Goal: Task Accomplishment & Management: Manage account settings

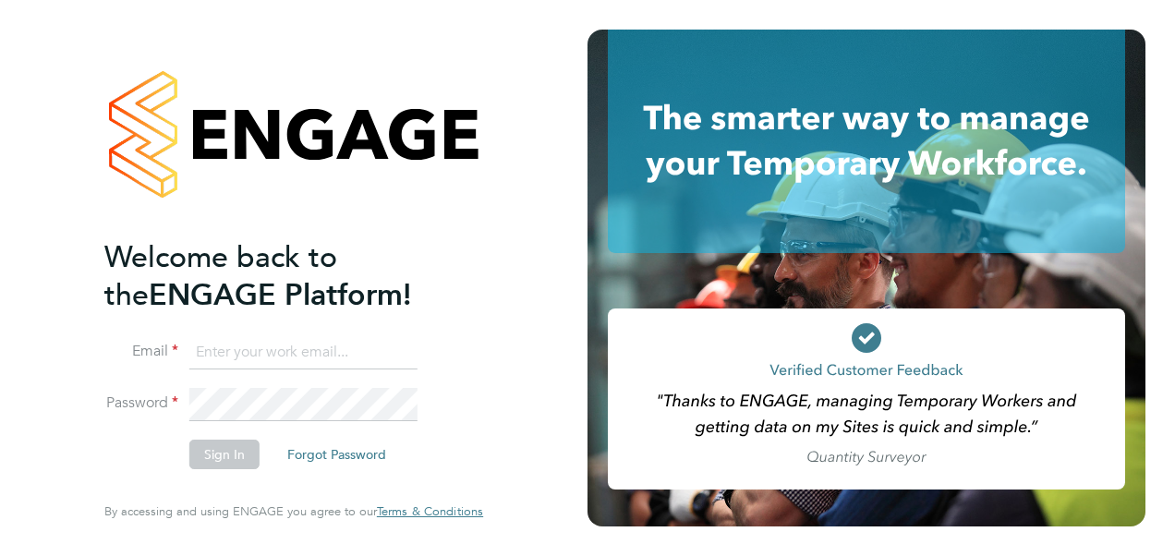
type input "Nathan.casselton@bhafcfoundation.org.uk"
drag, startPoint x: 240, startPoint y: 445, endPoint x: 241, endPoint y: 454, distance: 9.3
click at [241, 454] on button "Sign In" at bounding box center [224, 455] width 70 height 30
click at [241, 454] on div "Sorry, we are having problems connecting to our services." at bounding box center [293, 278] width 587 height 556
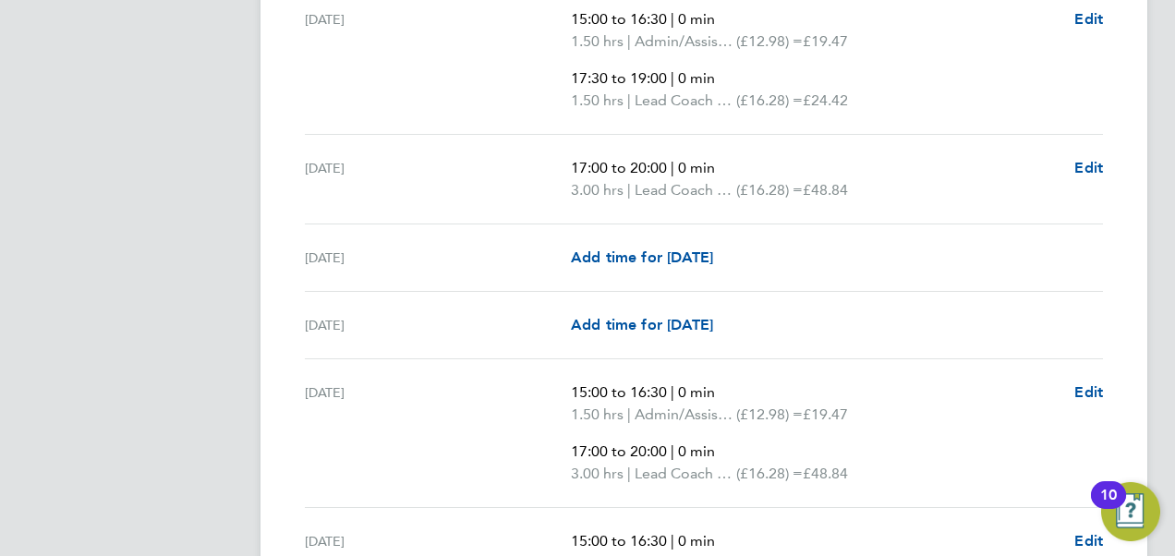
scroll to position [2913, 0]
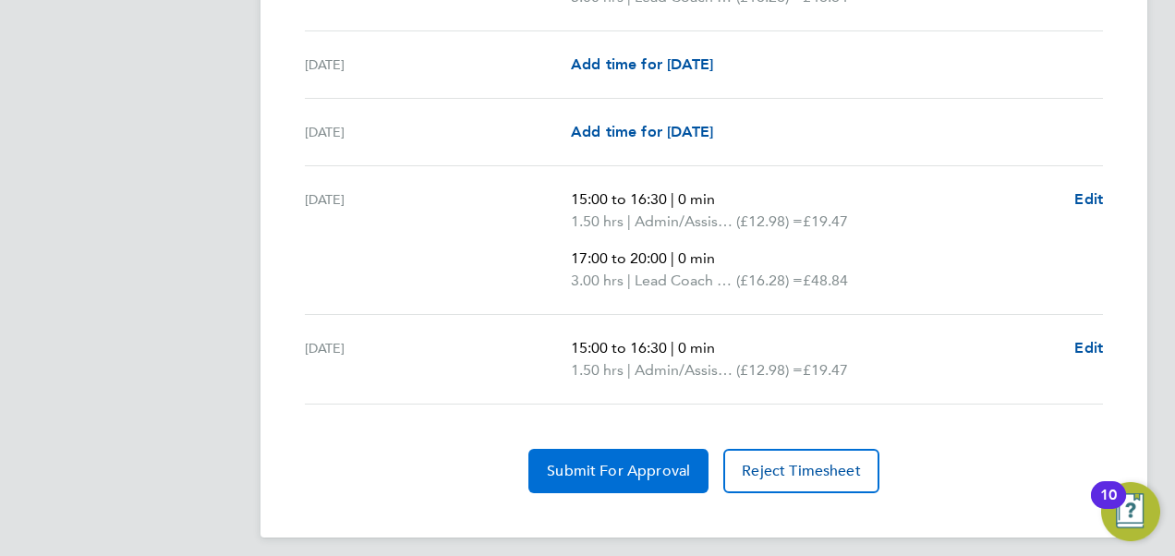
click at [587, 462] on span "Submit For Approval" at bounding box center [618, 471] width 143 height 18
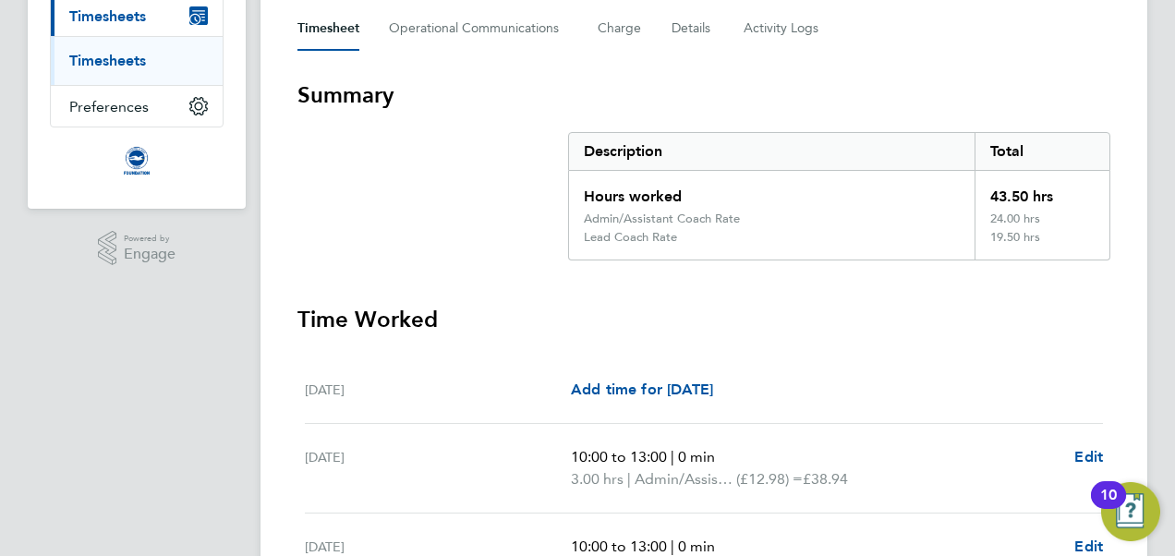
scroll to position [0, 0]
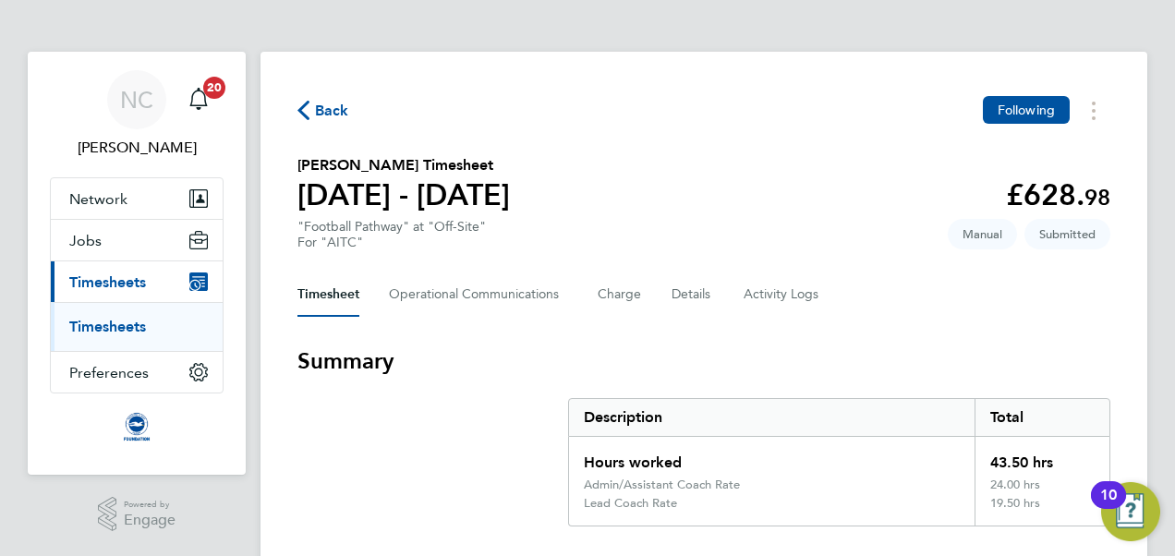
click at [333, 111] on span "Back" at bounding box center [332, 111] width 34 height 22
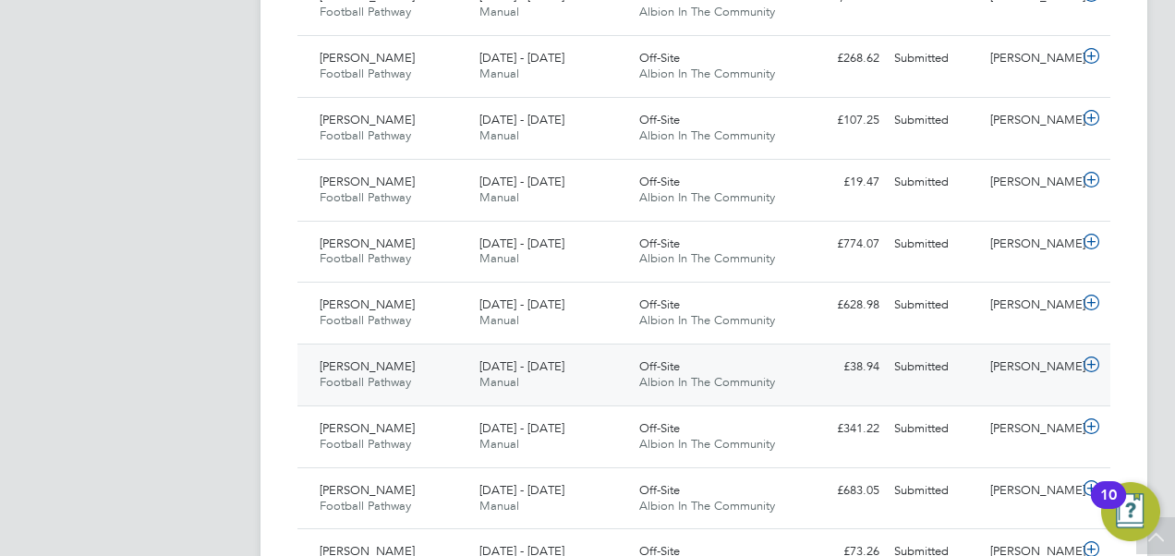
click at [1092, 360] on icon at bounding box center [1091, 364] width 23 height 15
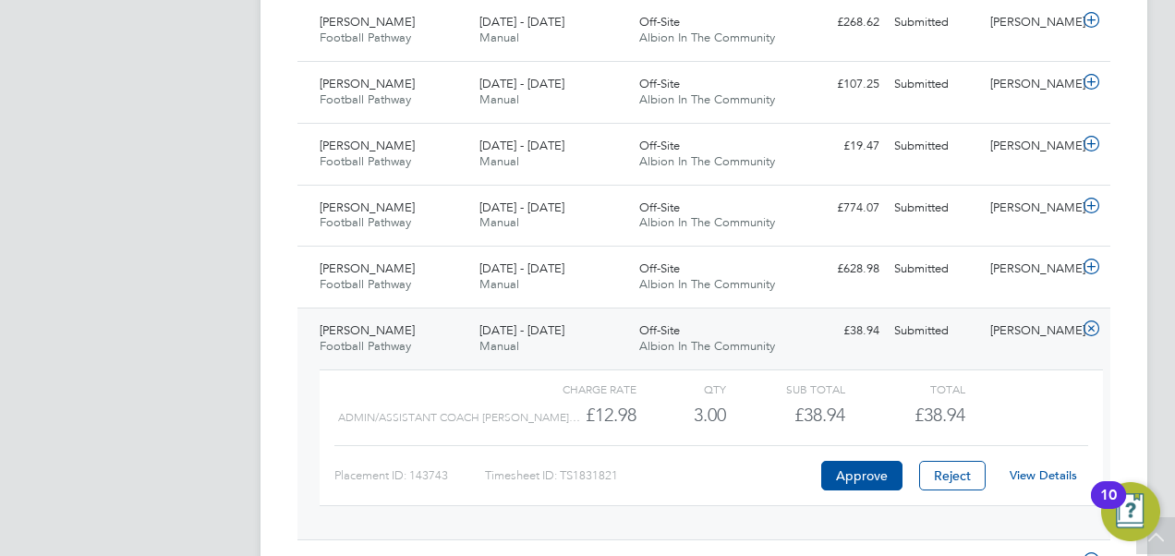
click at [1033, 467] on link "View Details" at bounding box center [1043, 475] width 67 height 16
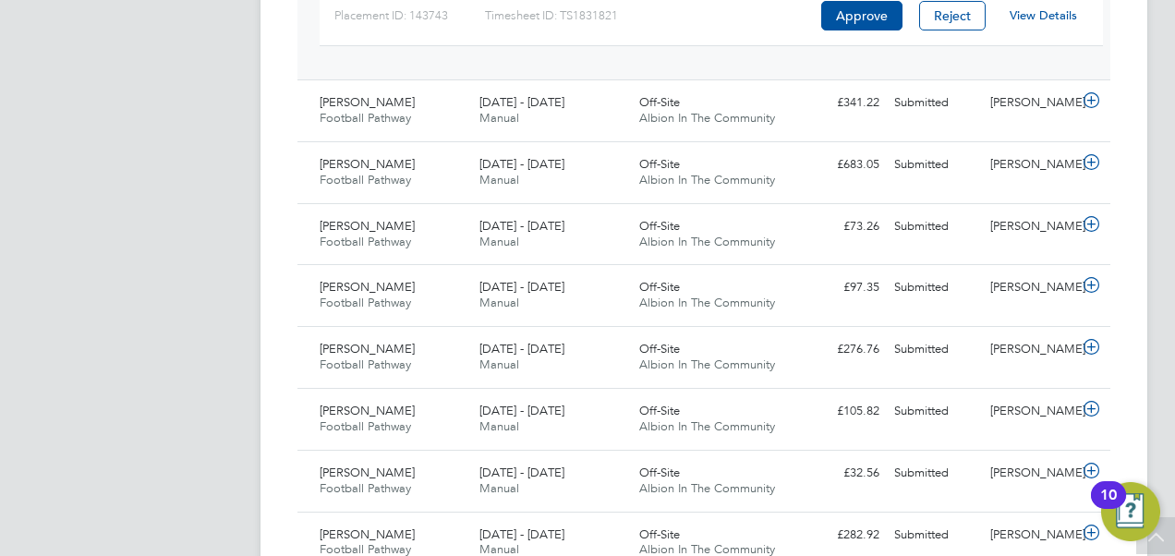
scroll to position [1556, 0]
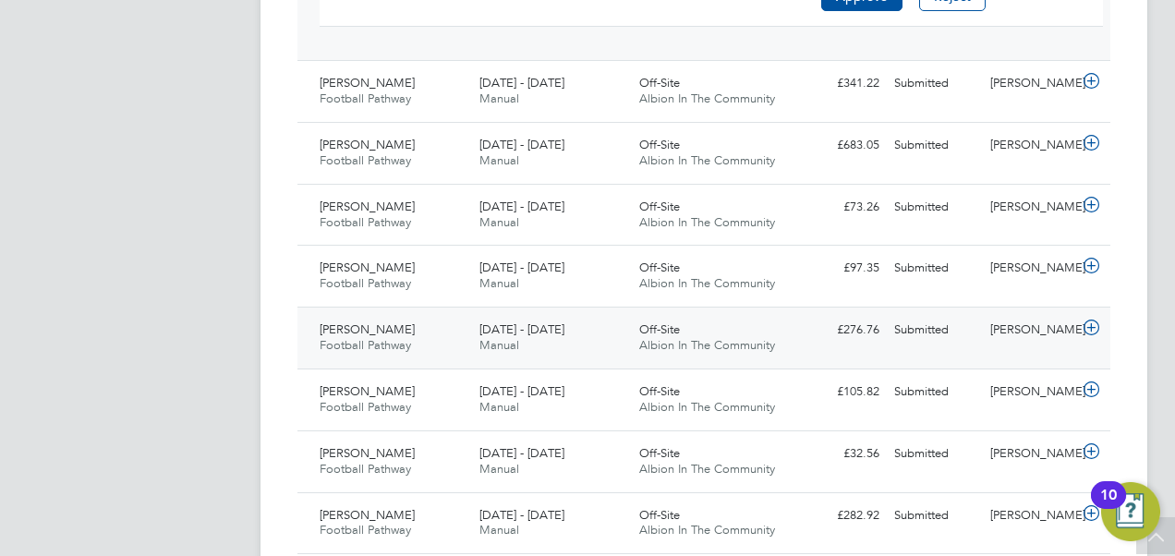
click at [1091, 324] on icon at bounding box center [1091, 328] width 23 height 15
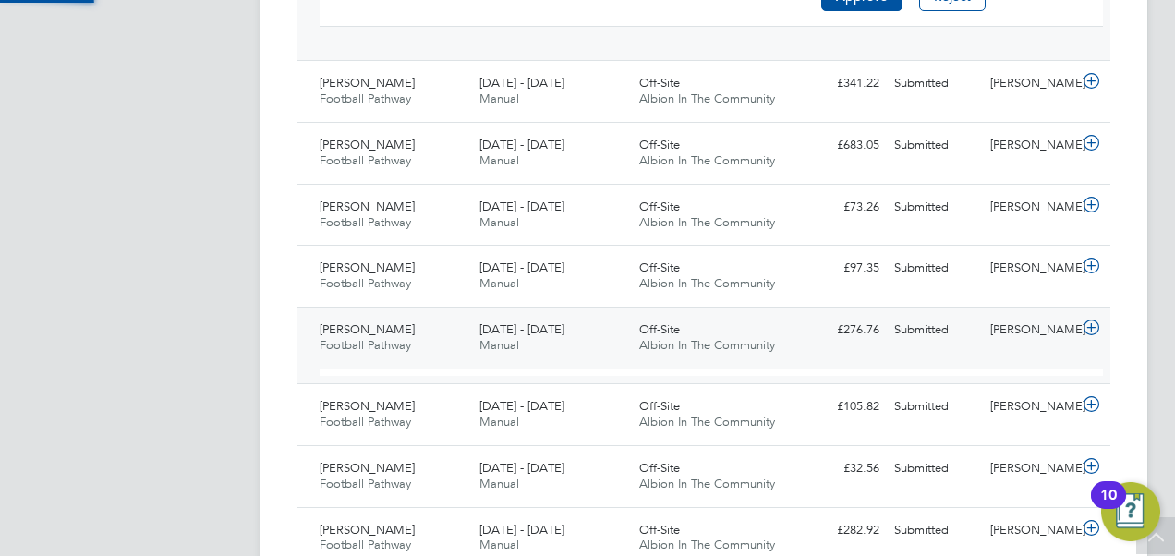
scroll to position [31, 180]
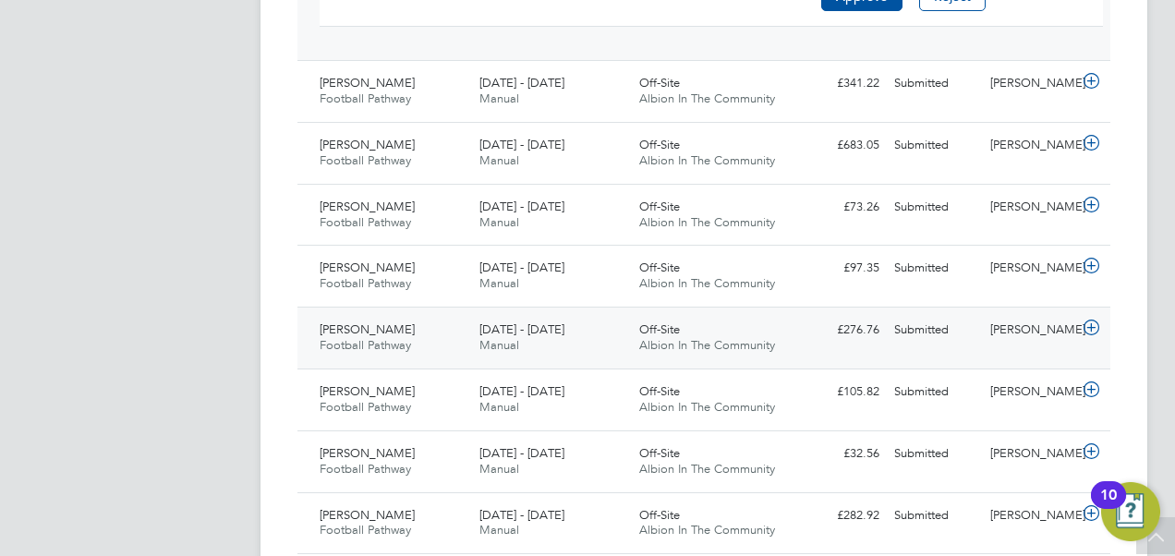
click at [1092, 321] on icon at bounding box center [1091, 328] width 23 height 15
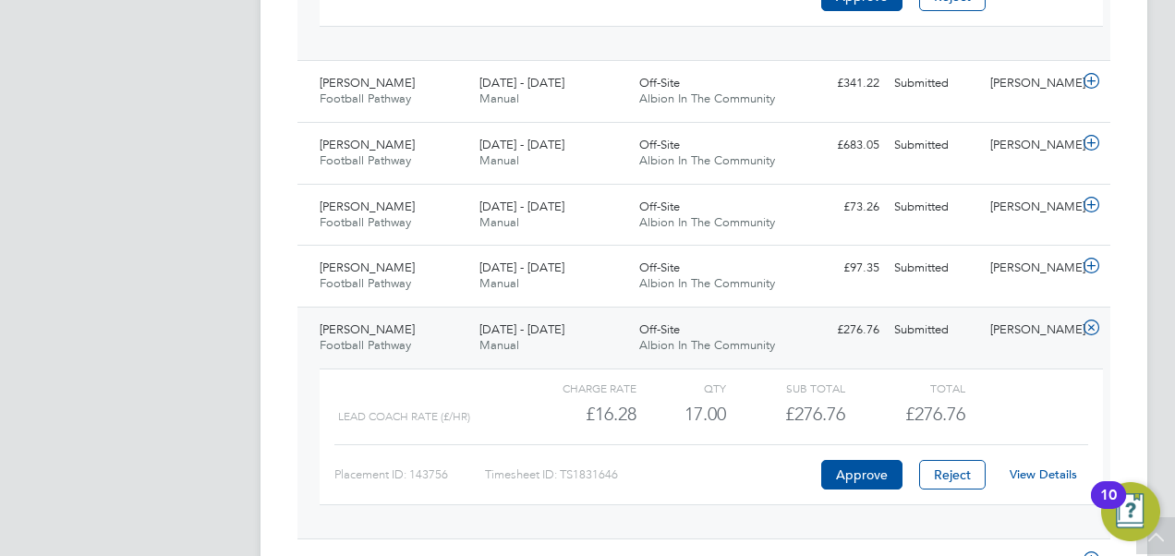
click at [1037, 466] on link "View Details" at bounding box center [1043, 474] width 67 height 16
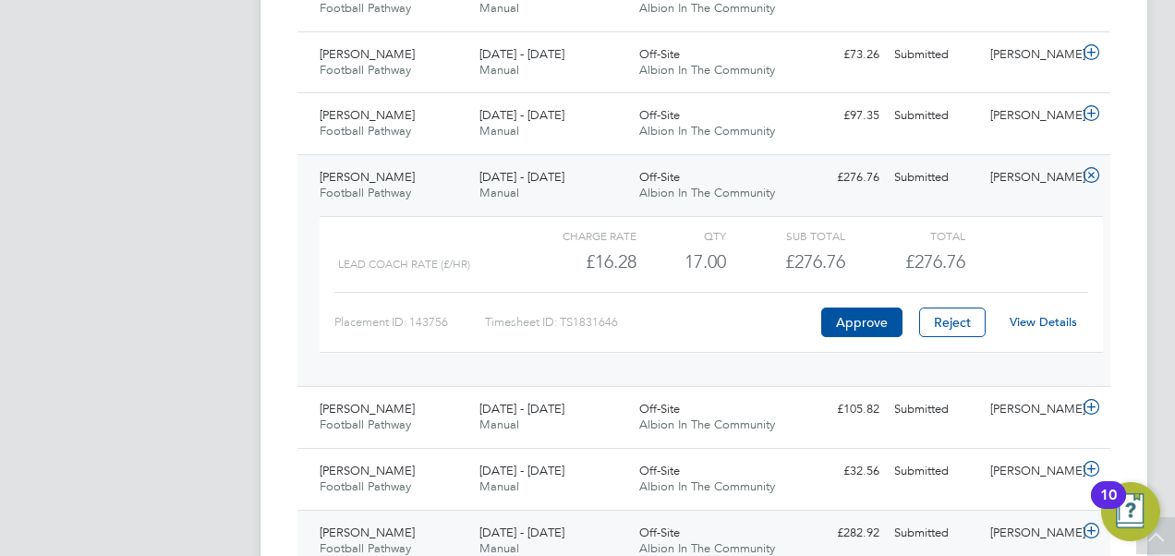
scroll to position [1707, 0]
click at [1046, 321] on link "View Details" at bounding box center [1043, 323] width 67 height 16
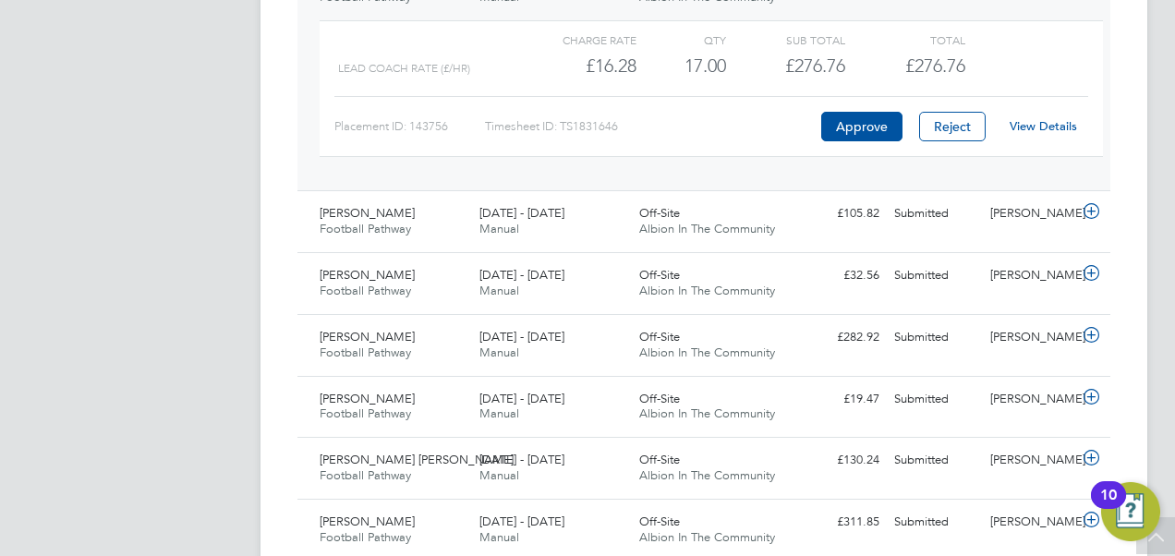
scroll to position [1911, 0]
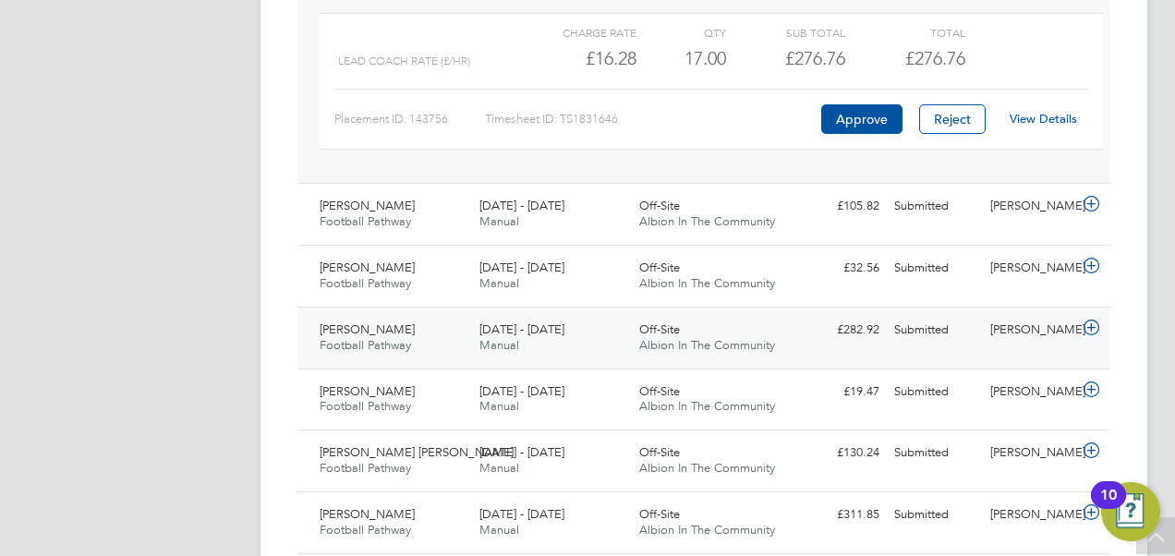
click at [1096, 321] on icon at bounding box center [1091, 328] width 23 height 15
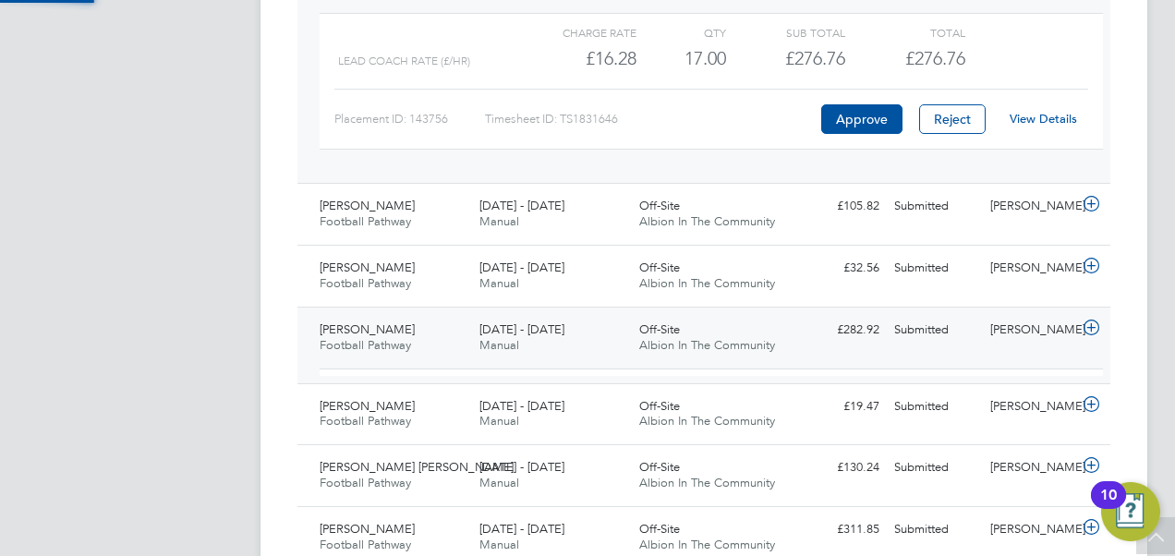
scroll to position [31, 180]
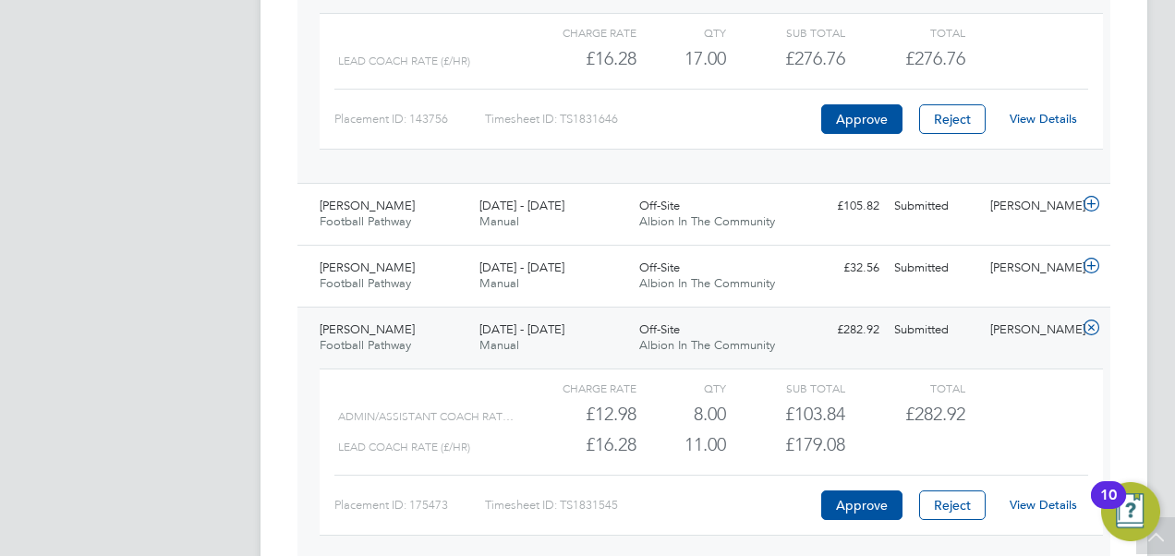
click at [1055, 497] on link "View Details" at bounding box center [1043, 505] width 67 height 16
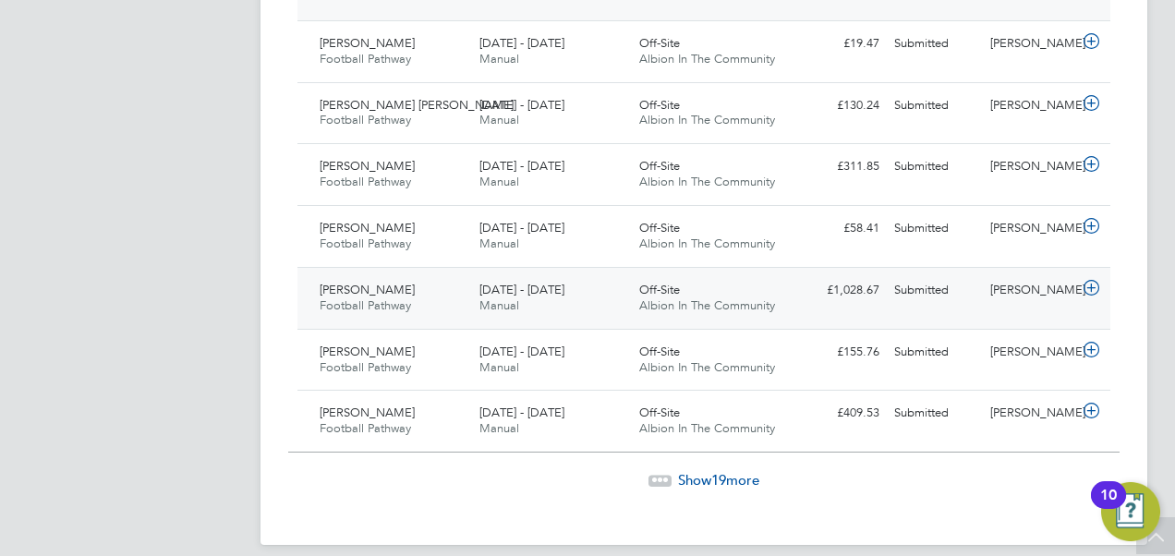
scroll to position [2462, 0]
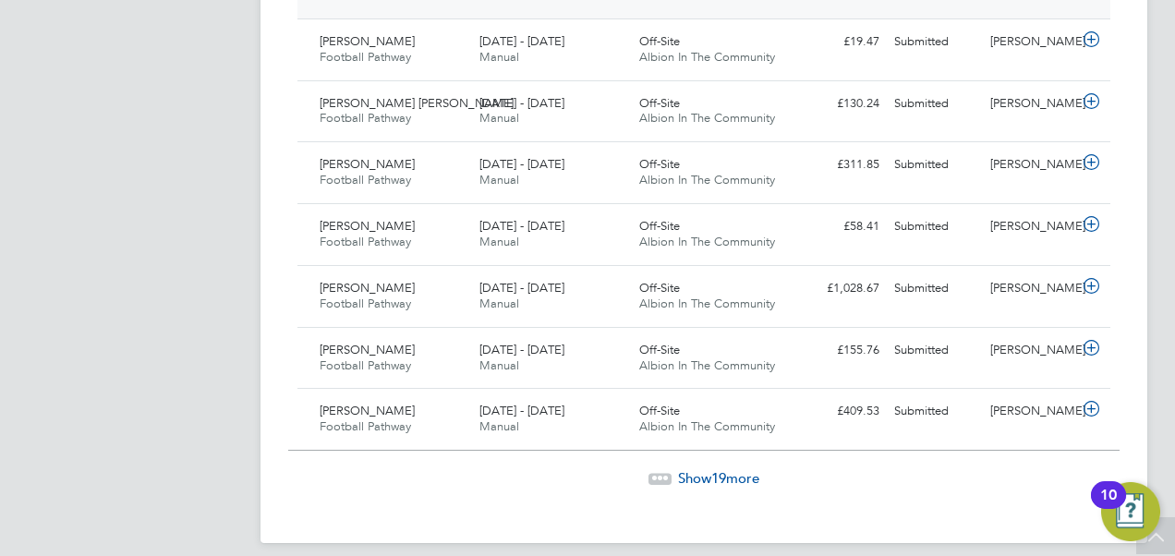
click at [724, 471] on span "19" at bounding box center [718, 478] width 15 height 18
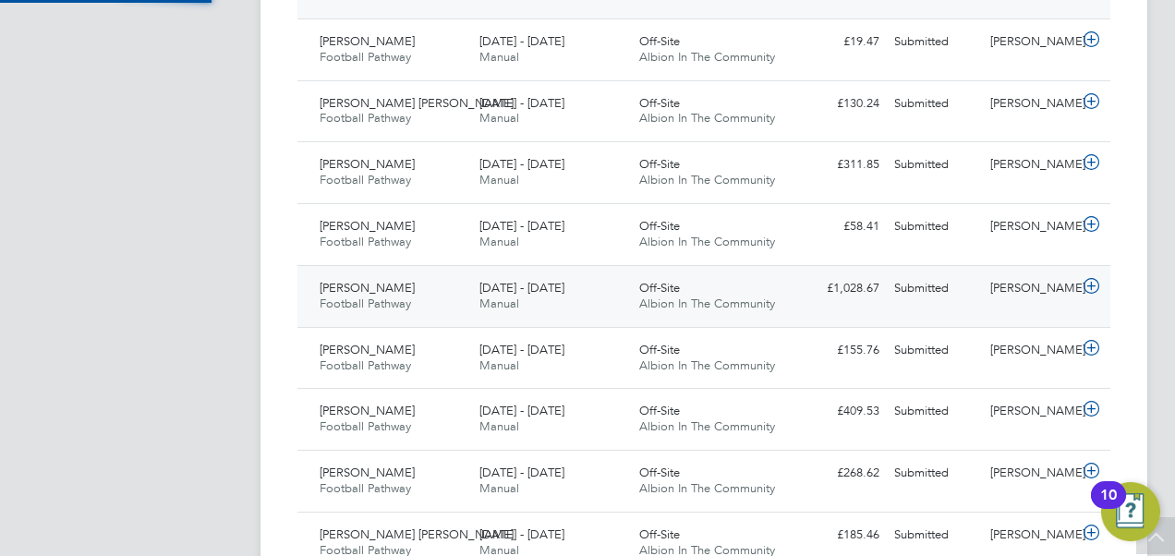
scroll to position [46, 160]
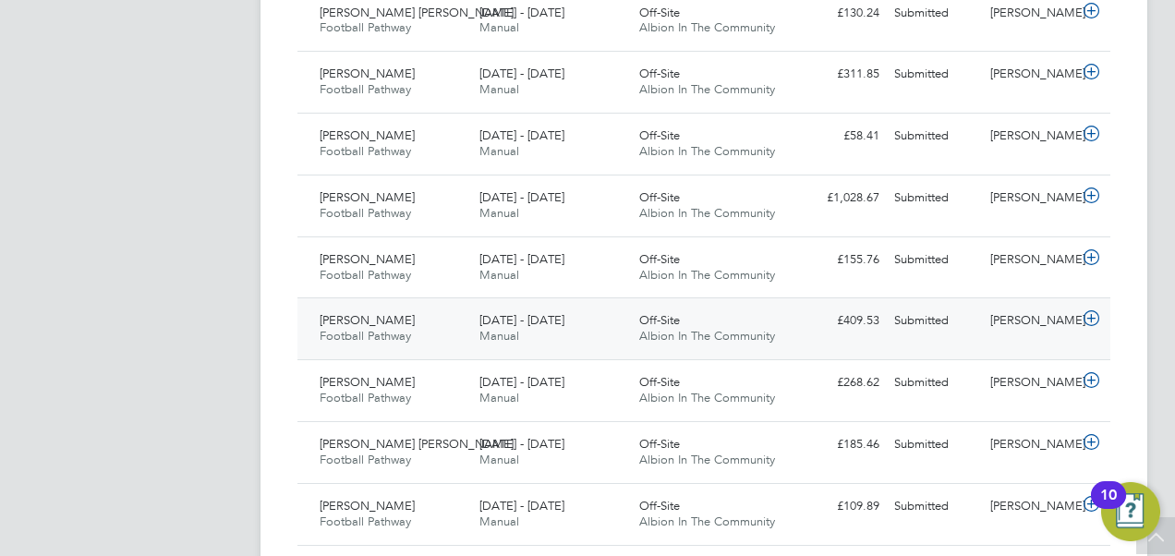
click at [1083, 311] on icon at bounding box center [1091, 318] width 23 height 15
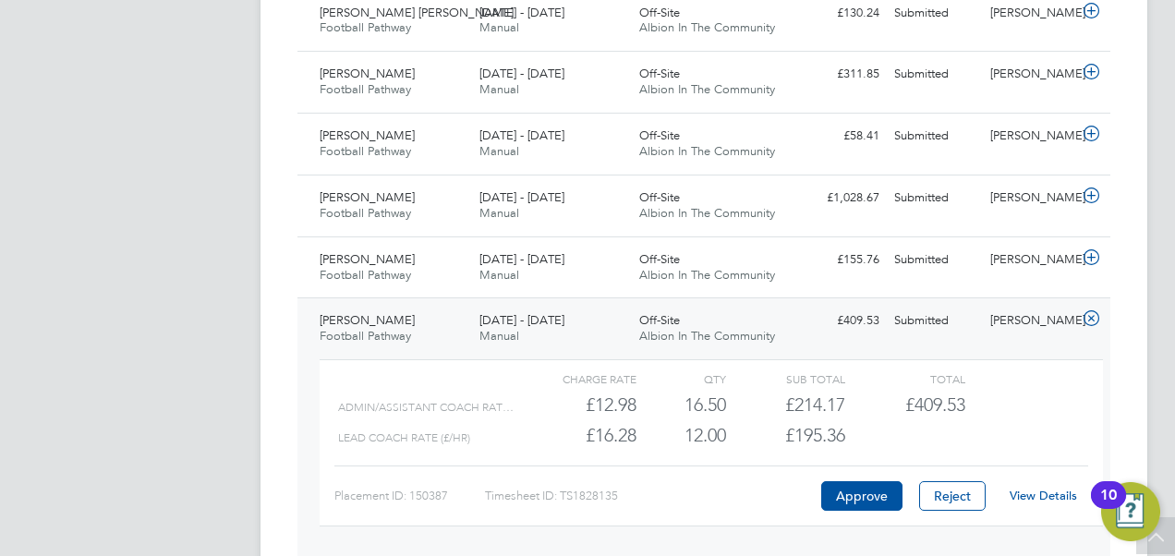
click at [1038, 490] on link "View Details" at bounding box center [1043, 496] width 67 height 16
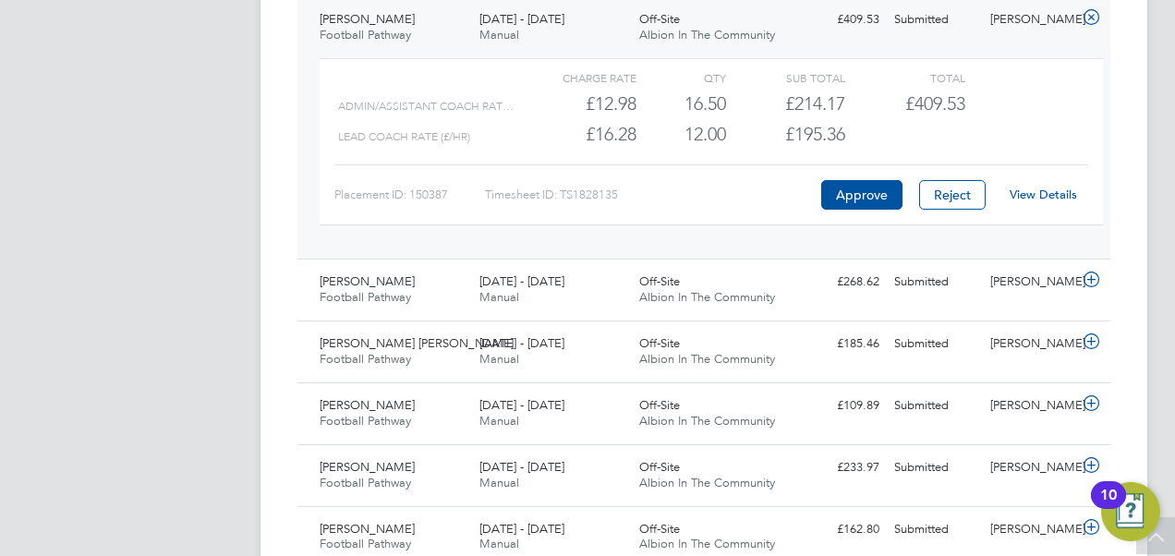
scroll to position [2855, 0]
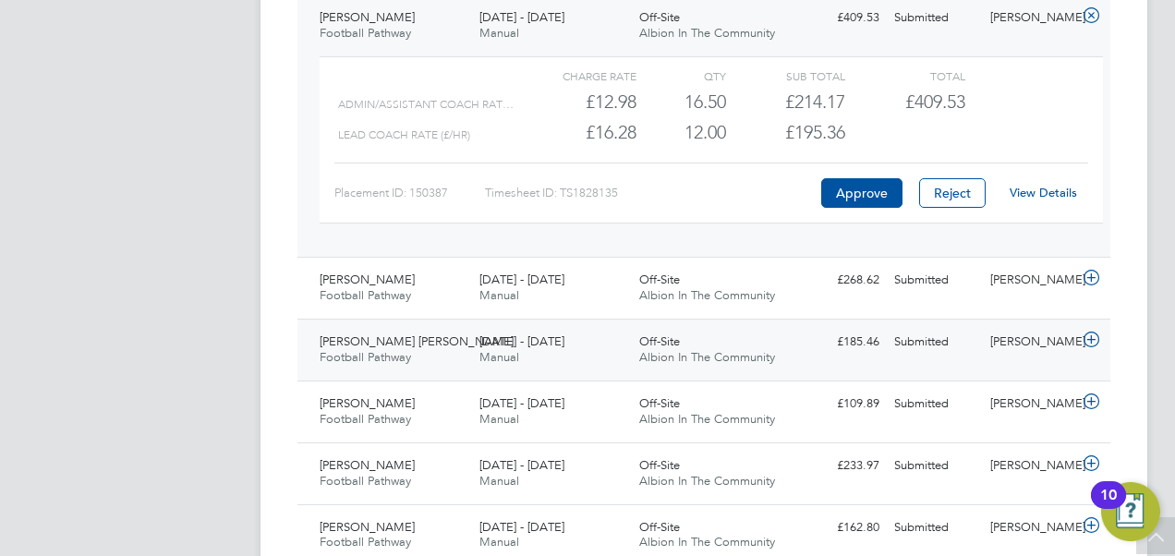
click at [1094, 333] on icon at bounding box center [1091, 340] width 23 height 15
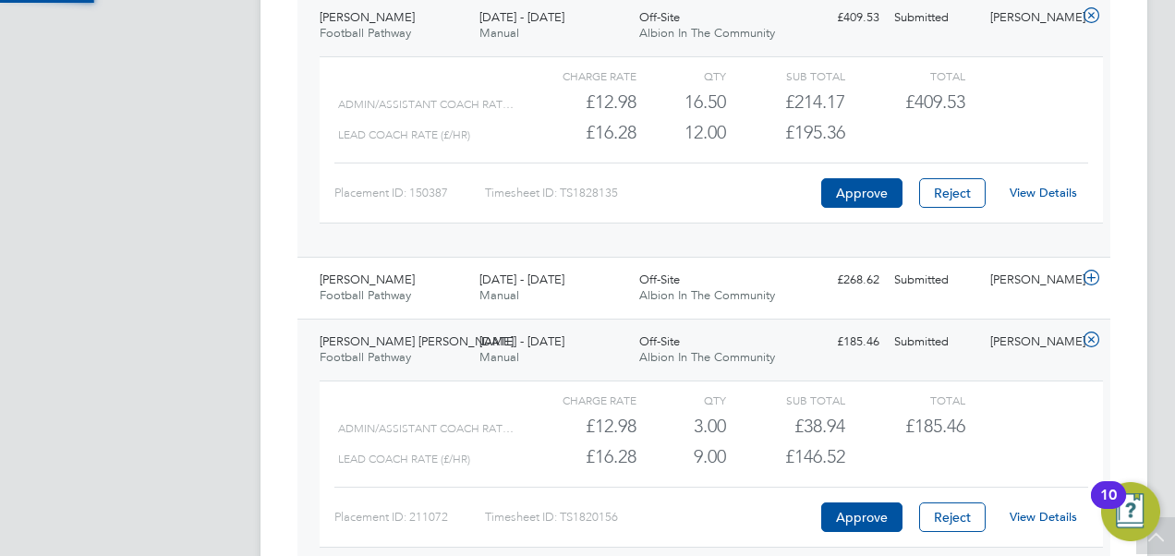
scroll to position [31, 180]
click at [1040, 509] on link "View Details" at bounding box center [1043, 517] width 67 height 16
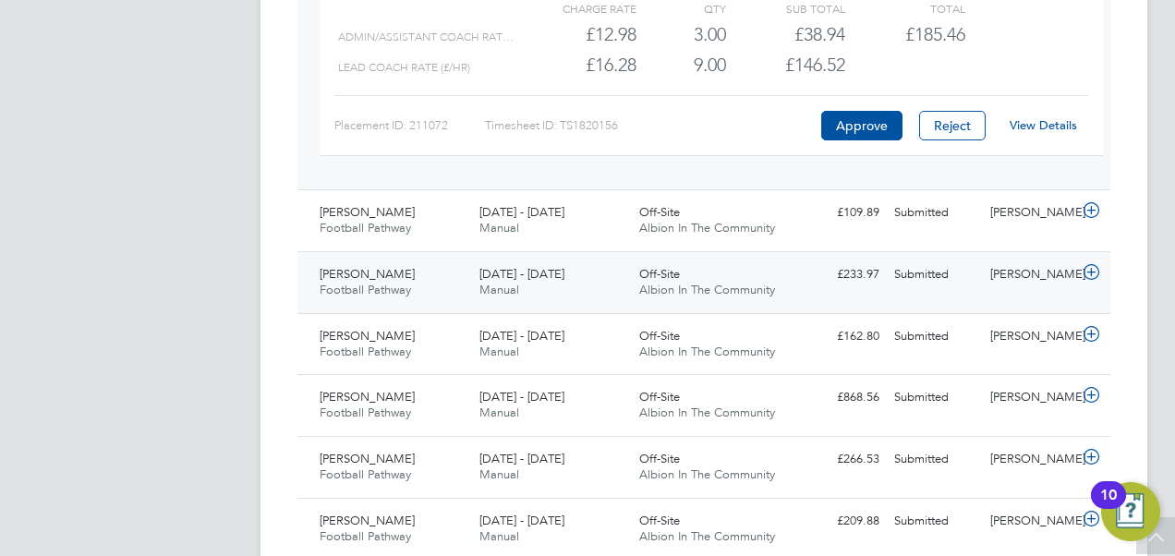
scroll to position [3250, 0]
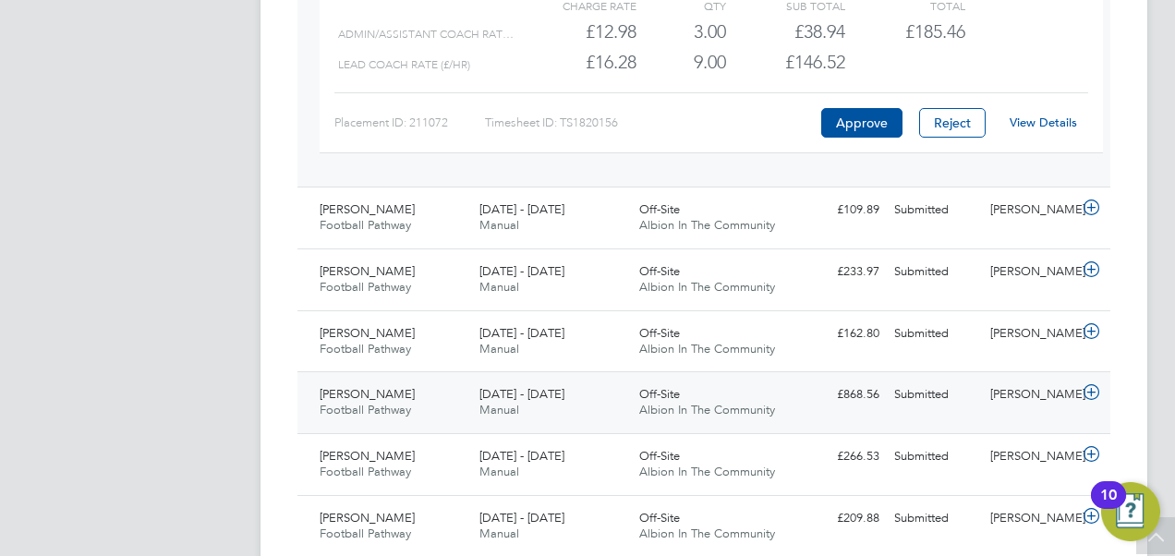
click at [1092, 385] on icon at bounding box center [1091, 392] width 23 height 15
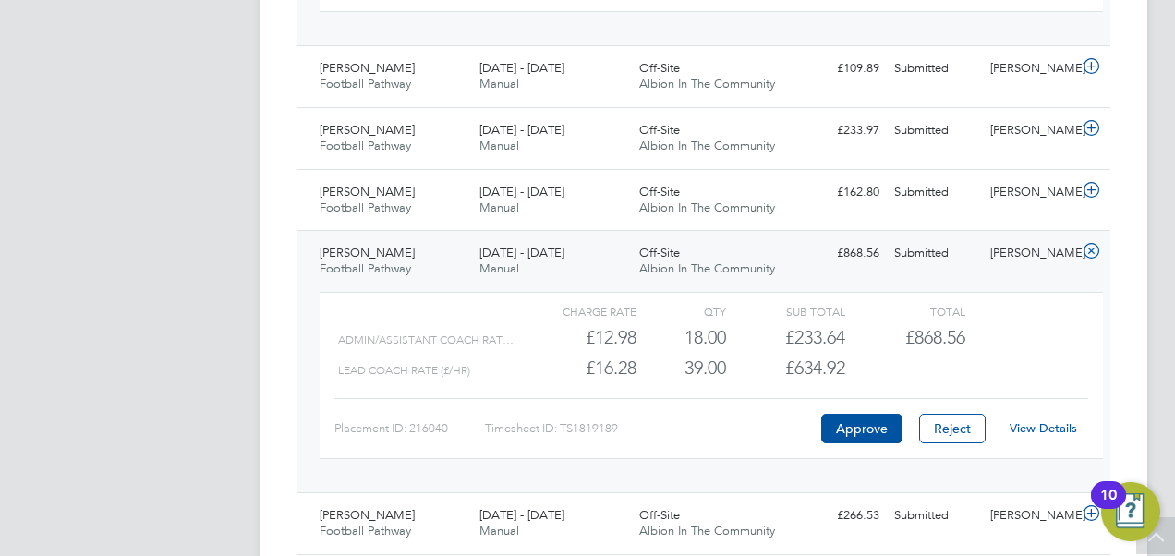
scroll to position [3392, 0]
click at [1031, 421] on div "View Details" at bounding box center [1043, 428] width 91 height 30
click at [1040, 419] on link "View Details" at bounding box center [1043, 427] width 67 height 16
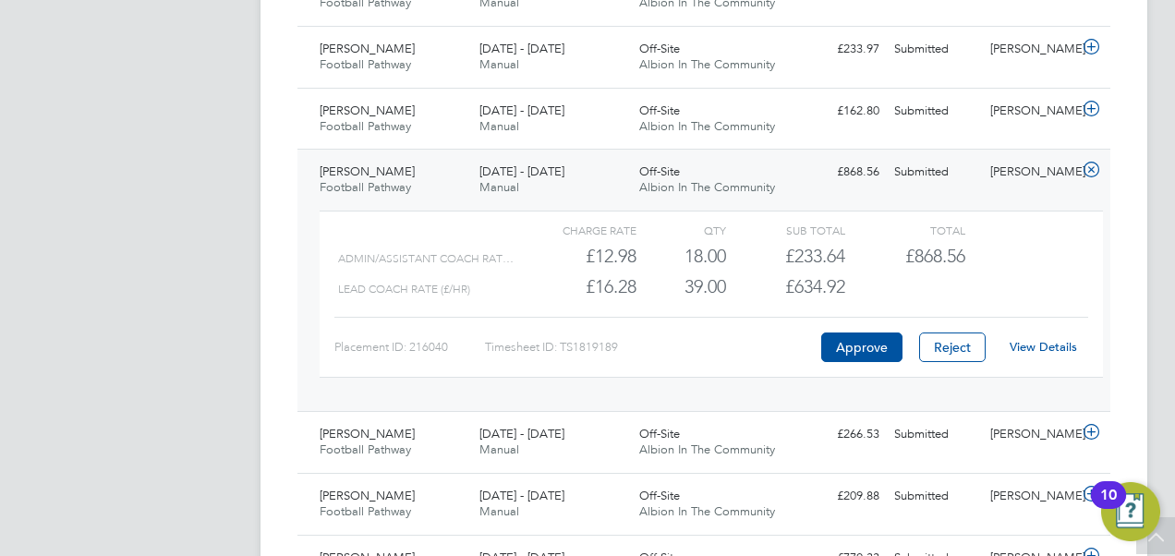
scroll to position [3475, 0]
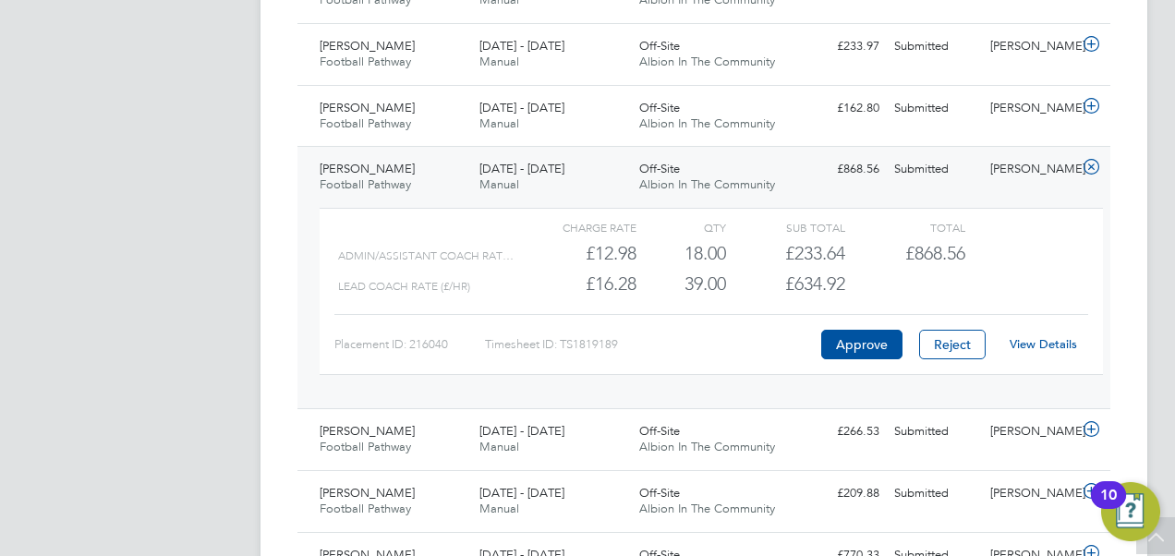
click at [828, 154] on div "£868.56 Submitted" at bounding box center [839, 169] width 96 height 30
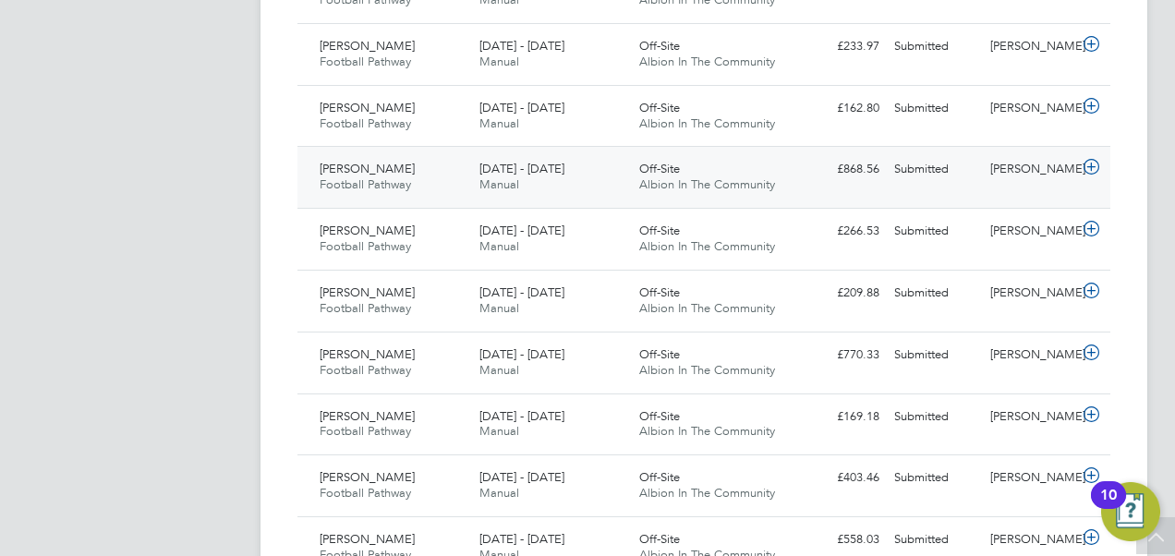
click at [922, 174] on div "Oliver Harwood Football Pathway 1 - 30 Sep 2025 1 - 30 Sep 2025 Manual Off-Site…" at bounding box center [703, 177] width 813 height 62
click at [942, 183] on div "Oliver Harwood Football Pathway 1 - 30 Sep 2025 1 - 30 Sep 2025 Manual Off-Site…" at bounding box center [703, 177] width 813 height 62
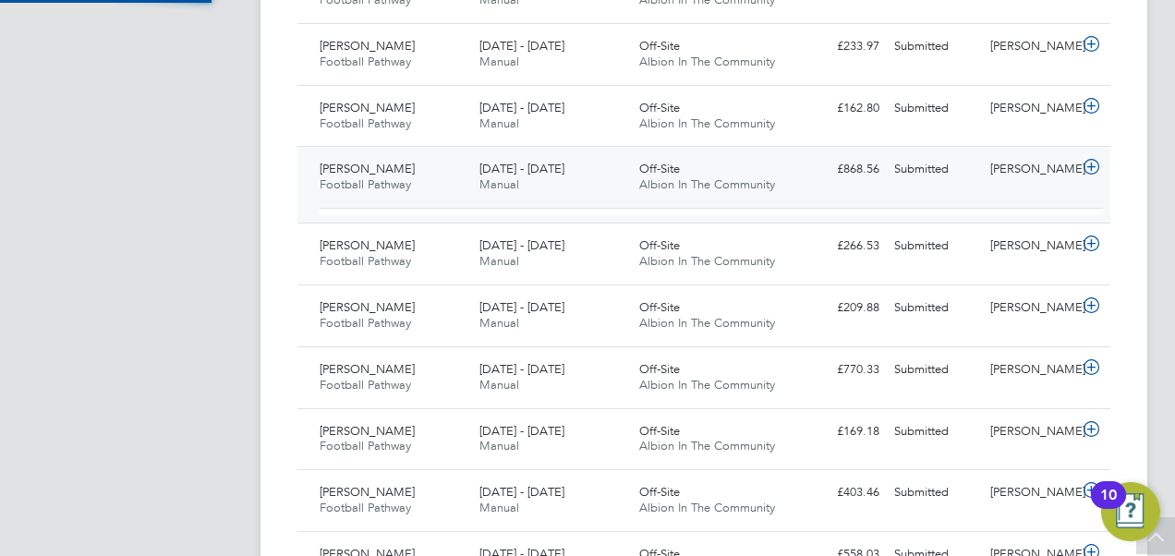
scroll to position [31, 180]
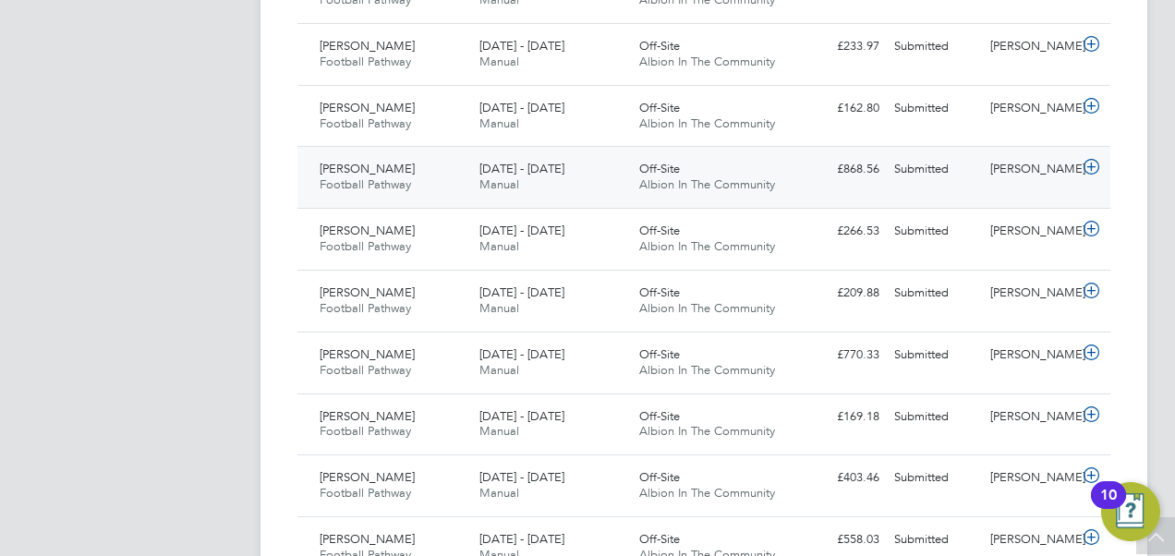
click at [942, 181] on div "Oliver Harwood Football Pathway 1 - 30 Sep 2025 1 - 30 Sep 2025 Manual Off-Site…" at bounding box center [703, 177] width 813 height 62
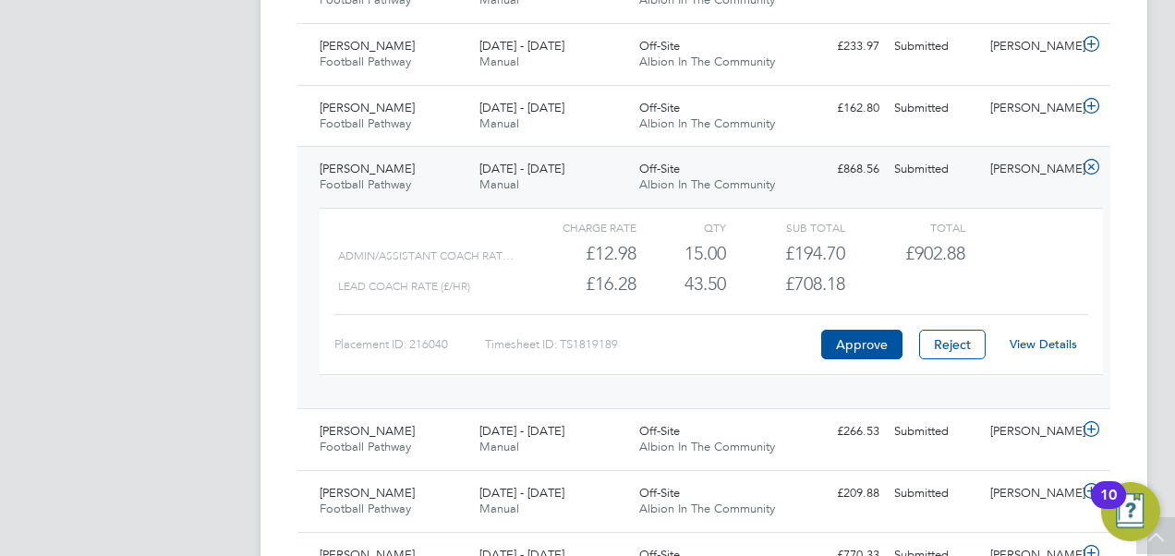
click at [1020, 336] on link "View Details" at bounding box center [1043, 344] width 67 height 16
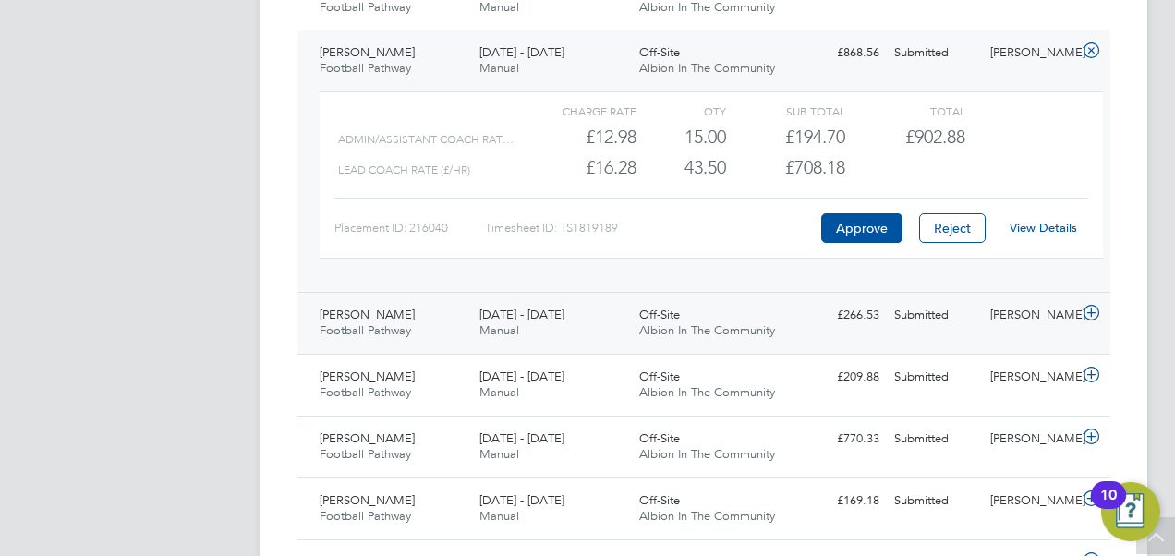
scroll to position [3615, 0]
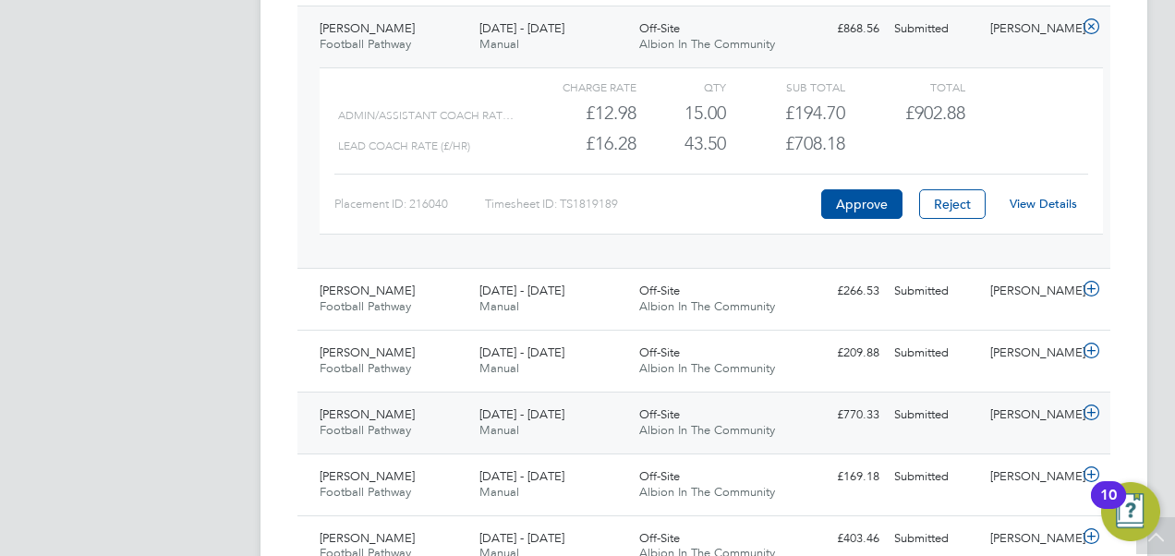
click at [1091, 406] on icon at bounding box center [1091, 413] width 23 height 15
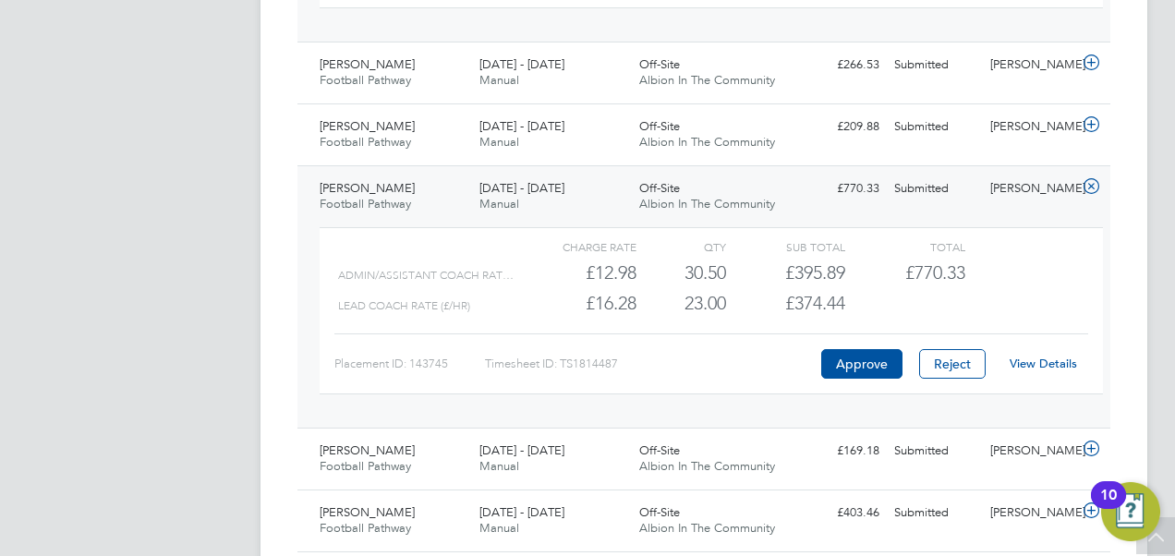
scroll to position [3845, 0]
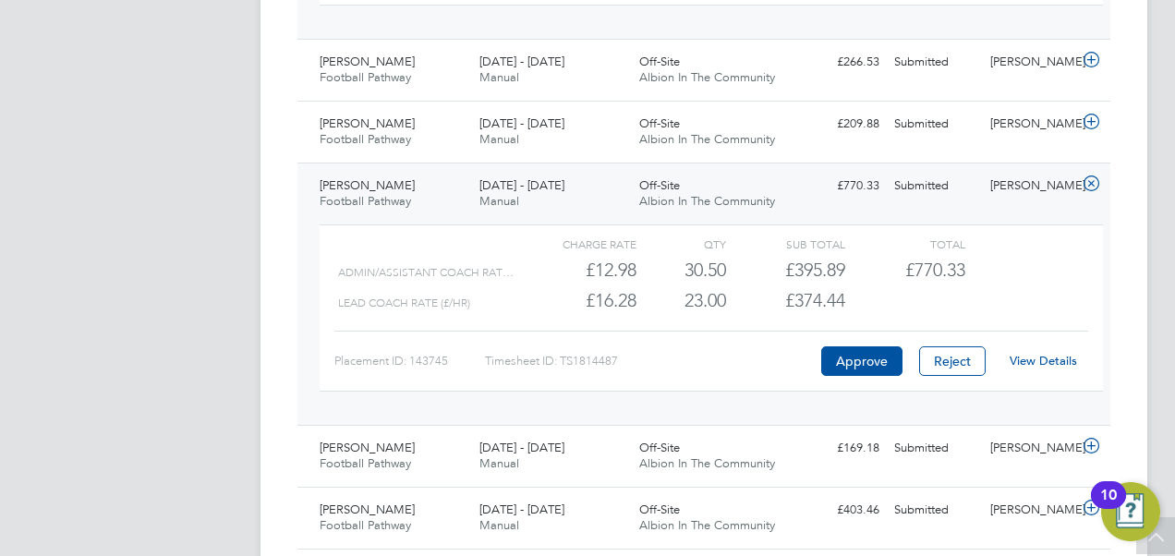
click at [1051, 353] on link "View Details" at bounding box center [1043, 361] width 67 height 16
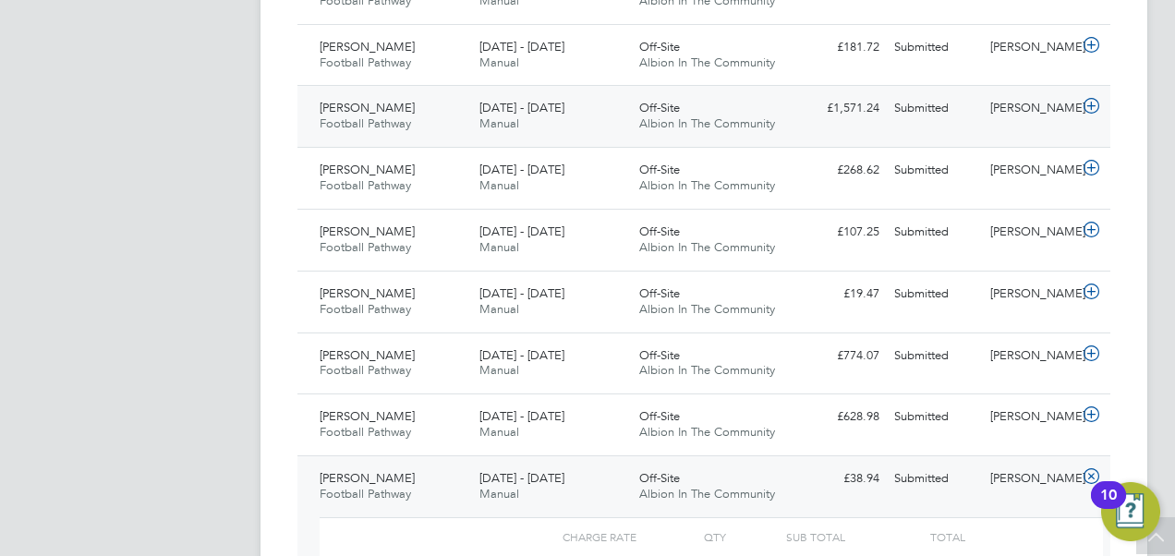
scroll to position [929, 0]
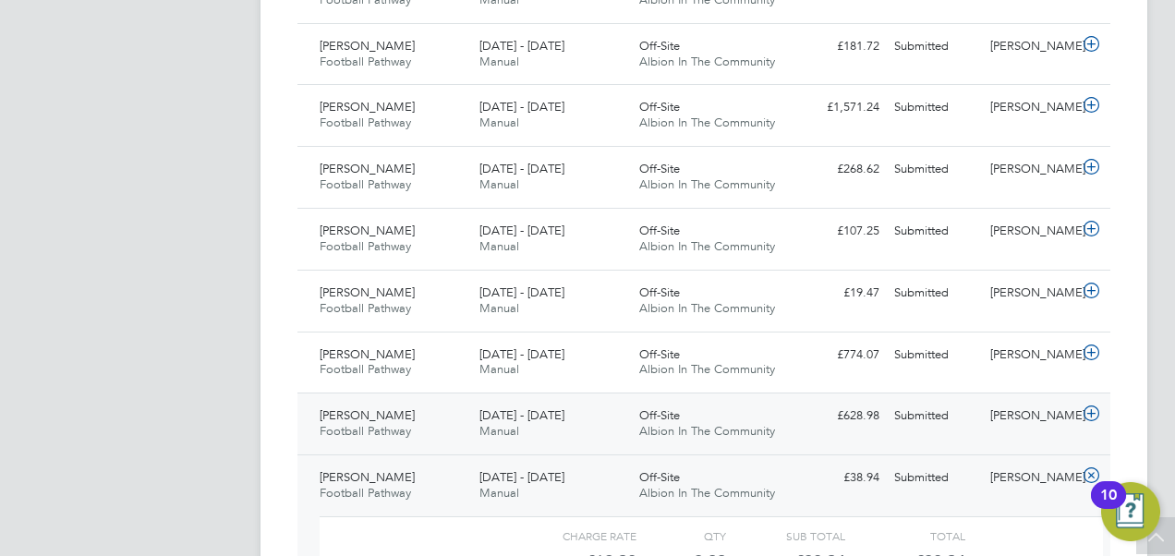
click at [1088, 414] on icon at bounding box center [1091, 413] width 23 height 15
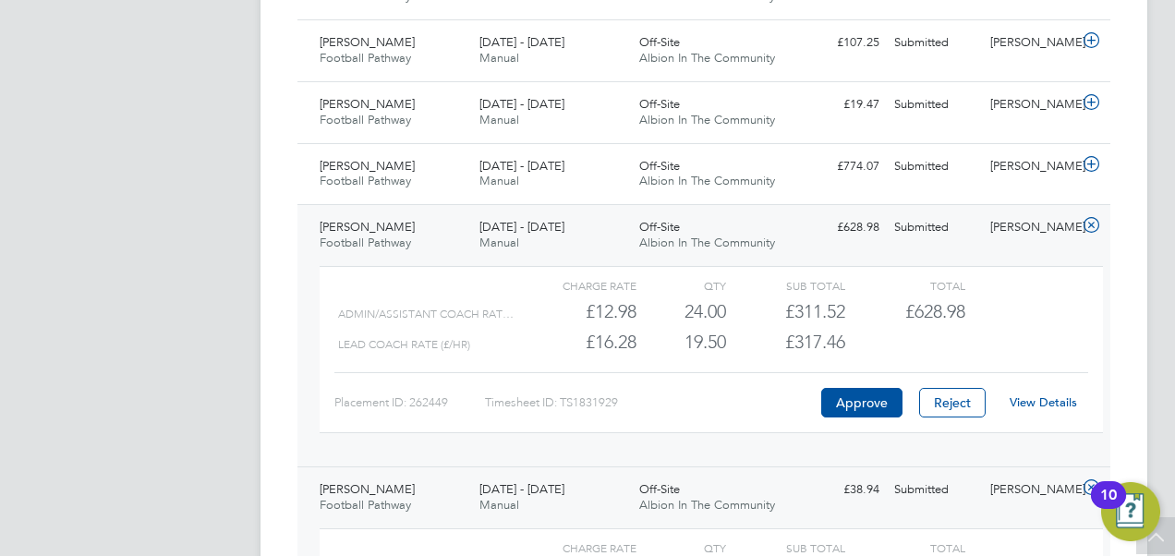
scroll to position [1121, 0]
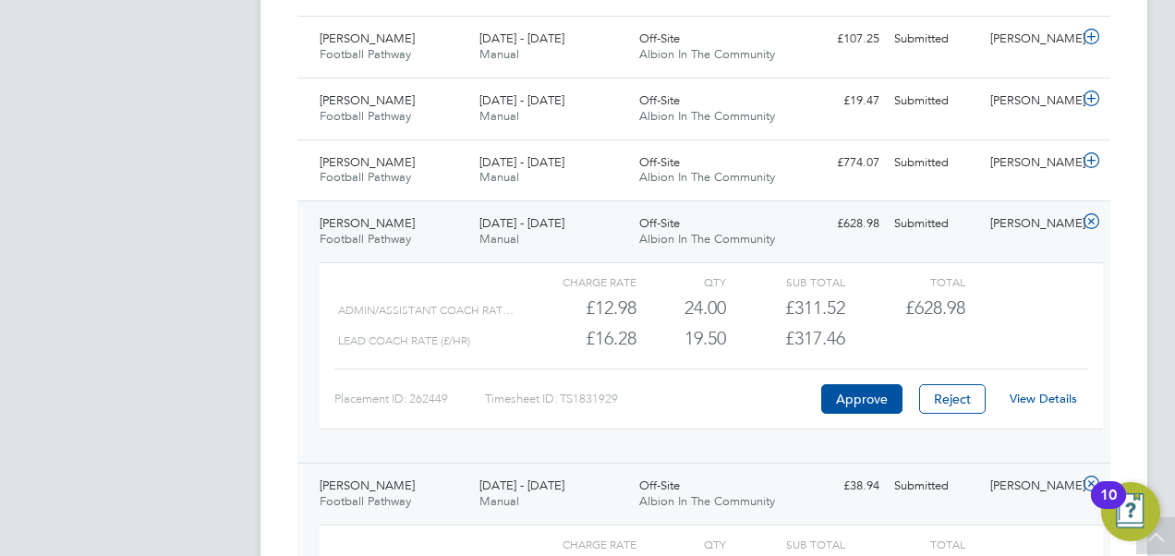
click at [1051, 397] on link "View Details" at bounding box center [1043, 399] width 67 height 16
click at [1079, 223] on div at bounding box center [1094, 224] width 32 height 30
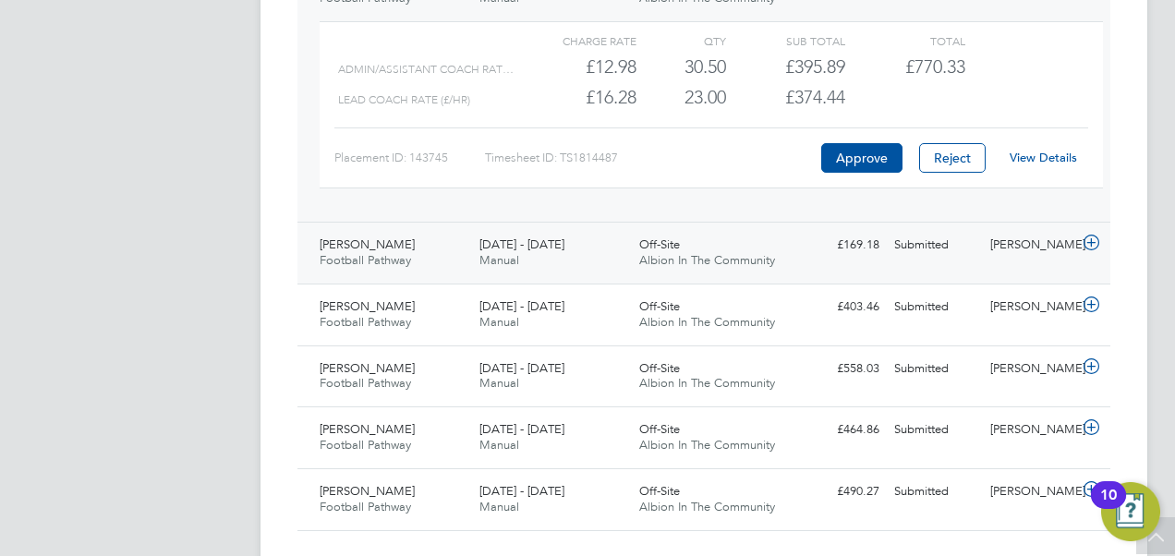
scroll to position [4072, 0]
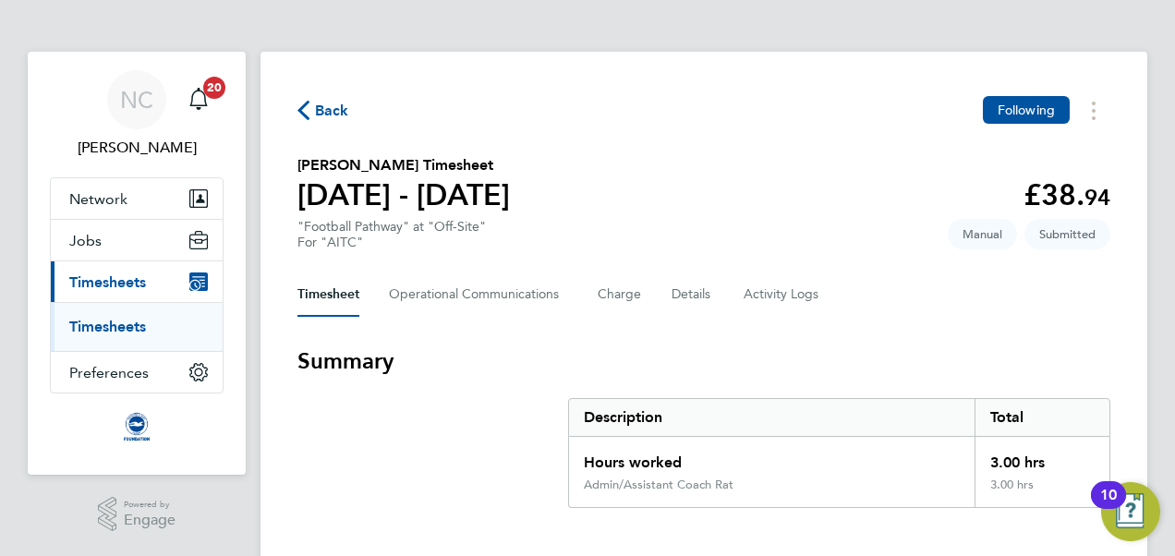
click at [330, 115] on span "Back" at bounding box center [332, 111] width 34 height 22
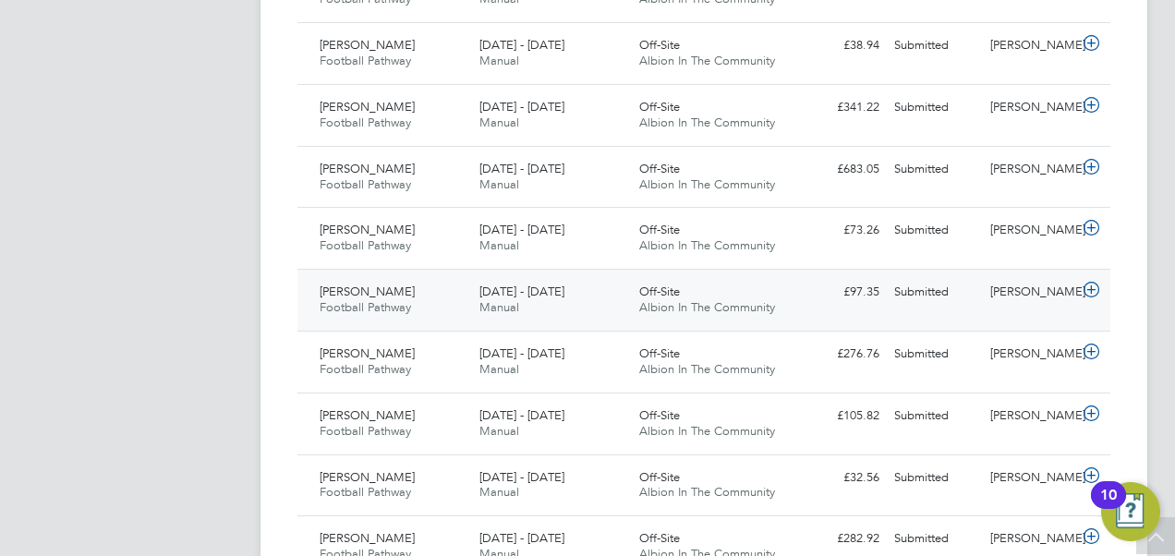
click at [1087, 283] on icon at bounding box center [1091, 290] width 23 height 15
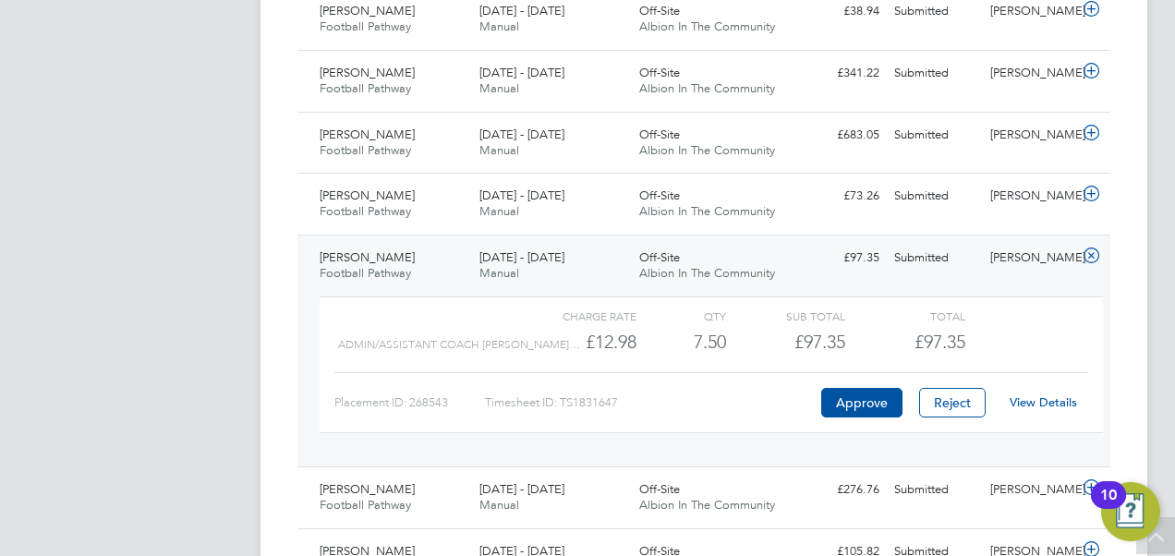
click at [1020, 394] on link "View Details" at bounding box center [1043, 402] width 67 height 16
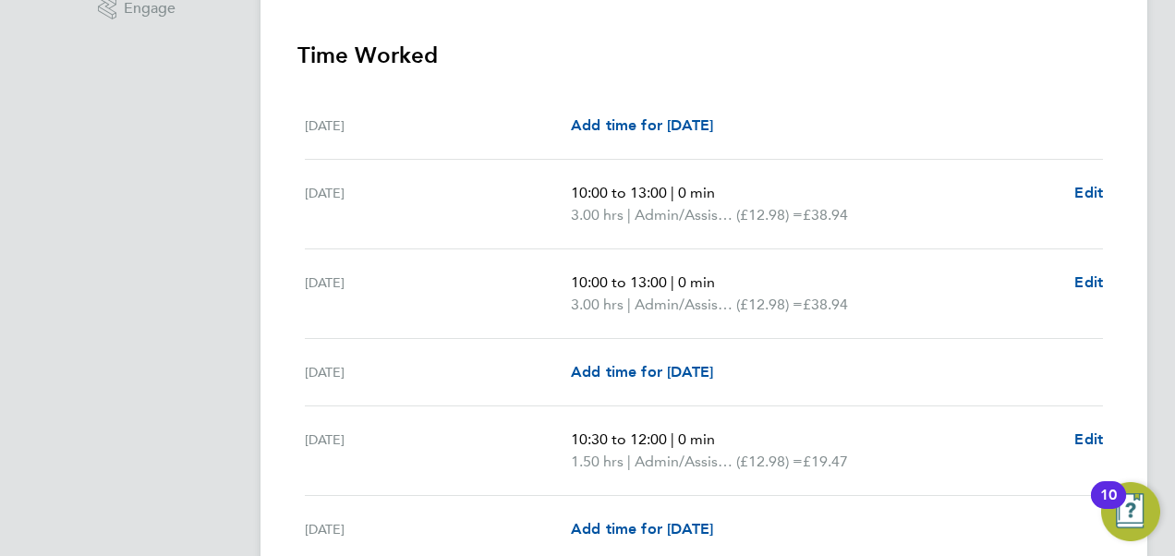
scroll to position [506, 0]
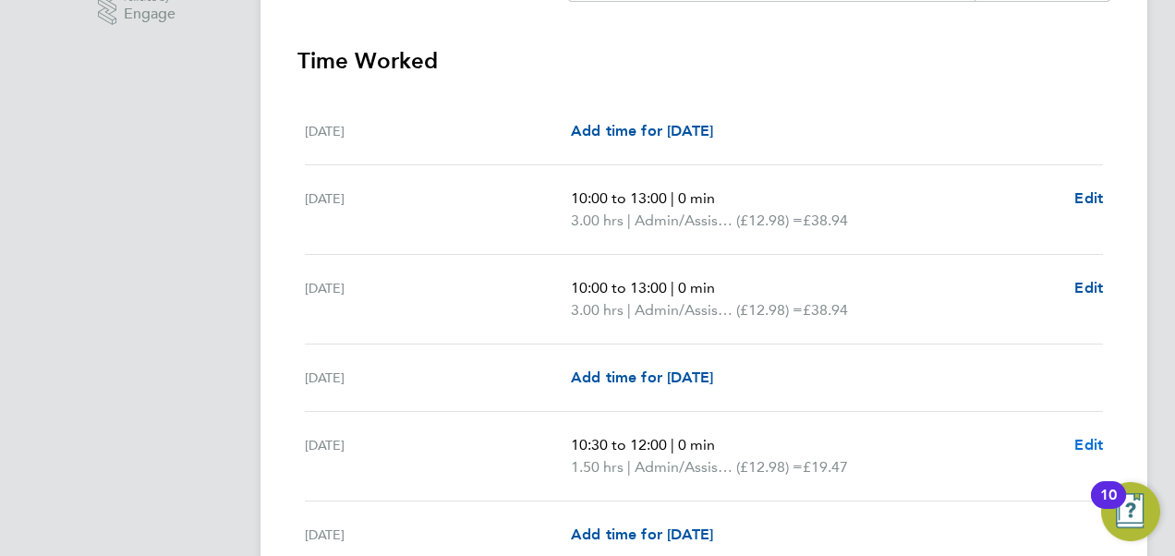
click at [1094, 436] on span "Edit" at bounding box center [1088, 445] width 29 height 18
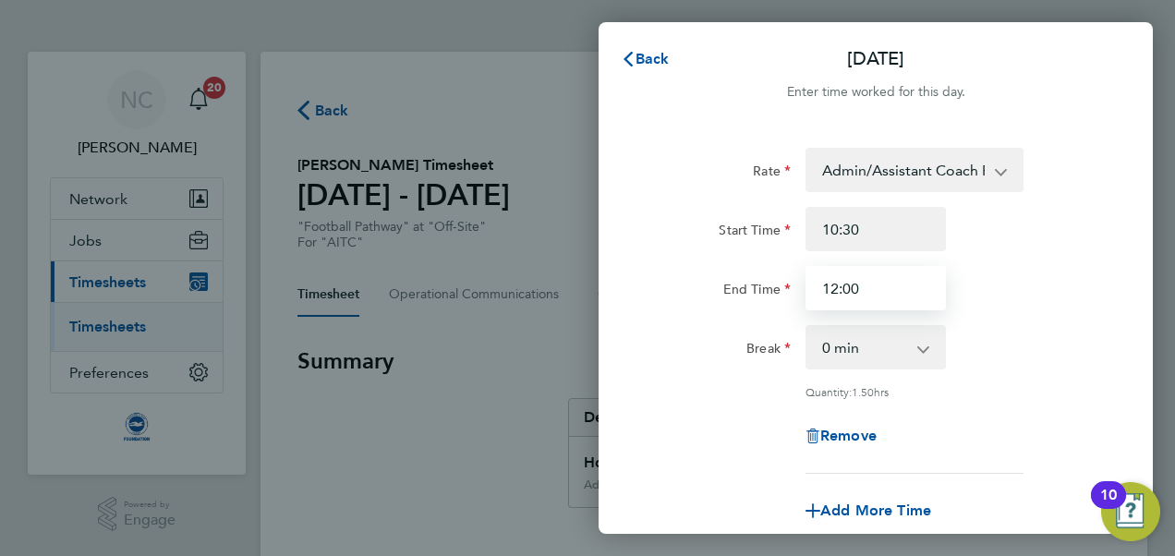
click at [874, 280] on input "12:00" at bounding box center [875, 288] width 140 height 44
click at [982, 335] on div "Break 0 min 15 min 30 min 45 min 60 min 75 min 90 min" at bounding box center [876, 347] width 466 height 44
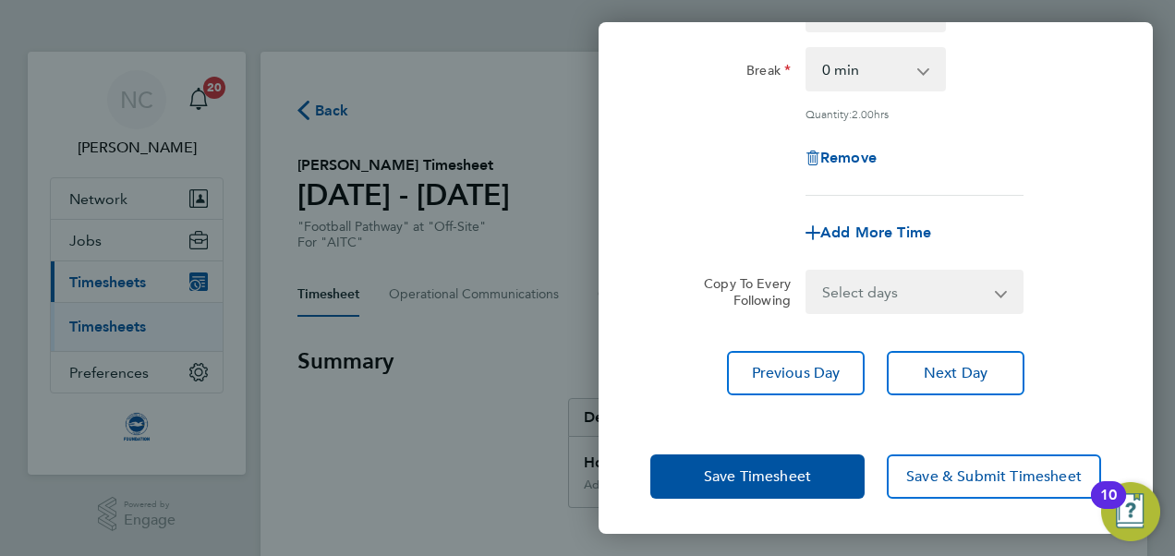
scroll to position [112, 0]
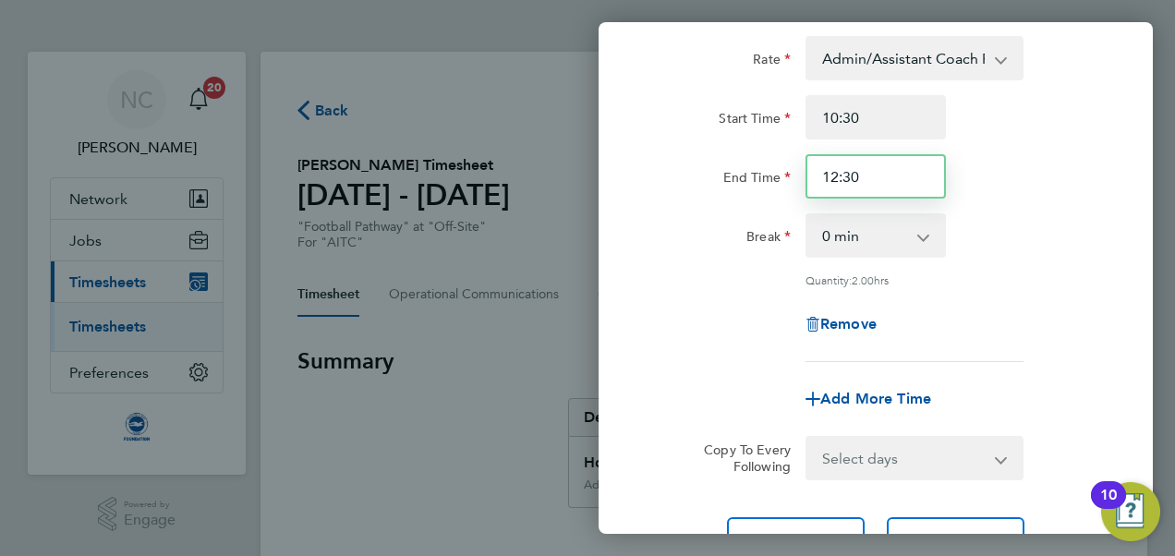
click at [876, 172] on input "12:30" at bounding box center [875, 176] width 140 height 44
type input "12:00"
click at [660, 334] on div "Remove" at bounding box center [876, 324] width 466 height 44
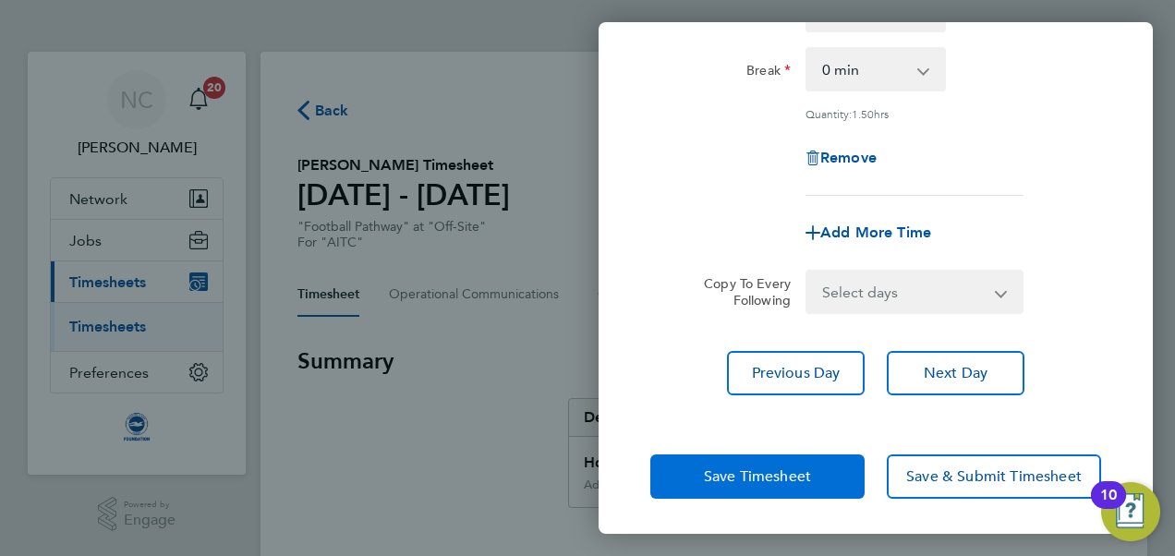
click at [713, 470] on span "Save Timesheet" at bounding box center [757, 476] width 107 height 18
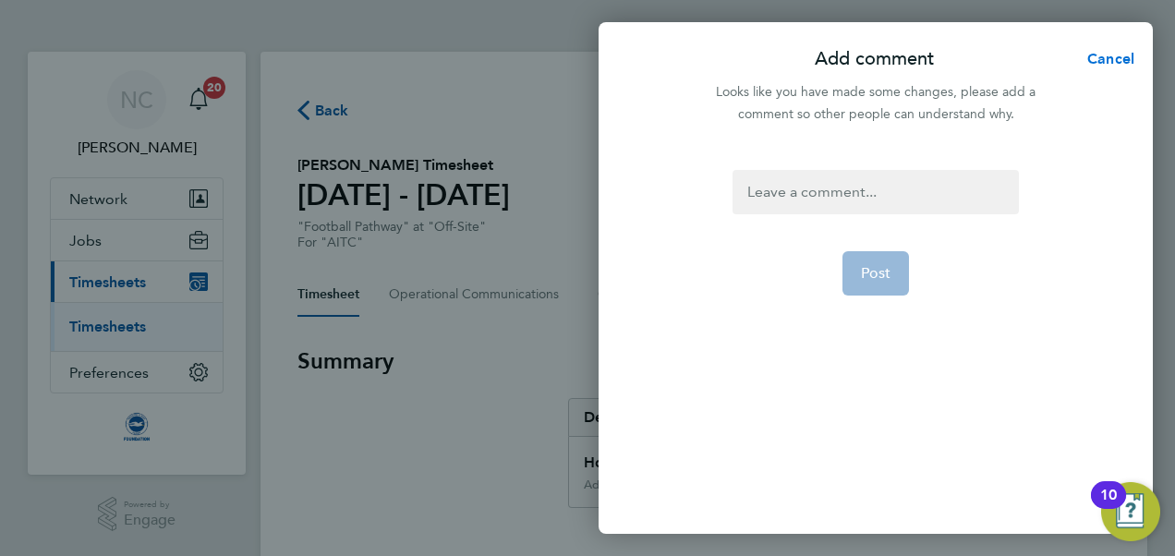
click at [1103, 58] on span "Cancel" at bounding box center [1108, 59] width 53 height 18
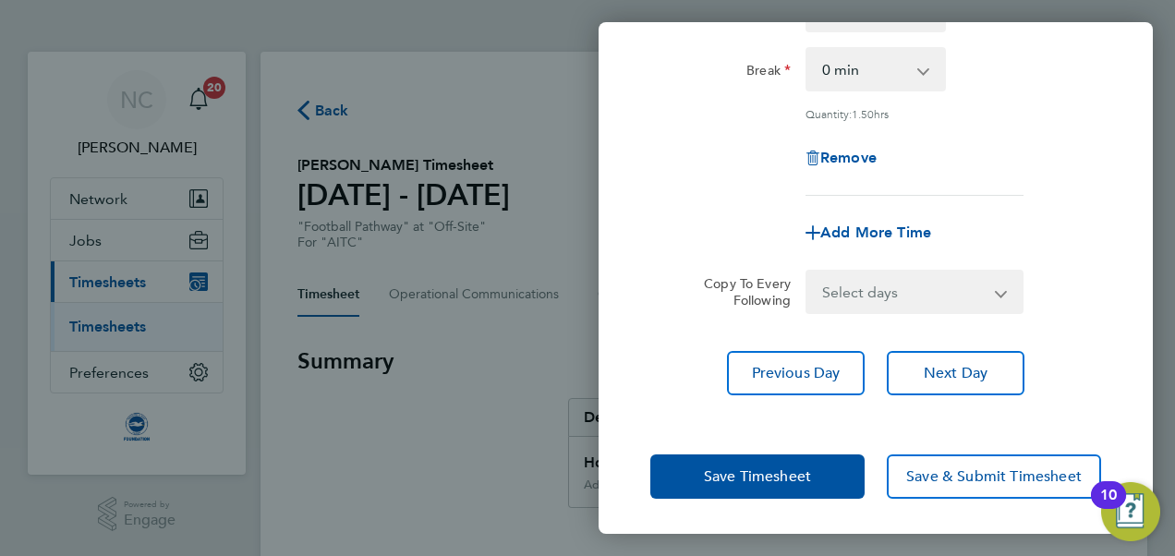
scroll to position [0, 0]
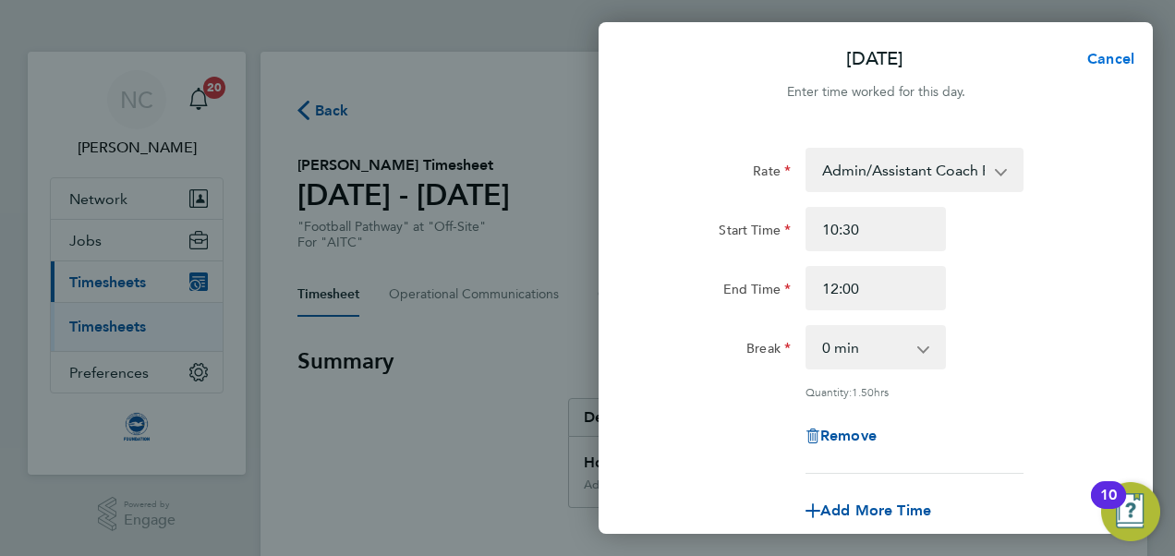
click at [1096, 60] on span "Cancel" at bounding box center [1108, 59] width 53 height 18
click at [657, 65] on span "Back" at bounding box center [653, 59] width 34 height 18
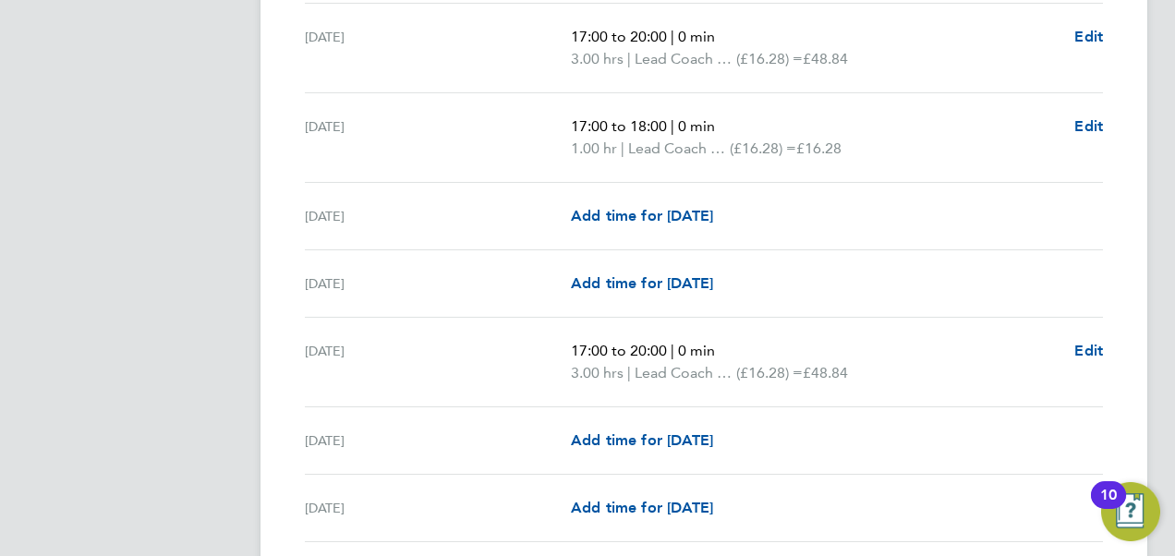
scroll to position [2062, 0]
click at [763, 272] on div "Add time for [DATE] Add time for [DATE]" at bounding box center [837, 283] width 532 height 22
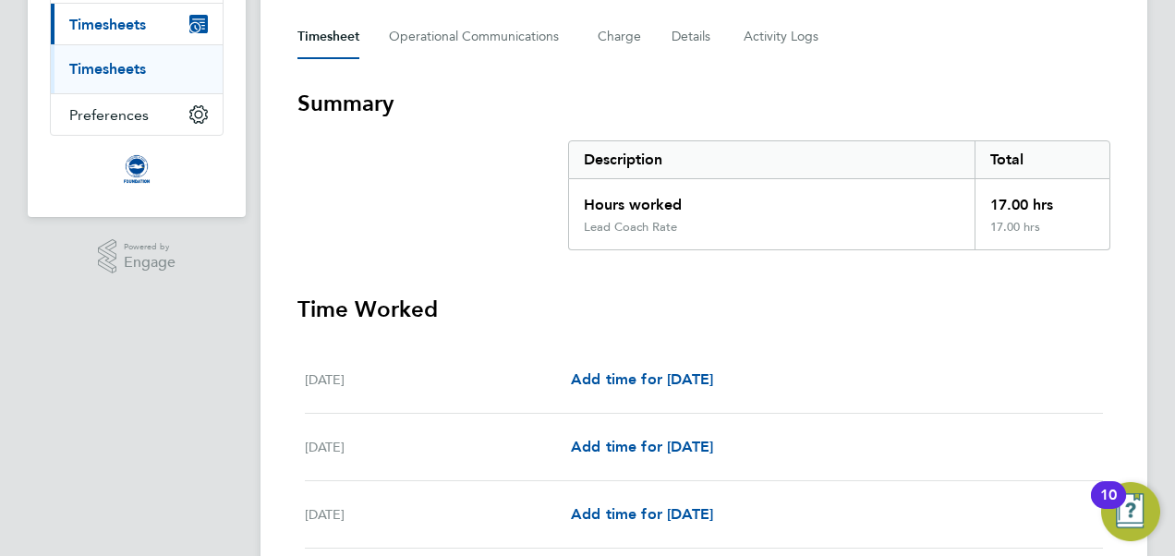
scroll to position [250, 0]
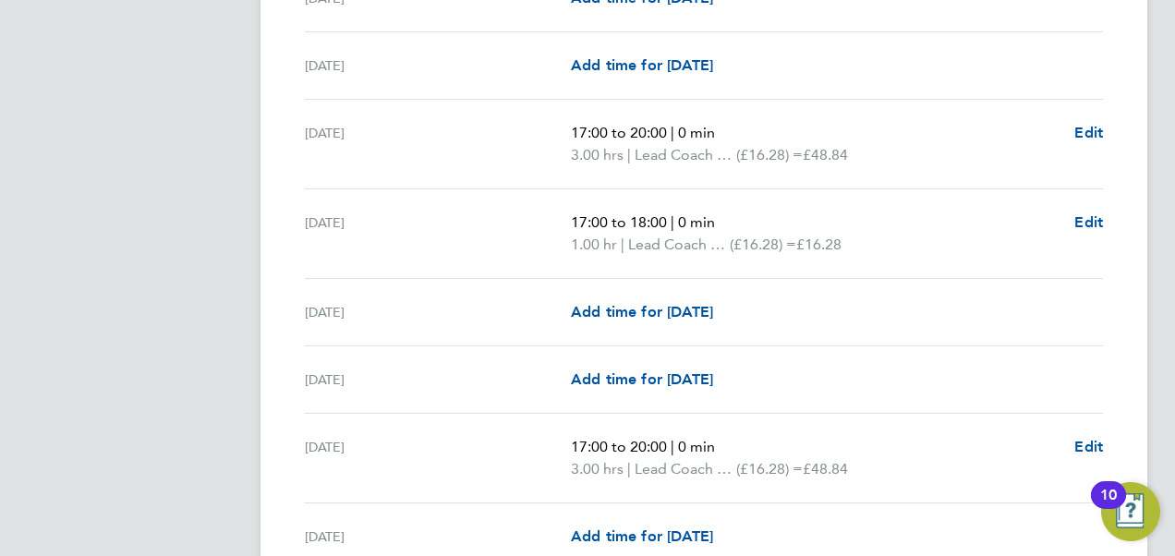
scroll to position [1968, 0]
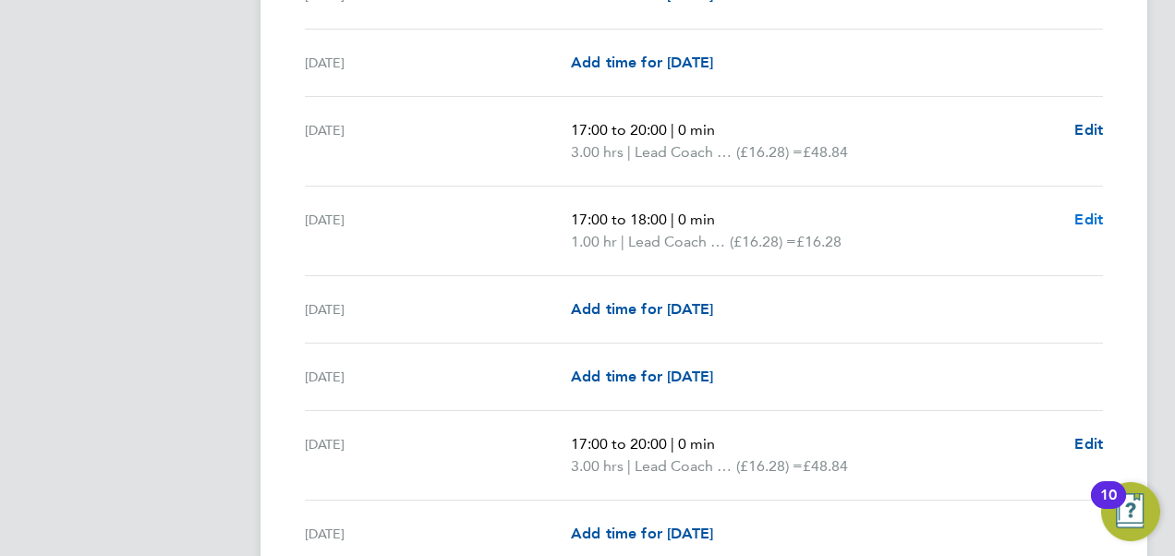
click at [1097, 211] on span "Edit" at bounding box center [1088, 220] width 29 height 18
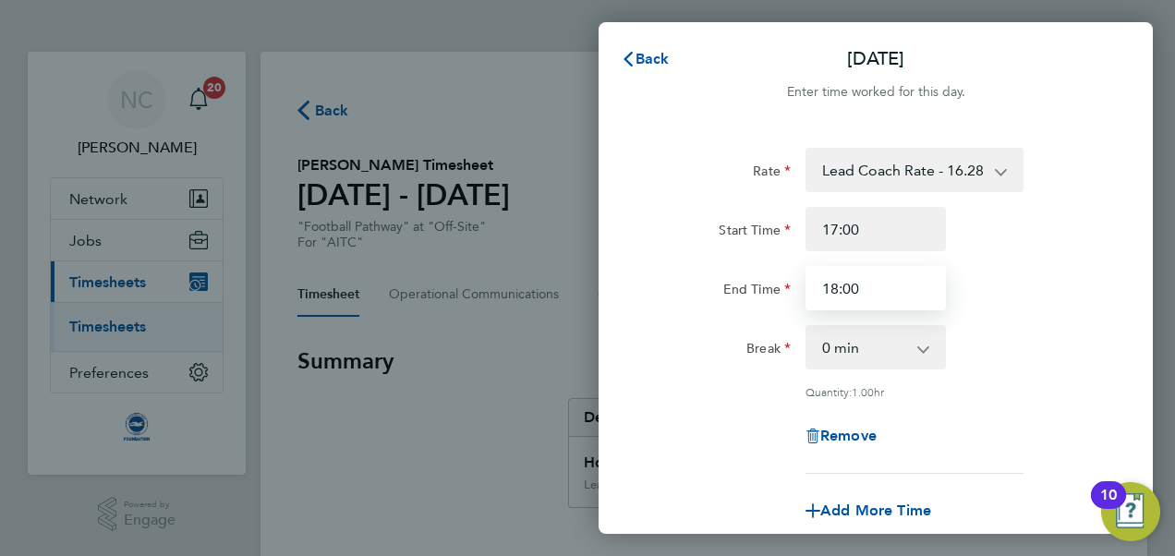
click at [909, 289] on input "18:00" at bounding box center [875, 288] width 140 height 44
type input "18:30"
click at [1075, 329] on div "Break 0 min 15 min 30 min 45 min" at bounding box center [876, 347] width 466 height 44
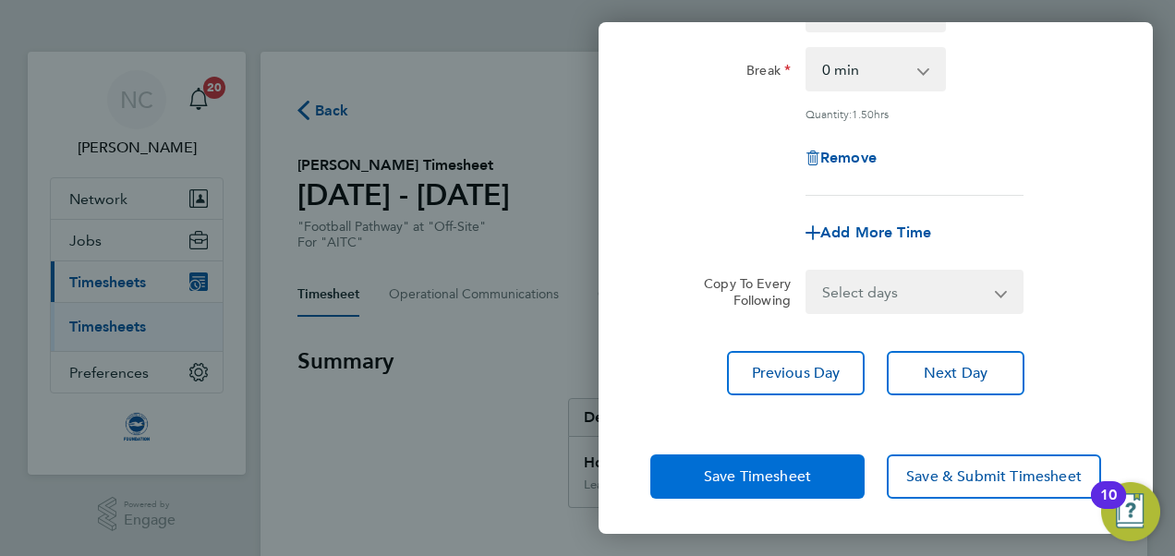
click at [802, 483] on button "Save Timesheet" at bounding box center [757, 476] width 214 height 44
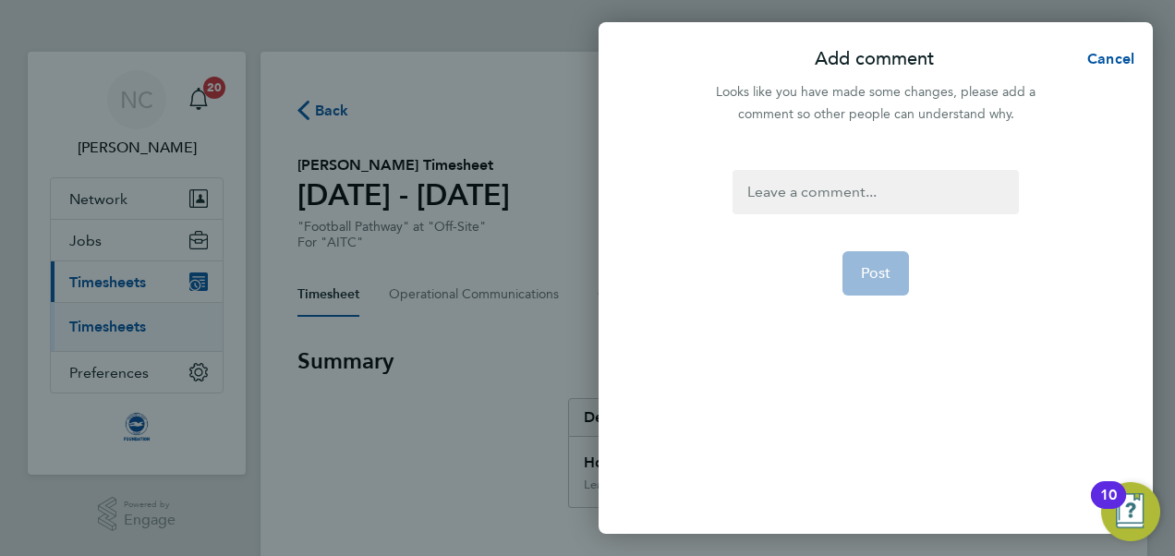
click at [843, 205] on div at bounding box center [875, 192] width 285 height 44
click at [868, 277] on span "Post" at bounding box center [876, 273] width 30 height 18
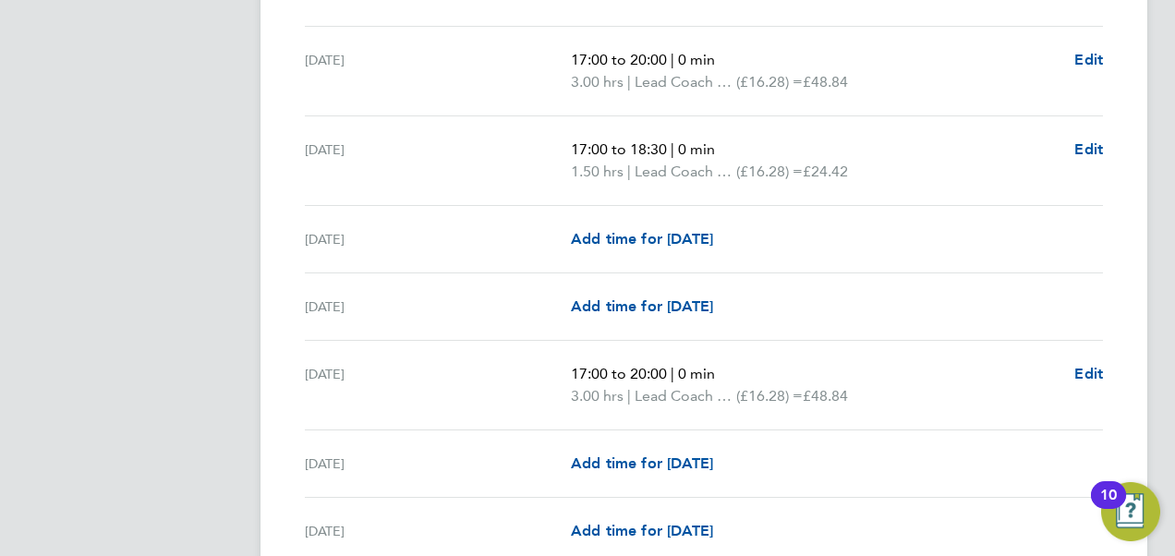
scroll to position [2378, 0]
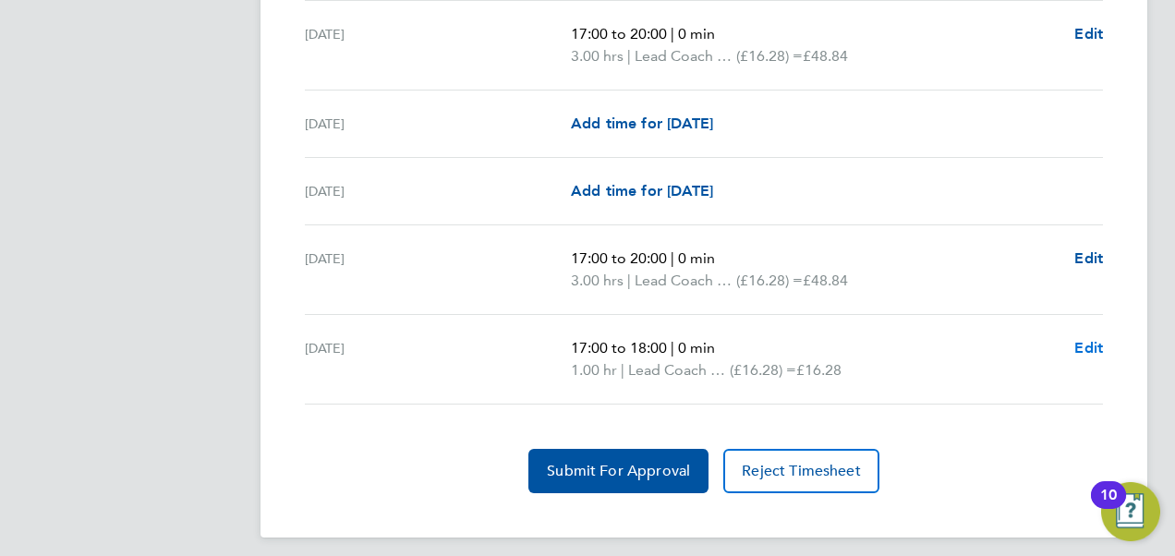
click at [1086, 339] on span "Edit" at bounding box center [1088, 348] width 29 height 18
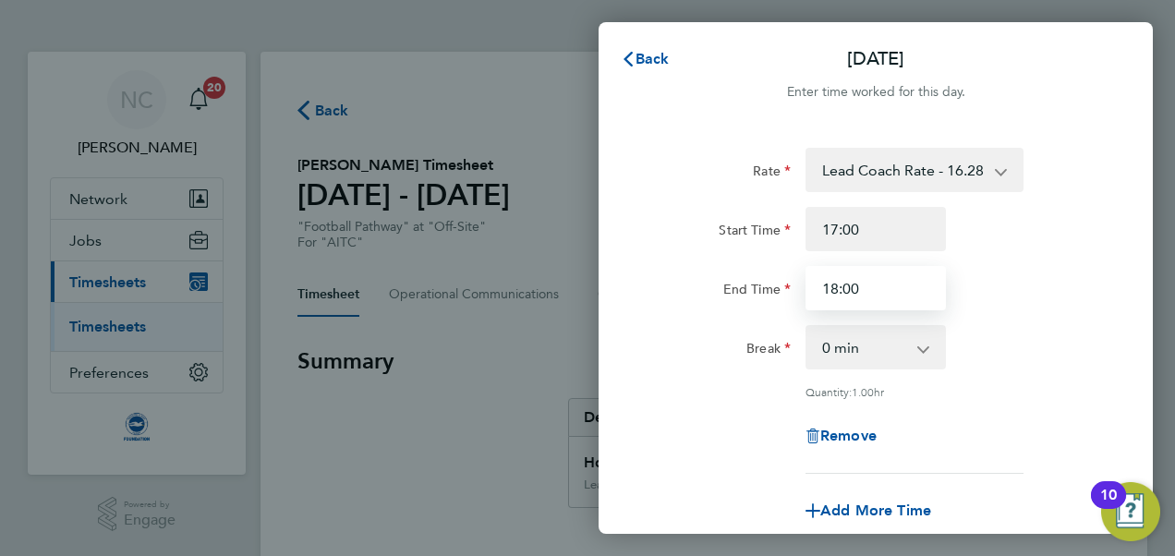
click at [882, 292] on input "18:00" at bounding box center [875, 288] width 140 height 44
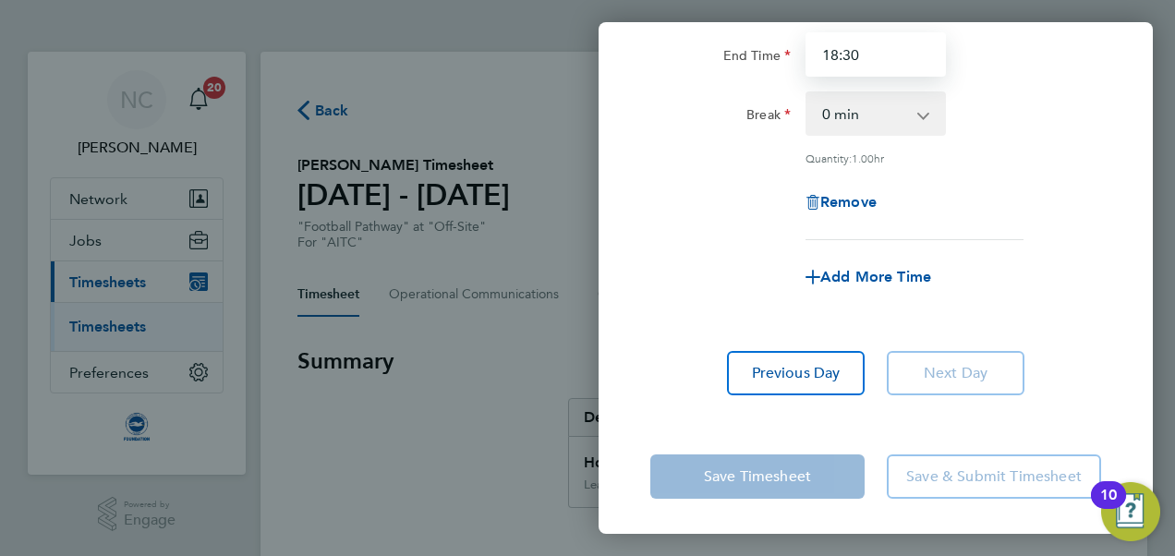
type input "18:30"
click at [737, 432] on div "Save Timesheet Save & Submit Timesheet" at bounding box center [876, 477] width 554 height 118
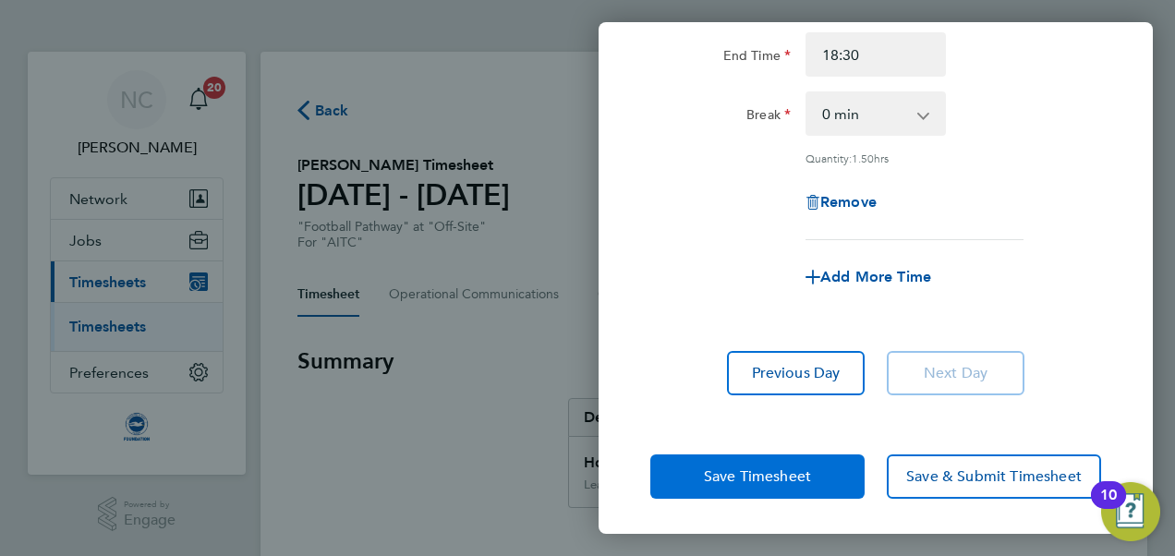
click at [737, 482] on span "Save Timesheet" at bounding box center [757, 476] width 107 height 18
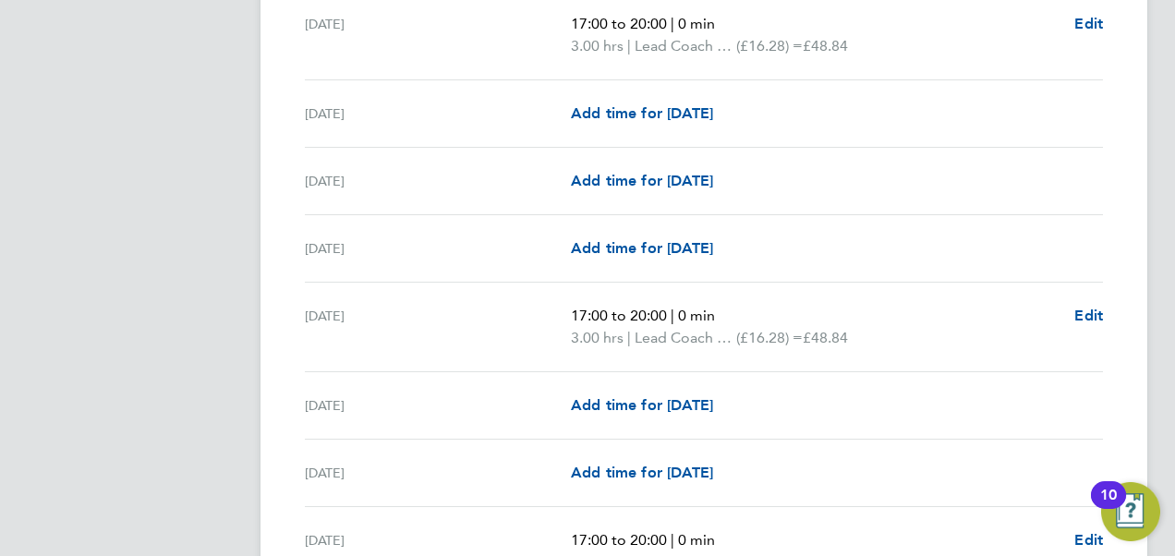
scroll to position [1558, 0]
drag, startPoint x: 571, startPoint y: 304, endPoint x: 678, endPoint y: 305, distance: 107.2
click at [678, 305] on p "17:00 to 20:00 | 0 min" at bounding box center [815, 315] width 489 height 22
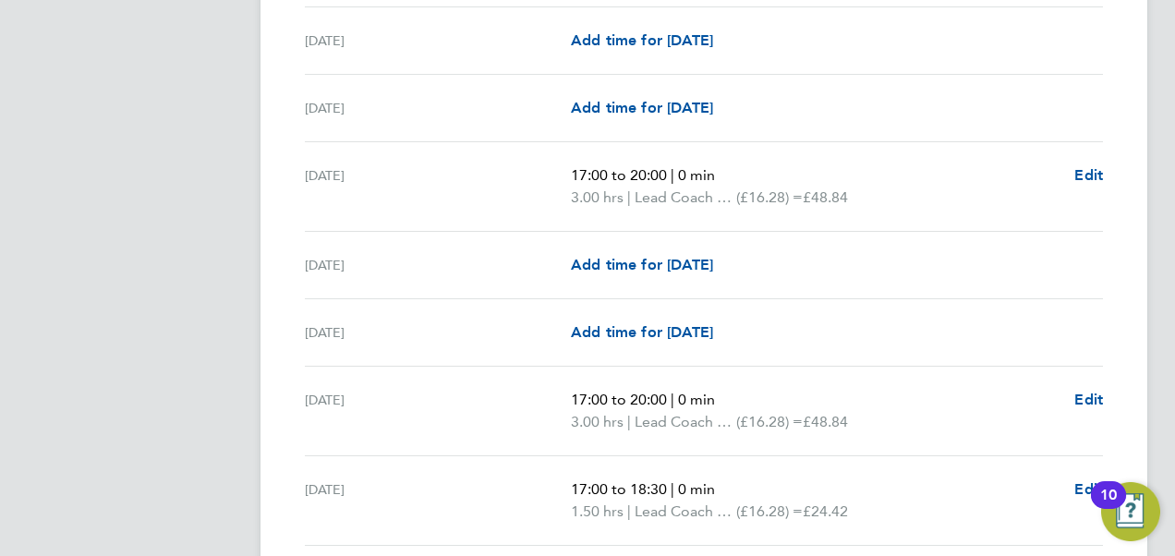
scroll to position [1700, 0]
drag, startPoint x: 678, startPoint y: 305, endPoint x: 787, endPoint y: 325, distance: 110.9
click at [787, 325] on div "Add time for Sun 21 Sep Add time for Sun 21 Sep" at bounding box center [837, 331] width 532 height 22
drag, startPoint x: 569, startPoint y: 384, endPoint x: 713, endPoint y: 380, distance: 144.2
click at [713, 380] on div "Mon 22 Sep 17:00 to 20:00 | 0 min 3.00 hrs | Lead Coach Rate (£16.28) = £48.84 …" at bounding box center [704, 410] width 798 height 90
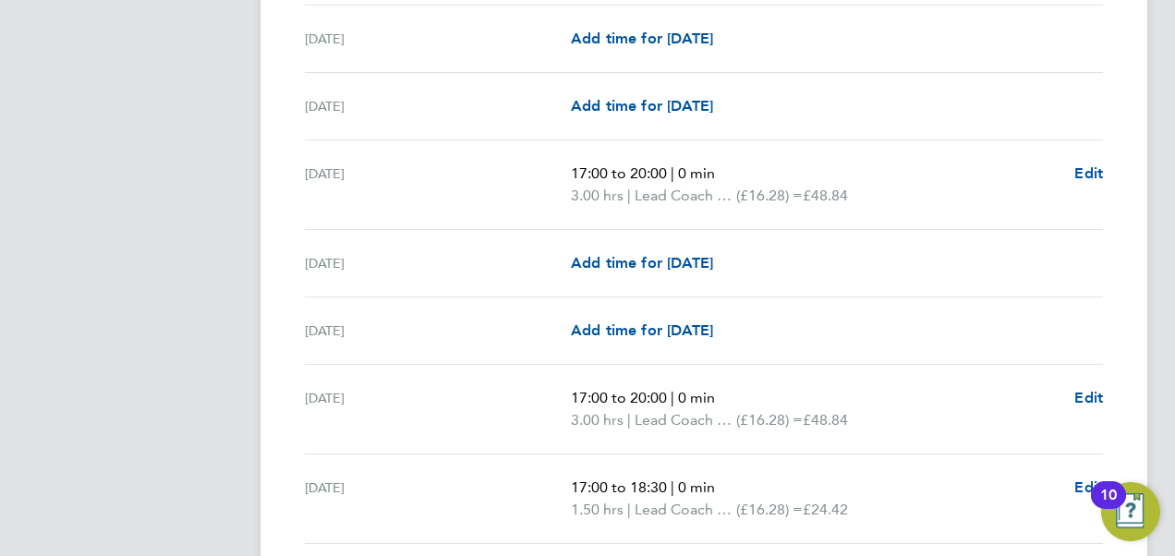
drag, startPoint x: 713, startPoint y: 380, endPoint x: 831, endPoint y: 369, distance: 118.8
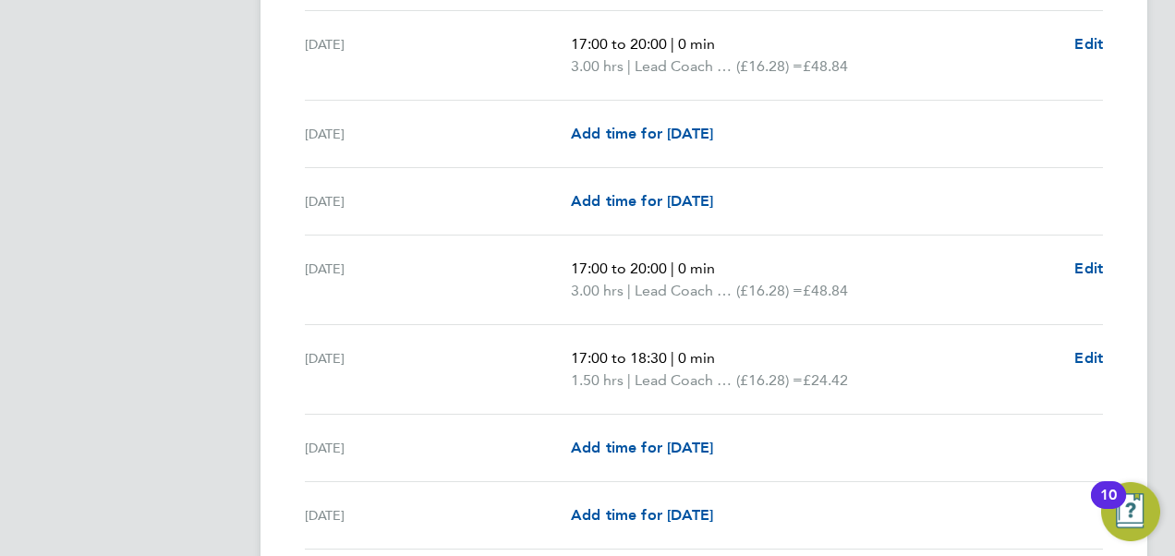
scroll to position [1832, 0]
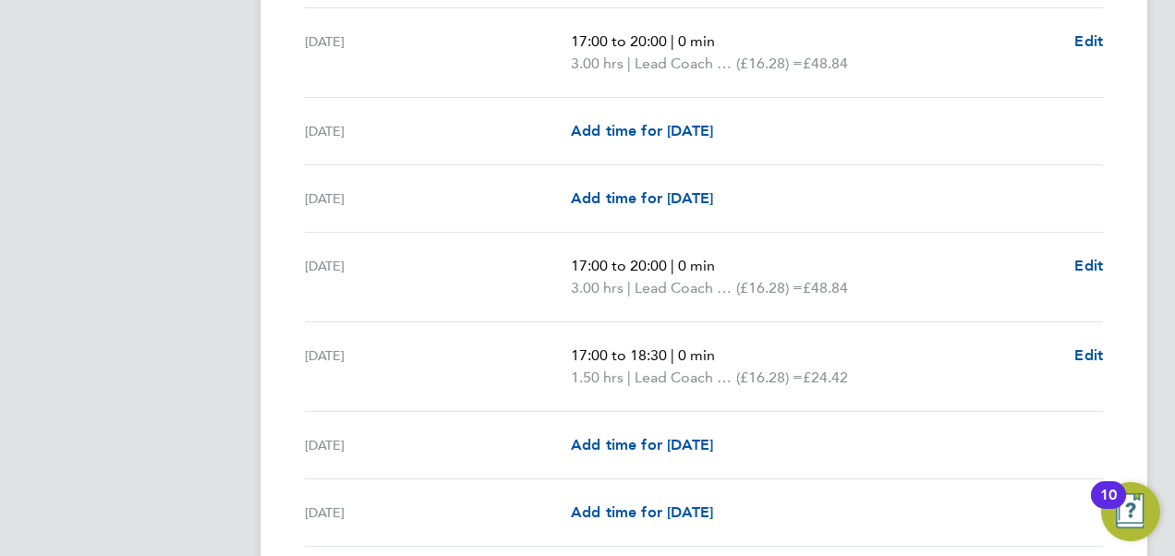
drag, startPoint x: 563, startPoint y: 343, endPoint x: 676, endPoint y: 344, distance: 112.7
click at [676, 344] on div "Tue 23 Sep 17:00 to 18:30 | 0 min 1.50 hrs | Lead Coach Rate (£16.28) = £24.42 …" at bounding box center [704, 367] width 798 height 90
drag, startPoint x: 676, startPoint y: 344, endPoint x: 878, endPoint y: 366, distance: 202.6
click at [878, 367] on p "1.50 hrs | Lead Coach Rate (£16.28) = £24.42" at bounding box center [815, 378] width 489 height 22
drag, startPoint x: 878, startPoint y: 366, endPoint x: 992, endPoint y: 364, distance: 114.6
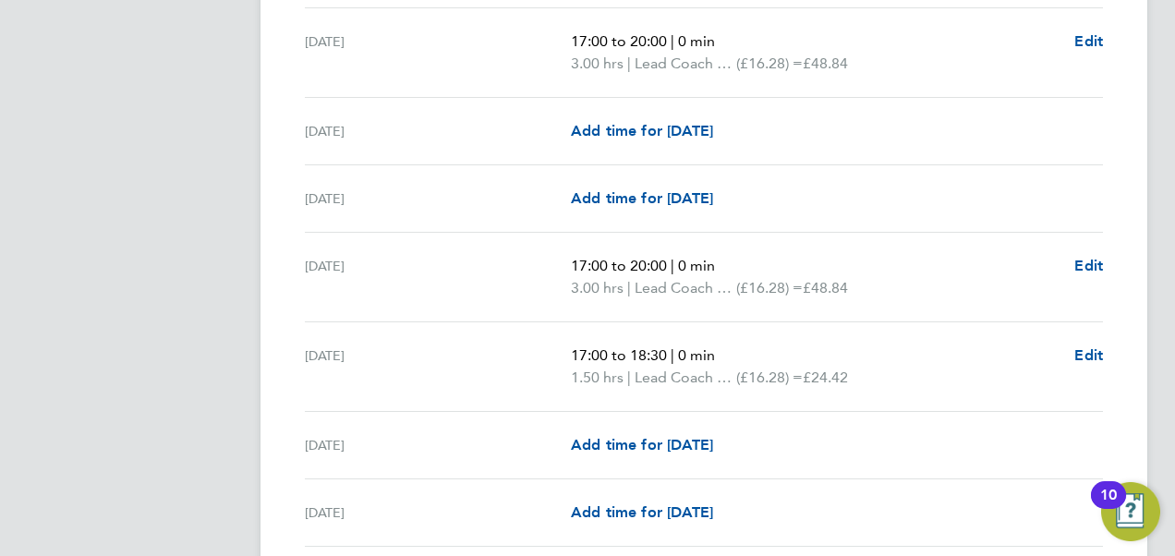
click at [992, 367] on p "1.50 hrs | Lead Coach Rate (£16.28) = £24.42" at bounding box center [815, 378] width 489 height 22
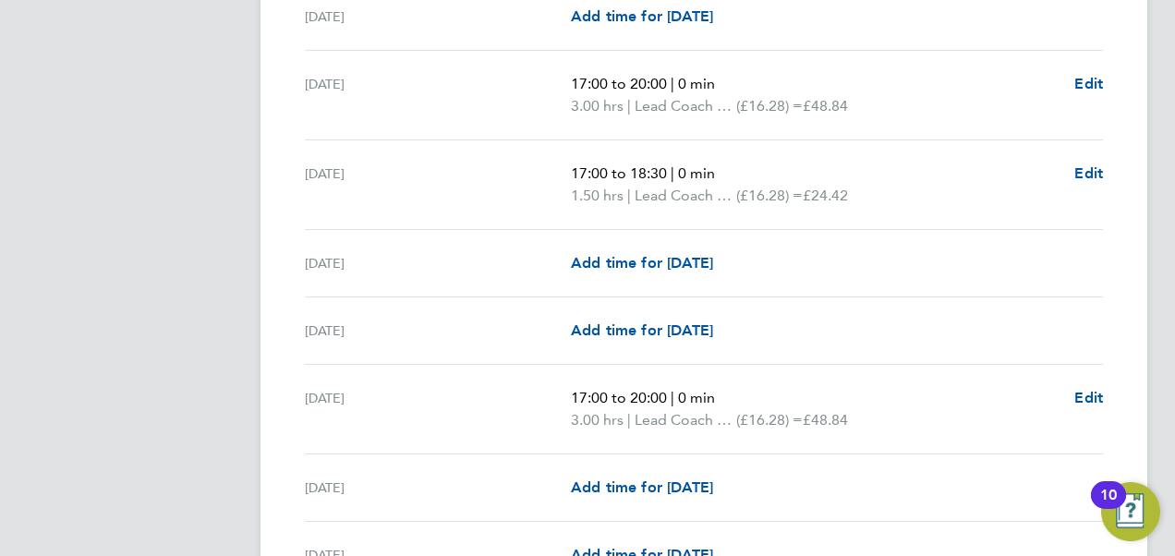
scroll to position [2015, 0]
click at [923, 319] on div "Add time for Thu 25 Sep Add time for Thu 25 Sep" at bounding box center [837, 330] width 532 height 22
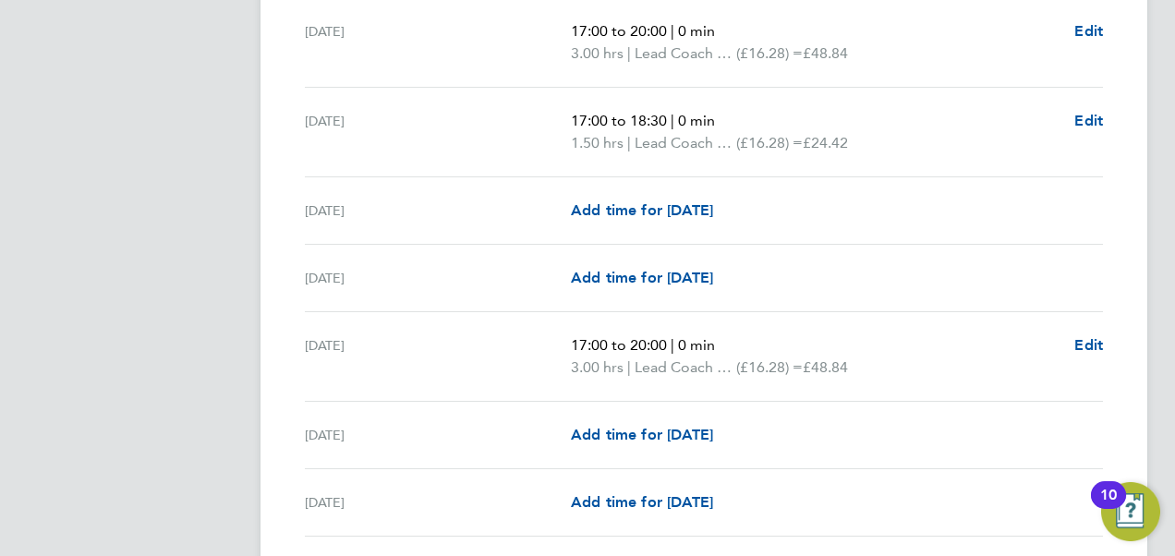
scroll to position [2378, 0]
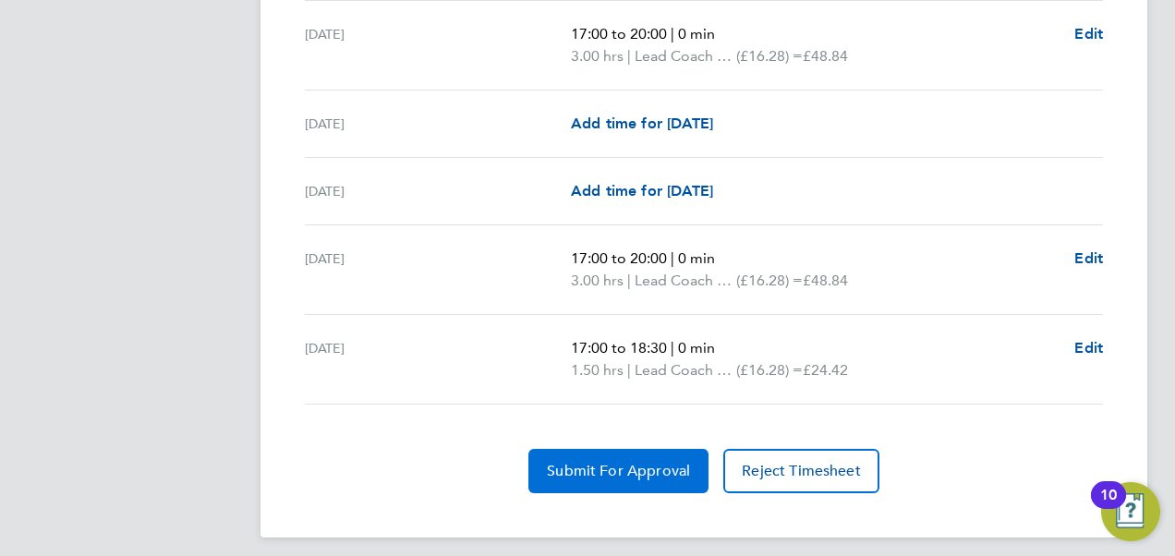
click at [626, 462] on span "Submit For Approval" at bounding box center [618, 471] width 143 height 18
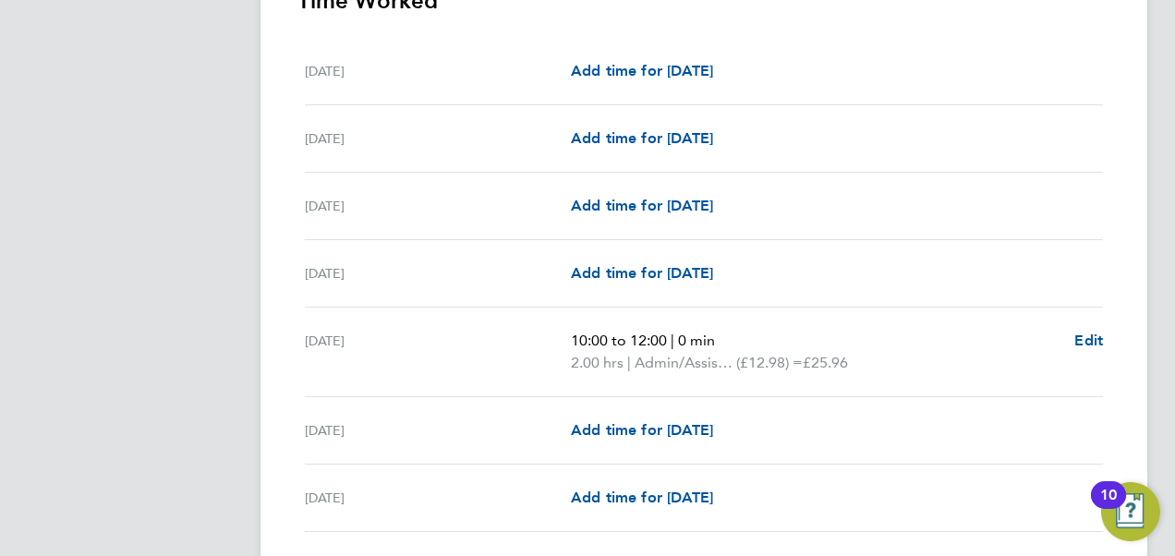
scroll to position [604, 0]
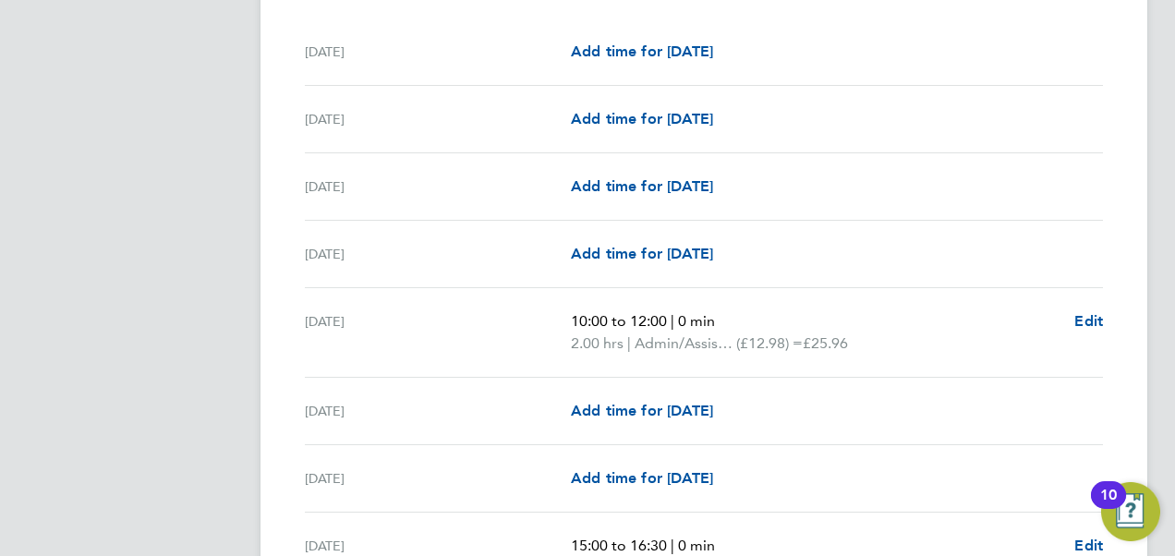
drag, startPoint x: 875, startPoint y: 334, endPoint x: 365, endPoint y: 314, distance: 510.3
click at [365, 314] on div "[DATE] 10:00 to 12:00 | 0 min 2.00 hrs | Admin/Assistant Coach rate (£12.98) = …" at bounding box center [704, 333] width 798 height 90
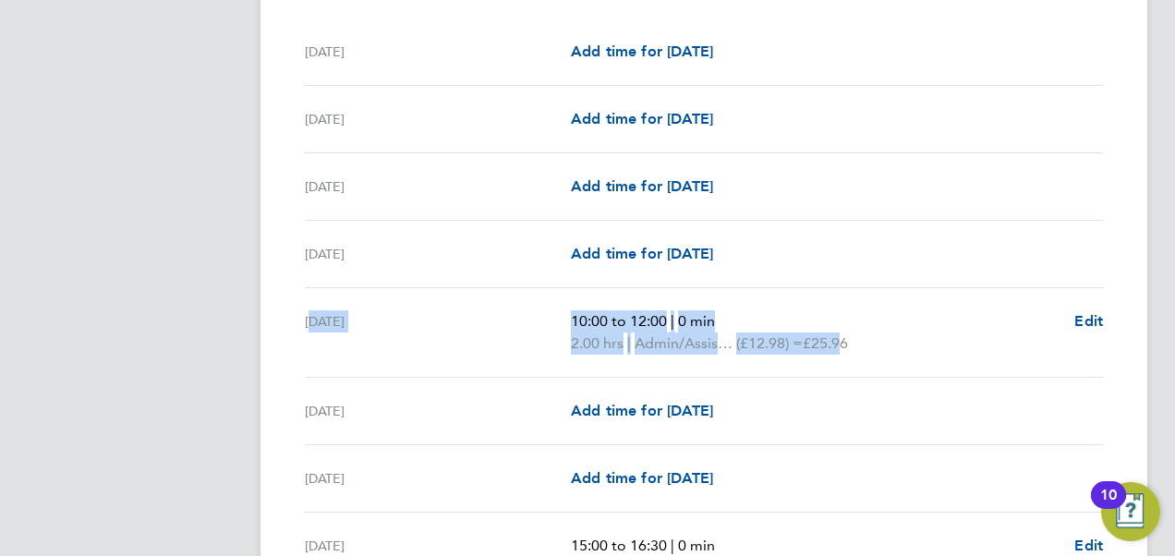
drag, startPoint x: 365, startPoint y: 314, endPoint x: 848, endPoint y: 364, distance: 485.7
click at [848, 364] on div "[DATE] 10:00 to 12:00 | 0 min 2.00 hrs | Admin/Assistant Coach rate (£12.98) = …" at bounding box center [704, 333] width 798 height 90
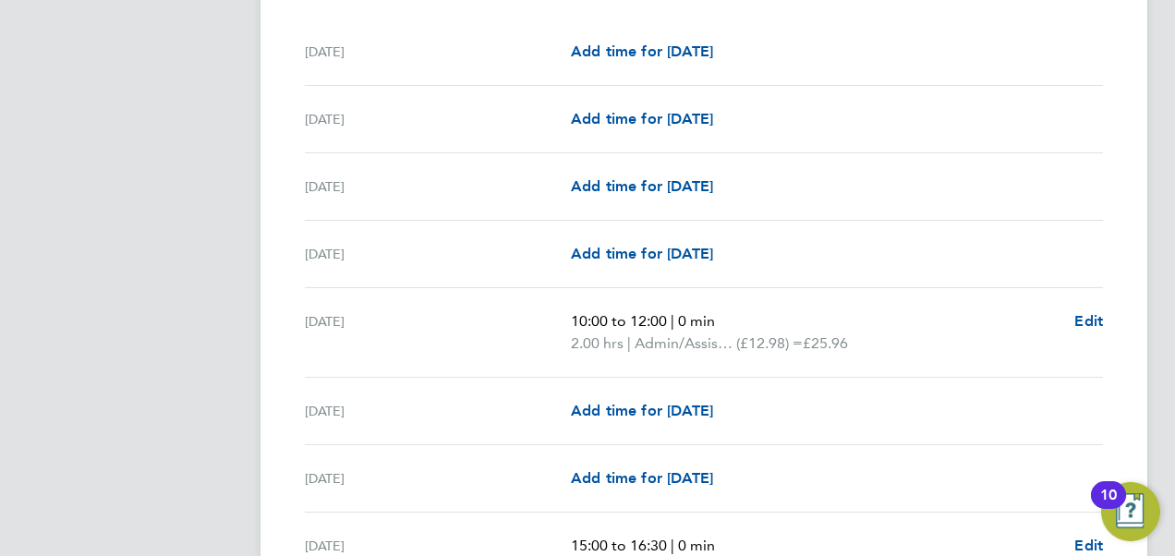
drag, startPoint x: 848, startPoint y: 364, endPoint x: 1051, endPoint y: 350, distance: 203.7
click at [1051, 350] on p "2.00 hrs | Admin/Assistant Coach rate (£12.98) = £25.96" at bounding box center [815, 344] width 489 height 22
drag, startPoint x: 1051, startPoint y: 350, endPoint x: 307, endPoint y: 301, distance: 746.1
click at [307, 301] on div "[DATE] 10:00 to 12:00 | 0 min 2.00 hrs | Admin/Assistant Coach rate (£12.98) = …" at bounding box center [704, 333] width 798 height 90
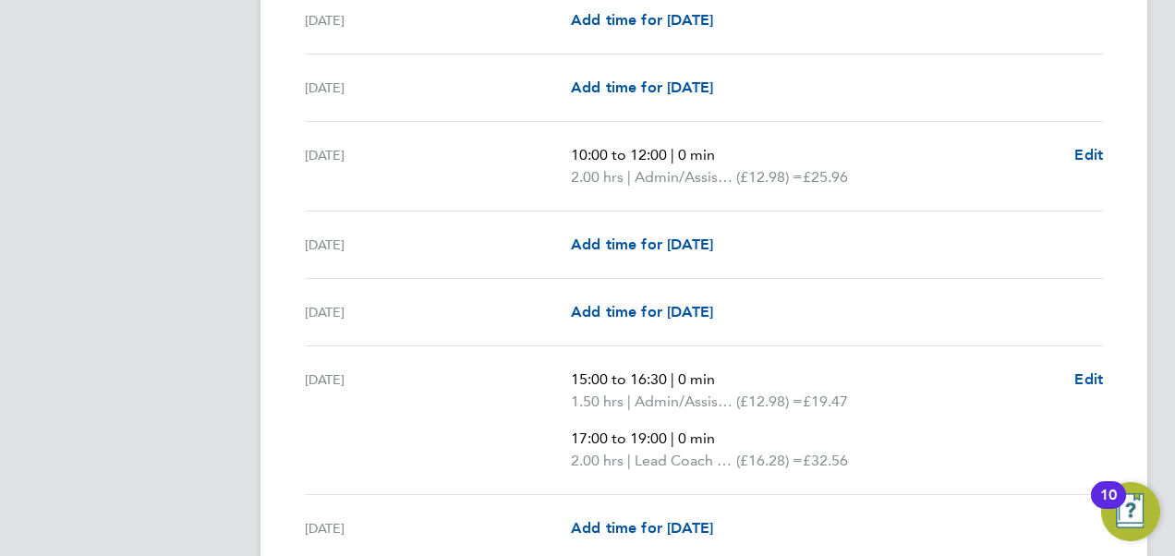
scroll to position [773, 0]
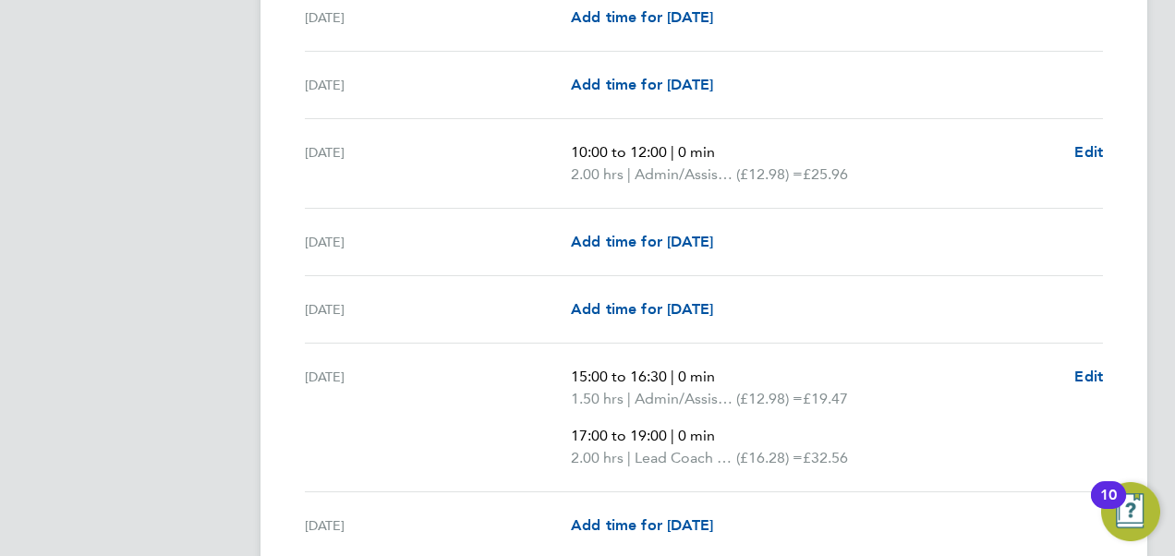
drag, startPoint x: 575, startPoint y: 149, endPoint x: 671, endPoint y: 145, distance: 95.2
click at [667, 145] on span "10:00 to 12:00" at bounding box center [619, 152] width 96 height 18
drag, startPoint x: 671, startPoint y: 145, endPoint x: 634, endPoint y: 177, distance: 49.1
click at [631, 177] on span "|" at bounding box center [629, 174] width 4 height 18
drag, startPoint x: 826, startPoint y: 167, endPoint x: 903, endPoint y: 169, distance: 77.6
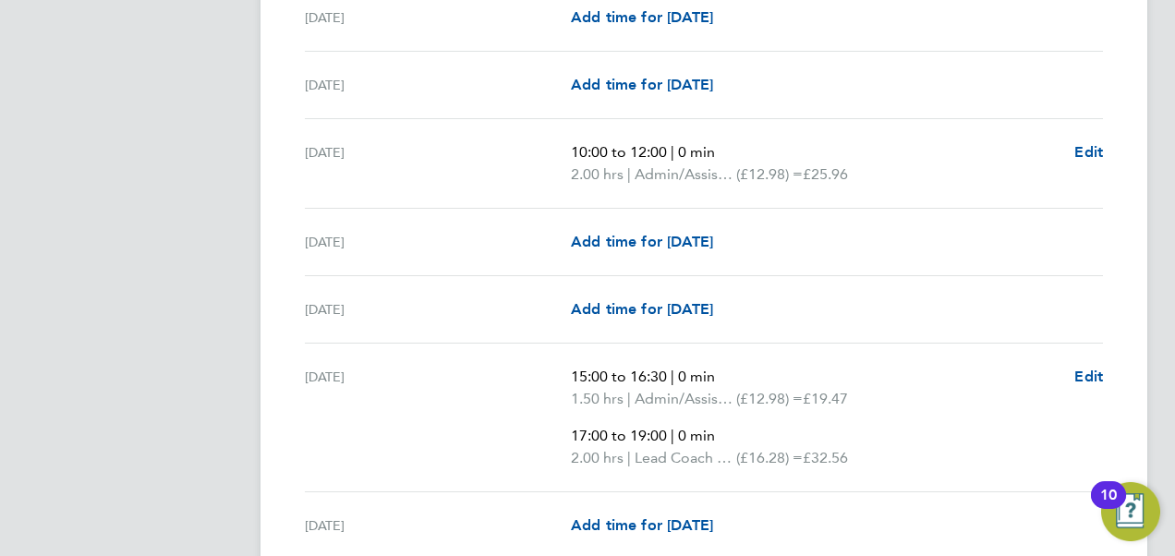
click at [903, 169] on p "2.00 hrs | Admin/Assistant Coach rate (£12.98) = £25.96" at bounding box center [815, 175] width 489 height 22
drag, startPoint x: 903, startPoint y: 169, endPoint x: 817, endPoint y: 224, distance: 102.5
click at [817, 224] on div "[DATE] Add time for [DATE] Add time for [DATE]" at bounding box center [704, 242] width 798 height 67
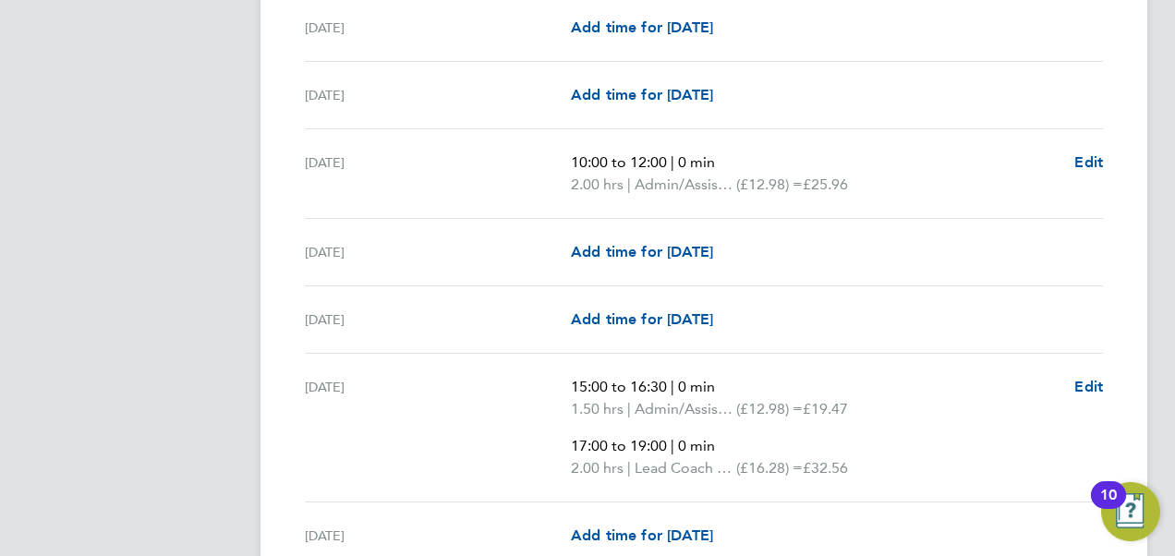
scroll to position [743, 0]
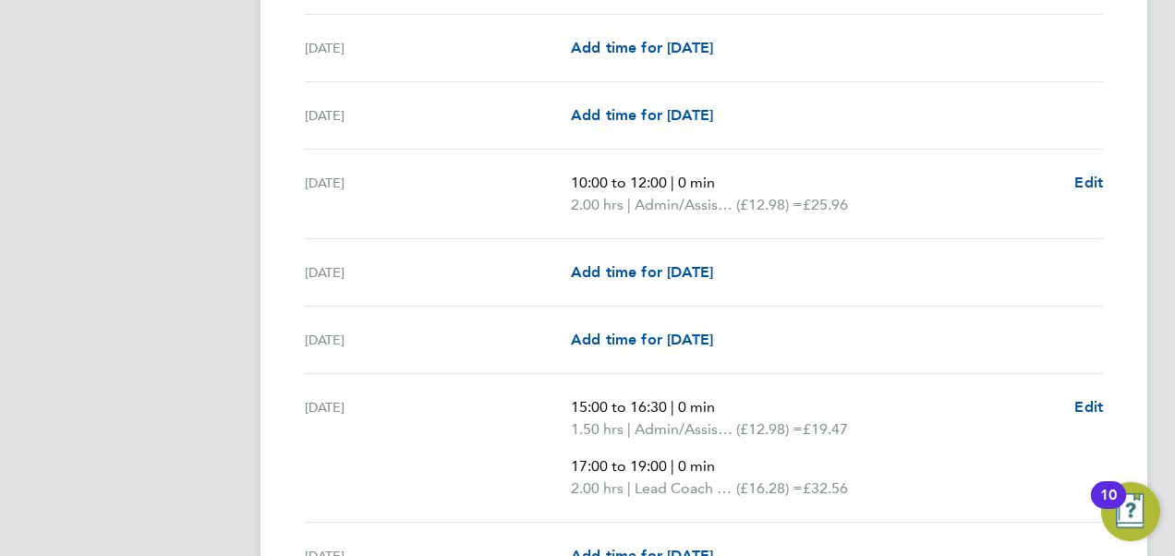
drag, startPoint x: 820, startPoint y: 200, endPoint x: 894, endPoint y: 200, distance: 73.9
click at [894, 200] on p "2.00 hrs | Admin/Assistant Coach rate (£12.98) = £25.96" at bounding box center [815, 205] width 489 height 22
drag, startPoint x: 757, startPoint y: 196, endPoint x: 806, endPoint y: 197, distance: 49.9
click at [803, 197] on span "(£12.98) =" at bounding box center [769, 205] width 67 height 18
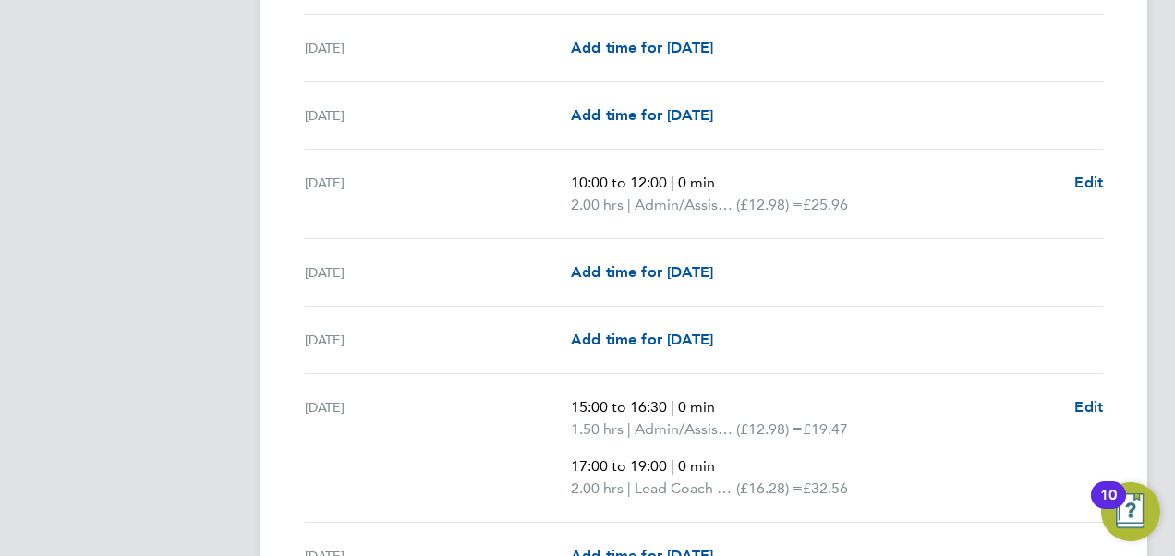
drag, startPoint x: 806, startPoint y: 197, endPoint x: 871, endPoint y: 220, distance: 68.7
click at [871, 220] on div "[DATE] 10:00 to 12:00 | 0 min 2.00 hrs | Admin/Assistant Coach rate (£12.98) = …" at bounding box center [704, 195] width 798 height 90
drag, startPoint x: 560, startPoint y: 176, endPoint x: 890, endPoint y: 209, distance: 332.3
click at [890, 209] on div "[DATE] 10:00 to 12:00 | 0 min 2.00 hrs | Admin/Assistant Coach rate (£12.98) = …" at bounding box center [704, 195] width 798 height 90
click at [890, 209] on p "2.00 hrs | Admin/Assistant Coach rate (£12.98) = £25.96" at bounding box center [815, 205] width 489 height 22
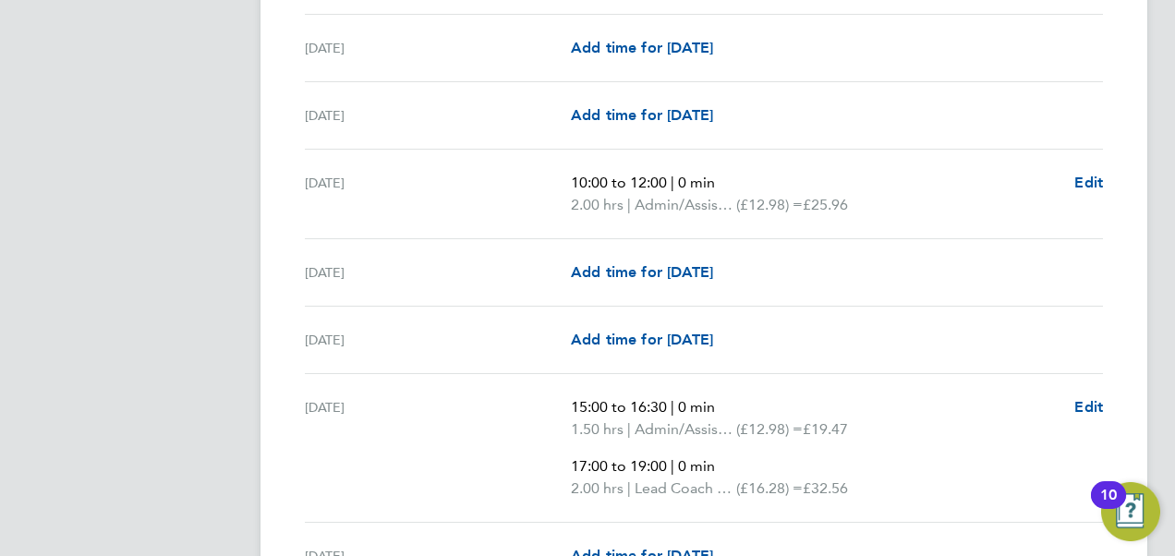
click at [537, 181] on div "[DATE]" at bounding box center [438, 194] width 266 height 44
drag, startPoint x: 538, startPoint y: 165, endPoint x: 959, endPoint y: 211, distance: 423.6
click at [959, 211] on div "[DATE] 10:00 to 12:00 | 0 min 2.00 hrs | Admin/Assistant Coach rate (£12.98) = …" at bounding box center [704, 195] width 798 height 90
click at [959, 211] on p "2.00 hrs | Admin/Assistant Coach rate (£12.98) = £25.96" at bounding box center [815, 205] width 489 height 22
click at [531, 178] on div "[DATE]" at bounding box center [438, 194] width 266 height 44
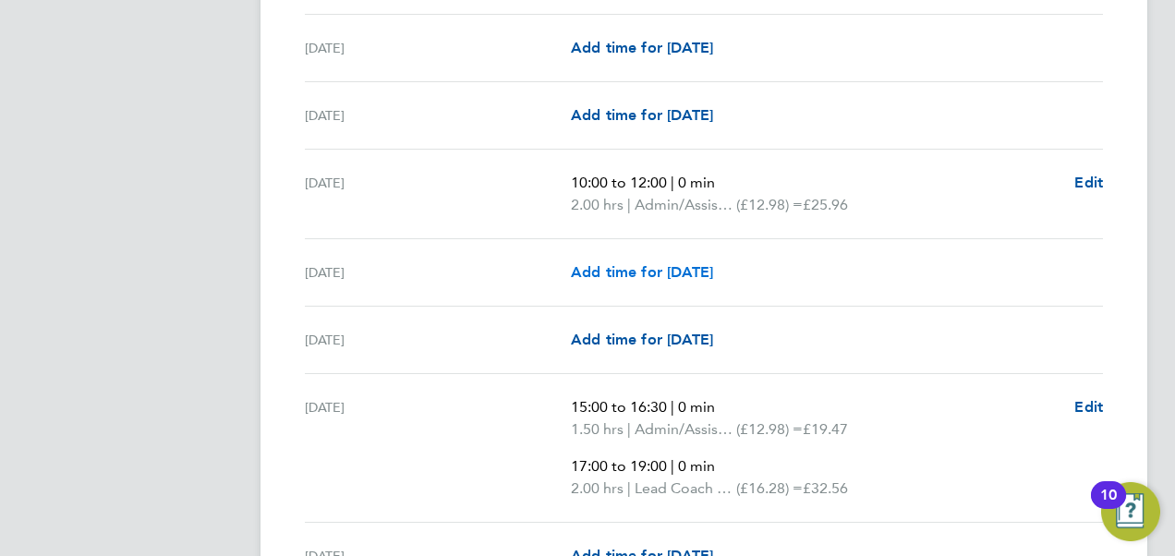
click at [713, 270] on span "Add time for [DATE]" at bounding box center [642, 272] width 142 height 18
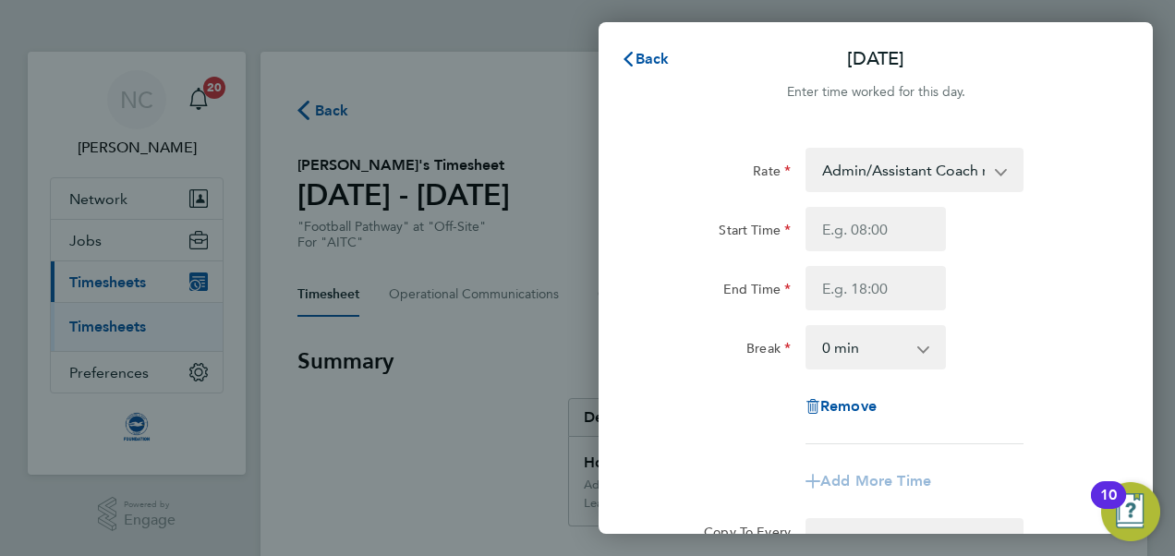
click at [488, 89] on div "Back Sat 06 Sep Enter time worked for this day. Rate Admin/Assistant Coach rate…" at bounding box center [587, 278] width 1175 height 556
drag, startPoint x: 645, startPoint y: 84, endPoint x: 654, endPoint y: 59, distance: 26.6
click at [654, 59] on app-sheet-header "Back Sat 06 Sep Enter time worked for this day." at bounding box center [876, 81] width 554 height 89
click at [654, 59] on span "Back" at bounding box center [653, 59] width 34 height 18
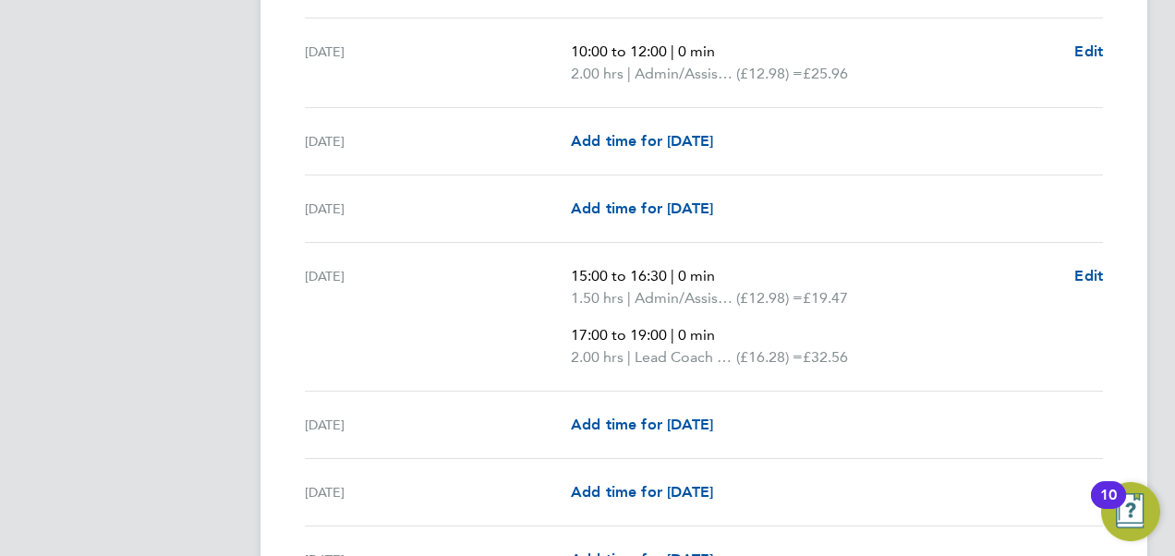
scroll to position [877, 0]
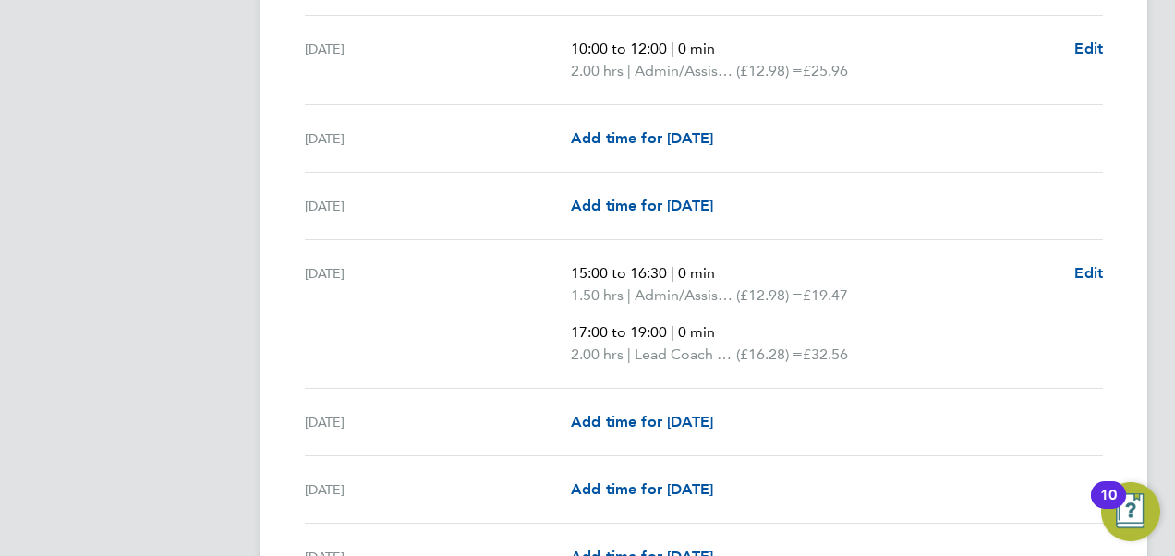
drag, startPoint x: 887, startPoint y: 346, endPoint x: 554, endPoint y: 340, distance: 332.6
click at [554, 340] on div "Mon 08 Sep 15:00 to 16:30 | 0 min 1.50 hrs | Admin/Assistant Coach rate (£12.98…" at bounding box center [704, 314] width 798 height 149
click at [554, 340] on div "[DATE]" at bounding box center [438, 313] width 266 height 103
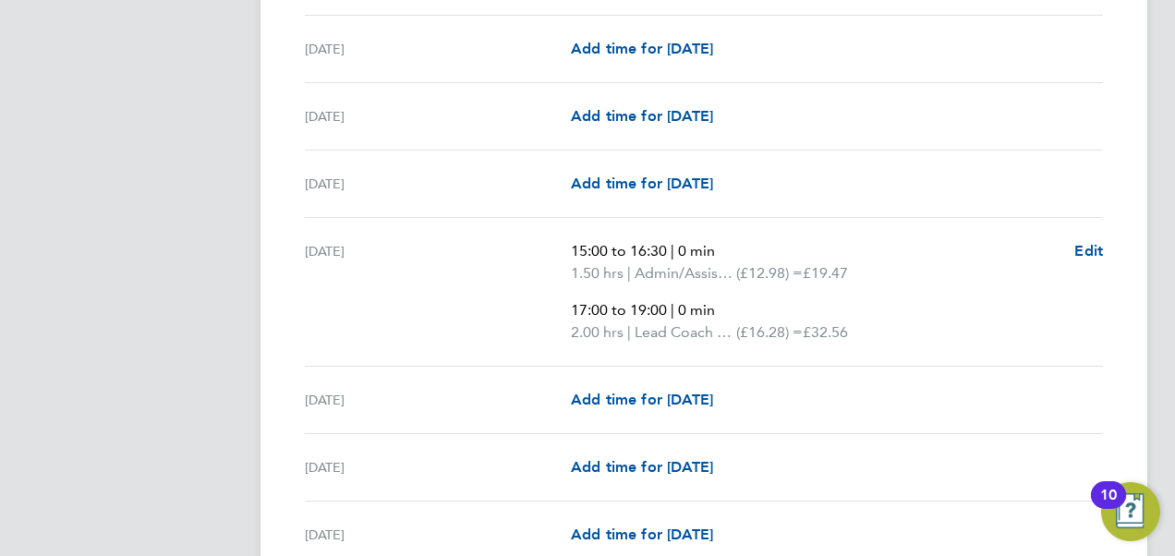
scroll to position [1459, 0]
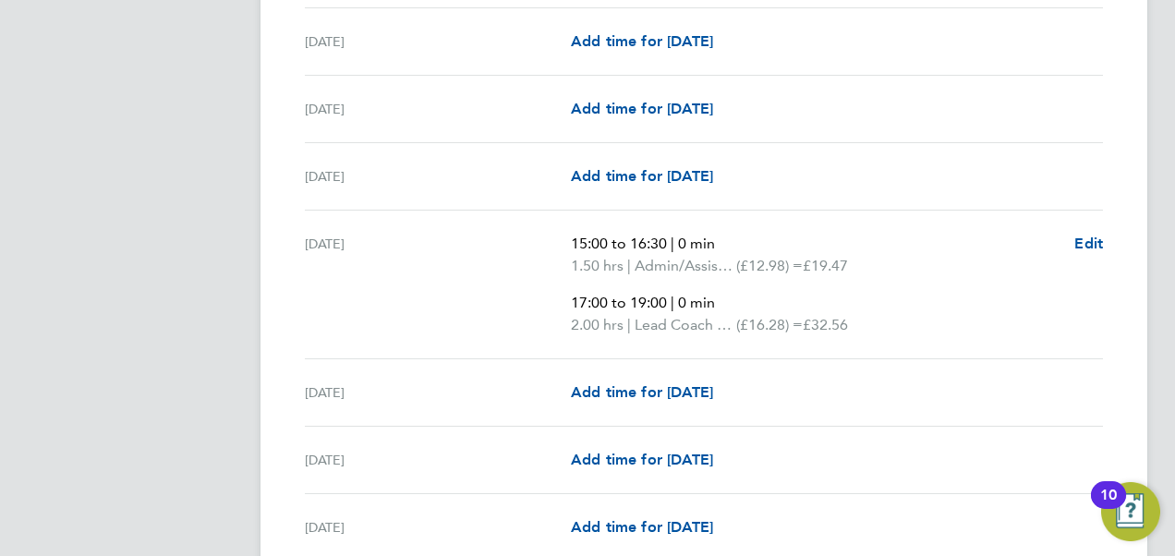
click at [530, 240] on div "[DATE]" at bounding box center [438, 284] width 266 height 103
drag, startPoint x: 871, startPoint y: 252, endPoint x: 741, endPoint y: 258, distance: 130.4
click at [741, 258] on p "1.50 hrs | Admin/Assistant Coach rate (£12.98) = £19.47" at bounding box center [815, 266] width 489 height 22
drag, startPoint x: 741, startPoint y: 258, endPoint x: 778, endPoint y: 328, distance: 79.3
click at [778, 328] on p "2.00 hrs | Lead Coach Rate (£16.28) = £32.56" at bounding box center [815, 325] width 489 height 22
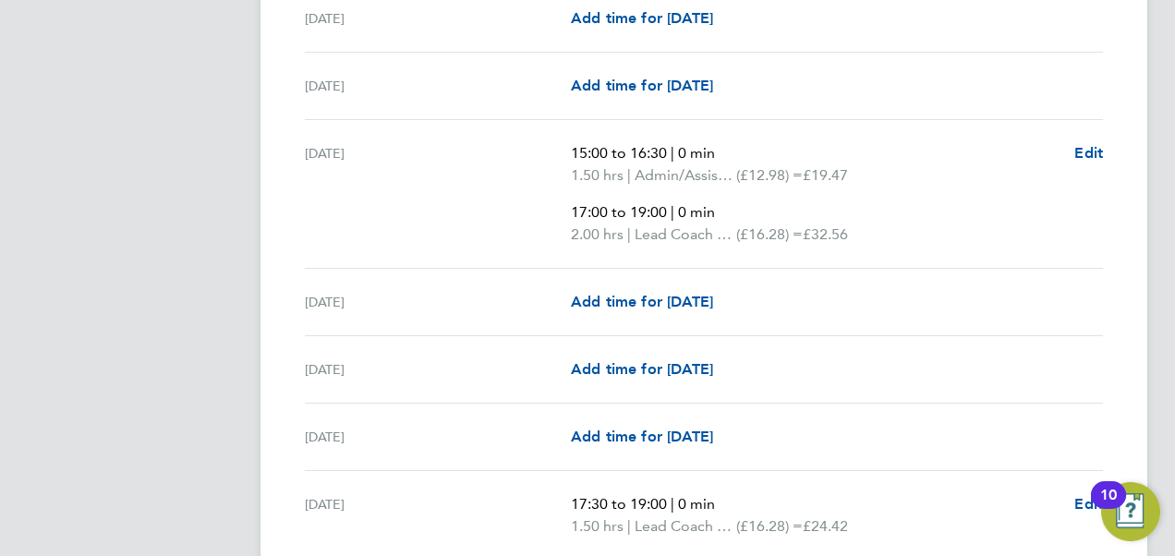
scroll to position [1535, 0]
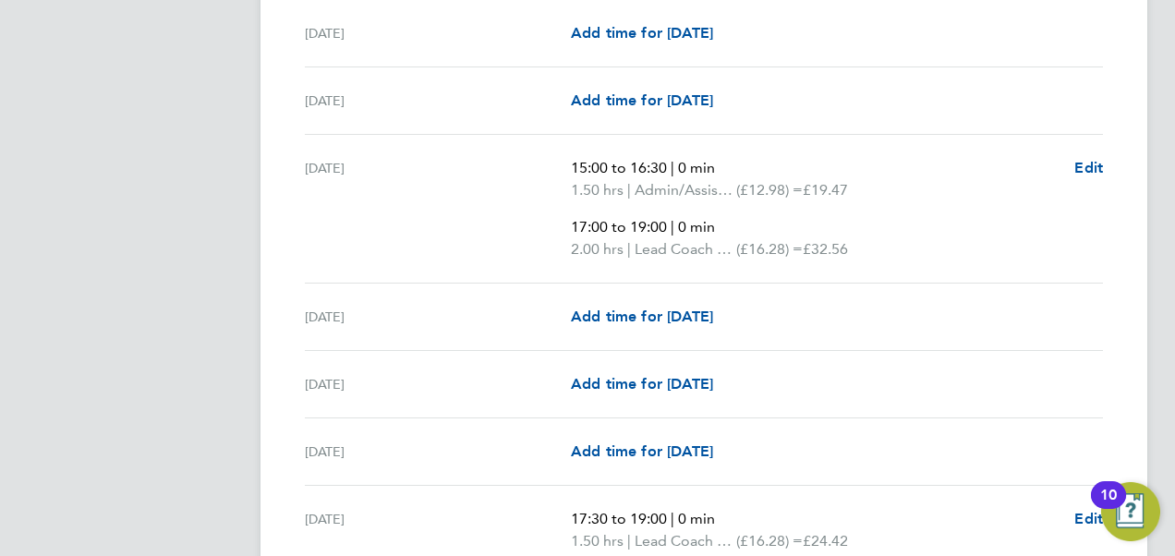
drag, startPoint x: 778, startPoint y: 328, endPoint x: 902, endPoint y: 194, distance: 182.4
click at [902, 194] on p "1.50 hrs | Admin/Assistant Coach rate (£12.98) = £19.47" at bounding box center [815, 190] width 489 height 22
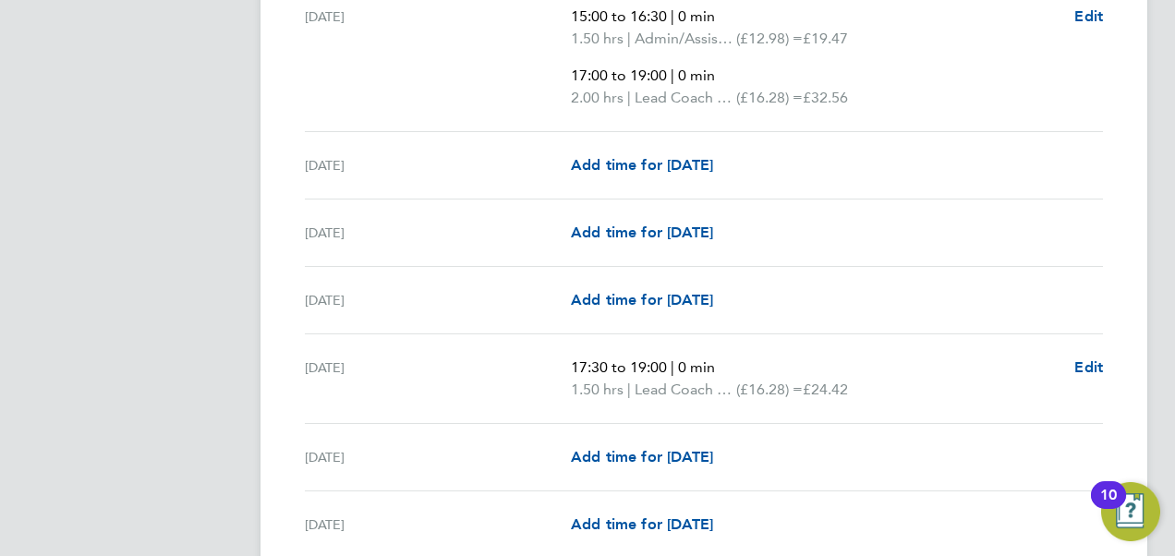
scroll to position [1694, 0]
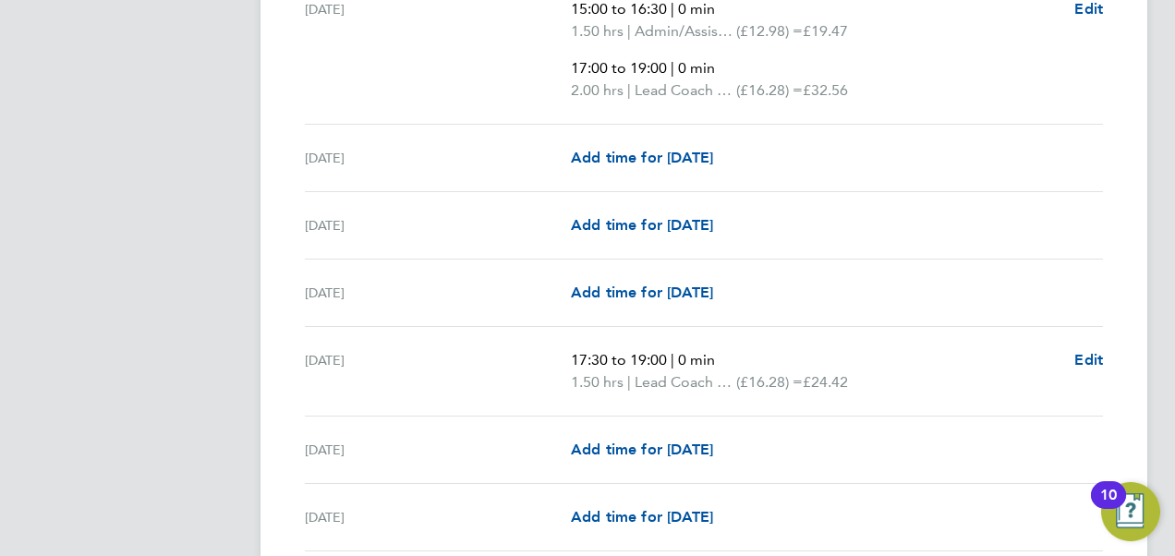
drag, startPoint x: 878, startPoint y: 376, endPoint x: 805, endPoint y: 376, distance: 73.0
click at [805, 376] on p "1.50 hrs | Lead Coach Rate (£16.28) = £24.42" at bounding box center [815, 382] width 489 height 22
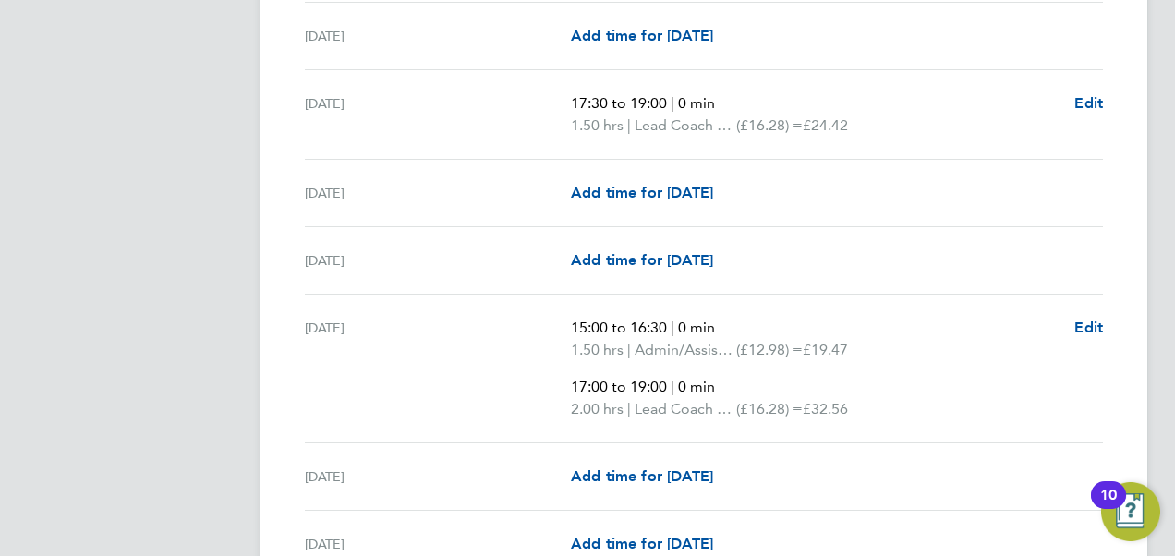
scroll to position [1952, 0]
drag, startPoint x: 805, startPoint y: 376, endPoint x: 741, endPoint y: 355, distance: 67.2
click at [741, 355] on ul "15:00 to 16:30 | 0 min 1.50 hrs | Admin/Assistant Coach rate (£12.98) = £19.47 …" at bounding box center [815, 367] width 489 height 103
drag, startPoint x: 880, startPoint y: 344, endPoint x: 818, endPoint y: 334, distance: 62.6
click at [818, 338] on p "1.50 hrs | Admin/Assistant Coach rate (£12.98) = £19.47" at bounding box center [815, 349] width 489 height 22
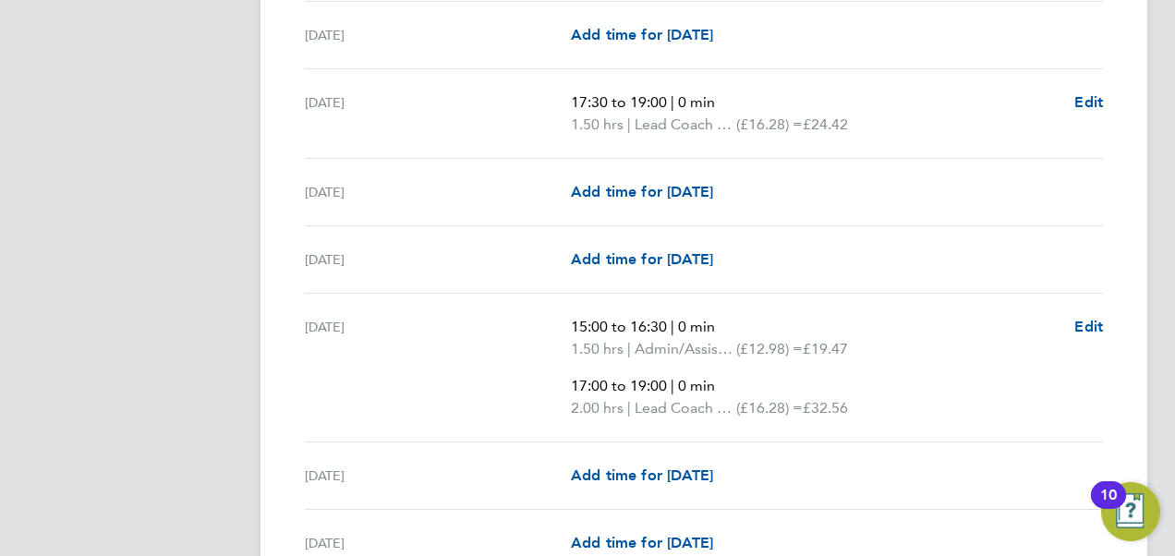
drag, startPoint x: 818, startPoint y: 334, endPoint x: 820, endPoint y: 405, distance: 70.2
click at [820, 405] on p "2.00 hrs | Lead Coach Rate (£16.28) = £32.56" at bounding box center [815, 408] width 489 height 22
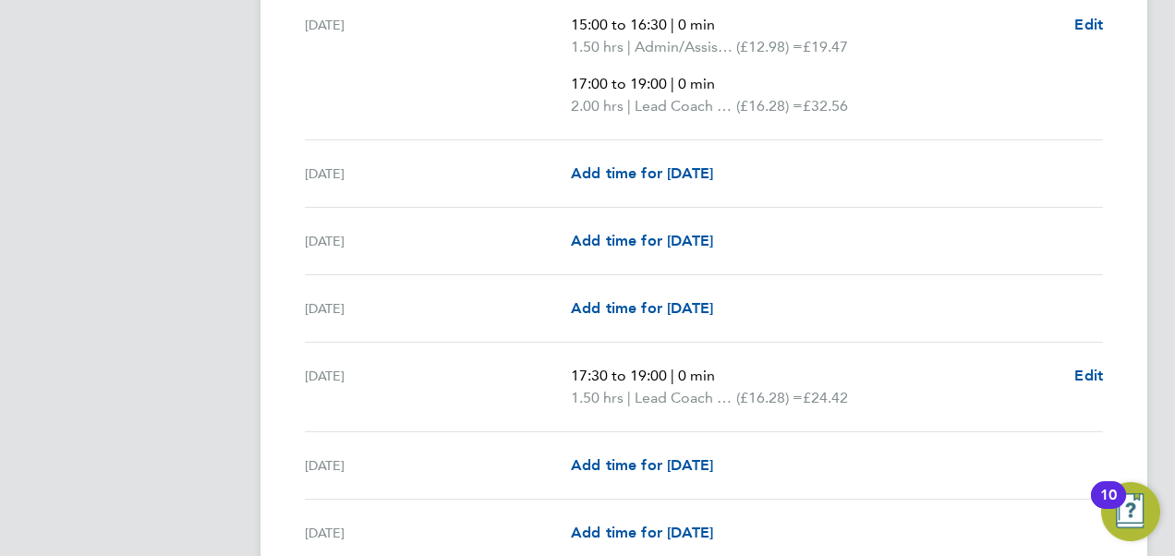
scroll to position [2267, 0]
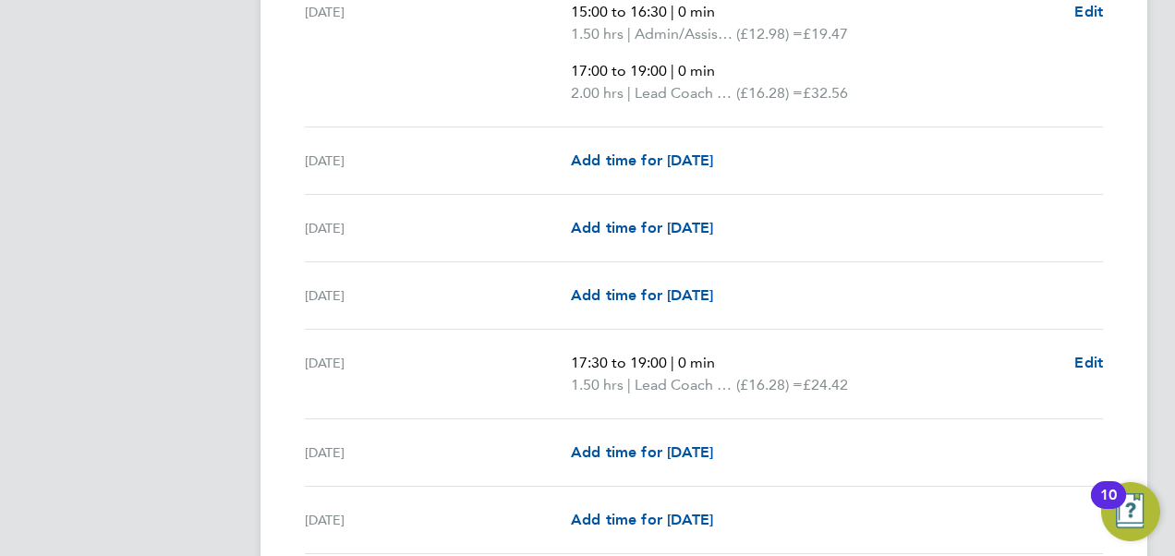
drag, startPoint x: 820, startPoint y: 405, endPoint x: 774, endPoint y: 395, distance: 47.1
click at [774, 395] on div "Fri 26 Sep 17:30 to 19:00 | 0 min 1.50 hrs | Lead Coach Rate (£16.28) = £24.42 …" at bounding box center [704, 375] width 798 height 90
drag, startPoint x: 901, startPoint y: 373, endPoint x: 805, endPoint y: 378, distance: 95.3
click at [805, 378] on p "1.50 hrs | Lead Coach Rate (£16.28) = £24.42" at bounding box center [815, 385] width 489 height 22
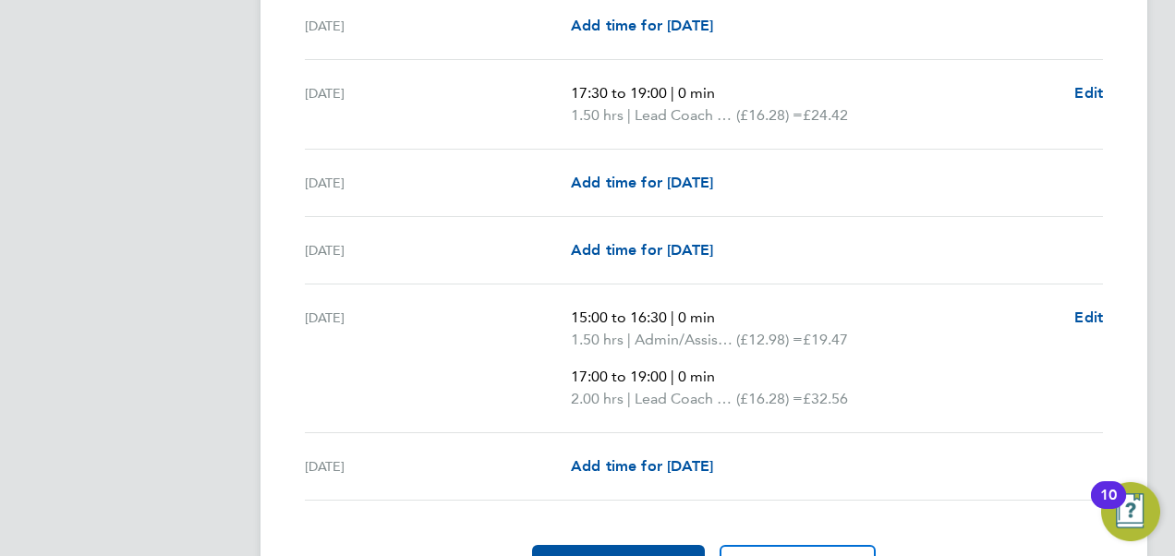
scroll to position [2537, 0]
drag, startPoint x: 805, startPoint y: 378, endPoint x: 859, endPoint y: 451, distance: 90.5
click at [859, 454] on div "Add time for Tue 30 Sep Add time for Tue 30 Sep" at bounding box center [837, 465] width 532 height 22
drag, startPoint x: 874, startPoint y: 325, endPoint x: 781, endPoint y: 330, distance: 92.5
click at [781, 330] on p "1.50 hrs | Admin/Assistant Coach rate (£12.98) = £19.47" at bounding box center [815, 339] width 489 height 22
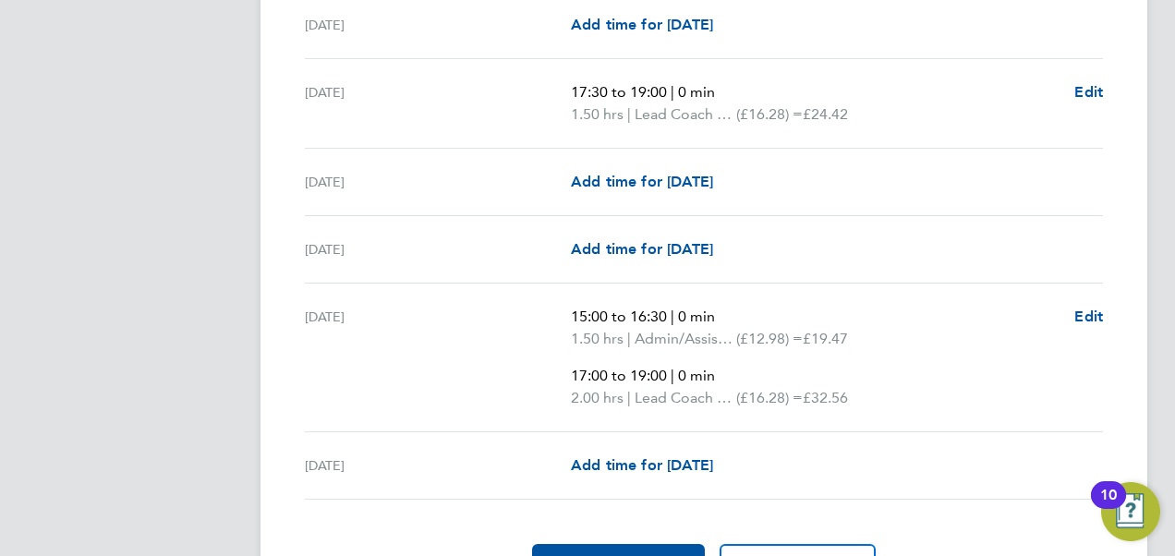
drag, startPoint x: 781, startPoint y: 330, endPoint x: 804, endPoint y: 405, distance: 78.0
click at [804, 405] on div "Mon 29 Sep 15:00 to 16:30 | 0 min 1.50 hrs | Admin/Assistant Coach rate (£12.98…" at bounding box center [704, 358] width 798 height 149
drag, startPoint x: 804, startPoint y: 405, endPoint x: 824, endPoint y: 442, distance: 43.0
click at [824, 442] on div "Tue 30 Sep Add time for Tue 30 Sep Add time for Tue 30 Sep" at bounding box center [704, 465] width 798 height 67
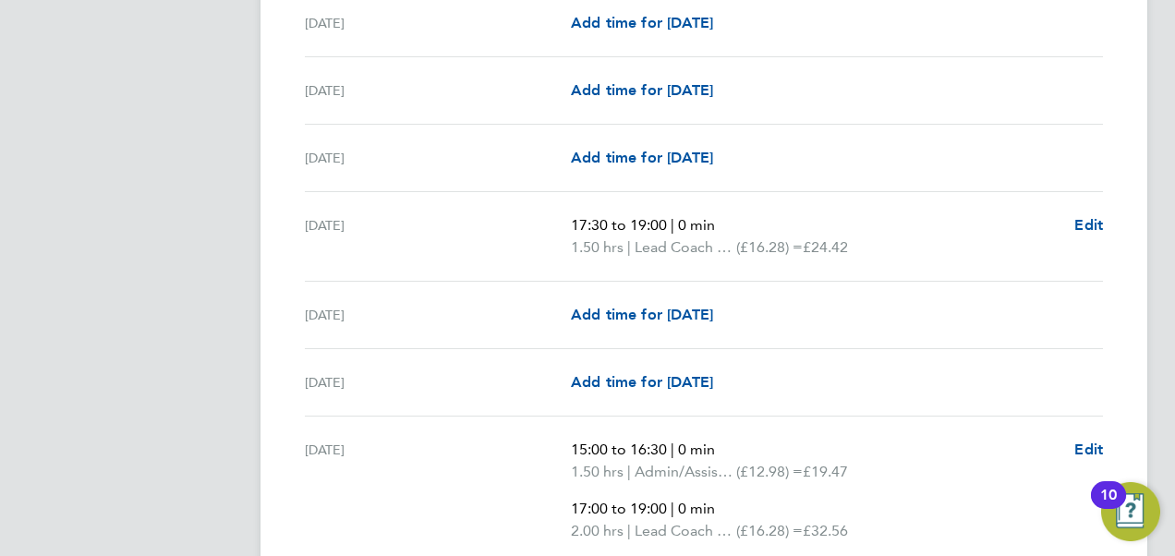
scroll to position [2633, 0]
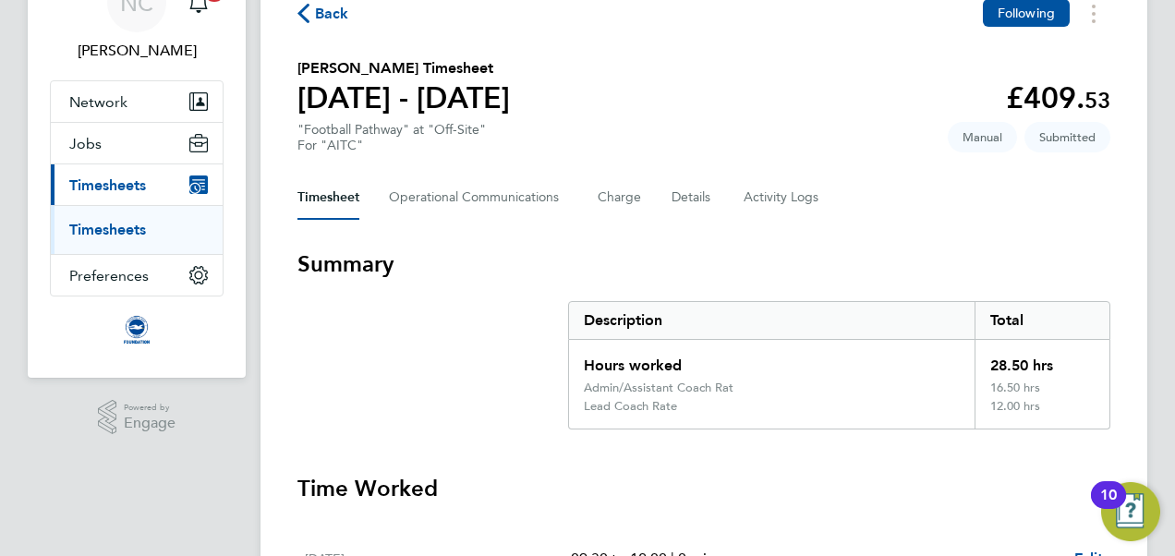
scroll to position [100, 0]
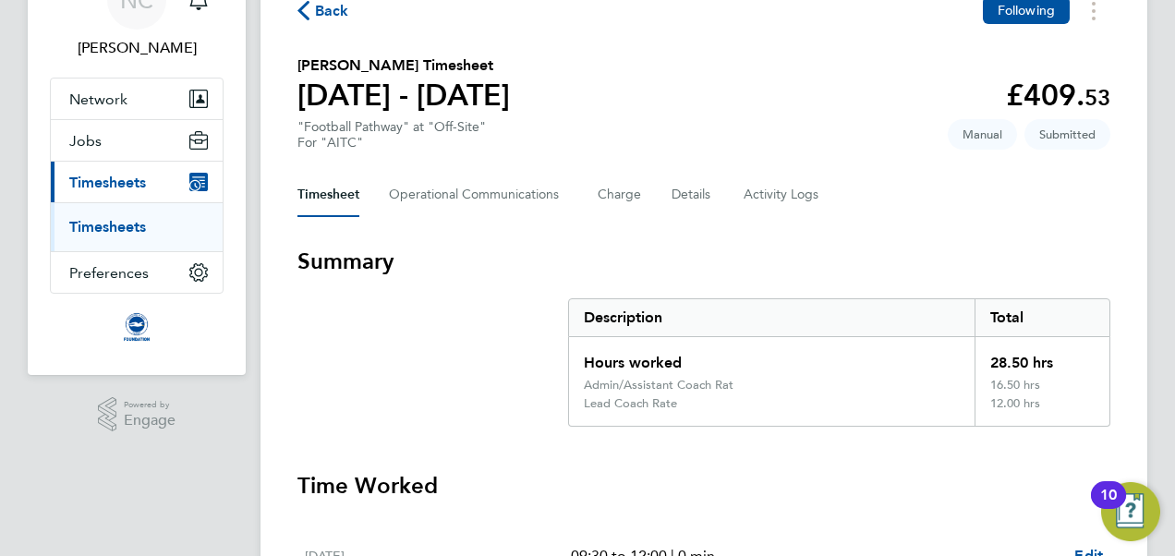
drag, startPoint x: 303, startPoint y: 238, endPoint x: 815, endPoint y: 434, distance: 547.9
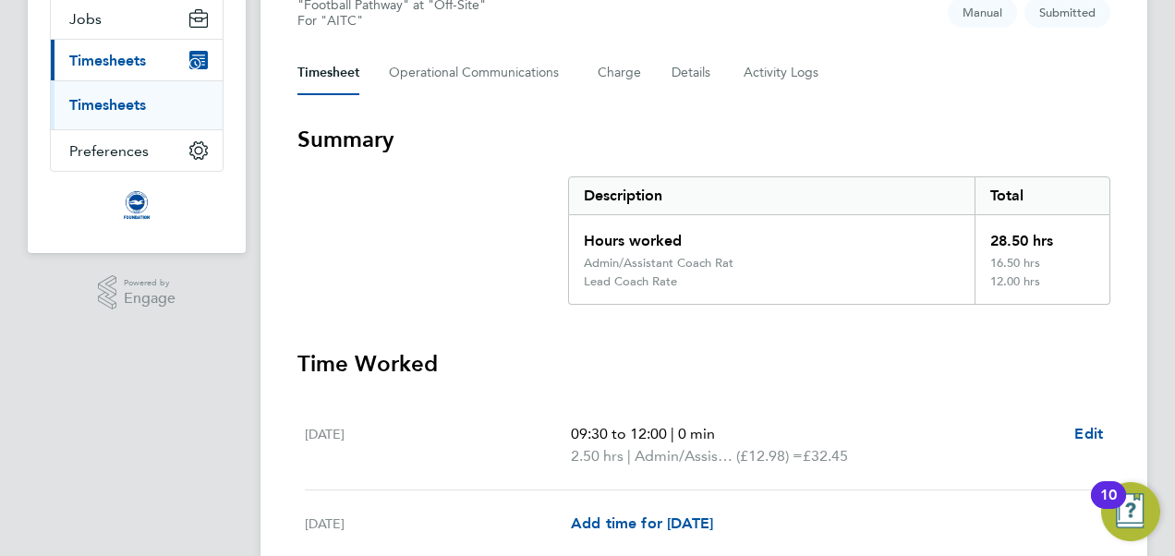
scroll to position [286, 0]
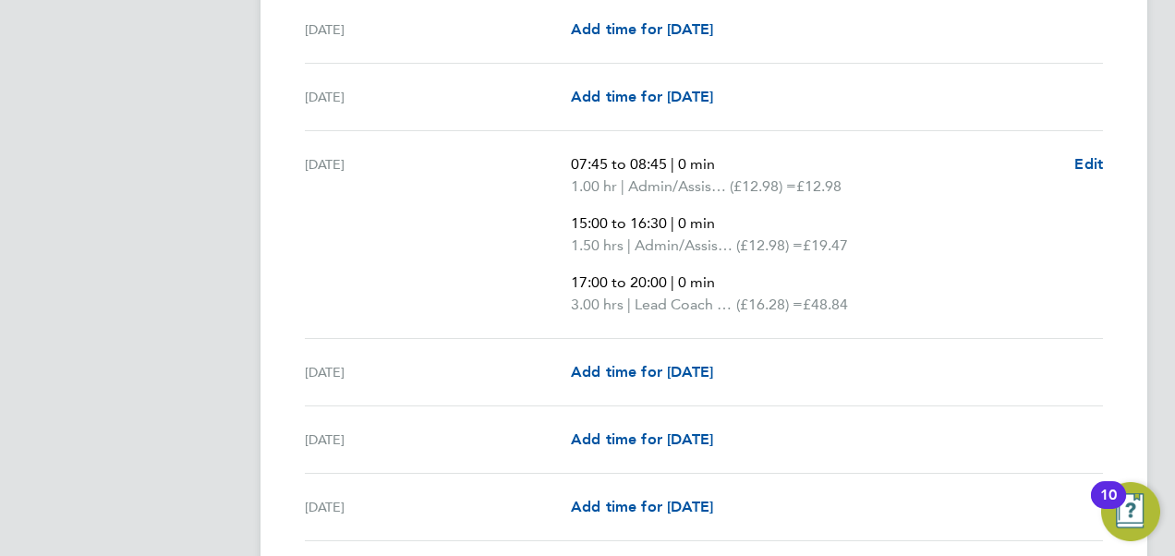
scroll to position [2296, 0]
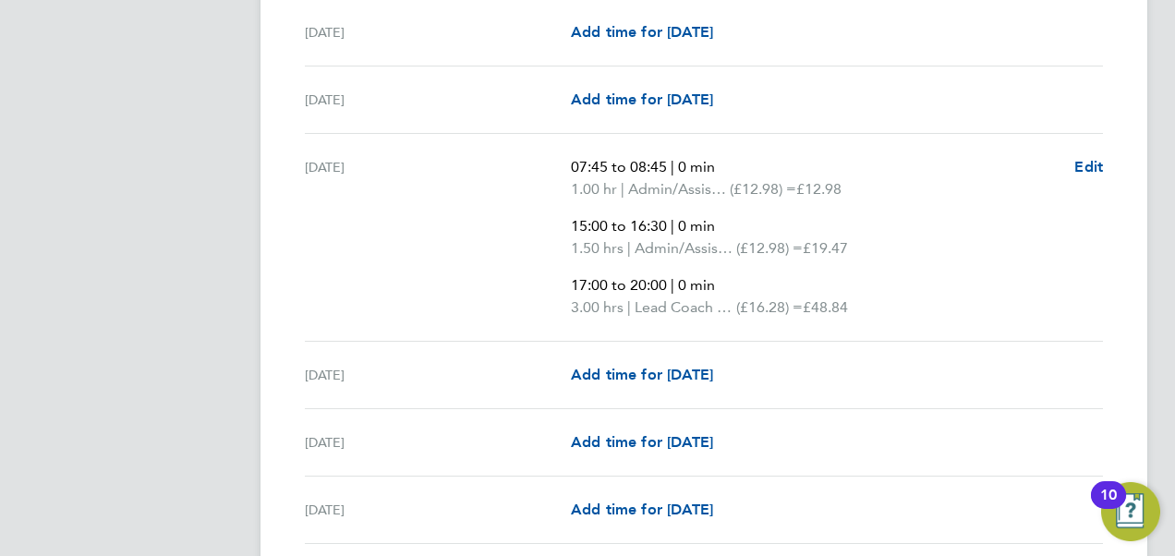
drag, startPoint x: 308, startPoint y: 159, endPoint x: 393, endPoint y: 157, distance: 85.0
click at [393, 157] on div "[DATE]" at bounding box center [438, 237] width 266 height 163
click at [323, 145] on div "[DATE] 07:45 to 08:45 | 0 min 1.00 hr | Admin/Assistant Coach Rat (£12.98) = £1…" at bounding box center [704, 238] width 798 height 208
click at [418, 212] on div "[DATE]" at bounding box center [438, 237] width 266 height 163
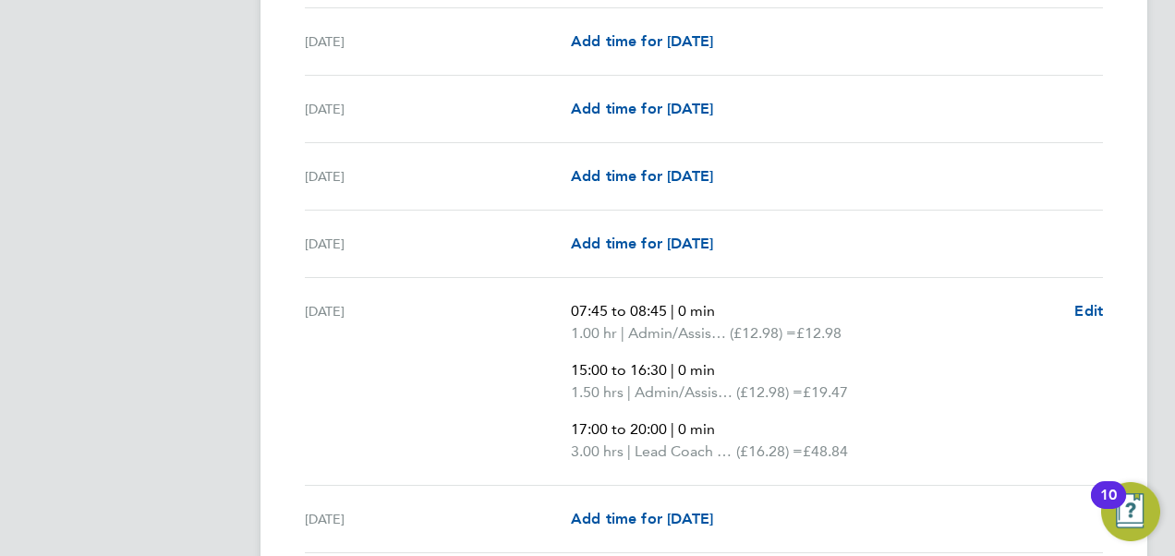
scroll to position [2772, 0]
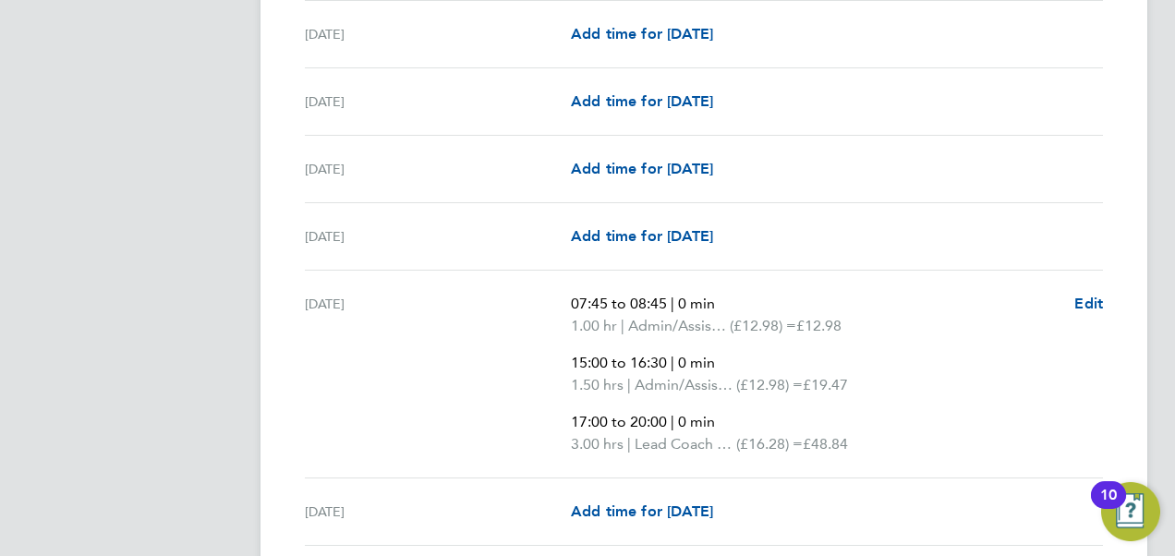
drag, startPoint x: 392, startPoint y: 290, endPoint x: 293, endPoint y: 299, distance: 99.3
drag, startPoint x: 293, startPoint y: 299, endPoint x: 426, endPoint y: 361, distance: 146.7
click at [426, 361] on div "[DATE]" at bounding box center [438, 374] width 266 height 163
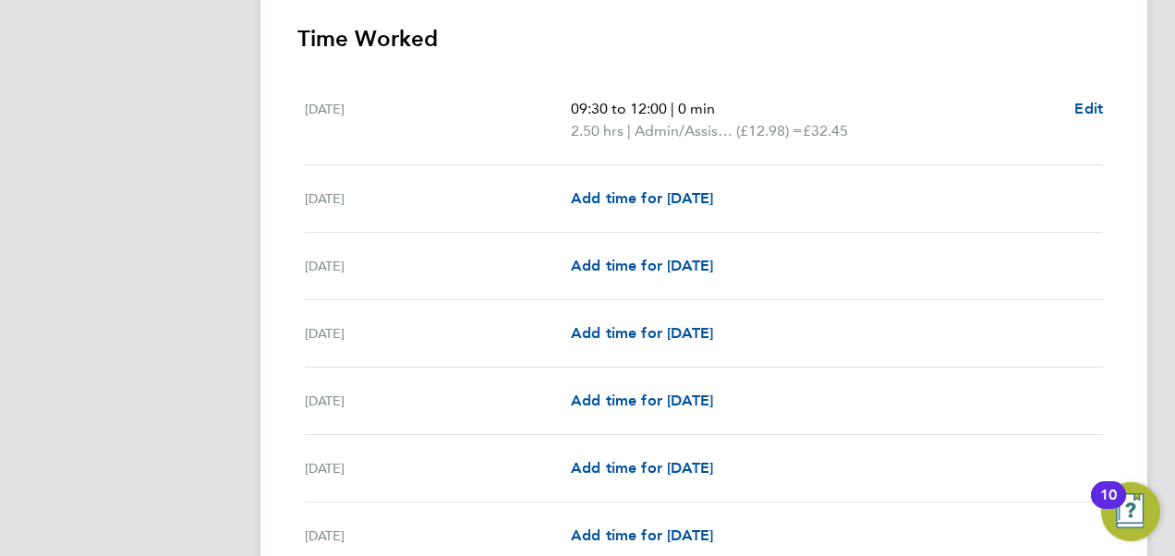
scroll to position [543, 0]
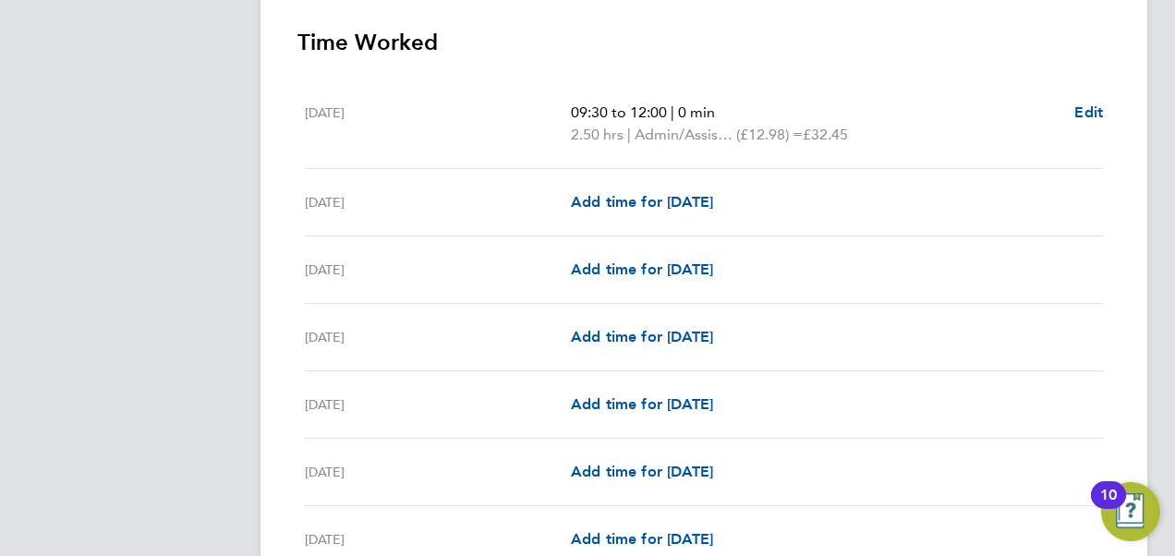
drag, startPoint x: 867, startPoint y: 126, endPoint x: 818, endPoint y: 130, distance: 49.2
click at [818, 130] on p "2.50 hrs | Admin/Assistant Coach Rat (£12.98) = £32.45" at bounding box center [815, 135] width 489 height 22
drag, startPoint x: 818, startPoint y: 130, endPoint x: 819, endPoint y: 159, distance: 28.7
click at [819, 159] on div "[DATE] 09:30 to 12:00 | 0 min 2.50 hrs | Admin/Assistant Coach Rat (£12.98) = £…" at bounding box center [704, 124] width 798 height 90
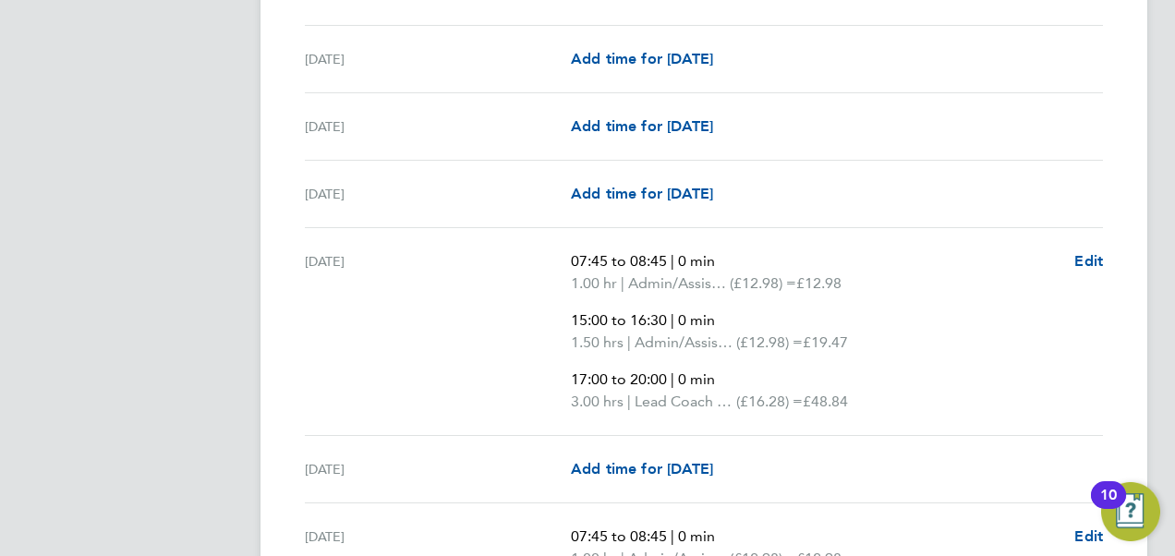
scroll to position [890, 0]
drag, startPoint x: 880, startPoint y: 278, endPoint x: 800, endPoint y: 266, distance: 81.3
click at [800, 271] on p "1.00 hr | Admin/Assistant Coach Rat (£12.98) = £12.98" at bounding box center [815, 282] width 489 height 22
drag, startPoint x: 800, startPoint y: 266, endPoint x: 822, endPoint y: 331, distance: 68.4
click at [822, 331] on p "1.50 hrs | Admin/Assistant Coach Rat (£12.98) = £19.47" at bounding box center [815, 341] width 489 height 22
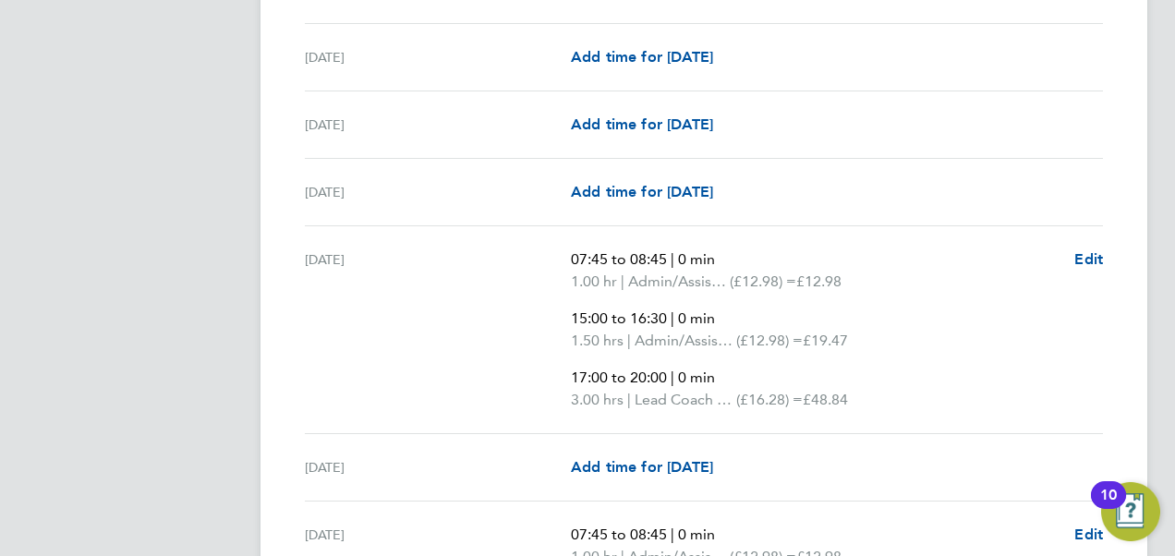
drag, startPoint x: 822, startPoint y: 331, endPoint x: 828, endPoint y: 393, distance: 62.1
click at [828, 393] on p "3.00 hrs | Lead Coach Rate (£16.28) = £48.84" at bounding box center [815, 400] width 489 height 22
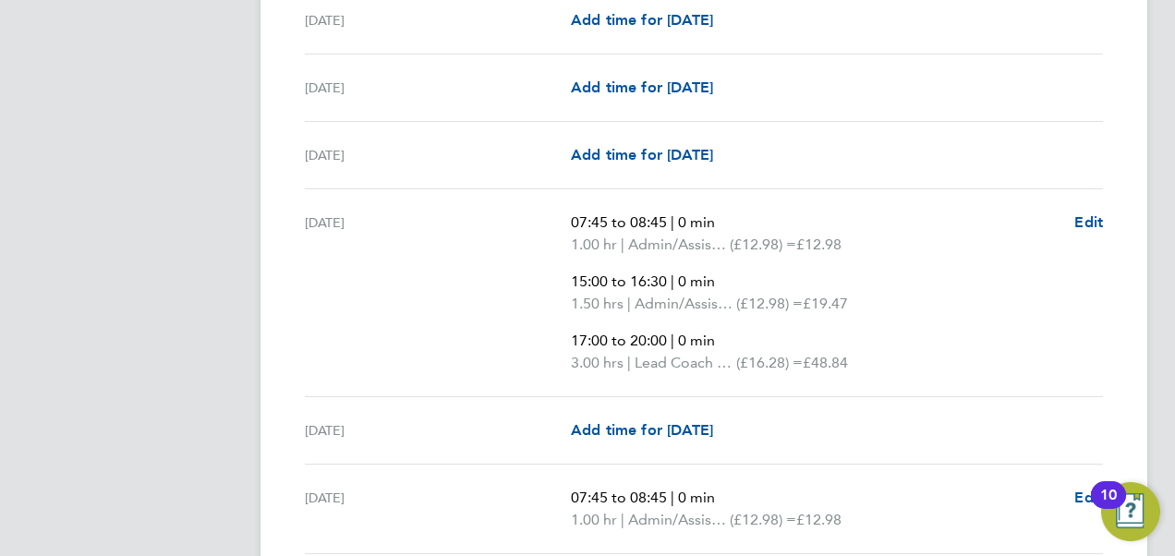
scroll to position [938, 0]
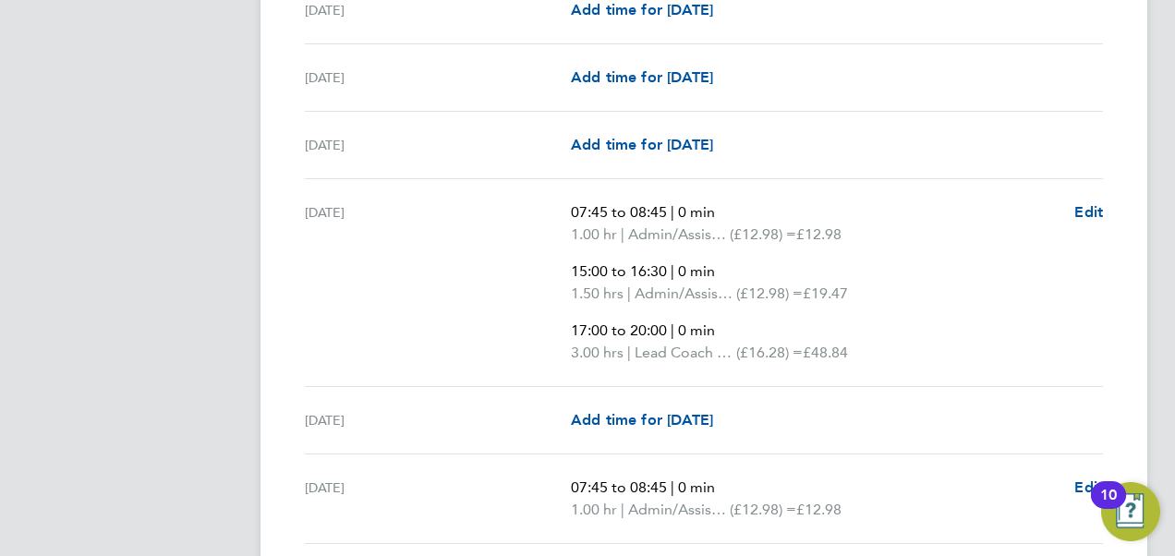
drag, startPoint x: 859, startPoint y: 471, endPoint x: 974, endPoint y: 265, distance: 235.7
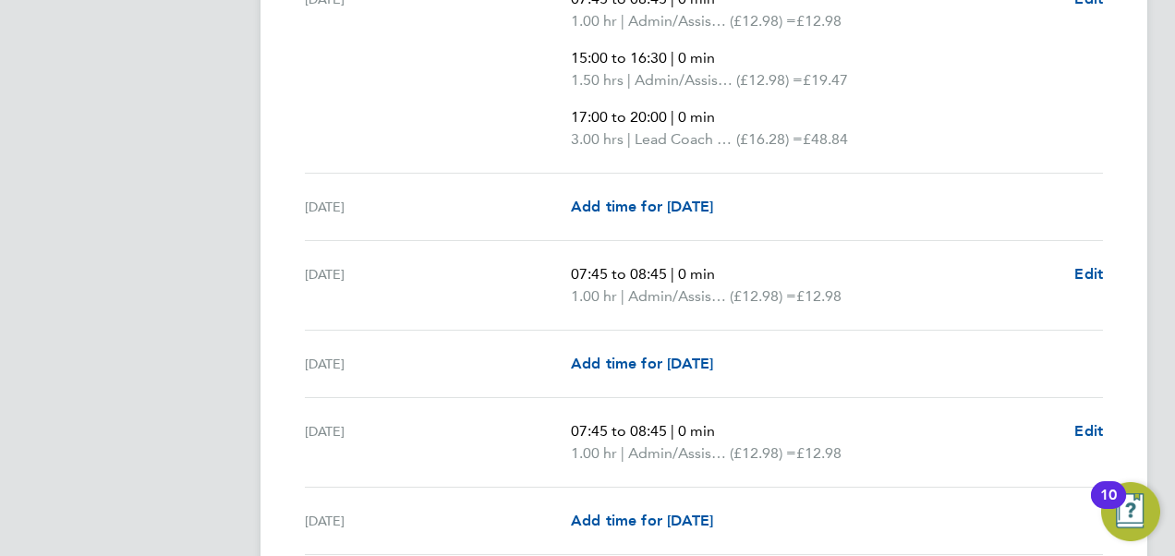
scroll to position [1157, 0]
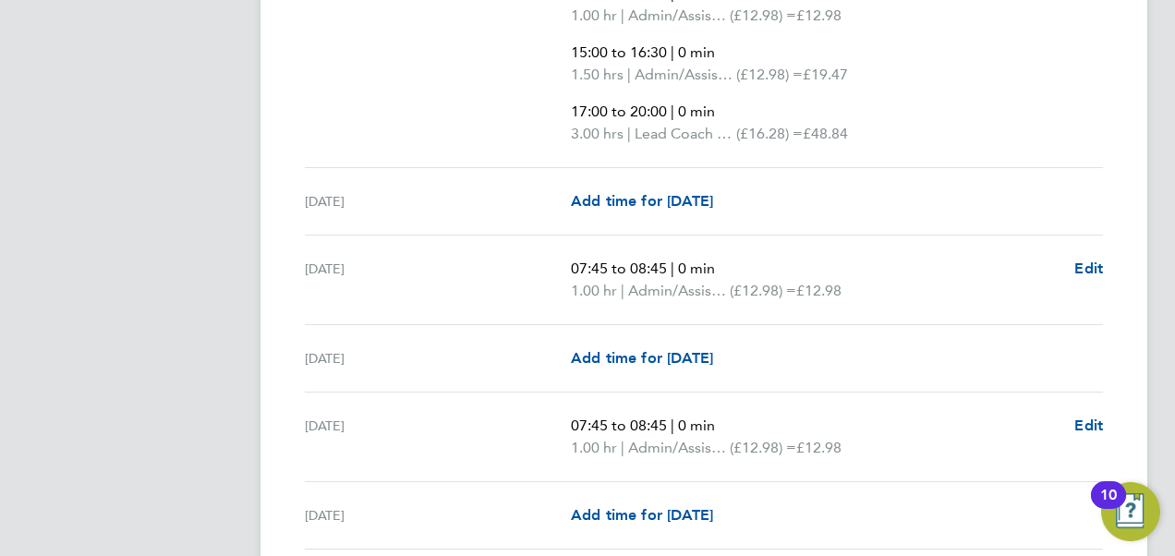
click at [873, 306] on div "Wed 10 Sep 07:45 to 08:45 | 0 min 1.00 hr | Admin/Assistant Coach Rat (£12.98) …" at bounding box center [704, 281] width 798 height 90
drag, startPoint x: 867, startPoint y: 282, endPoint x: 811, endPoint y: 288, distance: 56.7
click at [811, 288] on p "1.00 hr | Admin/Assistant Coach Rat (£12.98) = £12.98" at bounding box center [815, 291] width 489 height 22
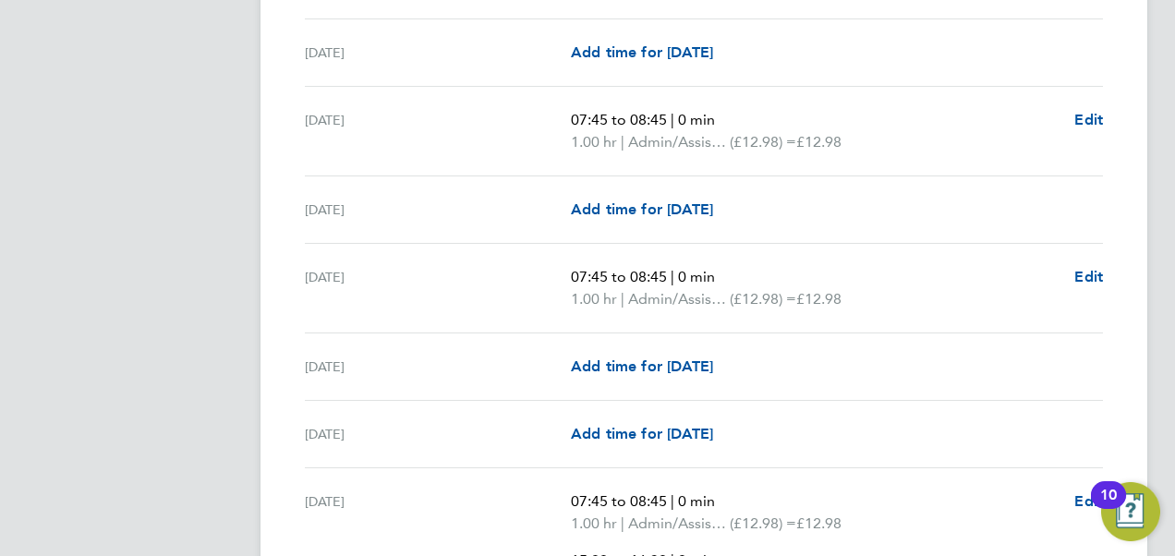
scroll to position [1339, 0]
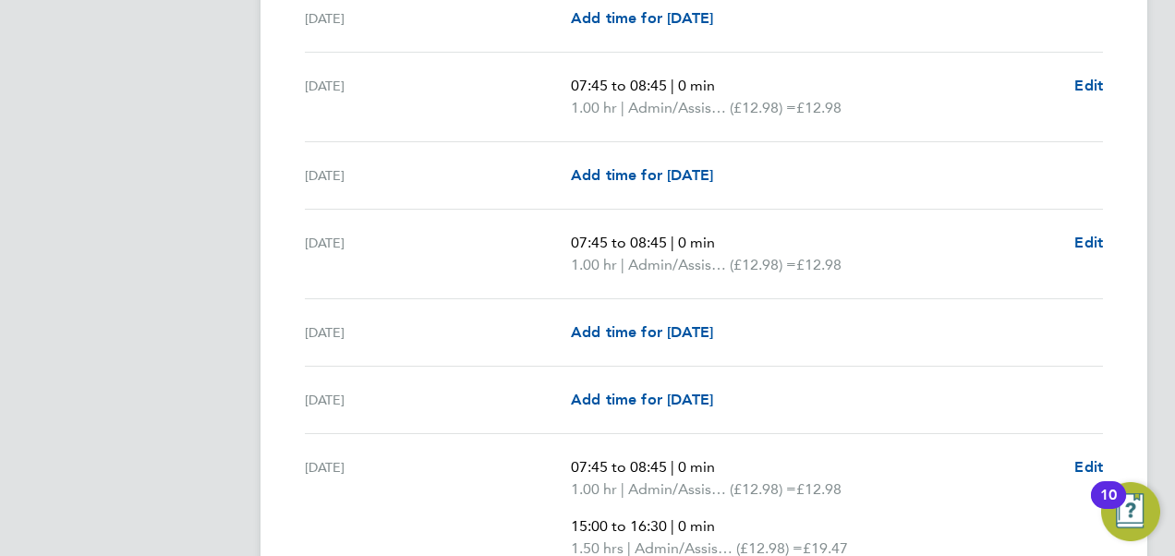
drag, startPoint x: 811, startPoint y: 288, endPoint x: 850, endPoint y: 333, distance: 58.9
click at [850, 333] on div "Add time for Sat 13 Sep Add time for Sat 13 Sep" at bounding box center [837, 332] width 532 height 22
drag, startPoint x: 863, startPoint y: 264, endPoint x: 809, endPoint y: 263, distance: 53.6
click at [809, 263] on p "1.00 hr | Admin/Assistant Coach Rat (£12.98) = £12.98" at bounding box center [815, 265] width 489 height 22
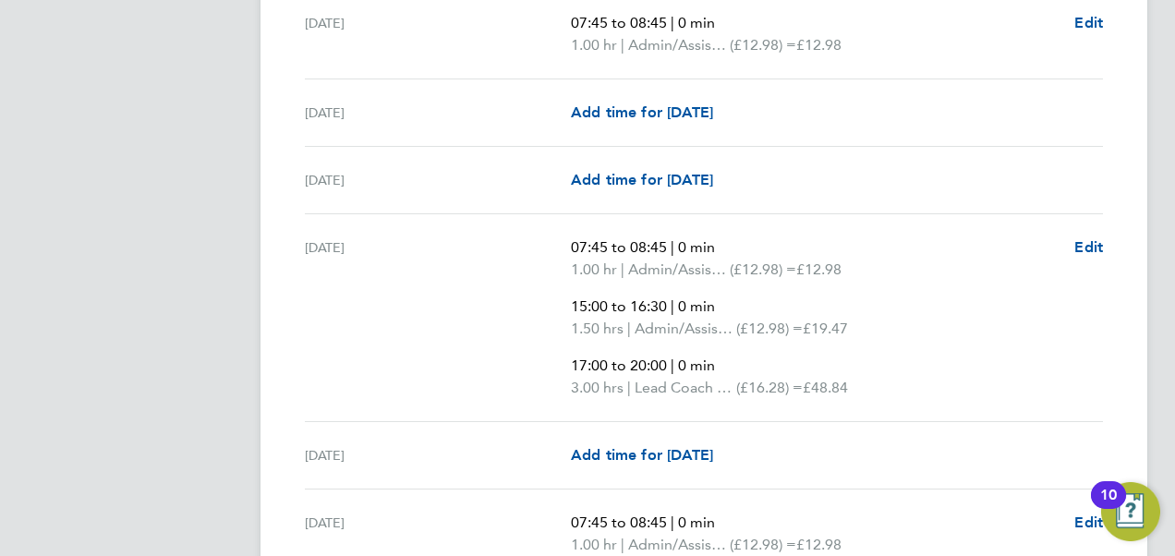
scroll to position [1560, 0]
drag, startPoint x: 809, startPoint y: 263, endPoint x: 887, endPoint y: 347, distance: 114.4
click at [887, 347] on ul "07:45 to 08:45 | 0 min 1.00 hr | Admin/Assistant Coach Rat (£12.98) = £12.98 15…" at bounding box center [815, 317] width 489 height 163
drag, startPoint x: 865, startPoint y: 257, endPoint x: 822, endPoint y: 260, distance: 42.6
click at [822, 260] on p "1.00 hr | Admin/Assistant Coach Rat (£12.98) = £12.98" at bounding box center [815, 269] width 489 height 22
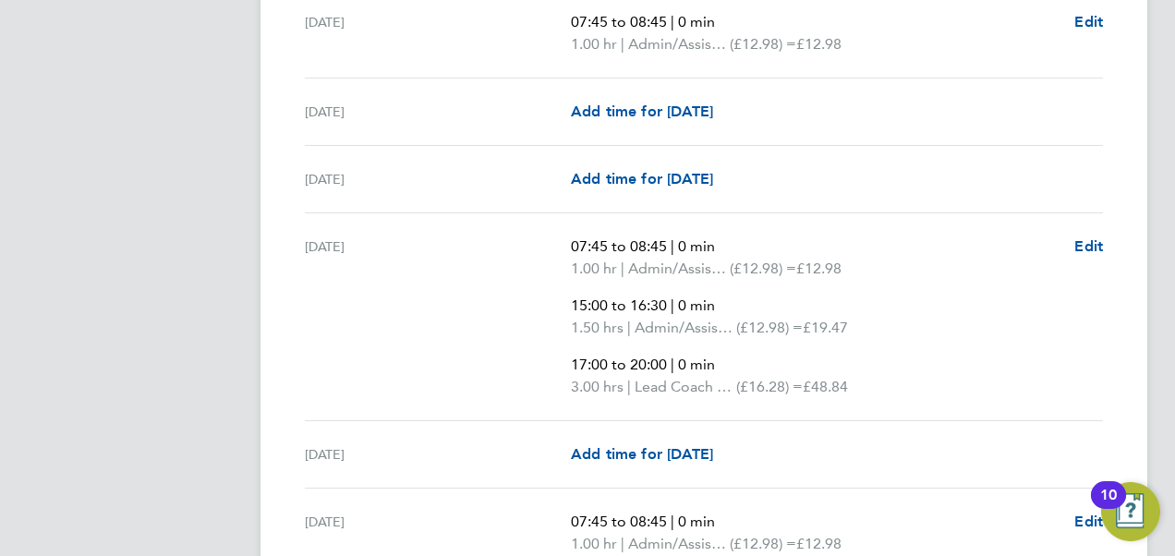
drag, startPoint x: 822, startPoint y: 260, endPoint x: 791, endPoint y: 329, distance: 76.1
click at [791, 329] on p "1.50 hrs | Admin/Assistant Coach Rat (£12.98) = £19.47" at bounding box center [815, 328] width 489 height 22
drag, startPoint x: 791, startPoint y: 329, endPoint x: 804, endPoint y: 388, distance: 60.5
click at [804, 388] on p "3.00 hrs | Lead Coach Rate (£16.28) = £48.84" at bounding box center [815, 387] width 489 height 22
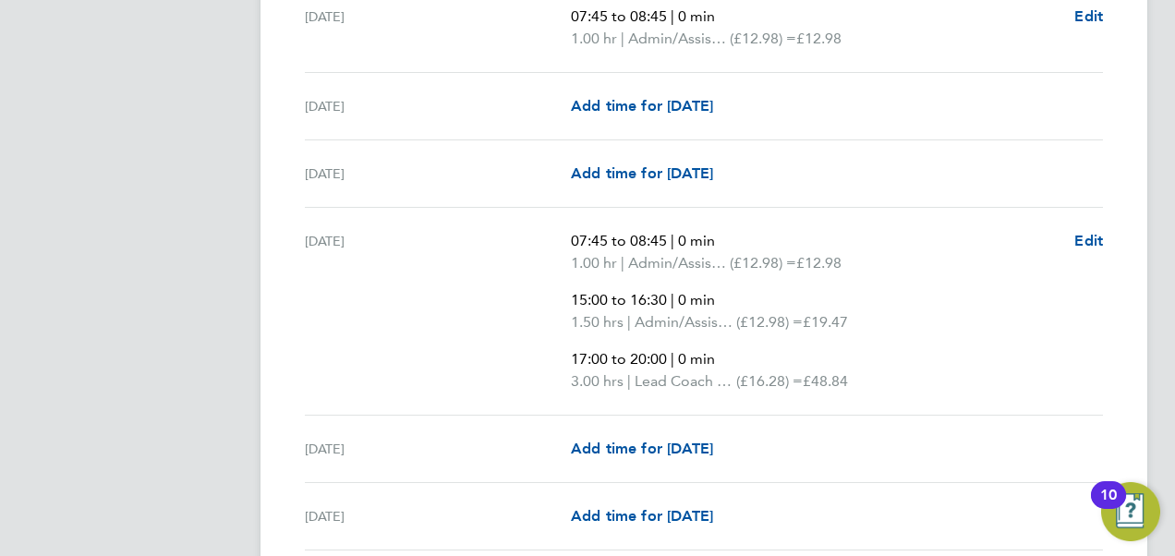
scroll to position [2224, 0]
drag, startPoint x: 871, startPoint y: 253, endPoint x: 796, endPoint y: 238, distance: 76.3
click at [796, 238] on ul "07:45 to 08:45 | 0 min 1.00 hr | Admin/Assistant Coach Rat (£12.98) = £12.98 15…" at bounding box center [815, 309] width 489 height 163
drag, startPoint x: 796, startPoint y: 238, endPoint x: 826, endPoint y: 318, distance: 84.8
click at [826, 318] on p "1.50 hrs | Admin/Assistant Coach Rat (£12.98) = £19.47" at bounding box center [815, 320] width 489 height 22
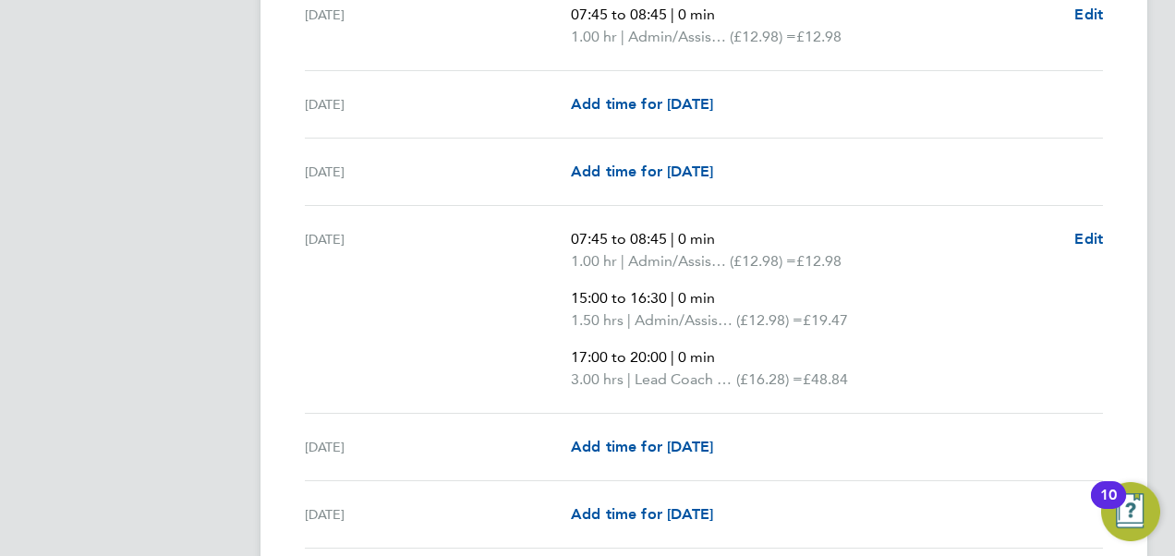
drag, startPoint x: 826, startPoint y: 318, endPoint x: 826, endPoint y: 379, distance: 61.0
click at [826, 379] on p "3.00 hrs | Lead Coach Rate (£16.28) = £48.84" at bounding box center [815, 380] width 489 height 22
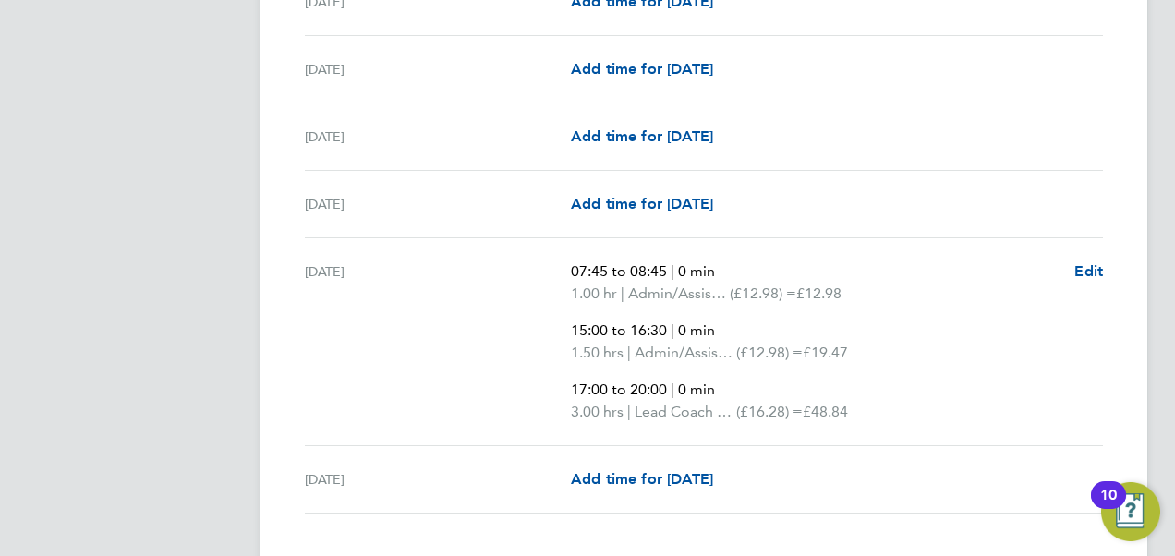
scroll to position [2806, 0]
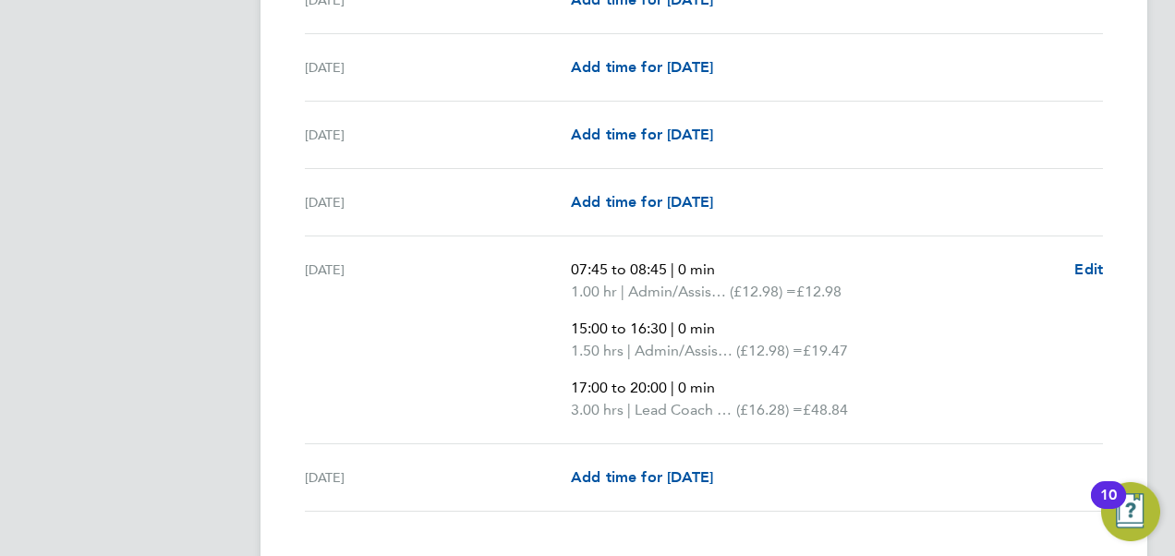
drag, startPoint x: 826, startPoint y: 379, endPoint x: 909, endPoint y: 387, distance: 83.6
click at [909, 387] on p "17:00 to 20:00 | 0 min" at bounding box center [815, 388] width 489 height 22
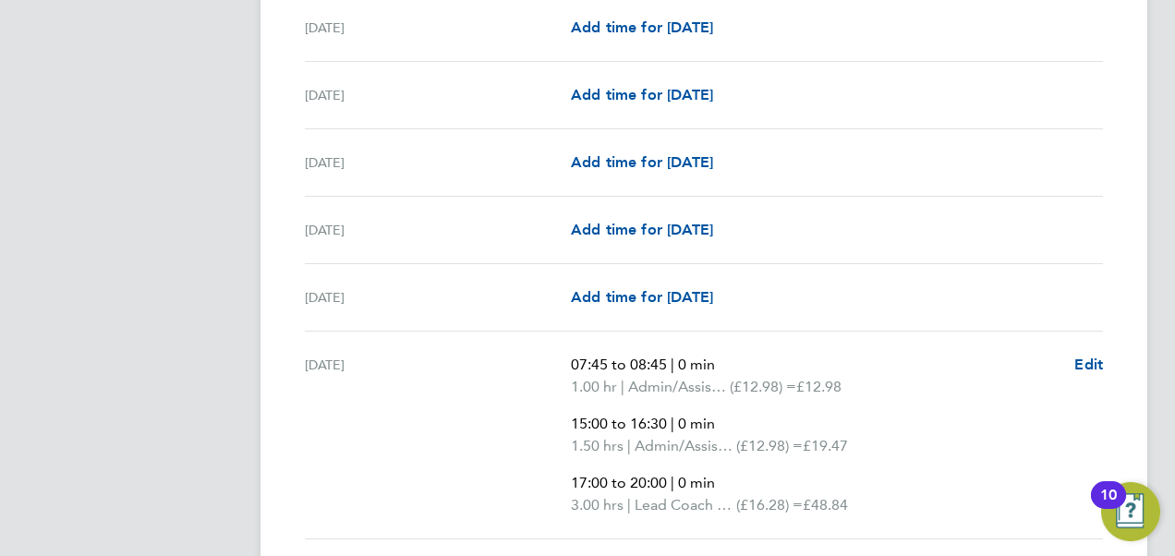
scroll to position [0, 0]
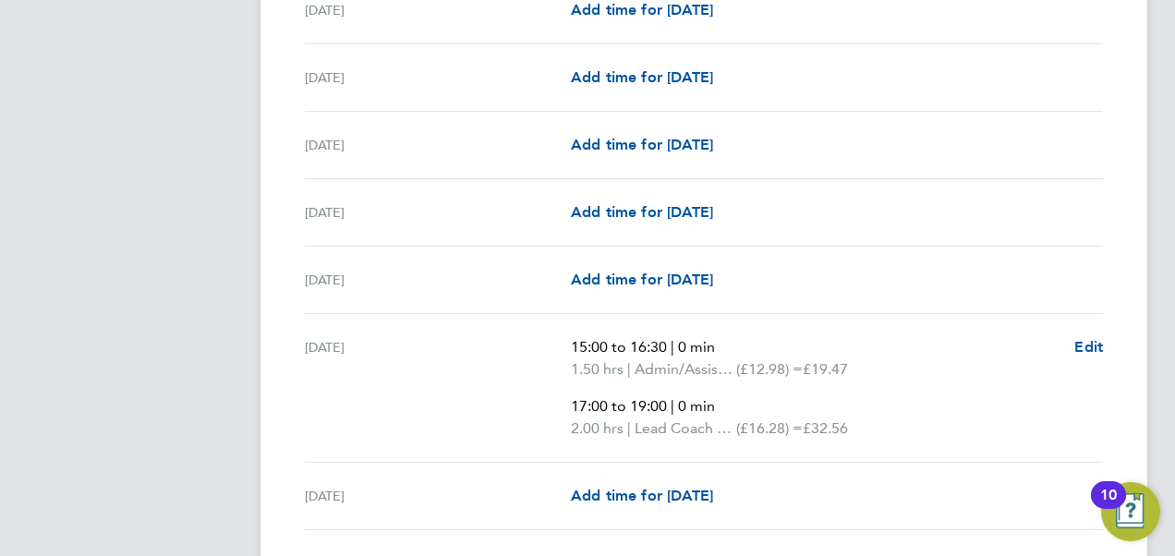
scroll to position [784, 0]
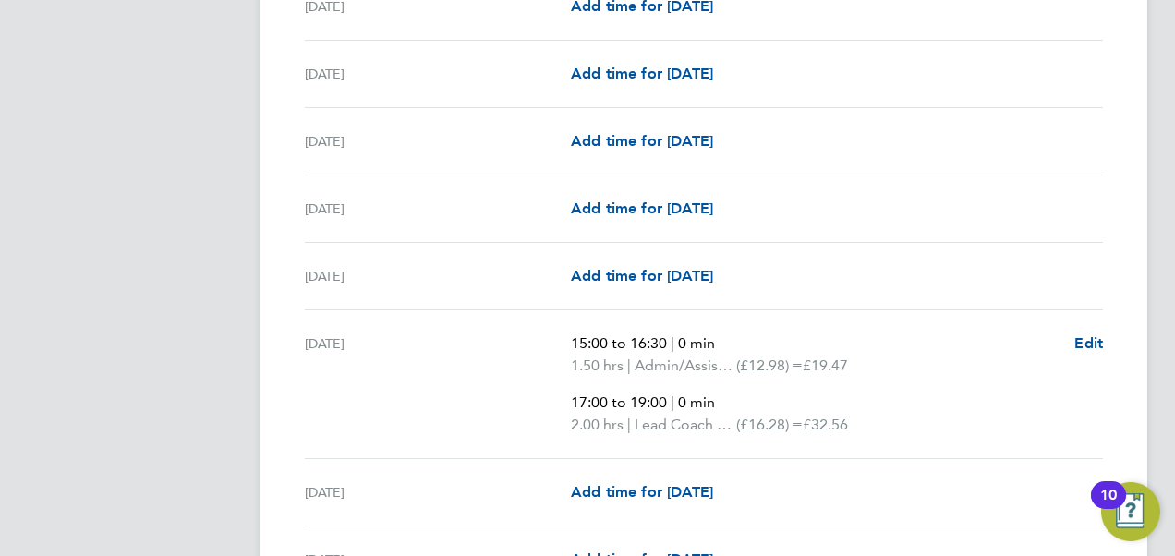
drag, startPoint x: 879, startPoint y: 358, endPoint x: 844, endPoint y: 372, distance: 37.7
click at [844, 372] on p "1.50 hrs | Admin/Assistant Coach Rat (£12.98) = £19.47" at bounding box center [815, 366] width 489 height 22
drag, startPoint x: 844, startPoint y: 372, endPoint x: 885, endPoint y: 412, distance: 56.8
click at [885, 414] on p "2.00 hrs | Lead Coach Rate (£16.28) = £32.56" at bounding box center [815, 425] width 489 height 22
drag, startPoint x: 866, startPoint y: 358, endPoint x: 832, endPoint y: 368, distance: 34.5
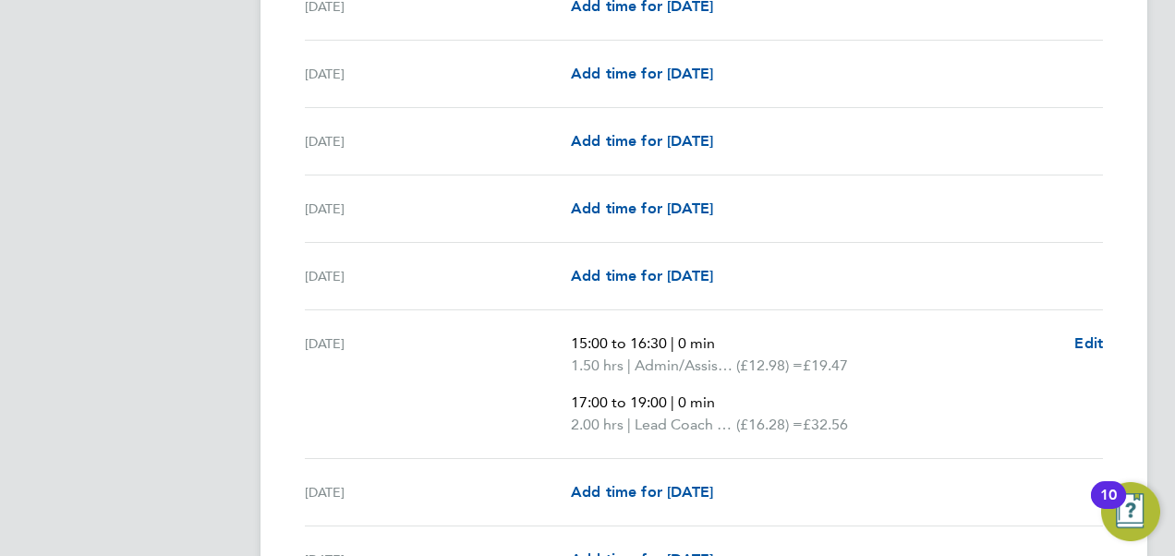
click at [832, 368] on p "1.50 hrs | Admin/Assistant Coach Rat (£12.98) = £19.47" at bounding box center [815, 366] width 489 height 22
drag, startPoint x: 832, startPoint y: 368, endPoint x: 863, endPoint y: 418, distance: 58.5
click at [848, 418] on span "£32.56" at bounding box center [825, 425] width 45 height 18
drag, startPoint x: 874, startPoint y: 418, endPoint x: 568, endPoint y: 397, distance: 306.4
click at [568, 397] on div "Mon 08 Sep 15:00 to 16:30 | 0 min 1.50 hrs | Admin/Assistant Coach Rat (£12.98)…" at bounding box center [704, 384] width 798 height 149
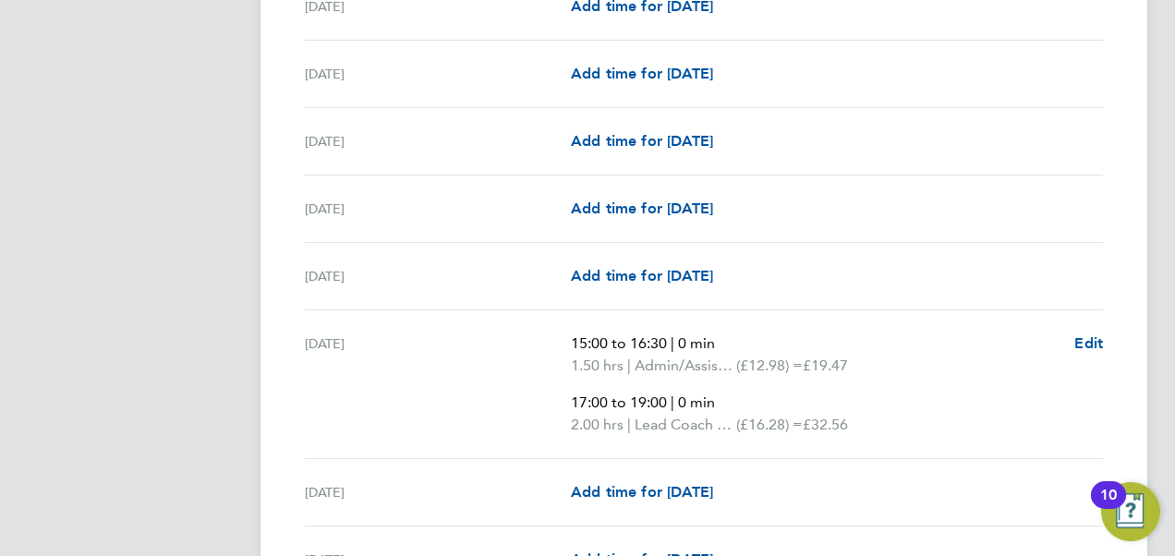
click at [867, 379] on ul "15:00 to 16:30 | 0 min 1.50 hrs | Admin/Assistant Coach Rat (£12.98) = £19.47 1…" at bounding box center [815, 384] width 489 height 103
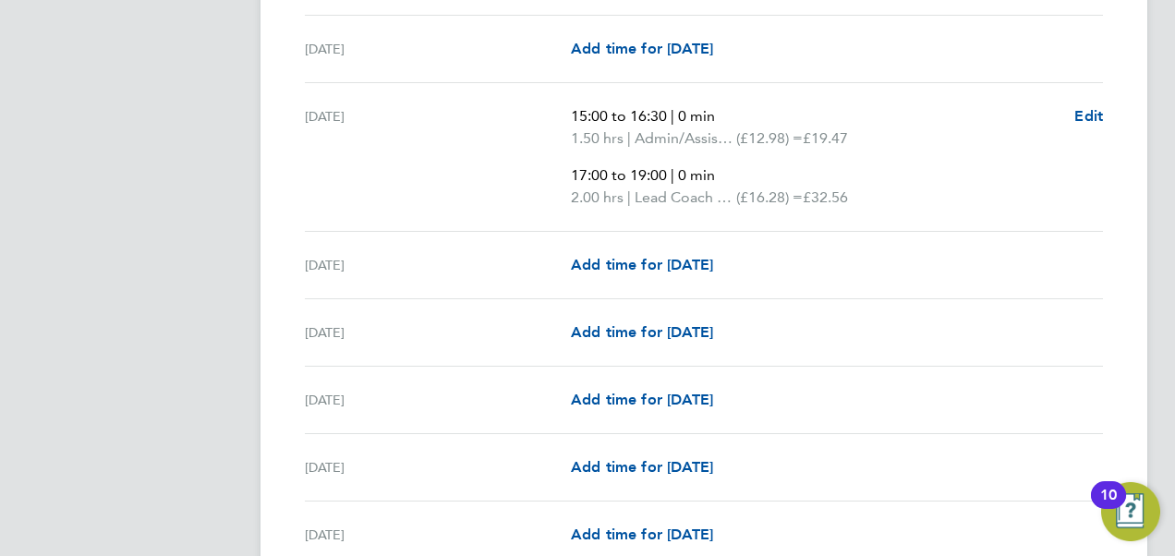
scroll to position [1010, 0]
drag, startPoint x: 876, startPoint y: 191, endPoint x: 823, endPoint y: 188, distance: 52.7
click at [823, 188] on p "2.00 hrs | Lead Coach Rate (£16.28) = £32.56" at bounding box center [815, 199] width 489 height 22
drag, startPoint x: 823, startPoint y: 188, endPoint x: 937, endPoint y: 199, distance: 114.1
click at [937, 199] on p "2.00 hrs | Lead Coach Rate (£16.28) = £32.56" at bounding box center [815, 199] width 489 height 22
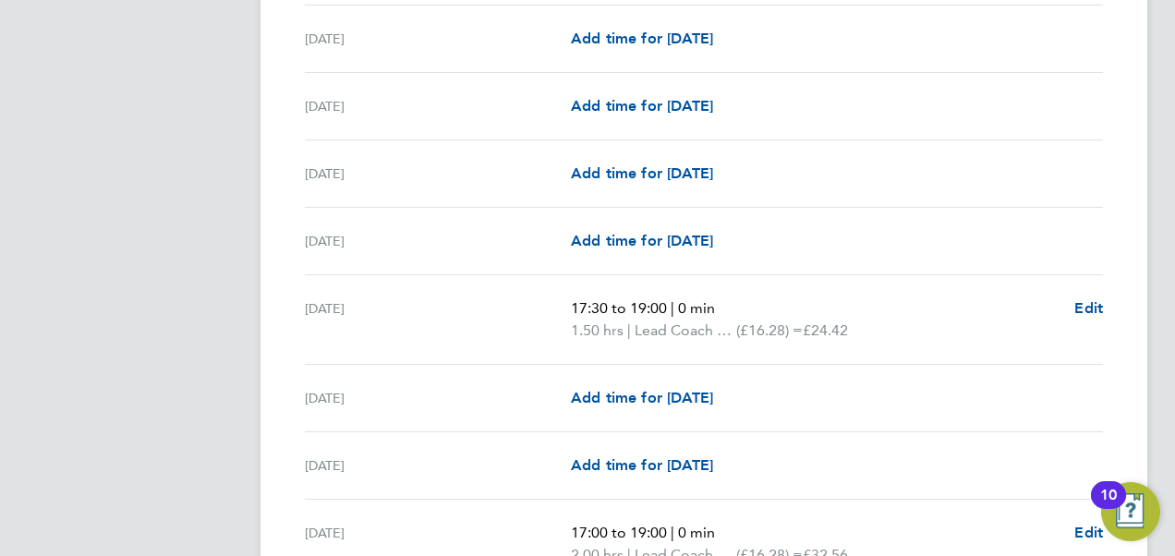
scroll to position [1653, 0]
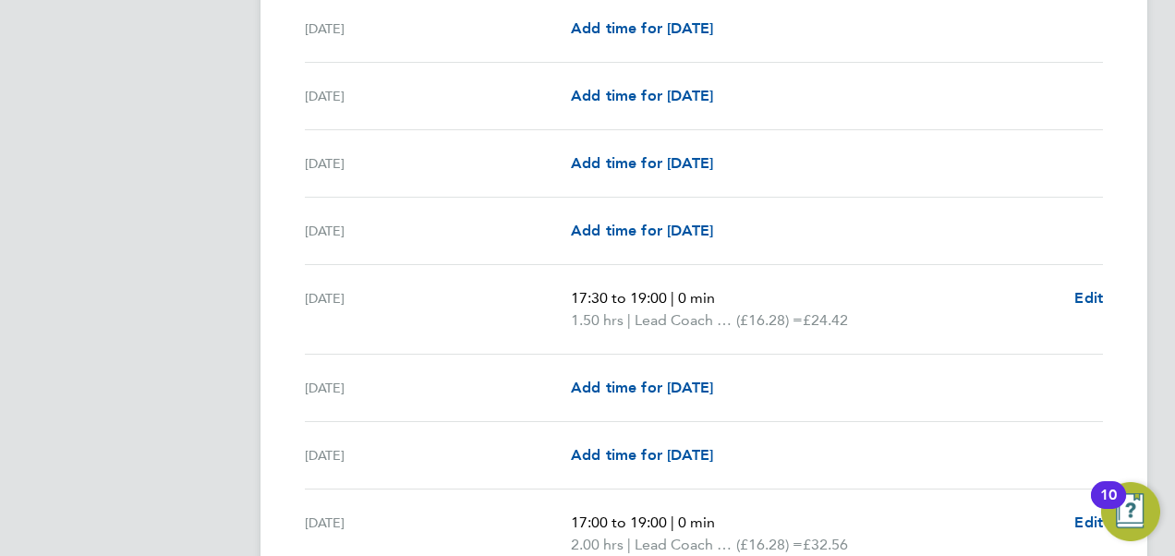
drag, startPoint x: 868, startPoint y: 314, endPoint x: 819, endPoint y: 318, distance: 49.1
click at [819, 318] on p "1.50 hrs | Lead Coach Rate (£16.28) = £24.42" at bounding box center [815, 320] width 489 height 22
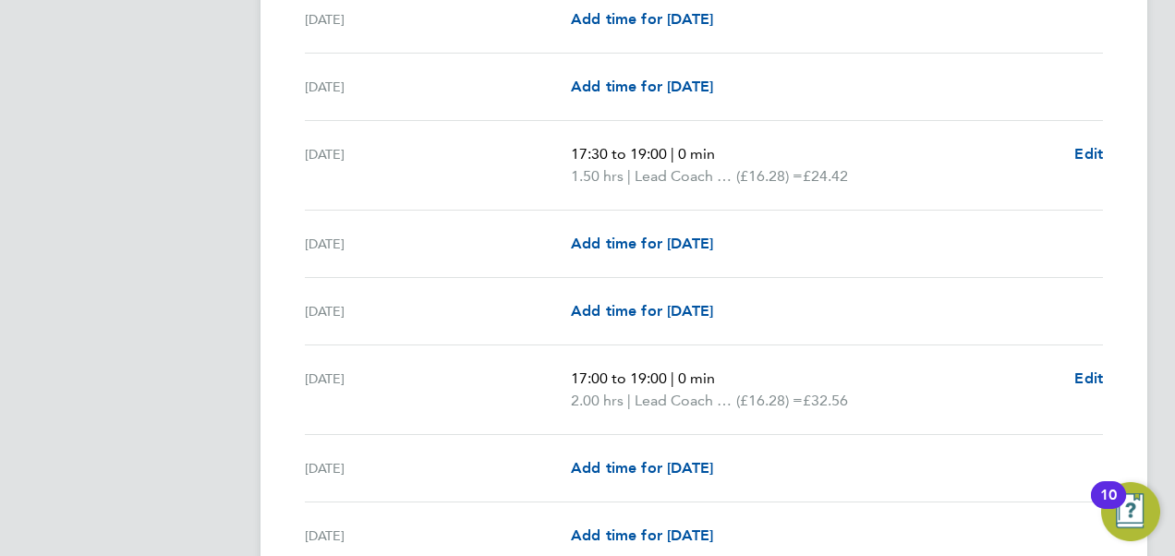
scroll to position [1800, 0]
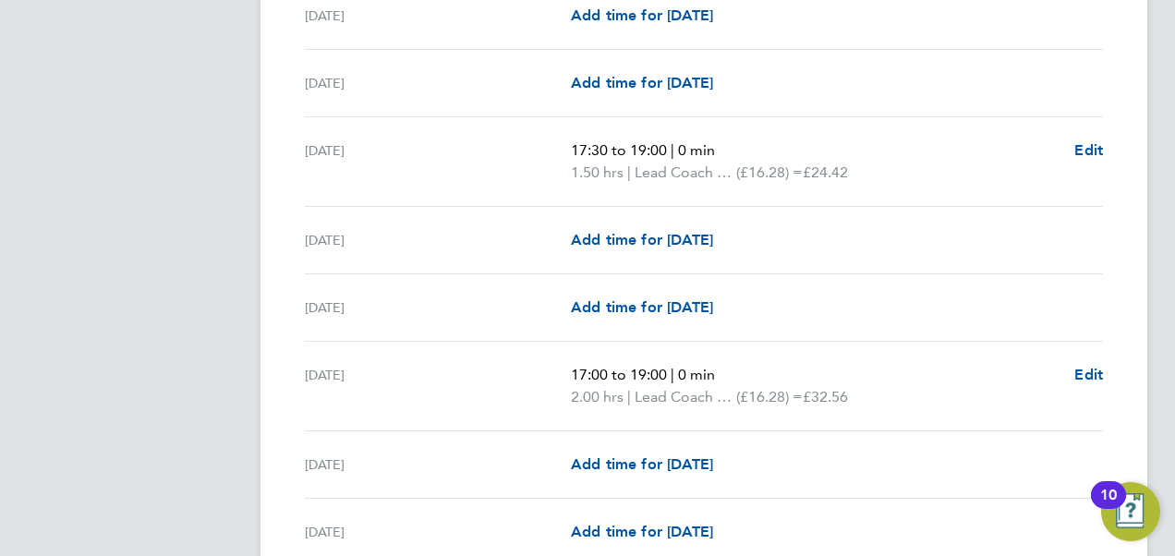
drag, startPoint x: 819, startPoint y: 318, endPoint x: 848, endPoint y: 394, distance: 81.0
click at [848, 394] on span "£32.56" at bounding box center [825, 397] width 45 height 18
drag, startPoint x: 874, startPoint y: 384, endPoint x: 827, endPoint y: 394, distance: 48.0
click at [827, 394] on p "2.00 hrs | Lead Coach Rate (£16.28) = £32.56" at bounding box center [815, 397] width 489 height 22
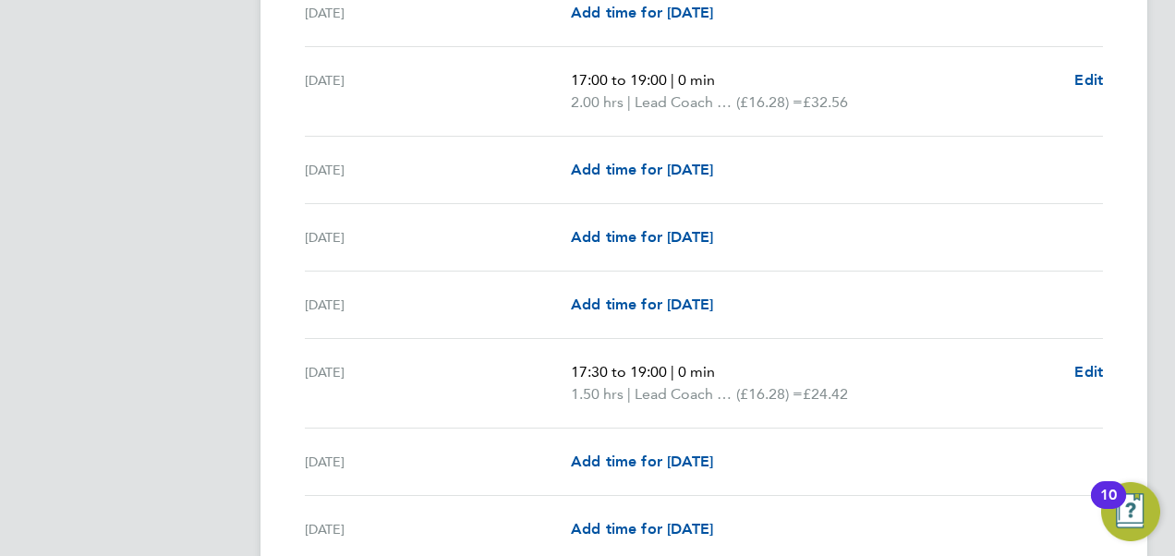
scroll to position [2097, 0]
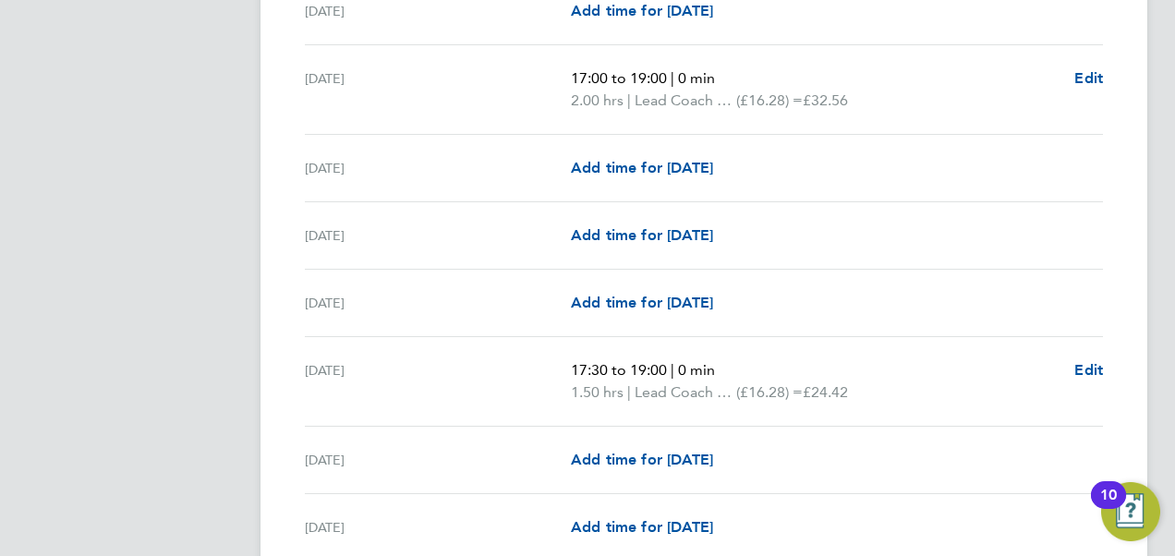
drag, startPoint x: 868, startPoint y: 382, endPoint x: 821, endPoint y: 382, distance: 47.1
click at [821, 382] on p "1.50 hrs | Lead Coach Rate (£16.28) = £24.42" at bounding box center [815, 393] width 489 height 22
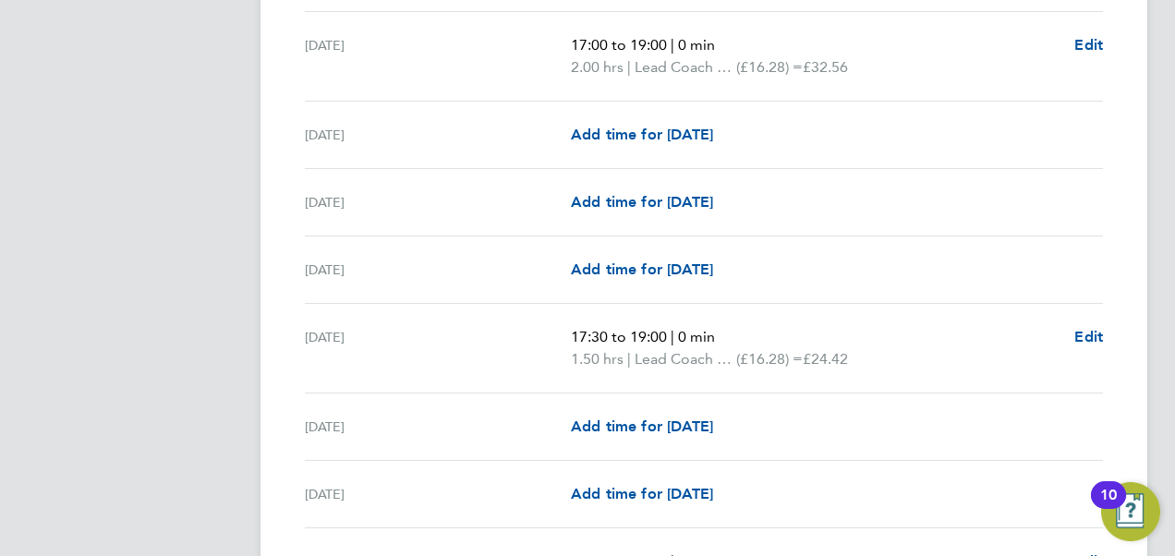
scroll to position [2128, 0]
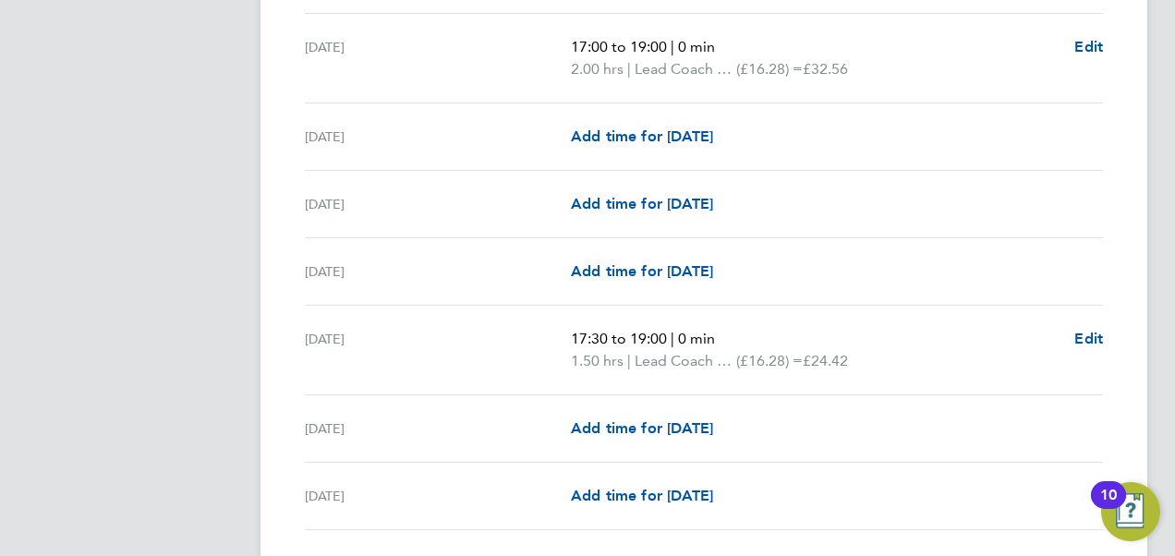
drag, startPoint x: 821, startPoint y: 382, endPoint x: 761, endPoint y: 307, distance: 95.9
click at [761, 307] on div "Fri 26 Sep 17:30 to 19:00 | 0 min 1.50 hrs | Lead Coach Rate (£16.28) = £24.42 …" at bounding box center [704, 351] width 798 height 90
drag, startPoint x: 864, startPoint y: 347, endPoint x: 820, endPoint y: 349, distance: 43.5
click at [820, 352] on span "£24.42" at bounding box center [825, 361] width 45 height 18
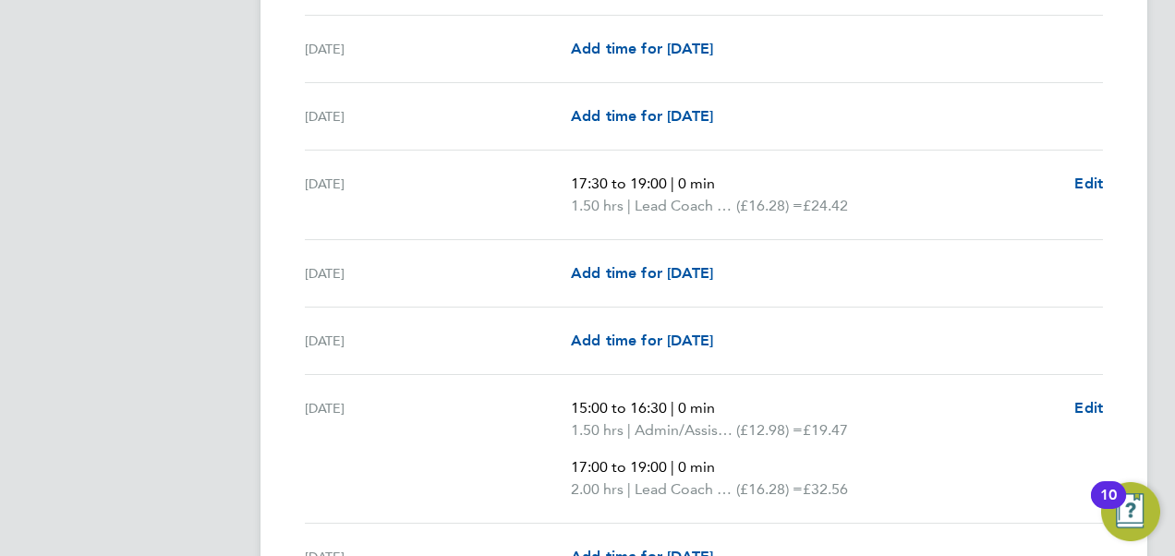
scroll to position [2289, 0]
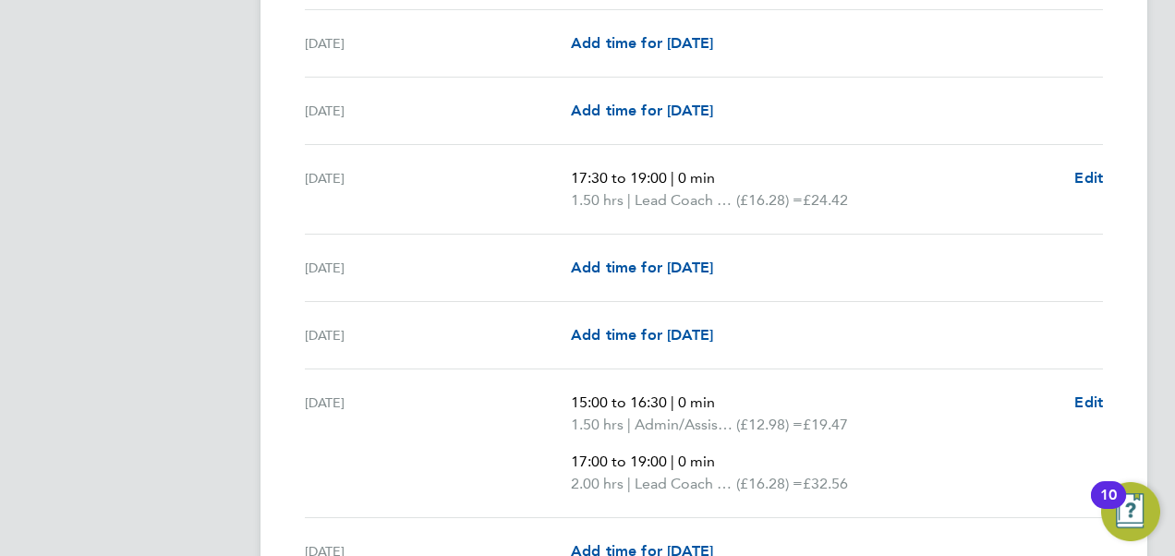
drag, startPoint x: 820, startPoint y: 349, endPoint x: 863, endPoint y: 439, distance: 99.2
click at [863, 439] on ul "15:00 to 16:30 | 0 min 1.50 hrs | Admin/Assistant Coach Rat (£12.98) = £19.47 1…" at bounding box center [815, 443] width 489 height 103
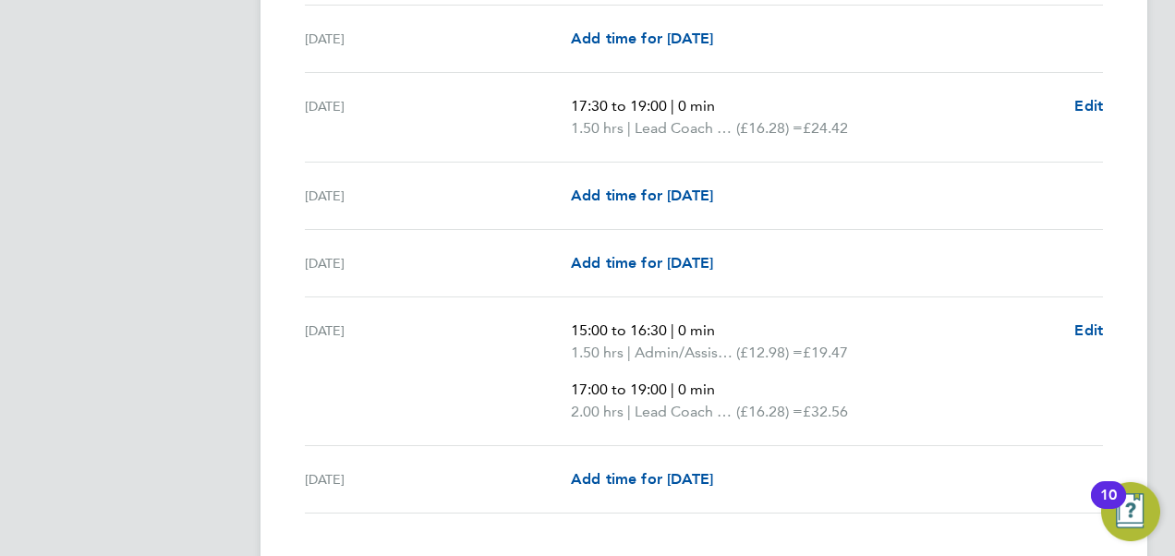
scroll to position [2363, 0]
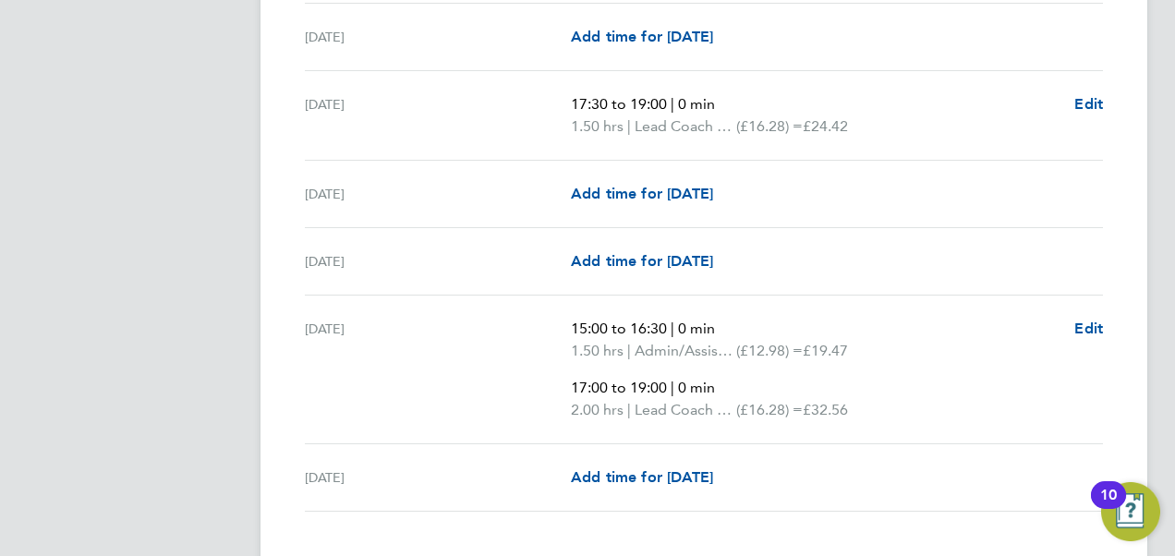
drag, startPoint x: 871, startPoint y: 342, endPoint x: 821, endPoint y: 345, distance: 50.0
click at [821, 345] on p "1.50 hrs | Admin/Assistant Coach Rat (£12.98) = £19.47" at bounding box center [815, 351] width 489 height 22
drag, startPoint x: 821, startPoint y: 345, endPoint x: 825, endPoint y: 399, distance: 54.6
click at [825, 399] on p "2.00 hrs | Lead Coach Rate (£16.28) = £32.56" at bounding box center [815, 410] width 489 height 22
drag, startPoint x: 825, startPoint y: 399, endPoint x: 935, endPoint y: 361, distance: 116.3
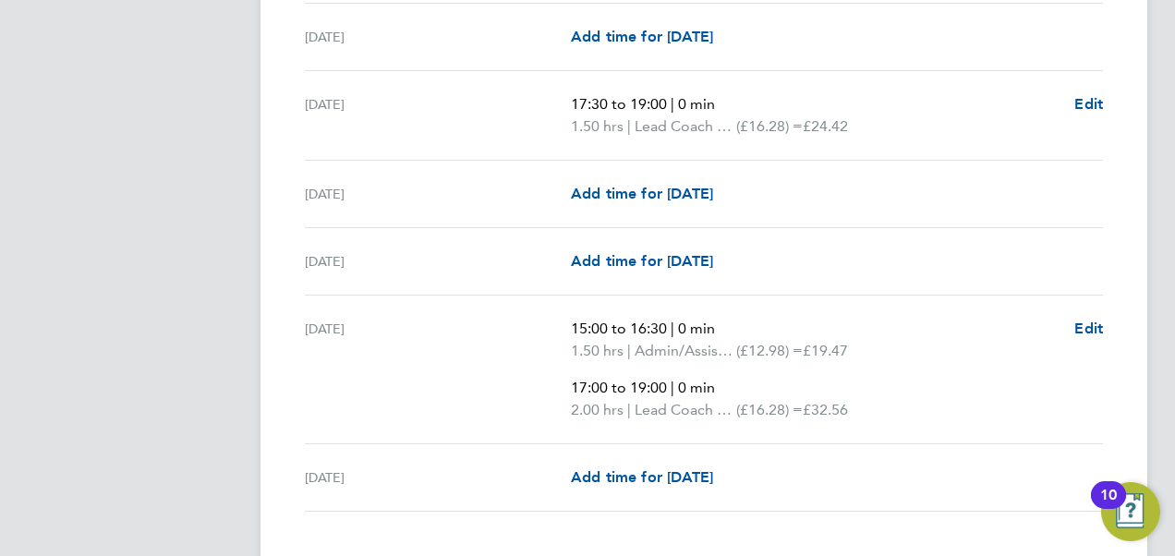
click at [935, 361] on ul "15:00 to 16:30 | 0 min 1.50 hrs | Admin/Assistant Coach Rat (£12.98) = £19.47 1…" at bounding box center [815, 369] width 489 height 103
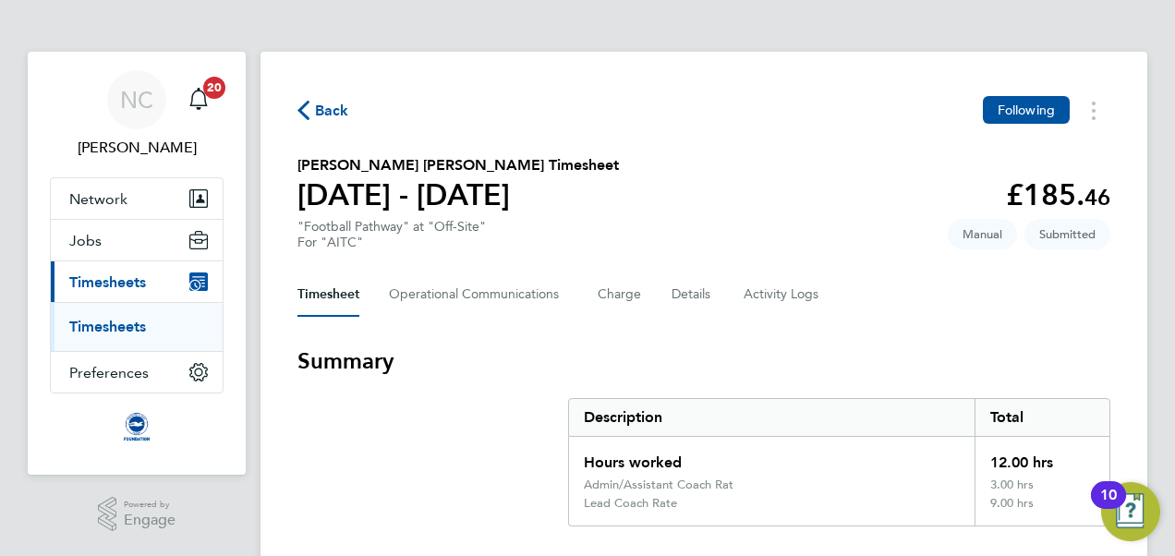
scroll to position [0, 0]
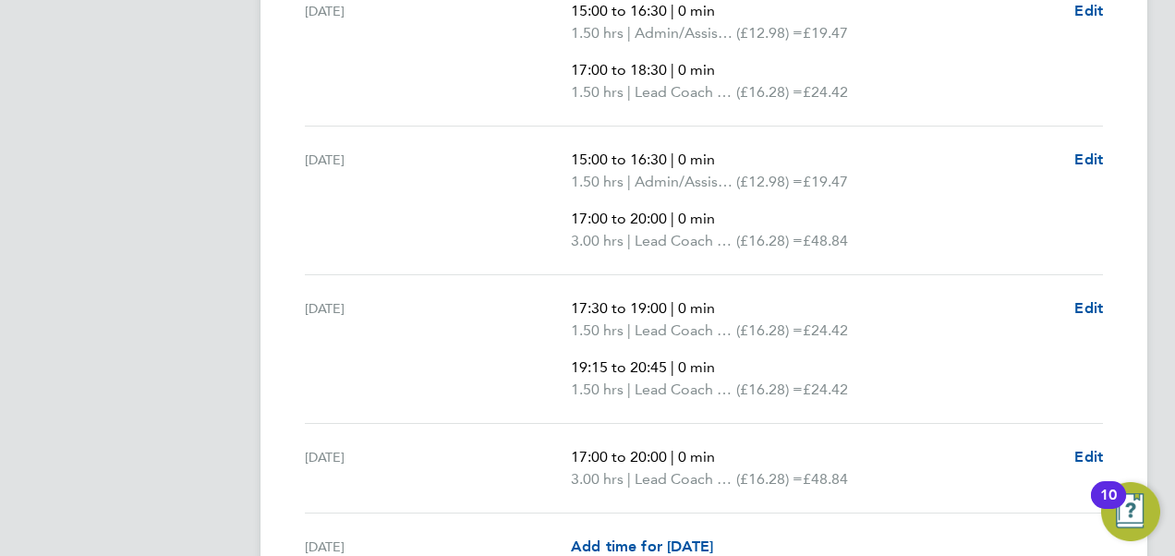
scroll to position [1283, 0]
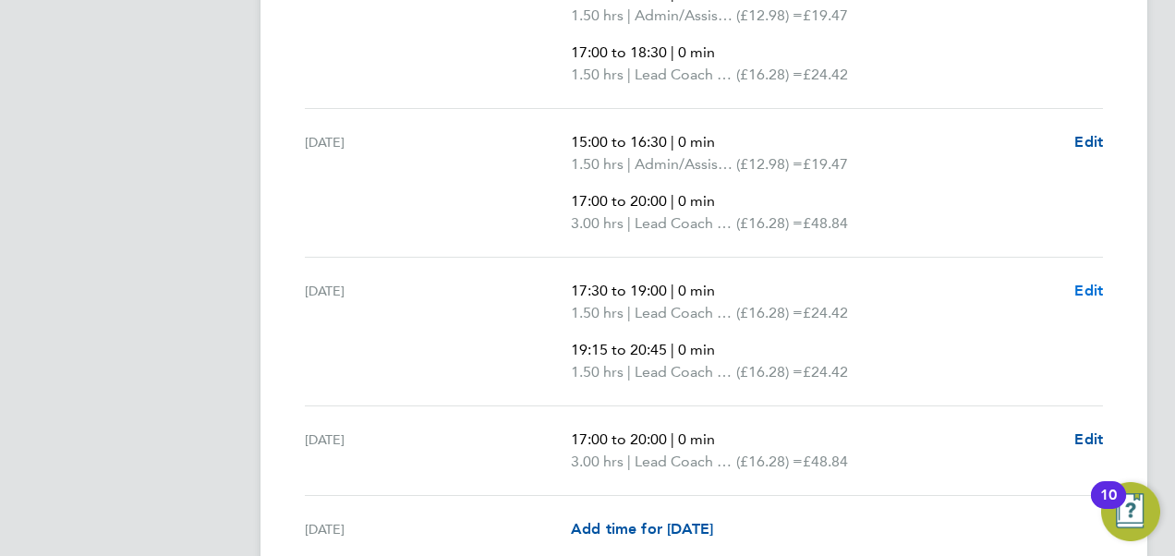
click at [1090, 294] on span "Edit" at bounding box center [1088, 291] width 29 height 18
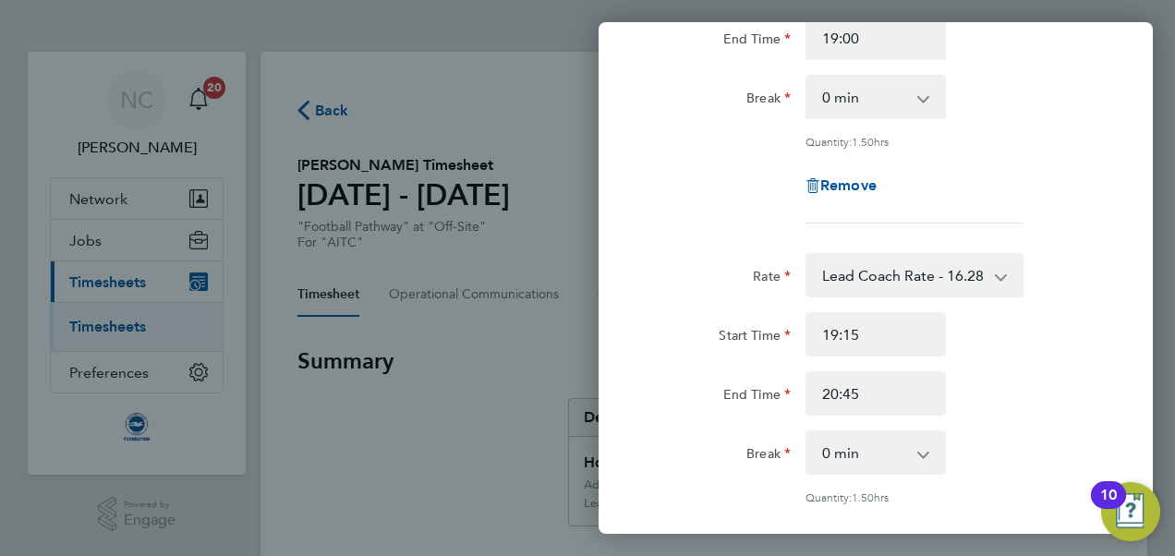
scroll to position [256, 0]
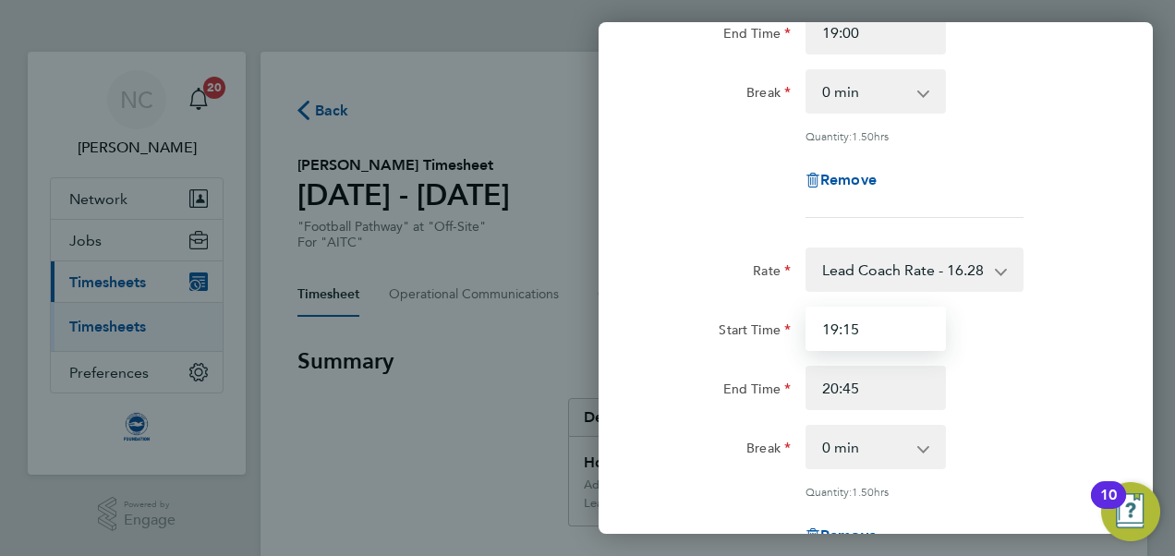
click at [874, 335] on input "19:15" at bounding box center [875, 329] width 140 height 44
type input "19:00"
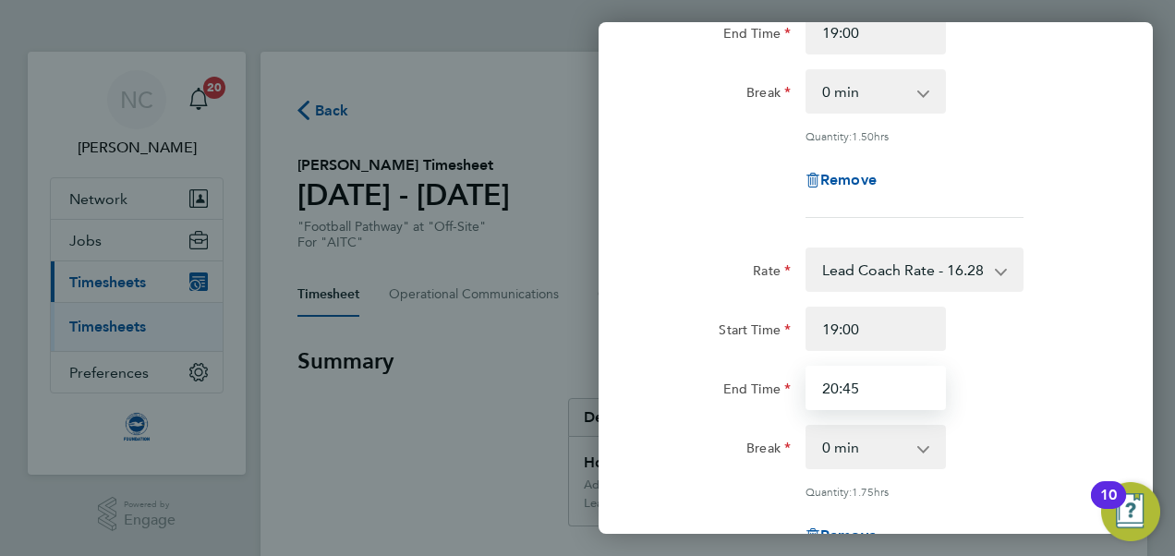
click at [875, 380] on input "20:45" at bounding box center [875, 388] width 140 height 44
type input "21:00"
click at [984, 386] on div "End Time 21:00" at bounding box center [876, 388] width 466 height 44
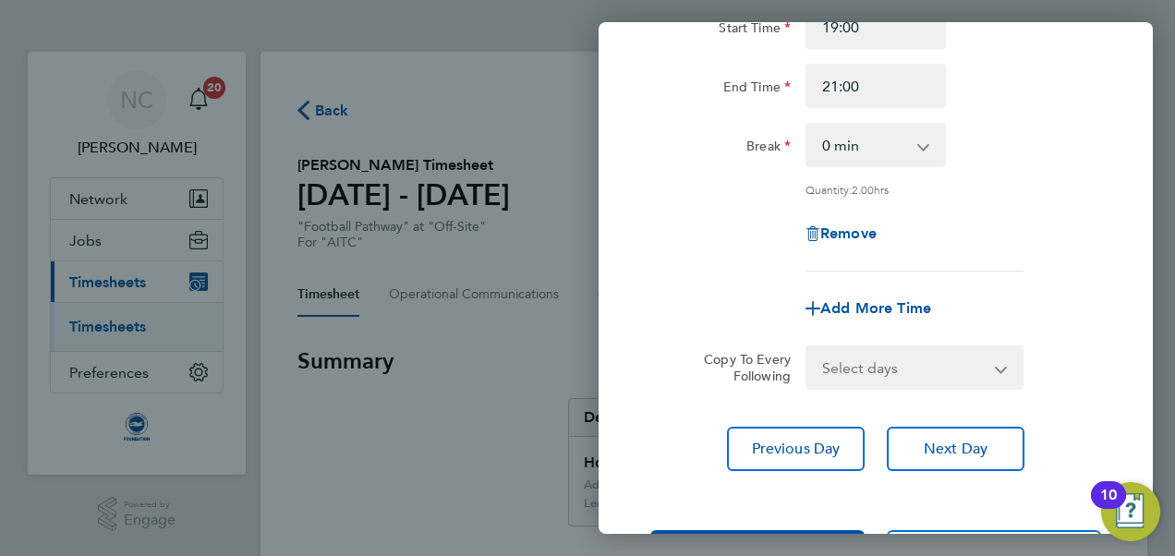
scroll to position [559, 0]
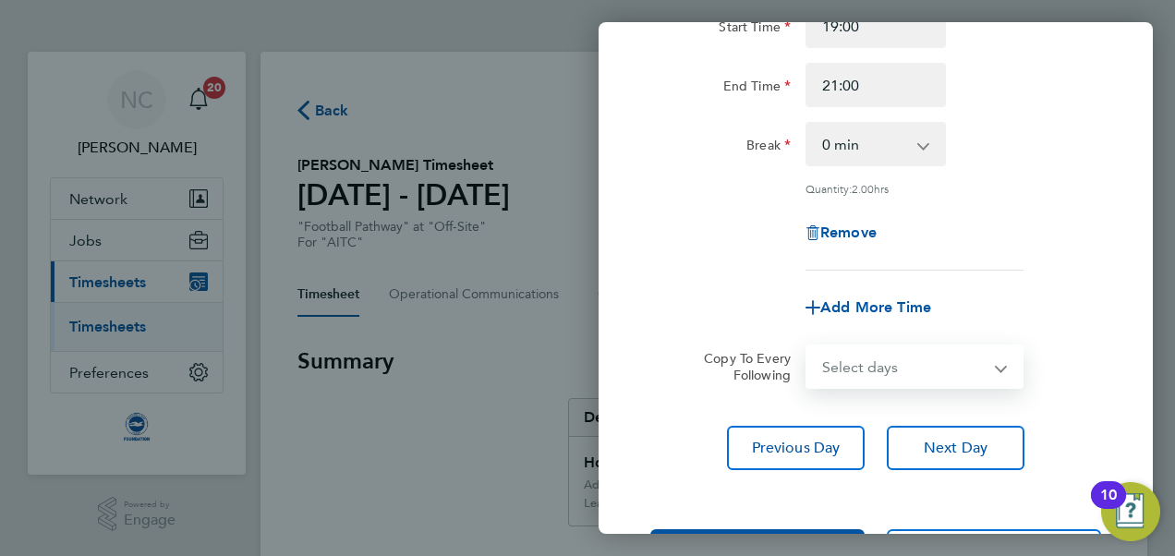
click at [955, 371] on select "Select days Day Weekday (Mon-Fri) Weekend (Sat-Sun) Monday Tuesday Wednesday Th…" at bounding box center [904, 366] width 194 height 41
select select "THU"
click at [807, 346] on select "Select days Day Weekday (Mon-Fri) Weekend (Sat-Sun) Monday Tuesday Wednesday Th…" at bounding box center [904, 366] width 194 height 41
select select "2025-09-30"
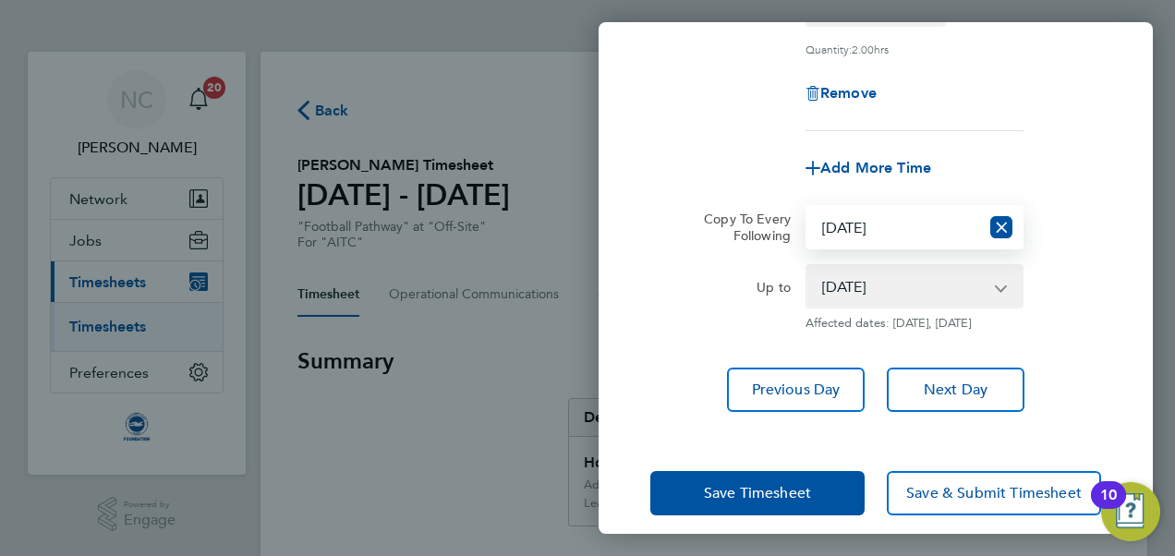
scroll to position [708, 0]
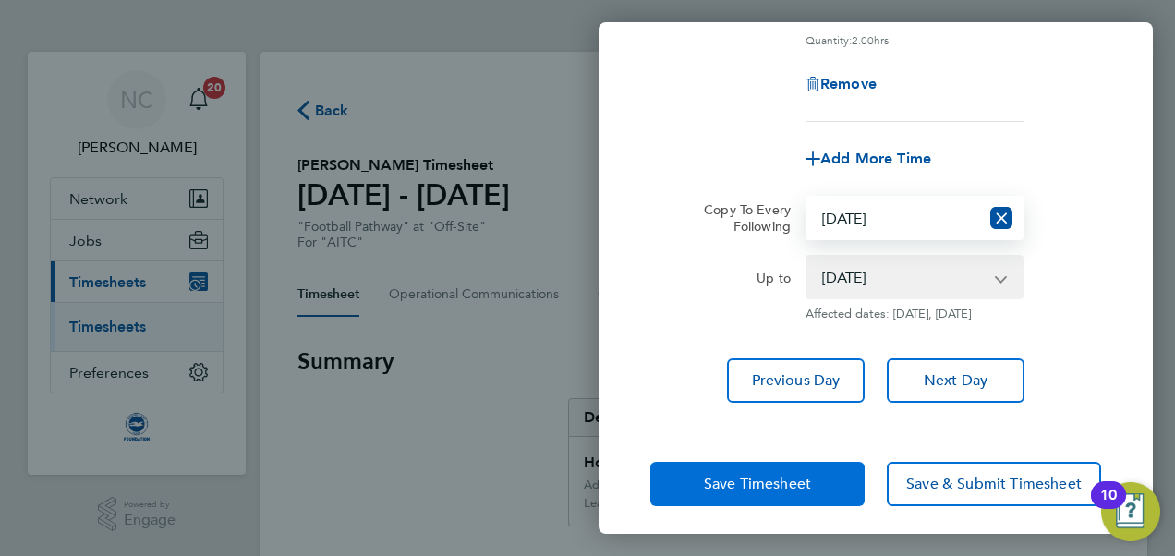
click at [761, 493] on span "Save Timesheet" at bounding box center [757, 484] width 107 height 18
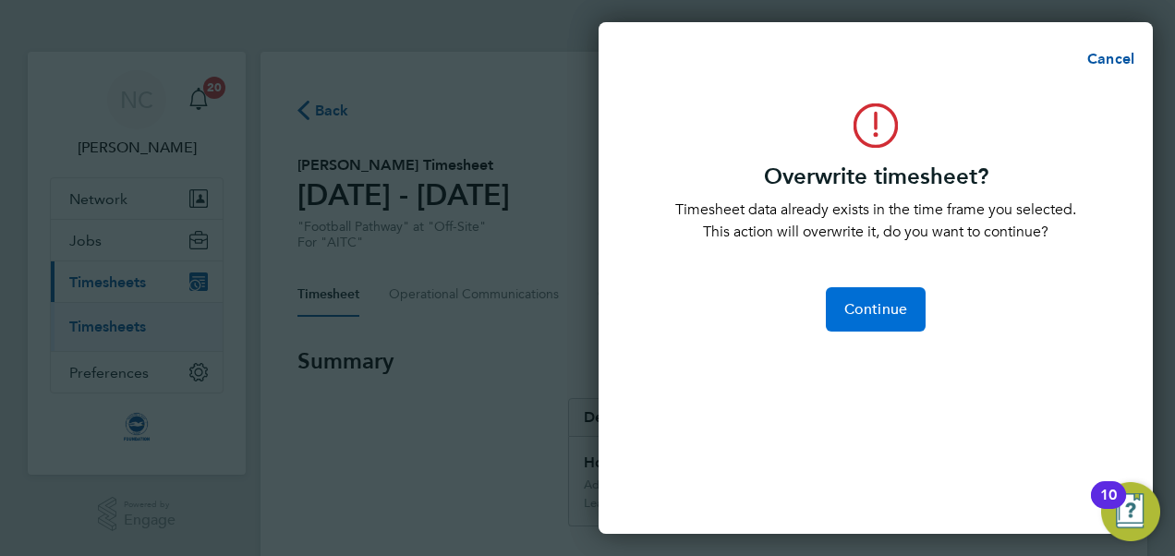
click at [885, 321] on button "Continue" at bounding box center [876, 309] width 100 height 44
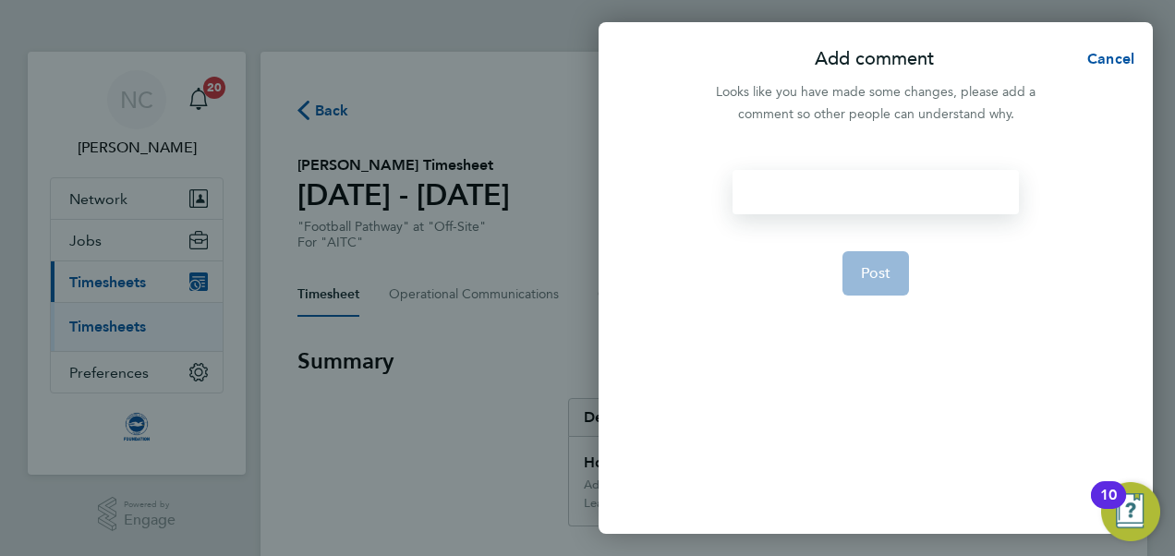
click at [801, 190] on div at bounding box center [875, 192] width 285 height 44
click at [862, 264] on span "Post" at bounding box center [876, 273] width 30 height 18
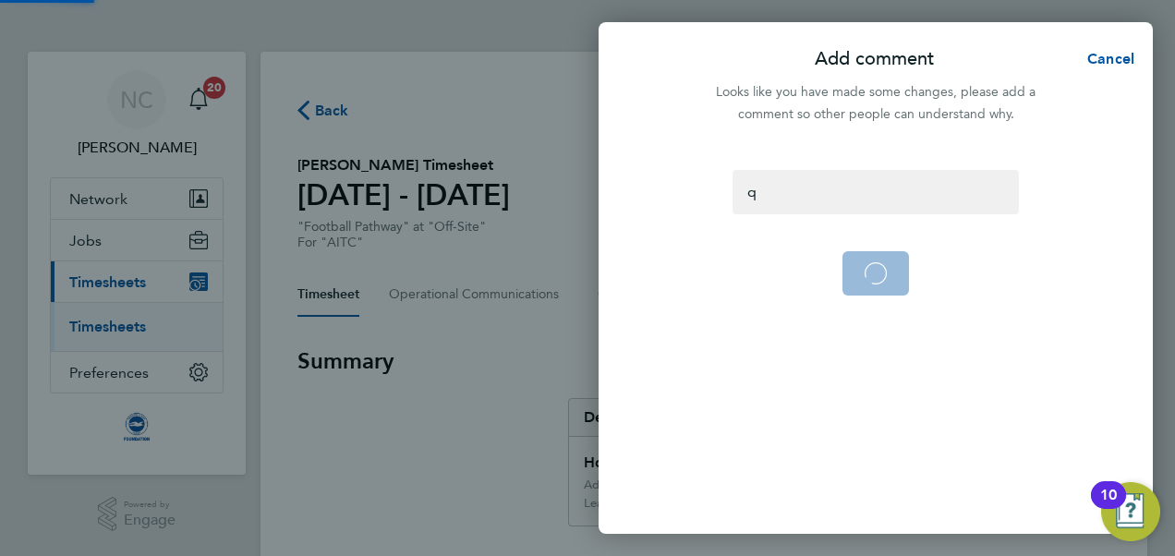
click at [862, 264] on app-form-button "Post Loading" at bounding box center [875, 273] width 67 height 44
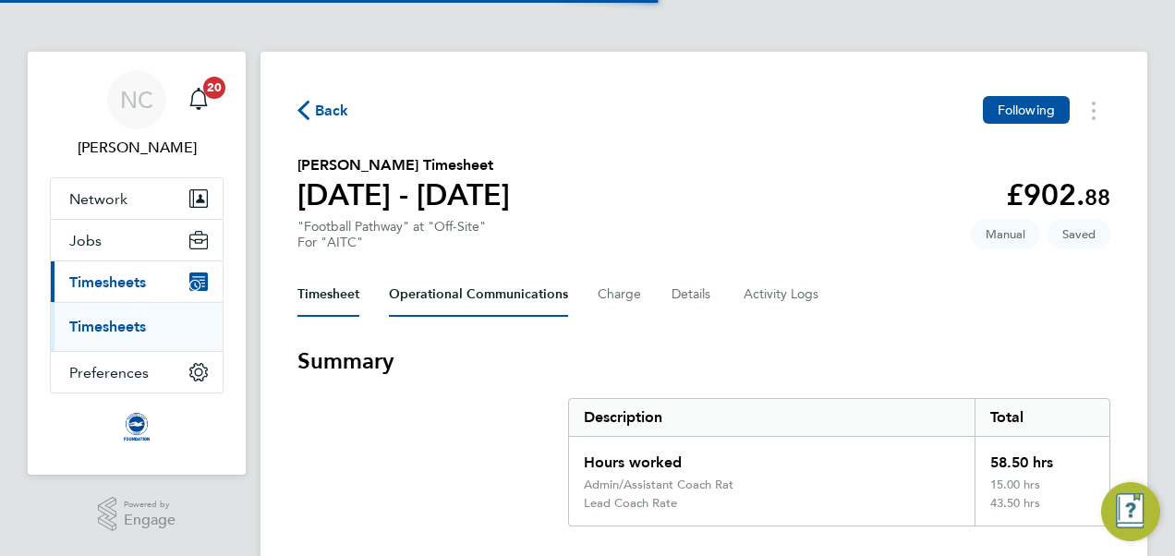
click at [493, 307] on Communications-tab "Operational Communications" at bounding box center [478, 295] width 179 height 44
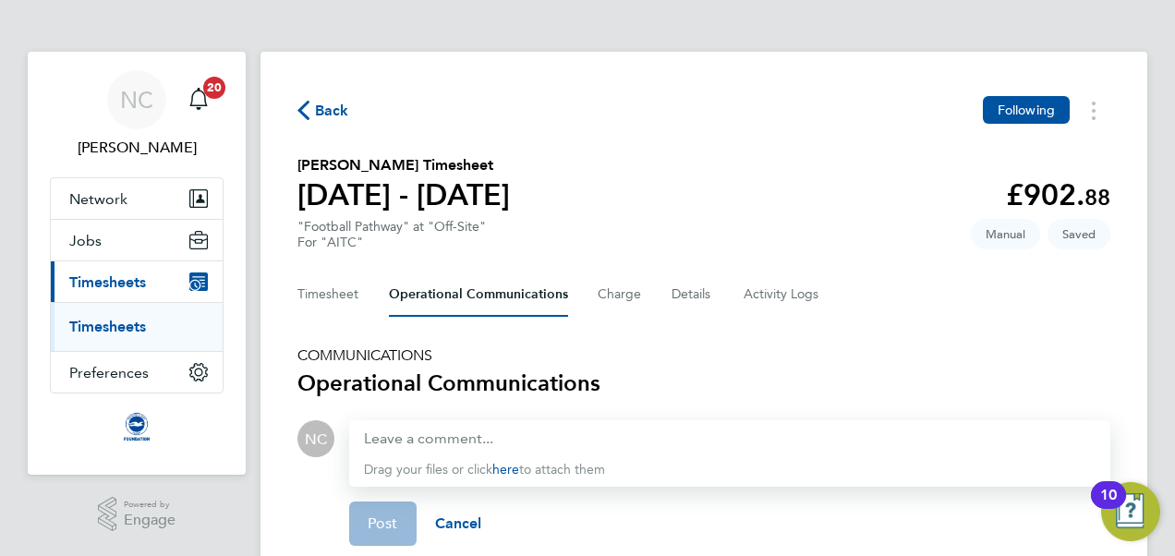
click at [889, 320] on div "Back Following Oliver Harwood's Timesheet 01 - 30 Sept 2025 £902. 88 "Football …" at bounding box center [703, 388] width 887 height 672
click at [334, 299] on button "Timesheet" at bounding box center [328, 295] width 62 height 44
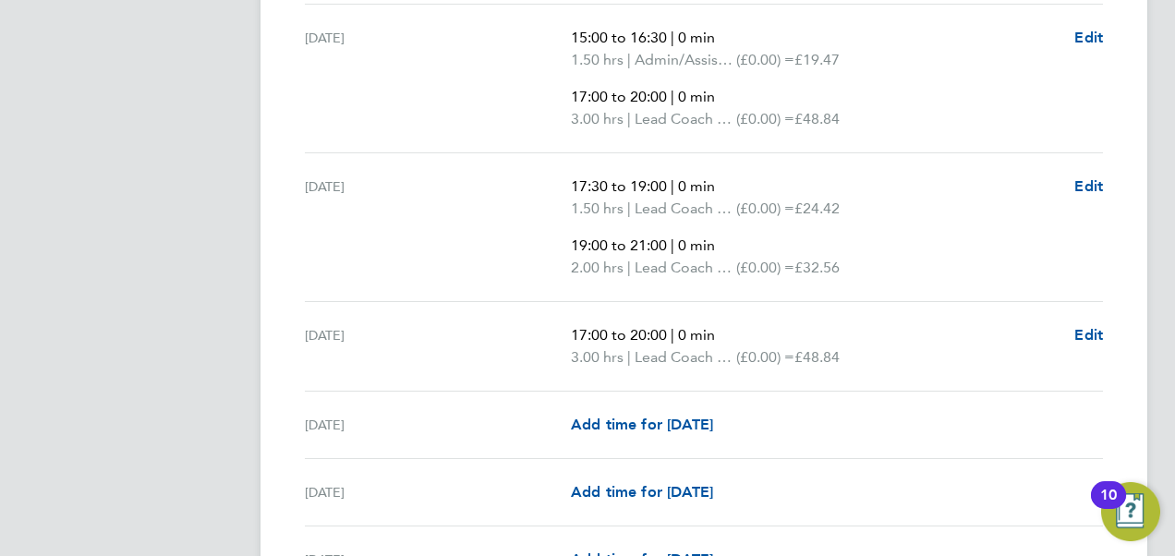
click at [712, 338] on span "0 min" at bounding box center [696, 335] width 37 height 18
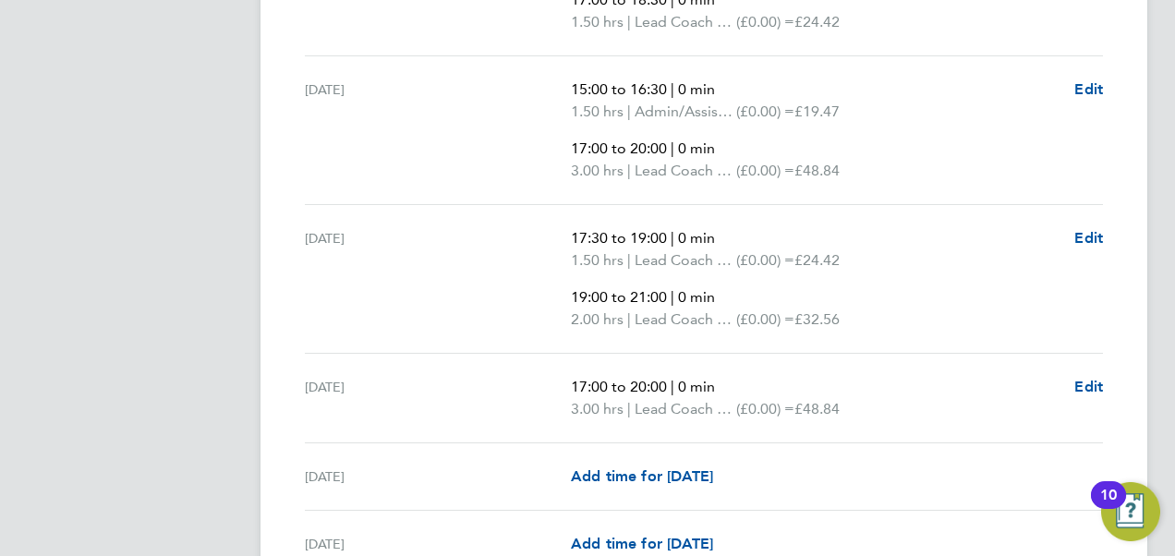
scroll to position [1337, 0]
click at [840, 250] on span "£24.42" at bounding box center [816, 259] width 45 height 18
drag, startPoint x: 865, startPoint y: 309, endPoint x: 815, endPoint y: 312, distance: 50.0
click at [815, 312] on p "2.00 hrs | Lead Coach Rate (£0.00) = £32.56" at bounding box center [815, 319] width 489 height 22
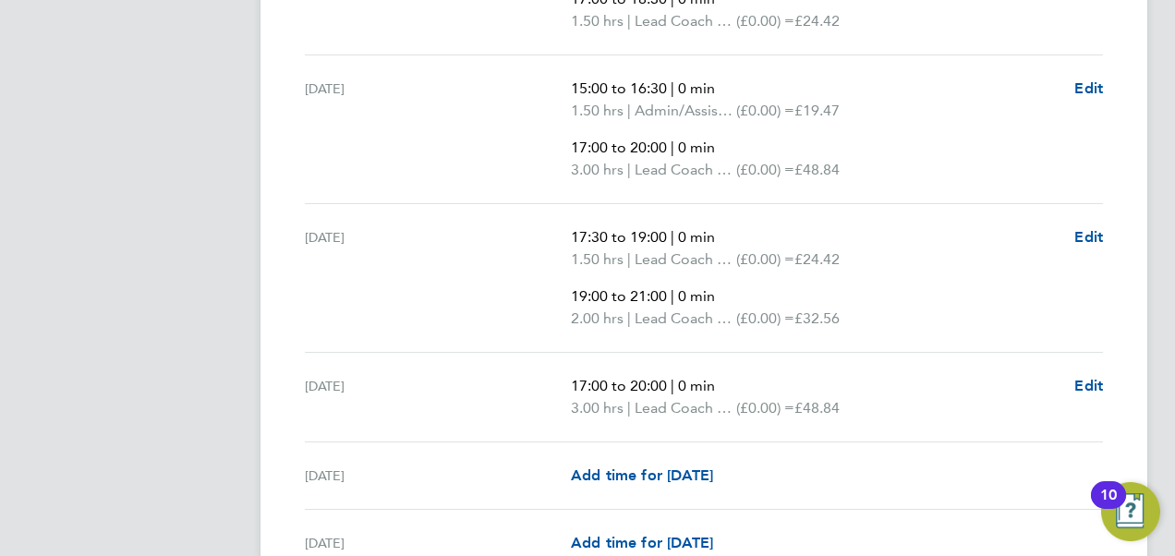
drag, startPoint x: 815, startPoint y: 312, endPoint x: 866, endPoint y: 355, distance: 66.9
click at [866, 355] on div "Fri 12 Sep 17:00 to 20:00 | 0 min 3.00 hrs | Lead Coach Rate (£0.00) = £48.84 E…" at bounding box center [704, 398] width 798 height 90
drag, startPoint x: 863, startPoint y: 263, endPoint x: 819, endPoint y: 254, distance: 44.4
click at [819, 254] on p "1.50 hrs | Lead Coach Rate (£0.00) = £24.42" at bounding box center [815, 259] width 489 height 22
drag, startPoint x: 819, startPoint y: 254, endPoint x: 859, endPoint y: 300, distance: 60.9
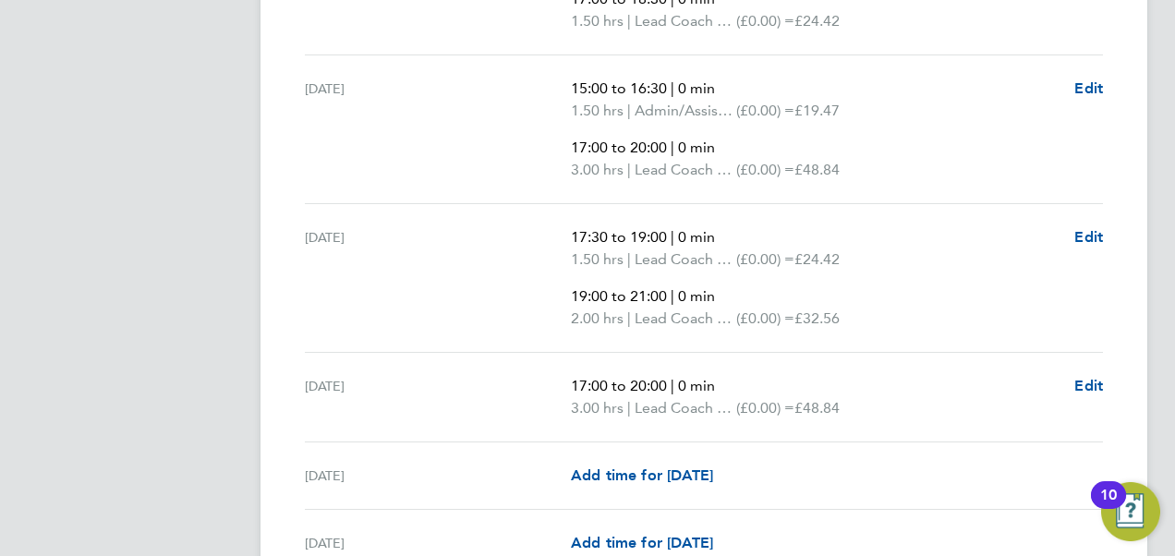
click at [859, 300] on p "19:00 to 21:00 | 0 min" at bounding box center [815, 296] width 489 height 22
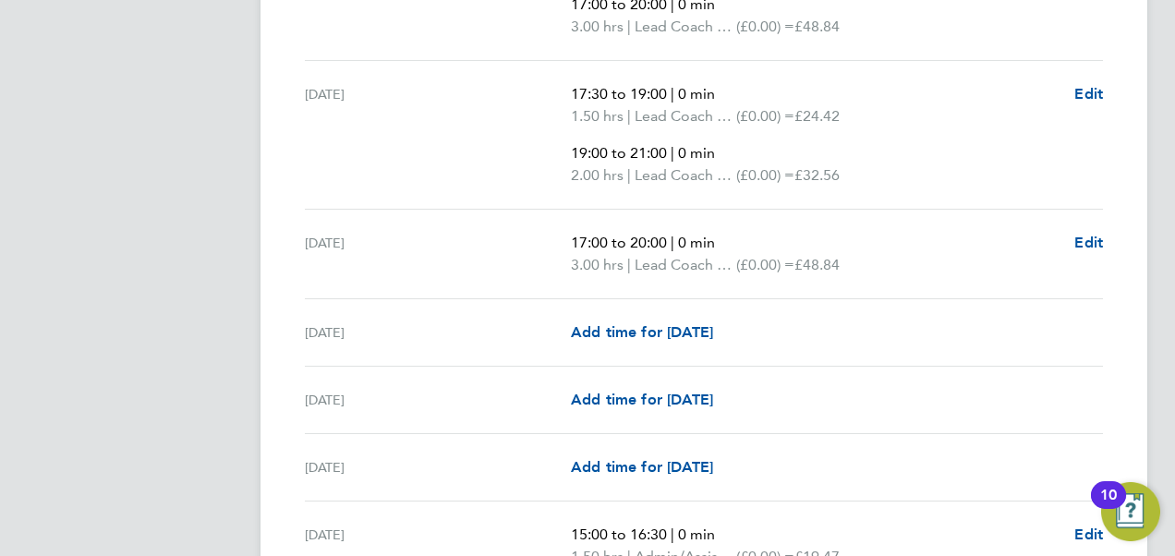
scroll to position [1481, 0]
drag, startPoint x: 861, startPoint y: 262, endPoint x: 817, endPoint y: 259, distance: 44.5
click at [817, 259] on p "3.00 hrs | Lead Coach Rate (£0.00) = £48.84" at bounding box center [815, 264] width 489 height 22
drag, startPoint x: 817, startPoint y: 259, endPoint x: 850, endPoint y: 305, distance: 56.9
click at [850, 305] on div "Sat 13 Sep Add time for Sat 13 Sep Add time for Sat 13 Sep" at bounding box center [704, 331] width 798 height 67
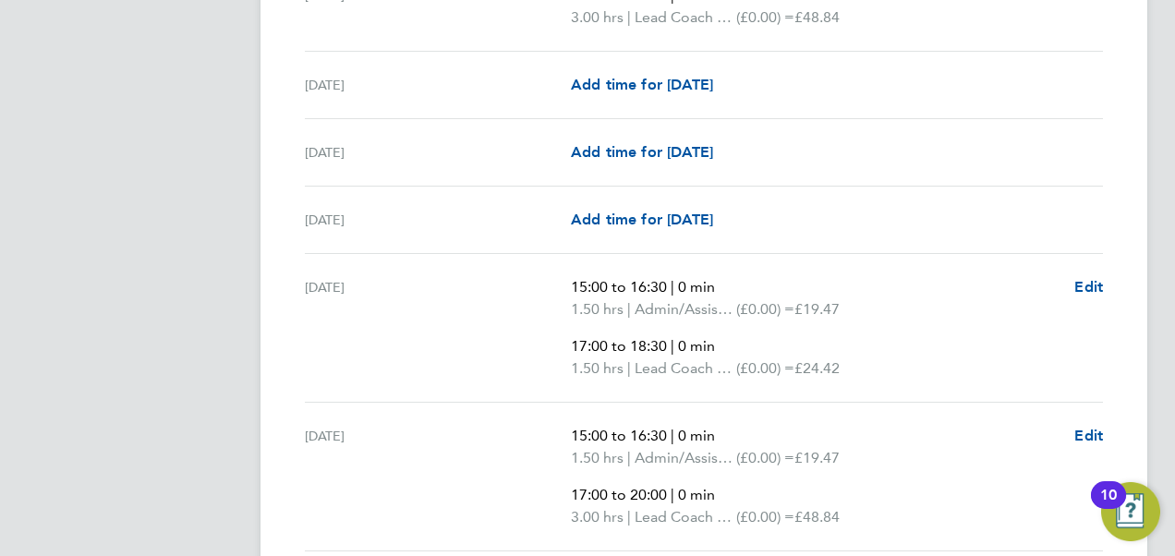
scroll to position [1733, 0]
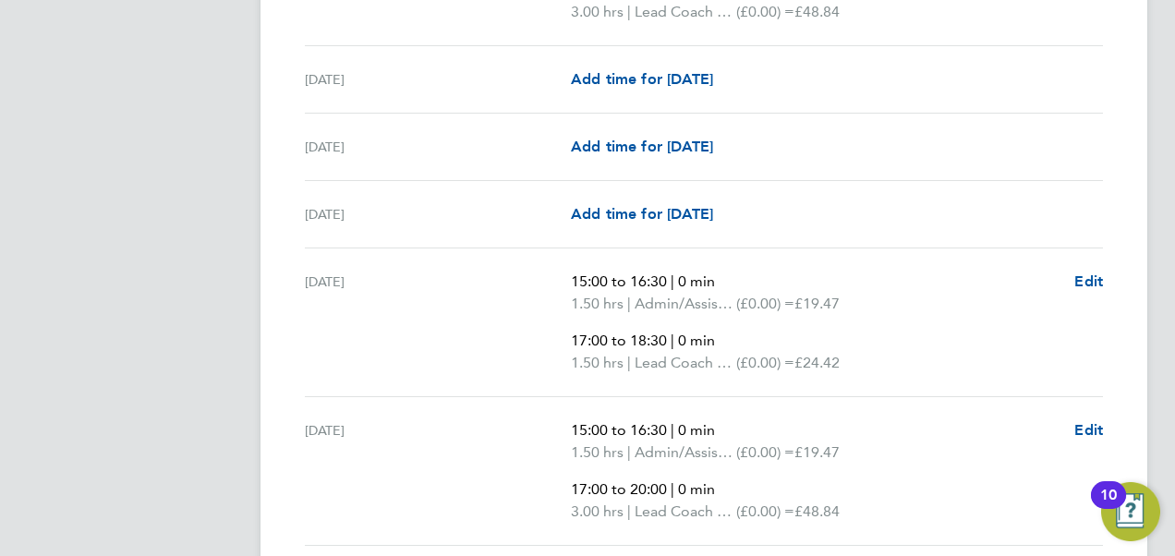
drag, startPoint x: 863, startPoint y: 354, endPoint x: 822, endPoint y: 301, distance: 66.5
click at [822, 301] on ul "15:00 to 16:30 | 0 min 1.50 hrs | Admin/Assistant Coach Rat (£0.00) = £19.47 17…" at bounding box center [815, 322] width 489 height 103
click at [822, 301] on span "£19.47" at bounding box center [816, 304] width 45 height 18
click at [870, 321] on ul "15:00 to 16:30 | 0 min 1.50 hrs | Admin/Assistant Coach Rat (£0.00) = £19.47 17…" at bounding box center [815, 322] width 489 height 103
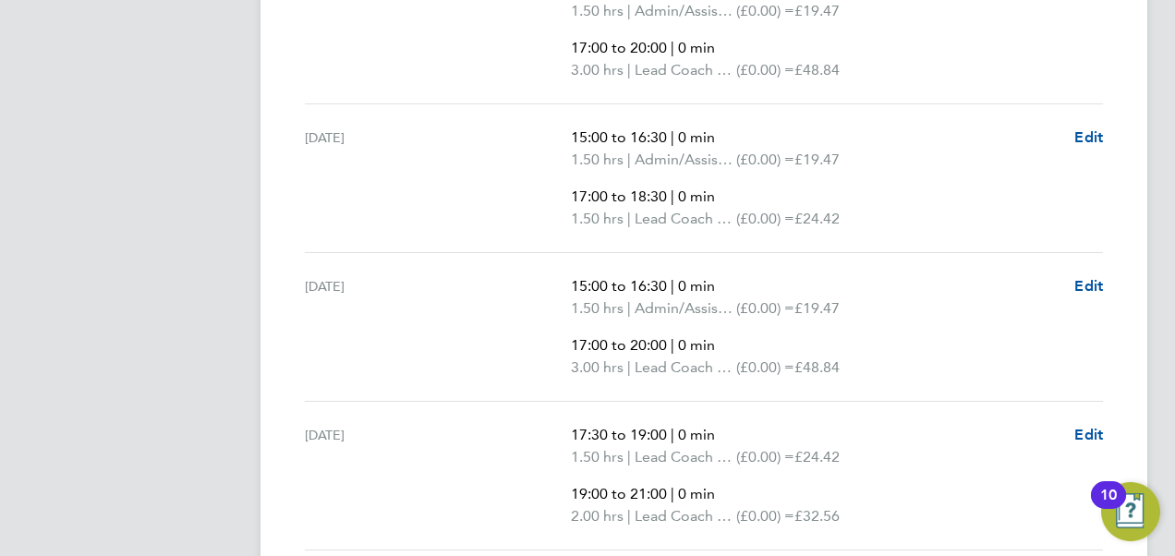
scroll to position [1140, 0]
drag, startPoint x: 816, startPoint y: 297, endPoint x: 856, endPoint y: 379, distance: 91.7
click at [856, 379] on div "Wed 10 Sep 15:00 to 16:30 | 0 min 1.50 hrs | Admin/Assistant Coach Rat (£0.00) …" at bounding box center [704, 326] width 798 height 149
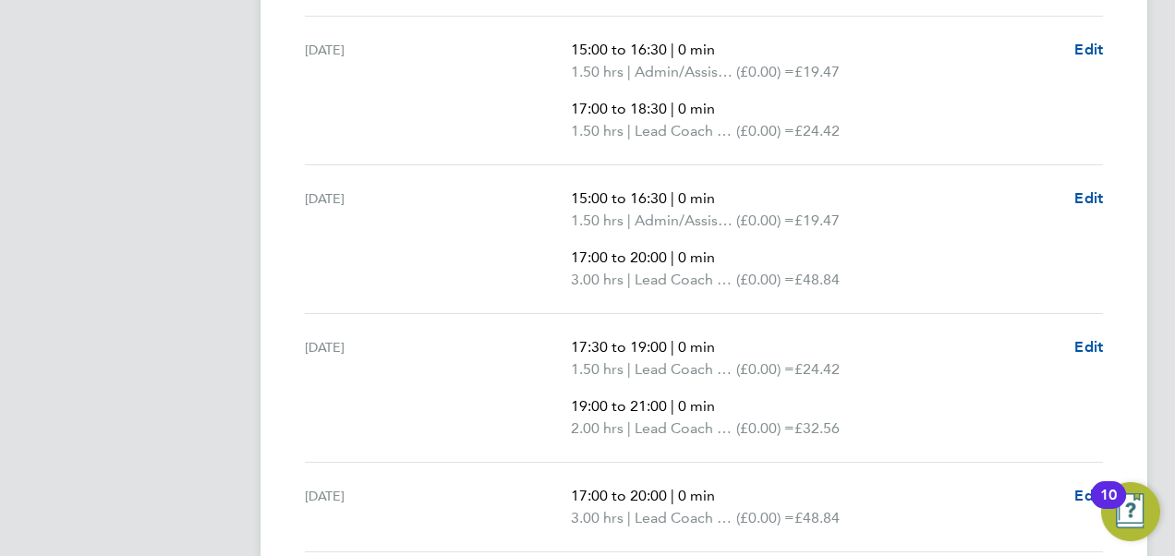
scroll to position [1274, 0]
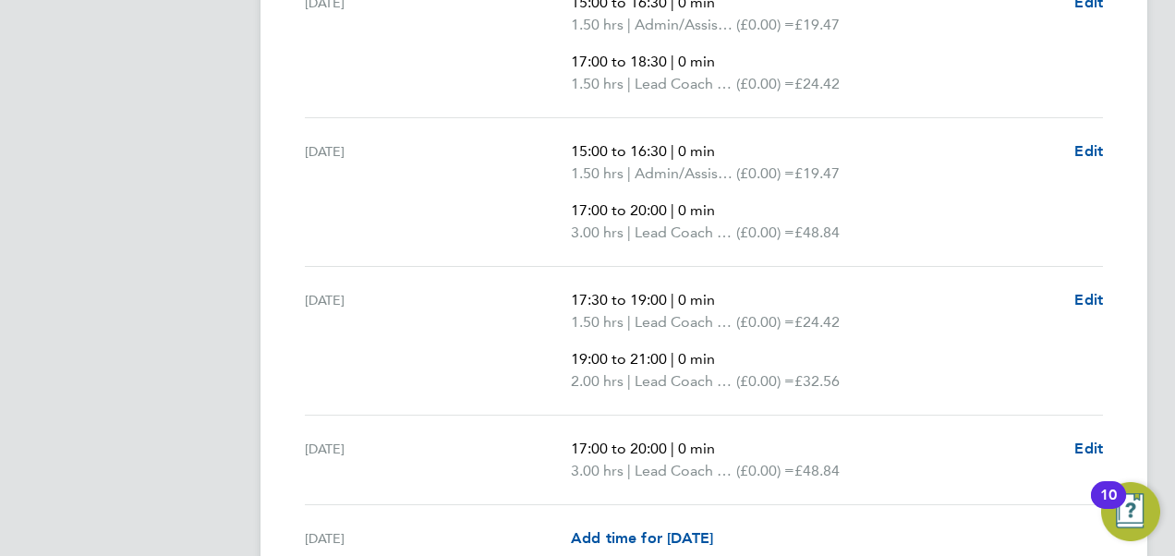
click at [879, 370] on p "2.00 hrs | Lead Coach Rate (£0.00) = £32.56" at bounding box center [815, 381] width 489 height 22
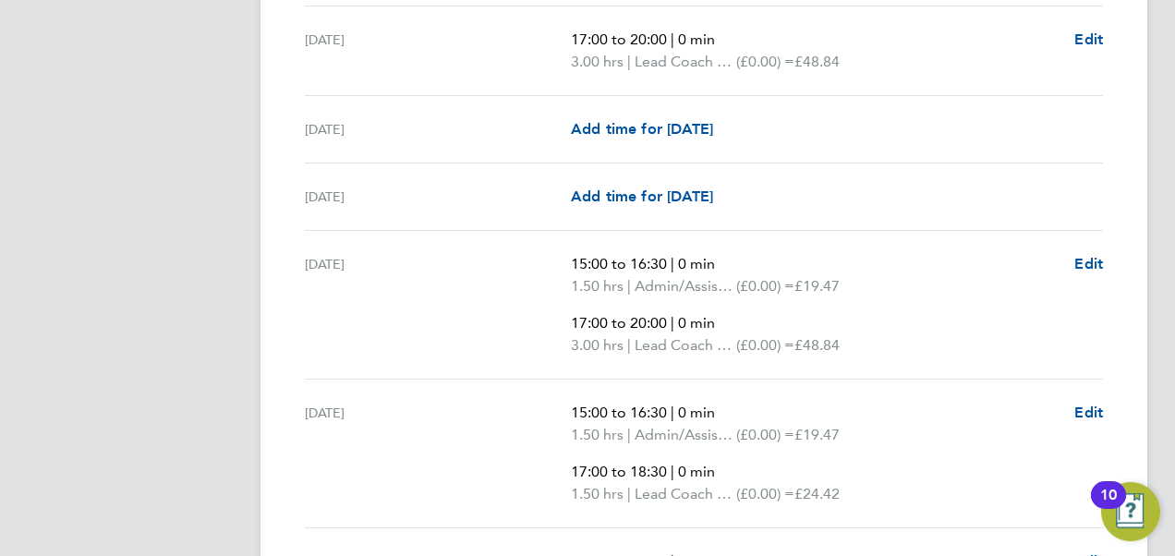
scroll to position [2425, 0]
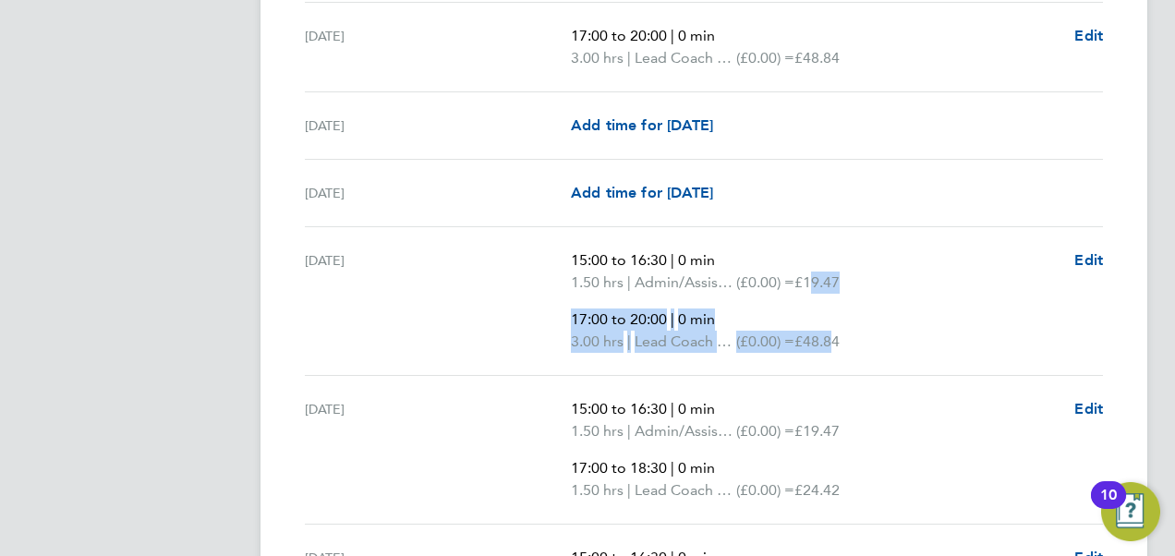
drag, startPoint x: 818, startPoint y: 265, endPoint x: 842, endPoint y: 329, distance: 68.1
click at [842, 329] on ul "15:00 to 16:30 | 0 min 1.50 hrs | Admin/Assistant Coach Rat (£0.00) = £19.47 17…" at bounding box center [815, 300] width 489 height 103
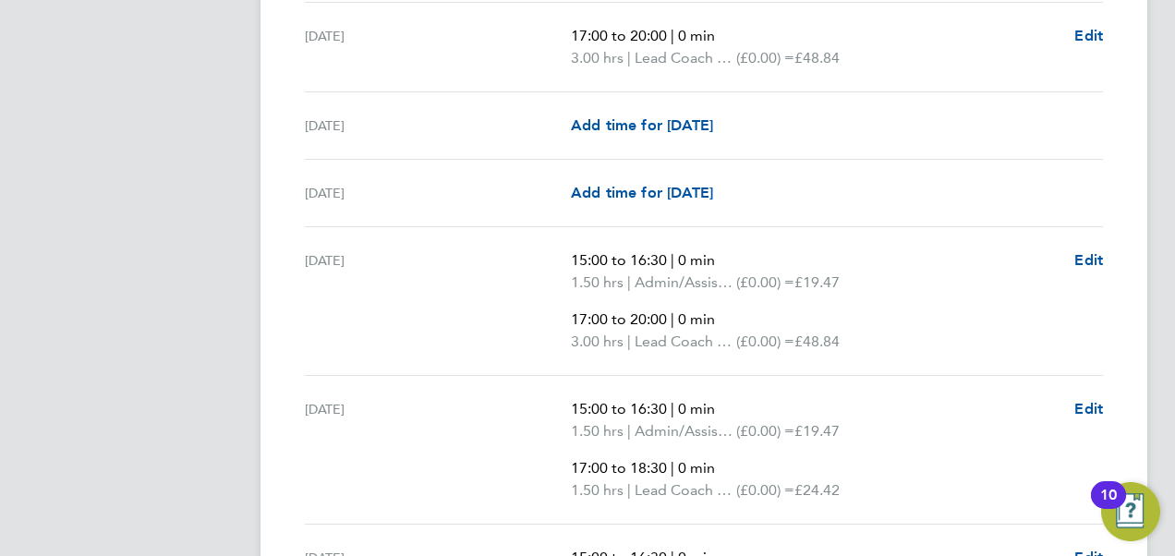
drag, startPoint x: 842, startPoint y: 329, endPoint x: 890, endPoint y: 345, distance: 51.7
click at [890, 345] on div "Mon 22 Sep 15:00 to 16:30 | 0 min 1.50 hrs | Admin/Assistant Coach Rat (£0.00) …" at bounding box center [704, 301] width 798 height 149
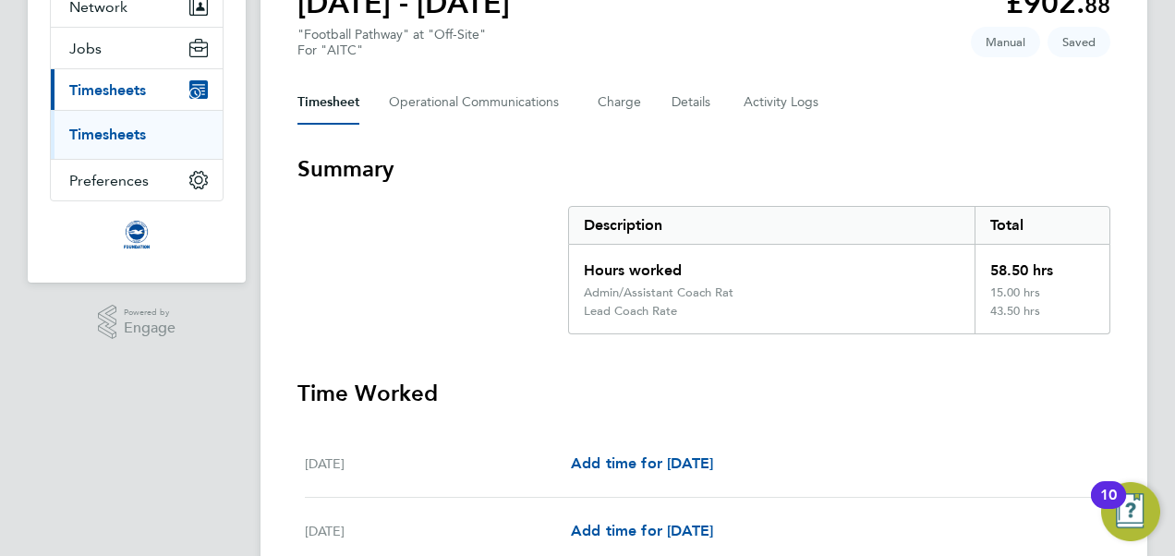
scroll to position [0, 0]
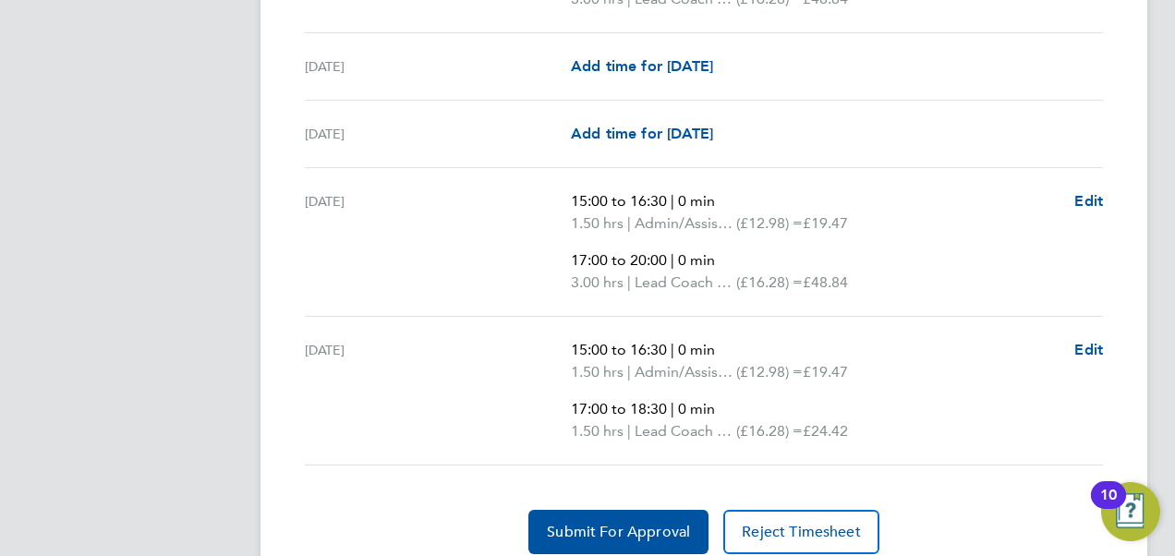
scroll to position [3364, 0]
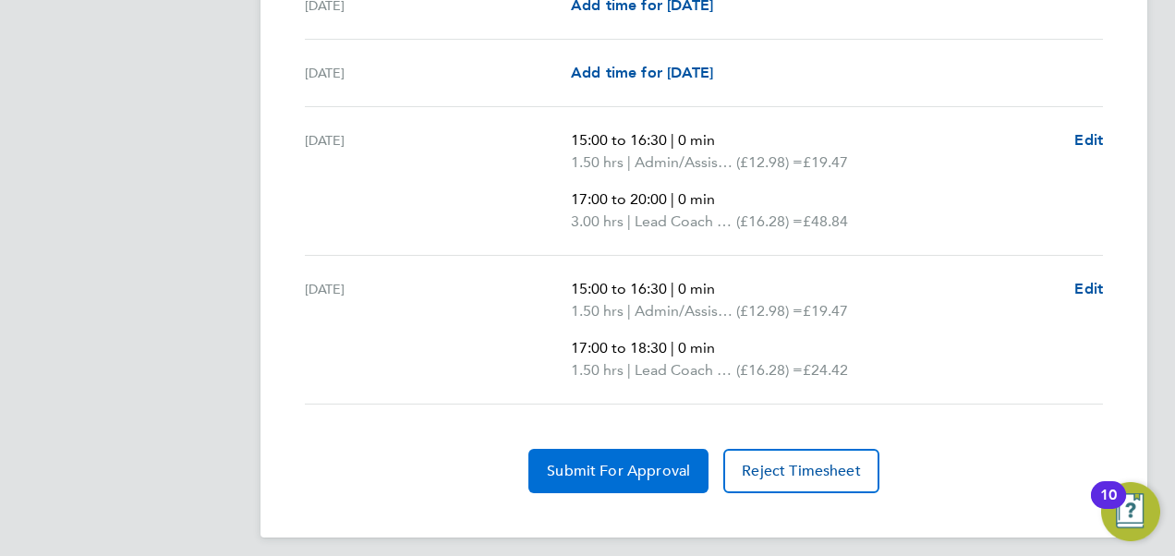
click at [629, 449] on button "Submit For Approval" at bounding box center [618, 471] width 180 height 44
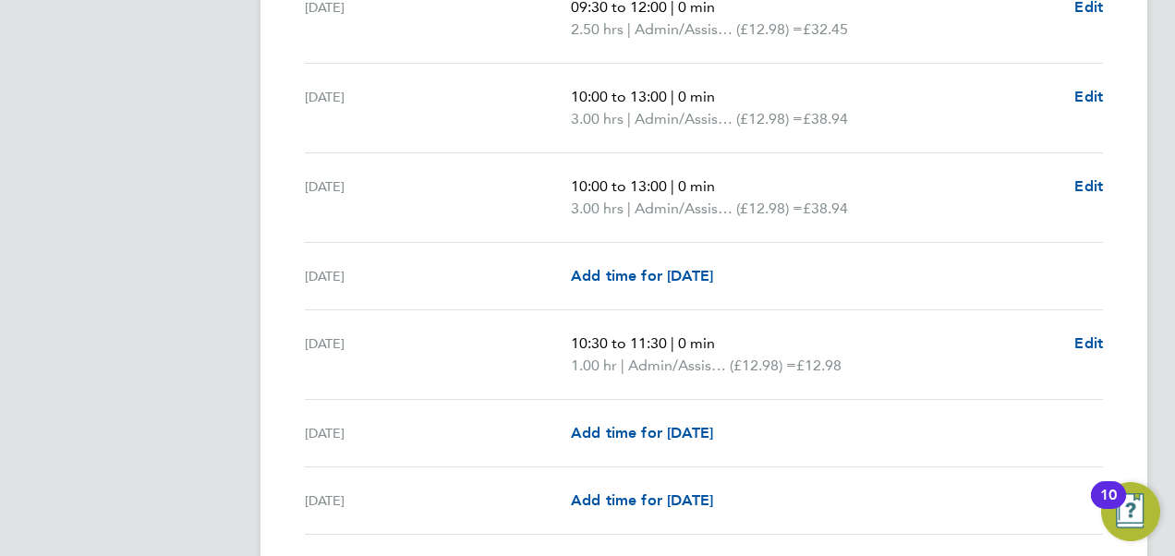
scroll to position [647, 0]
click at [1085, 345] on span "Edit" at bounding box center [1088, 345] width 29 height 18
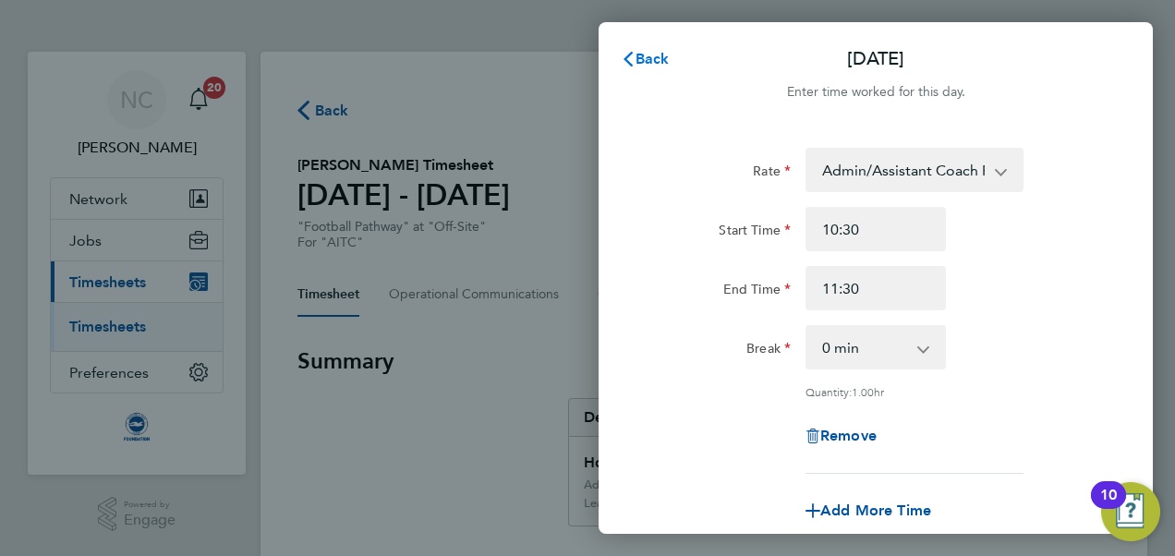
click at [654, 67] on span "Back" at bounding box center [653, 59] width 34 height 18
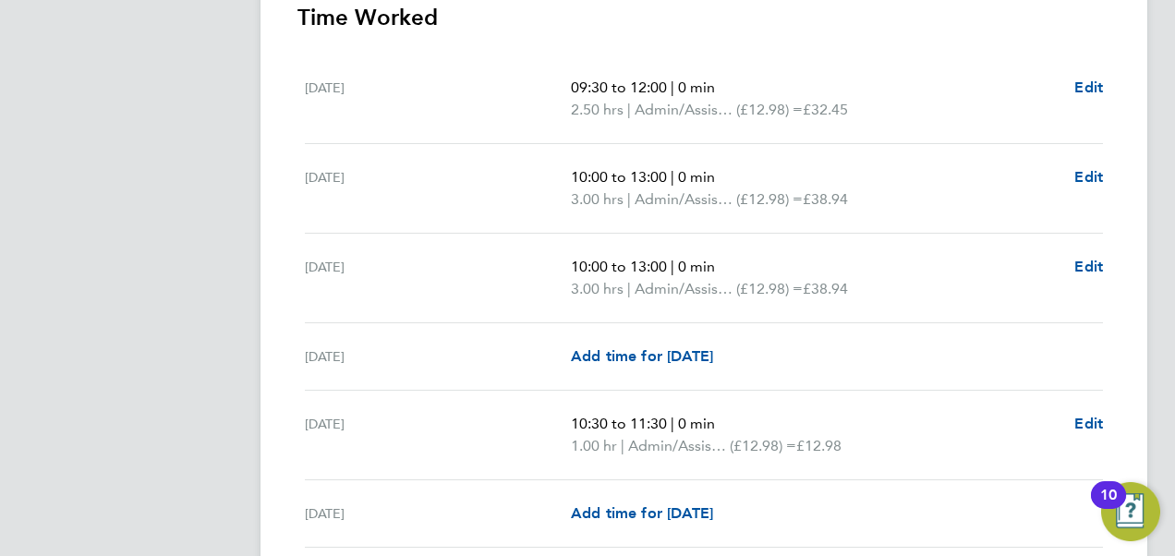
scroll to position [567, 0]
click at [1092, 425] on span "Edit" at bounding box center [1088, 425] width 29 height 18
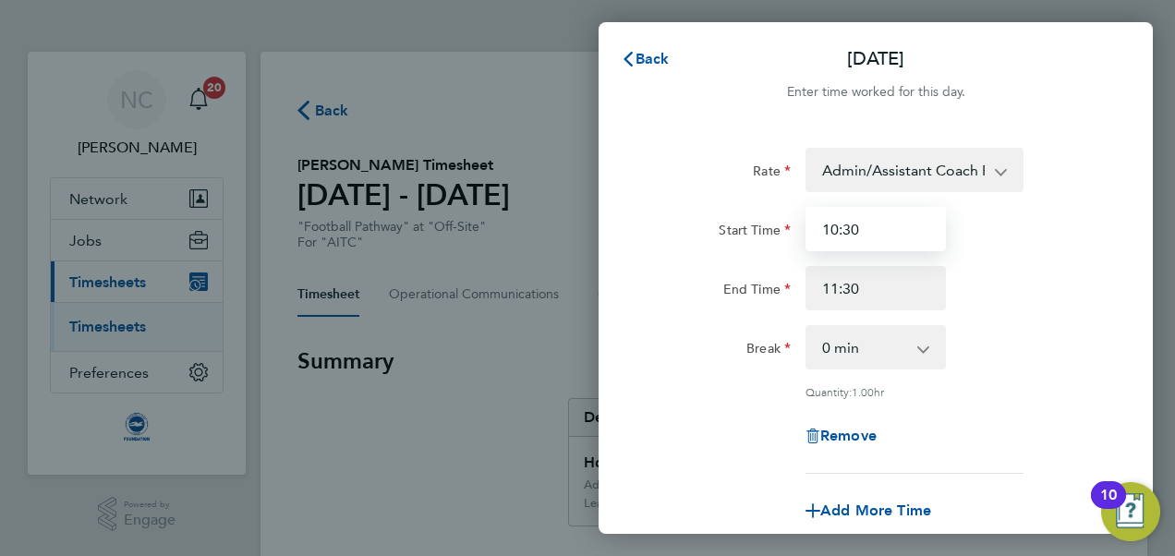
drag, startPoint x: 892, startPoint y: 239, endPoint x: 735, endPoint y: 222, distance: 158.0
click at [735, 222] on div "Start Time 10:30" at bounding box center [876, 229] width 466 height 44
type input "10:00"
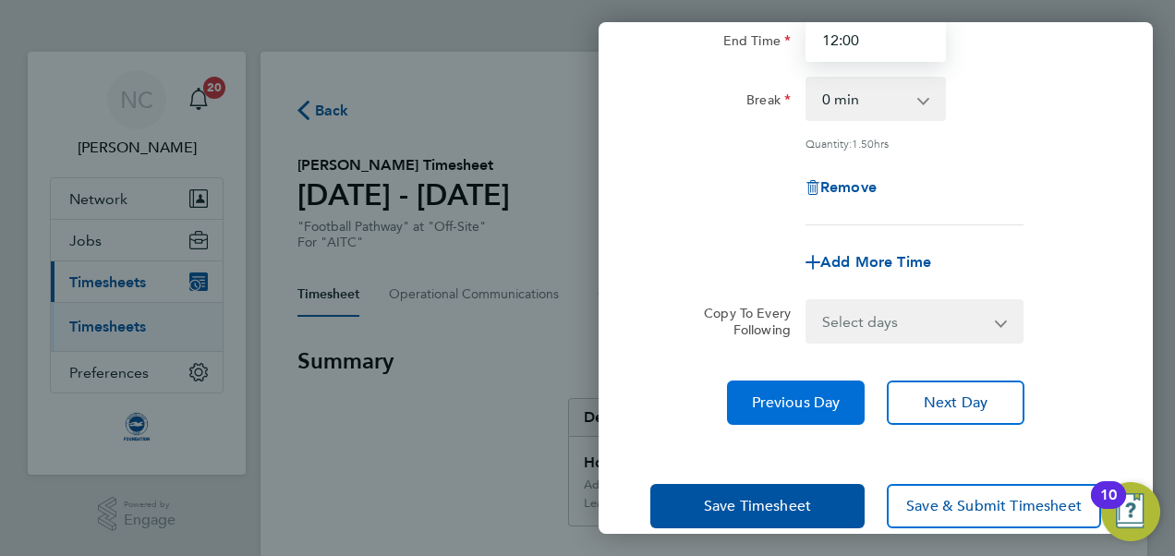
scroll to position [249, 0]
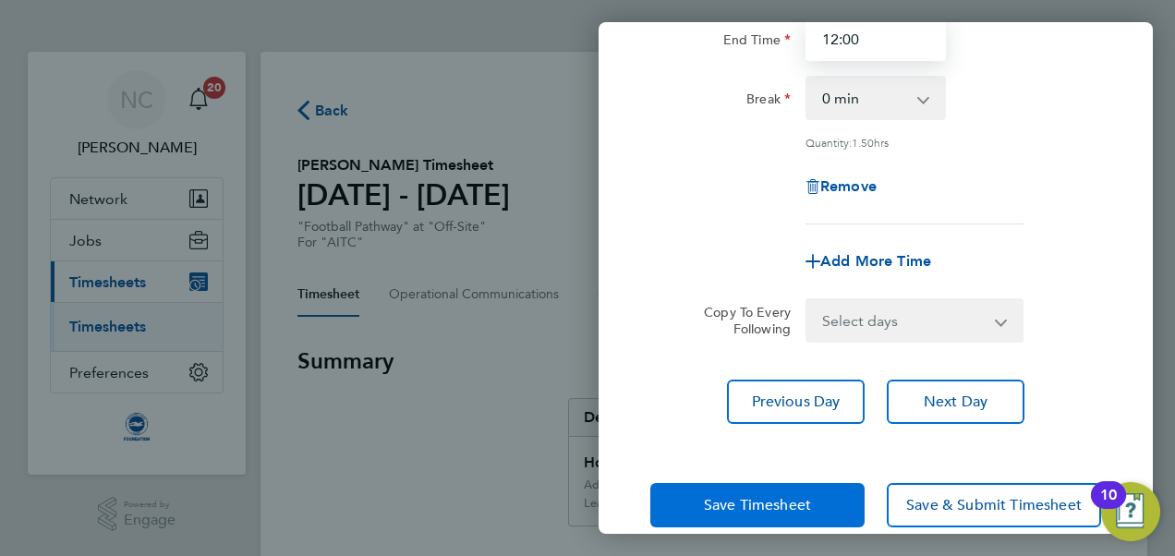
type input "12:00"
click at [770, 484] on button "Save Timesheet" at bounding box center [757, 505] width 214 height 44
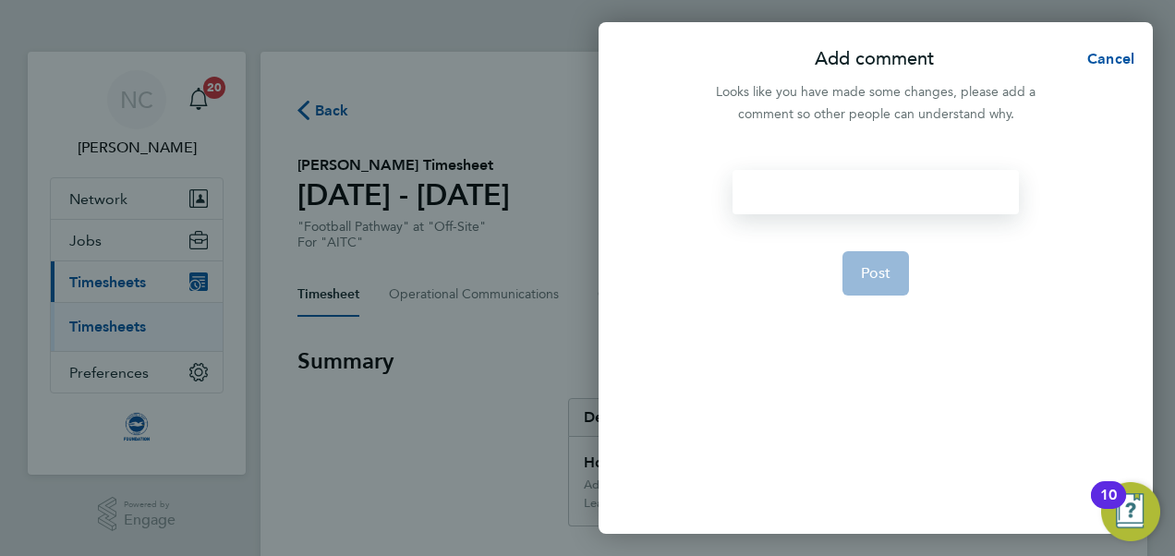
click at [789, 192] on div at bounding box center [875, 192] width 285 height 44
click at [861, 261] on button "Post" at bounding box center [875, 273] width 67 height 44
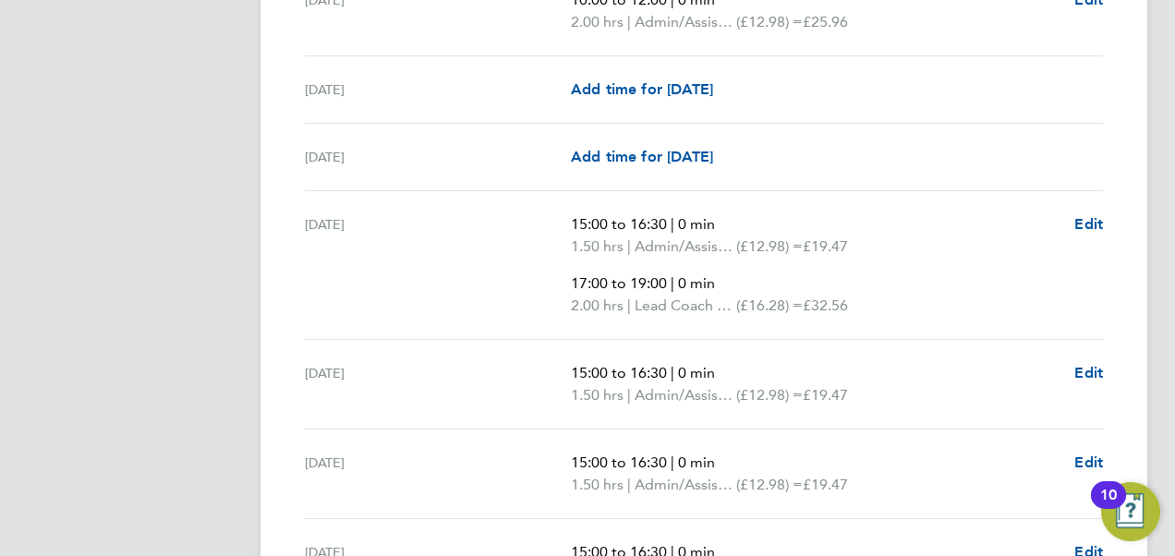
scroll to position [1009, 0]
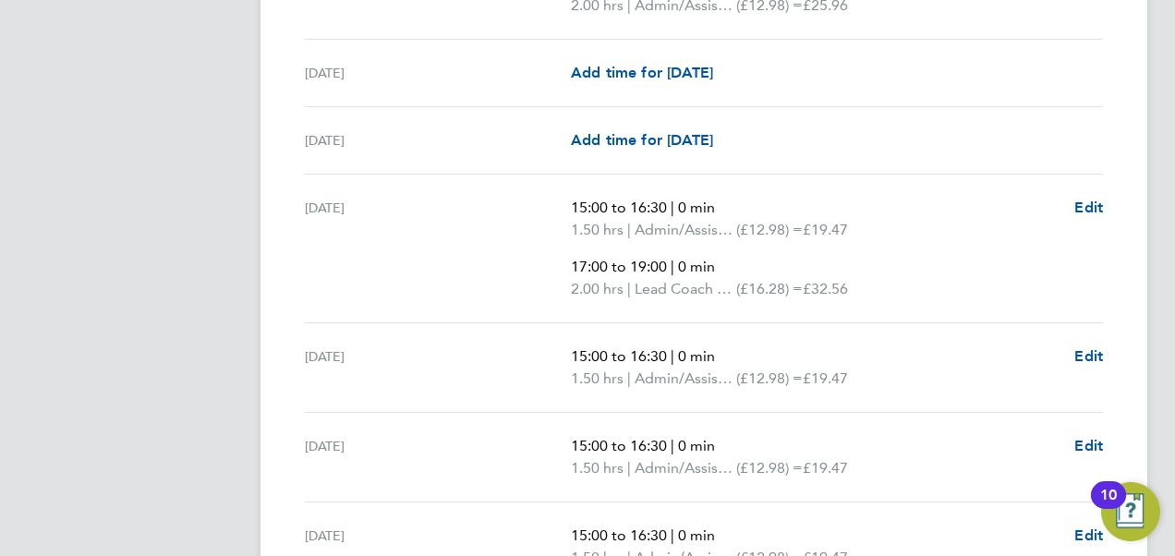
click at [891, 314] on div "Mon 08 Sep 15:00 to 16:30 | 0 min 1.50 hrs | Admin/Assistant Coach Rat (£12.98)…" at bounding box center [704, 249] width 798 height 149
click at [870, 286] on p "2.00 hrs | Lead Coach Rate (£16.28) = £32.56" at bounding box center [815, 289] width 489 height 22
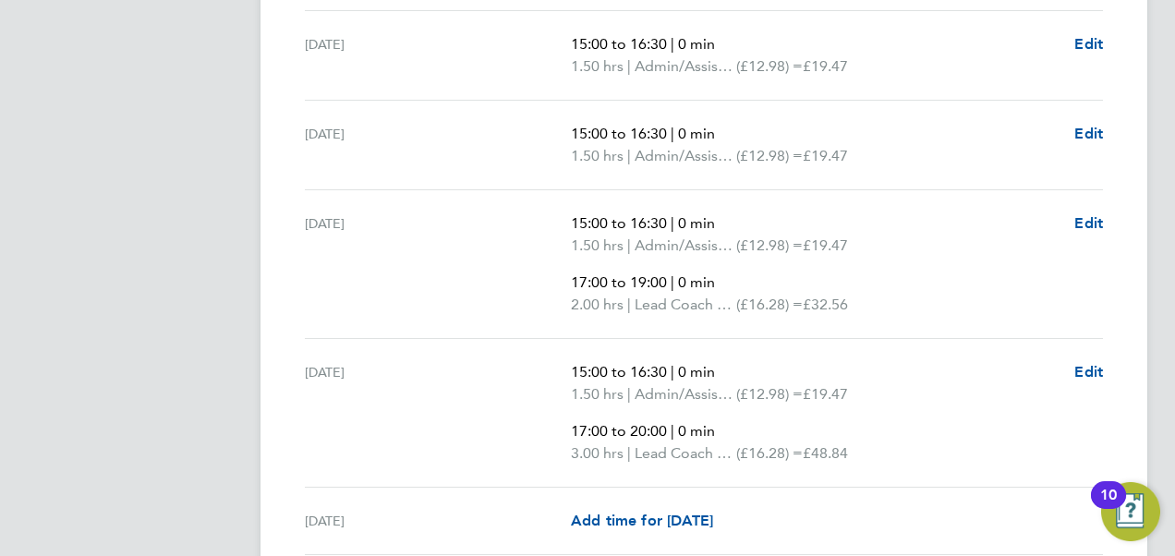
scroll to position [1323, 0]
drag, startPoint x: 870, startPoint y: 299, endPoint x: 814, endPoint y: 297, distance: 56.4
click at [814, 297] on p "2.00 hrs | Lead Coach Rate (£16.28) = £32.56" at bounding box center [815, 303] width 489 height 22
drag, startPoint x: 814, startPoint y: 297, endPoint x: 912, endPoint y: 323, distance: 101.5
click at [912, 323] on div "Thu 11 Sep 15:00 to 16:30 | 0 min 1.50 hrs | Admin/Assistant Coach Rat (£12.98)…" at bounding box center [704, 262] width 798 height 149
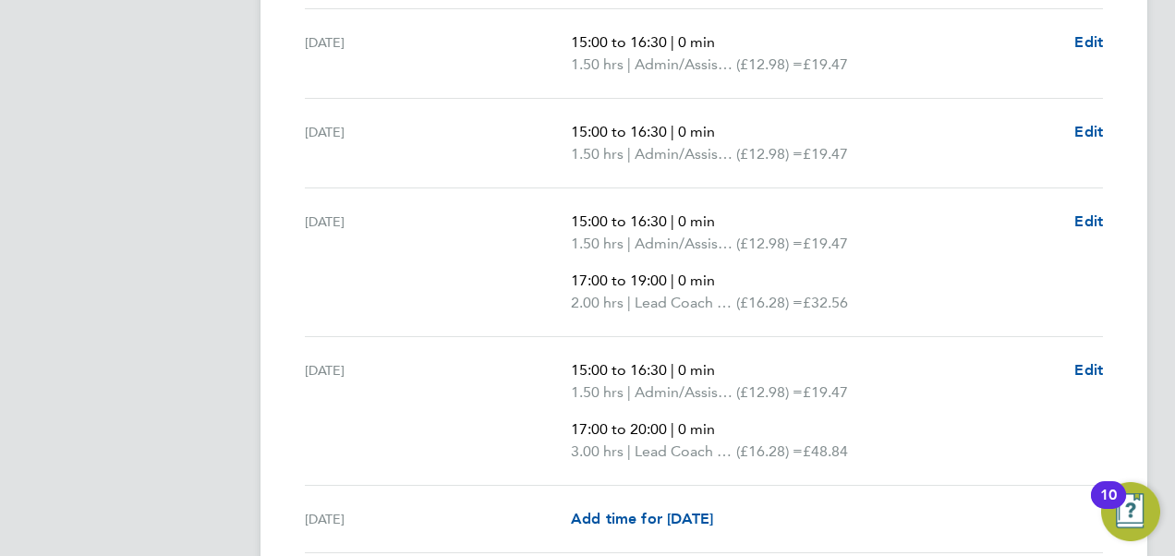
click at [933, 295] on p "2.00 hrs | Lead Coach Rate (£16.28) = £32.56" at bounding box center [815, 303] width 489 height 22
click at [1083, 214] on span "Edit" at bounding box center [1088, 221] width 29 height 18
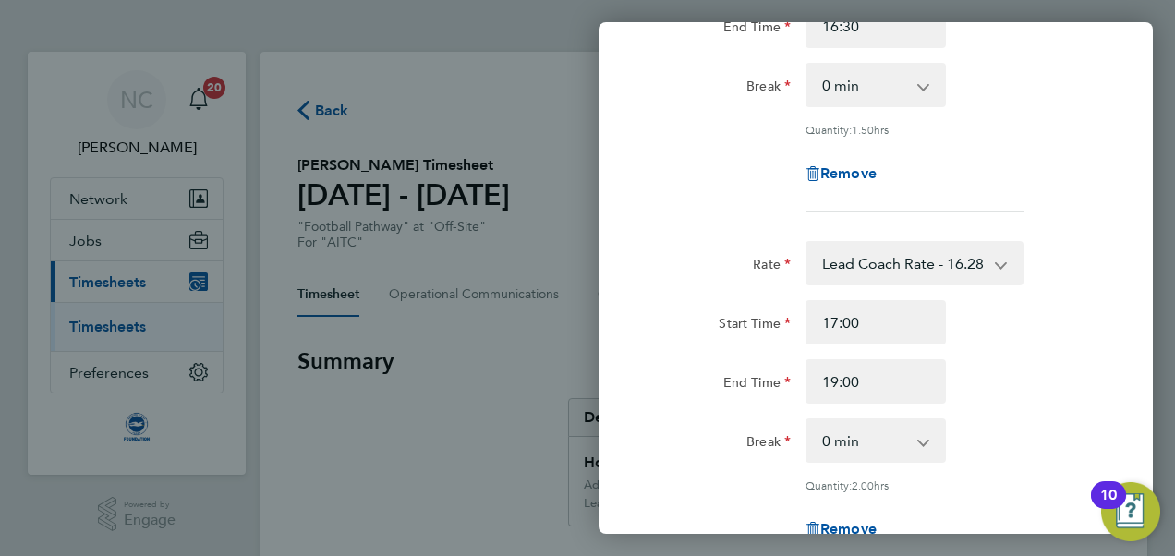
scroll to position [263, 0]
click at [881, 307] on input "17:00" at bounding box center [875, 321] width 140 height 44
click at [1049, 372] on div "End Time 19:00" at bounding box center [876, 380] width 466 height 44
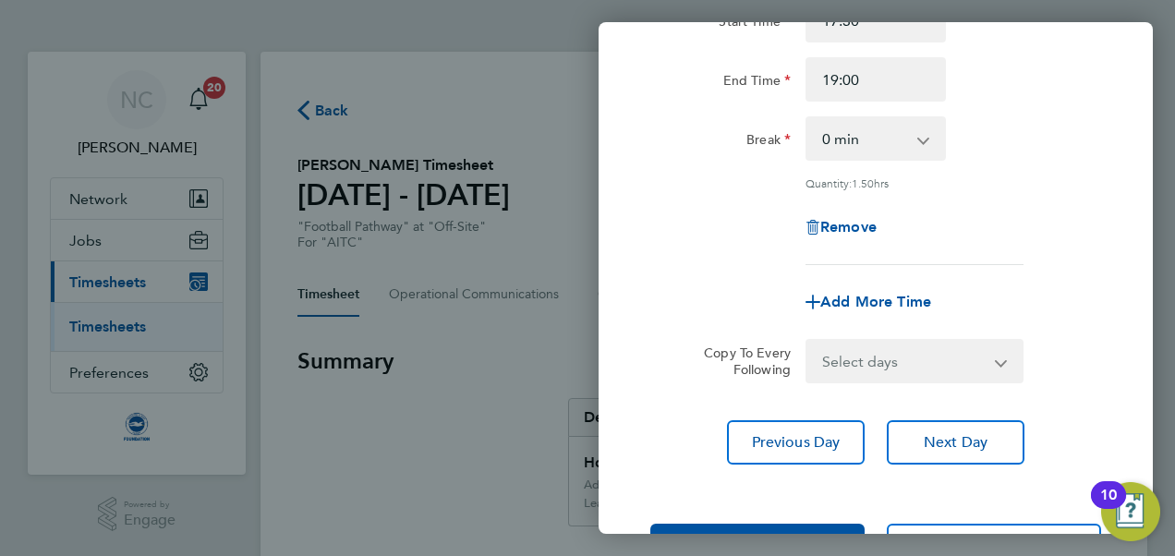
scroll to position [566, 0]
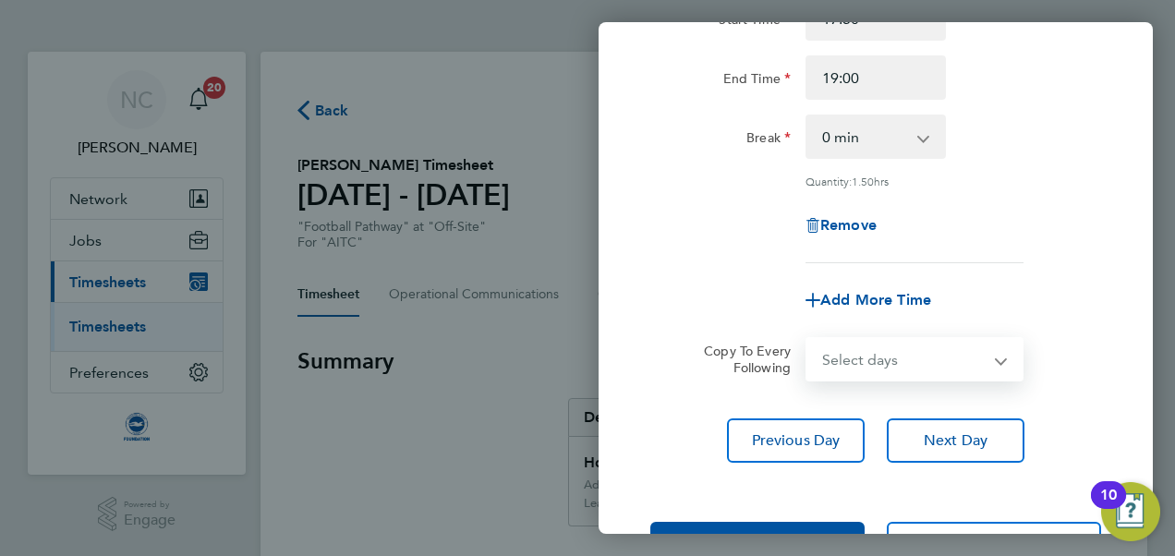
click at [924, 366] on select "Select days Day Weekday (Mon-Fri) Weekend (Sat-Sun) Monday Tuesday Wednesday Th…" at bounding box center [904, 359] width 194 height 41
click at [536, 277] on div "Thu 11 Sep Cancel Enter time worked for this day. Rate Admin/Assistant Coach Ra…" at bounding box center [587, 278] width 1175 height 556
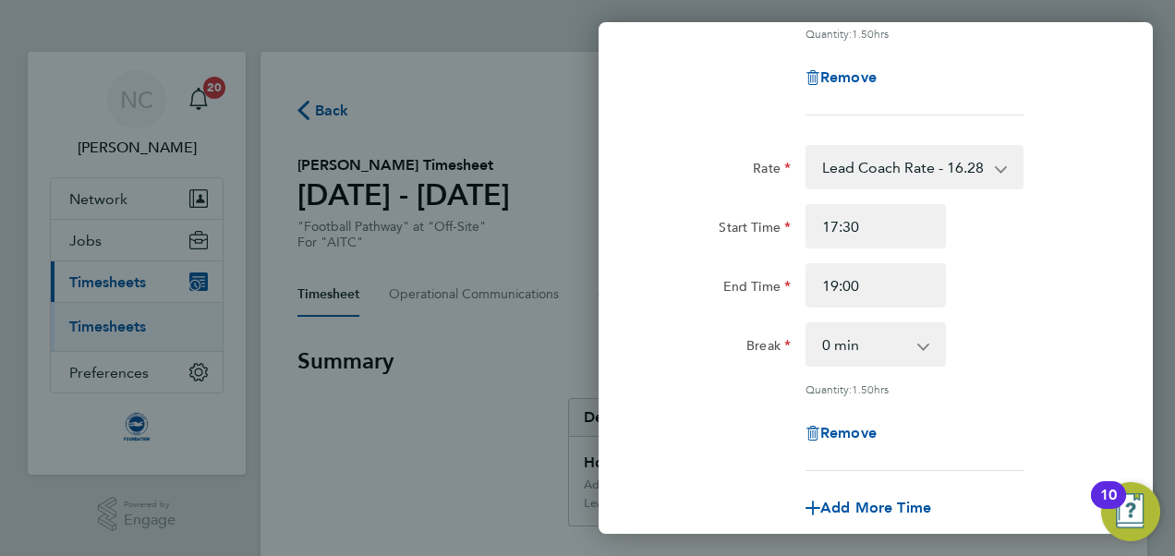
scroll to position [357, 0]
click at [863, 236] on input "17:30" at bounding box center [875, 227] width 140 height 44
type input "17:00"
click at [499, 303] on div "Thu 11 Sep Cancel Enter time worked for this day. Rate Admin/Assistant Coach Ra…" at bounding box center [587, 278] width 1175 height 556
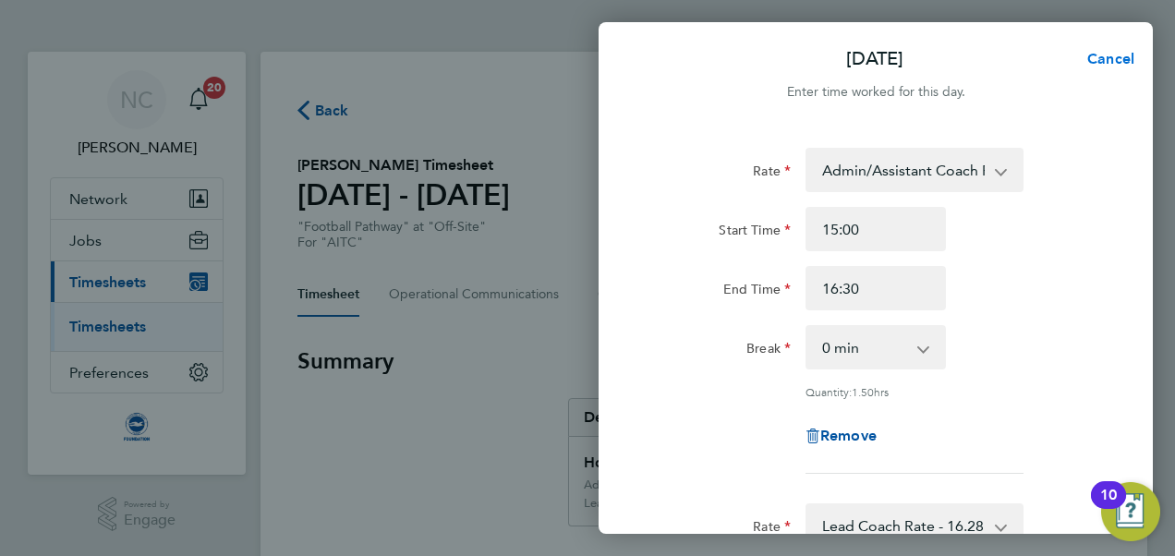
click at [1121, 68] on button "Cancel" at bounding box center [1105, 59] width 95 height 37
click at [656, 52] on span "Back" at bounding box center [653, 59] width 34 height 18
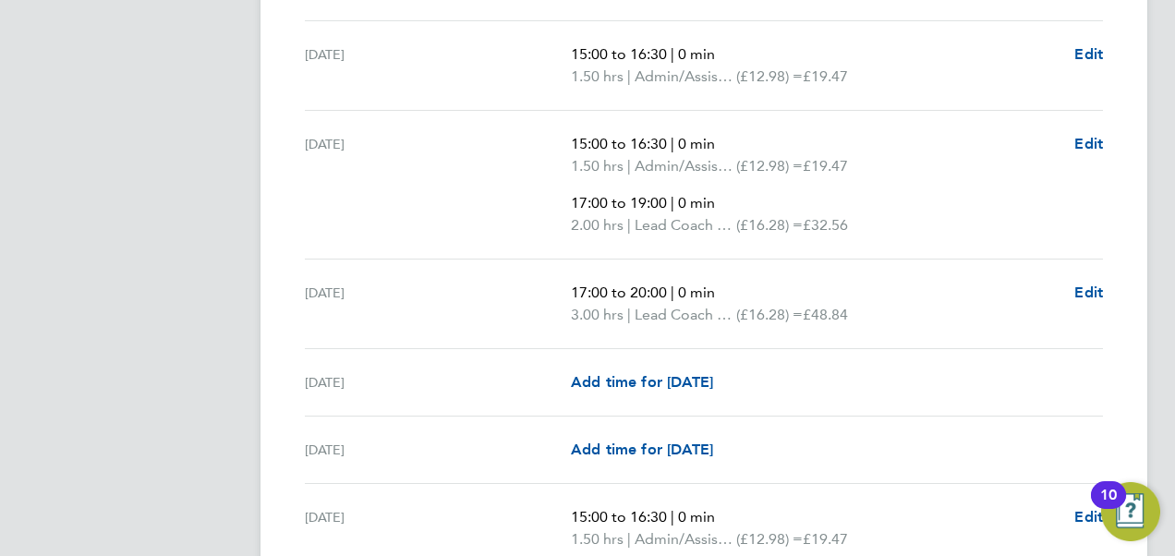
scroll to position [2162, 0]
drag, startPoint x: 870, startPoint y: 223, endPoint x: 857, endPoint y: 273, distance: 52.4
drag, startPoint x: 857, startPoint y: 273, endPoint x: 881, endPoint y: 308, distance: 41.8
click at [881, 308] on p "3.00 hrs | Lead Coach Rate (£16.28) = £48.84" at bounding box center [815, 314] width 489 height 22
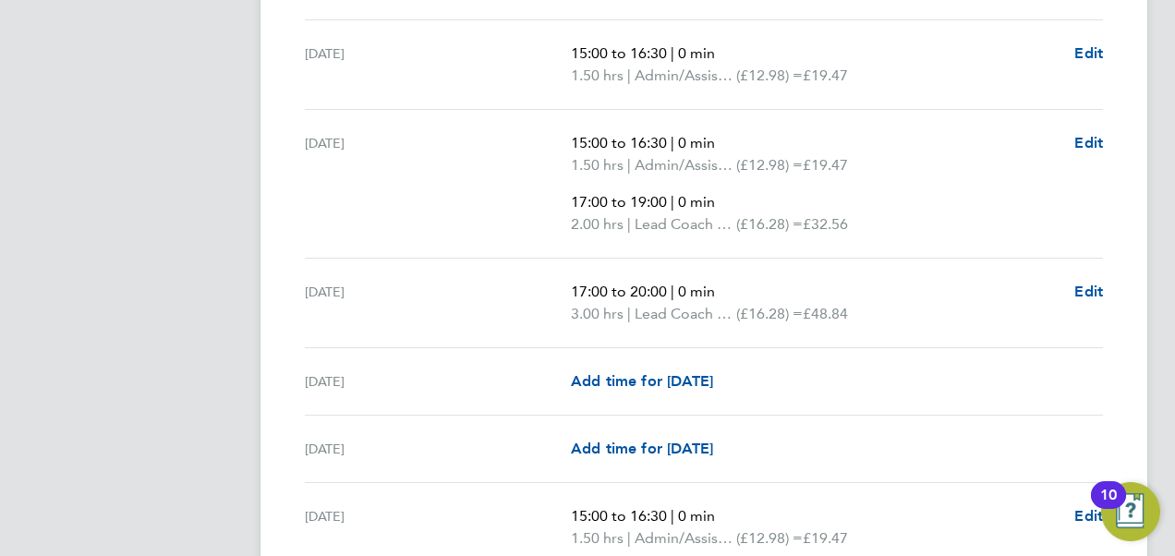
drag, startPoint x: 873, startPoint y: 310, endPoint x: 820, endPoint y: 313, distance: 52.7
click at [820, 313] on p "3.00 hrs | Lead Coach Rate (£16.28) = £48.84" at bounding box center [815, 314] width 489 height 22
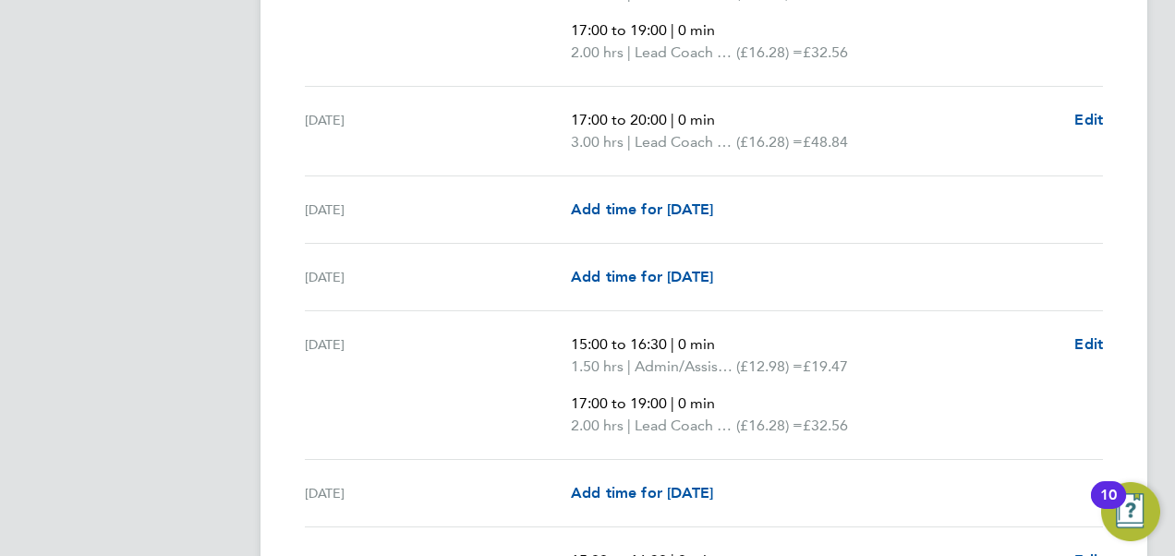
scroll to position [2335, 0]
click at [912, 371] on ul "15:00 to 16:30 | 0 min 1.50 hrs | Admin/Assistant Coach Rat (£12.98) = £19.47 1…" at bounding box center [815, 383] width 489 height 103
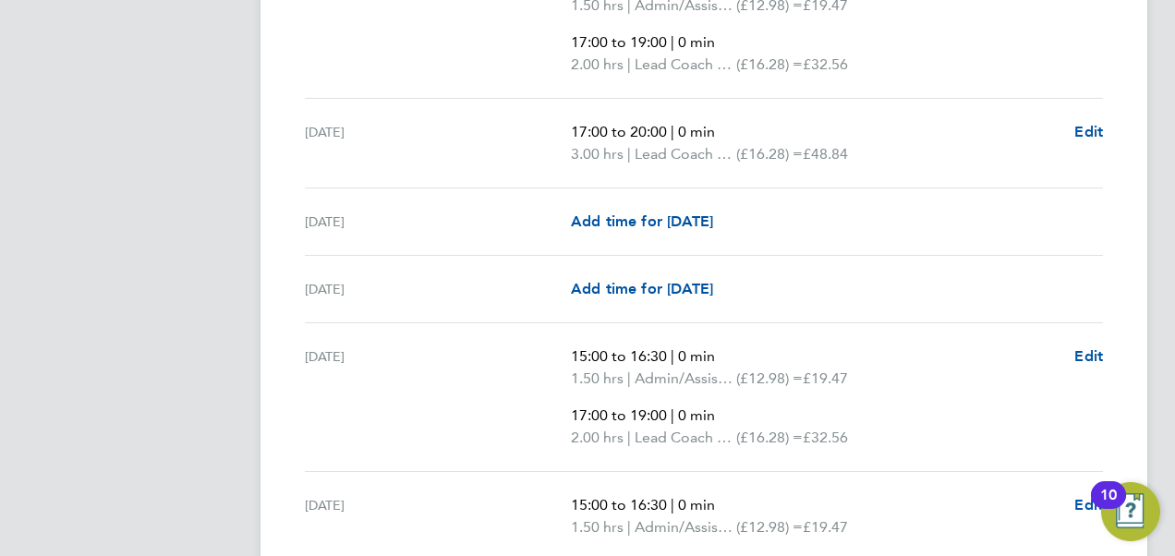
scroll to position [2930, 0]
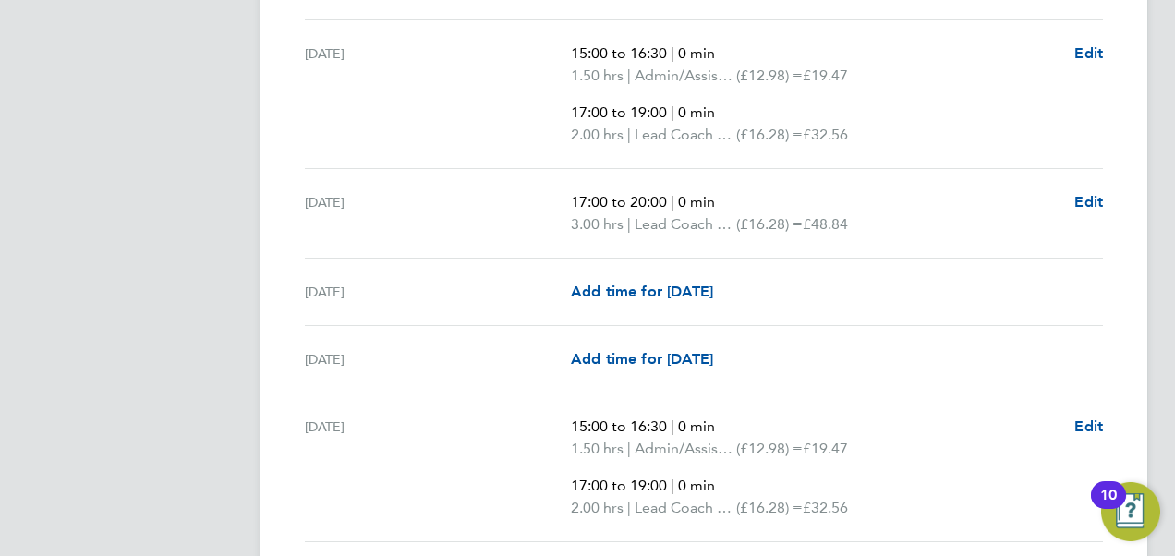
click at [807, 270] on div "Sat 27 Sep Add time for Sat 27 Sep Add time for Sat 27 Sep" at bounding box center [704, 292] width 798 height 67
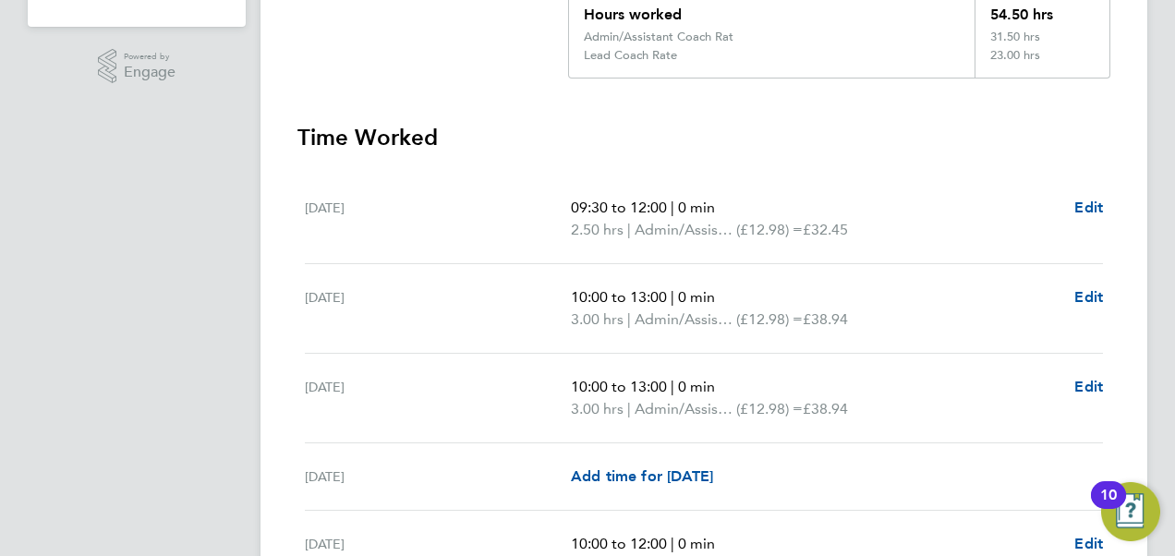
scroll to position [454, 0]
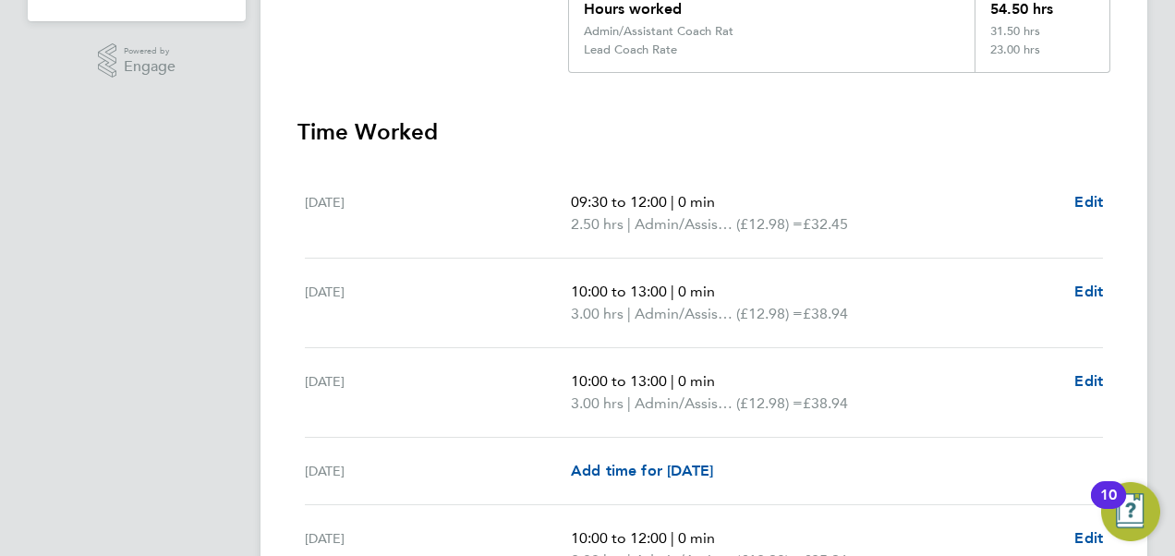
drag, startPoint x: 820, startPoint y: 222, endPoint x: 902, endPoint y: 207, distance: 83.5
click at [902, 207] on ul "09:30 to 12:00 | 0 min 2.50 hrs | Admin/Assistant Coach Rat (£12.98) = £32.45" at bounding box center [815, 213] width 489 height 44
drag, startPoint x: 902, startPoint y: 207, endPoint x: 878, endPoint y: 220, distance: 27.3
click at [878, 220] on p "2.50 hrs | Admin/Assistant Coach Rat (£12.98) = £32.45" at bounding box center [815, 224] width 489 height 22
drag, startPoint x: 828, startPoint y: 224, endPoint x: 879, endPoint y: 231, distance: 52.3
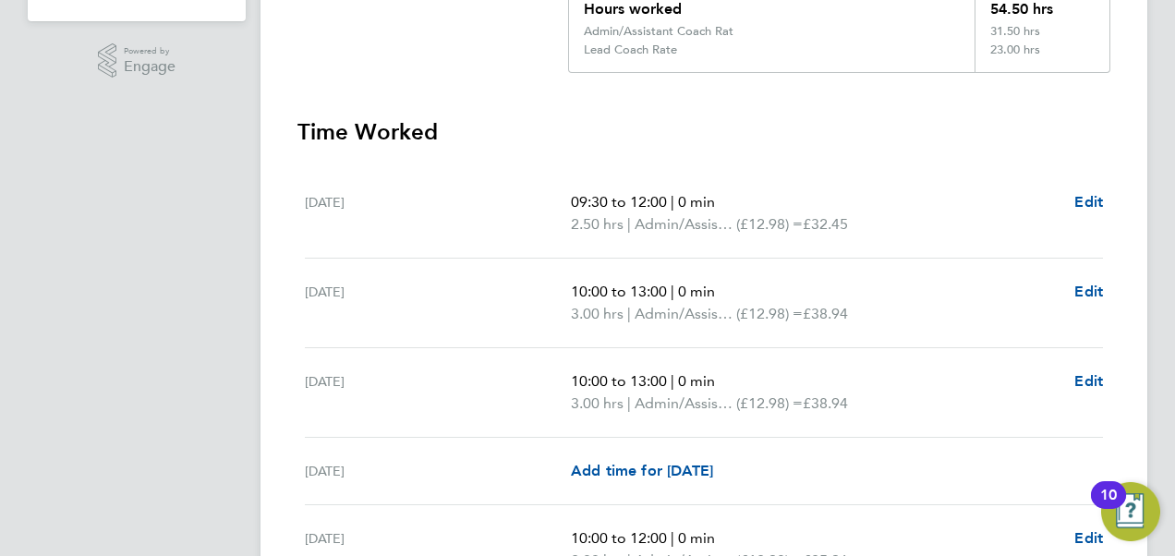
click at [879, 231] on p "2.50 hrs | Admin/Assistant Coach Rat (£12.98) = £32.45" at bounding box center [815, 224] width 489 height 22
drag, startPoint x: 879, startPoint y: 231, endPoint x: 860, endPoint y: 266, distance: 40.1
click at [860, 266] on div "Tue 02 Sep 10:00 to 13:00 | 0 min 3.00 hrs | Admin/Assistant Coach Rat (£12.98)…" at bounding box center [704, 304] width 798 height 90
drag, startPoint x: 761, startPoint y: 218, endPoint x: 878, endPoint y: 216, distance: 116.4
click at [878, 216] on p "2.50 hrs | Admin/Assistant Coach Rat (£12.98) = £32.45" at bounding box center [815, 224] width 489 height 22
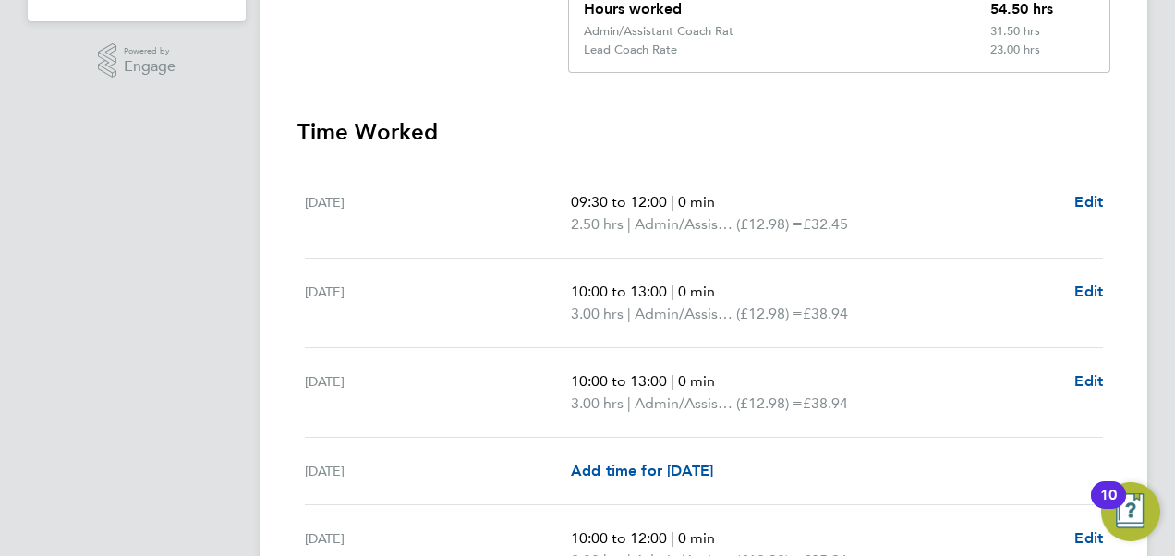
drag, startPoint x: 878, startPoint y: 216, endPoint x: 852, endPoint y: 235, distance: 31.8
click at [852, 235] on div "Mon 01 Sep 09:30 to 12:00 | 0 min 2.50 hrs | Admin/Assistant Coach Rat (£12.98)…" at bounding box center [704, 214] width 798 height 90
drag, startPoint x: 826, startPoint y: 222, endPoint x: 883, endPoint y: 217, distance: 57.5
click at [883, 217] on p "2.50 hrs | Admin/Assistant Coach Rat (£12.98) = £32.45" at bounding box center [815, 224] width 489 height 22
drag, startPoint x: 883, startPoint y: 217, endPoint x: 874, endPoint y: 259, distance: 42.6
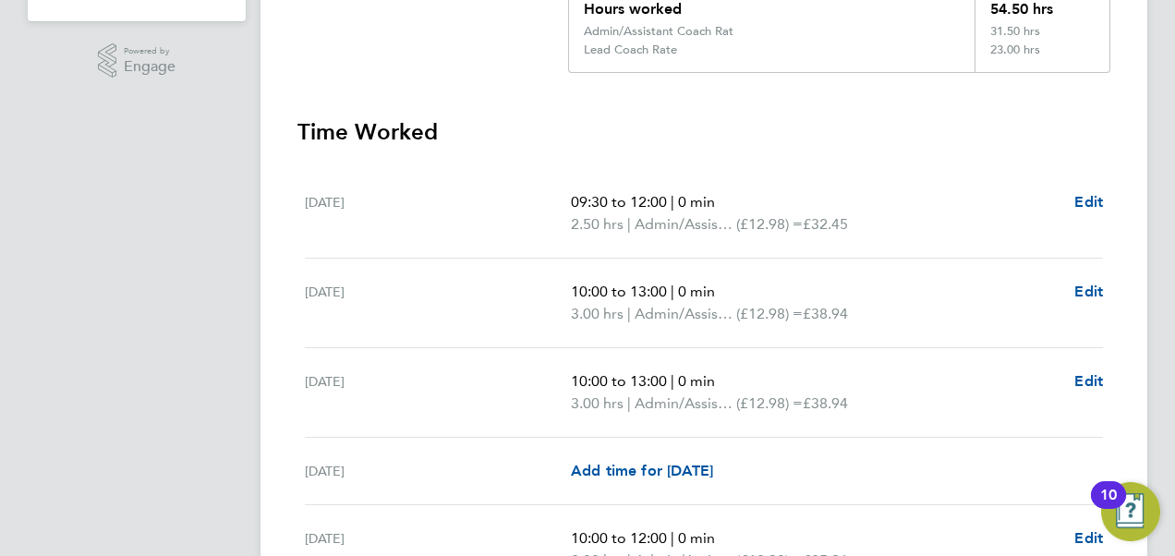
click at [874, 259] on div "Tue 02 Sep 10:00 to 13:00 | 0 min 3.00 hrs | Admin/Assistant Coach Rat (£12.98)…" at bounding box center [704, 304] width 798 height 90
drag, startPoint x: 828, startPoint y: 311, endPoint x: 890, endPoint y: 307, distance: 63.0
click at [890, 307] on p "3.00 hrs | Admin/Assistant Coach Rat (£12.98) = £38.94" at bounding box center [815, 314] width 489 height 22
drag, startPoint x: 890, startPoint y: 307, endPoint x: 828, endPoint y: 403, distance: 114.8
click at [828, 403] on span "£38.94" at bounding box center [825, 403] width 45 height 18
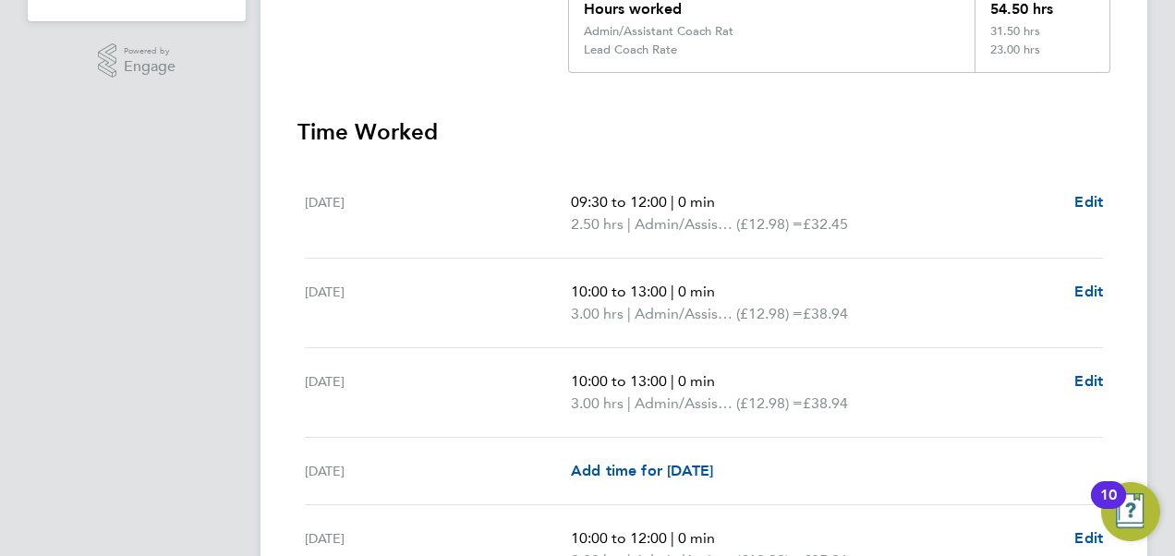
click at [828, 403] on span "£38.94" at bounding box center [825, 403] width 45 height 18
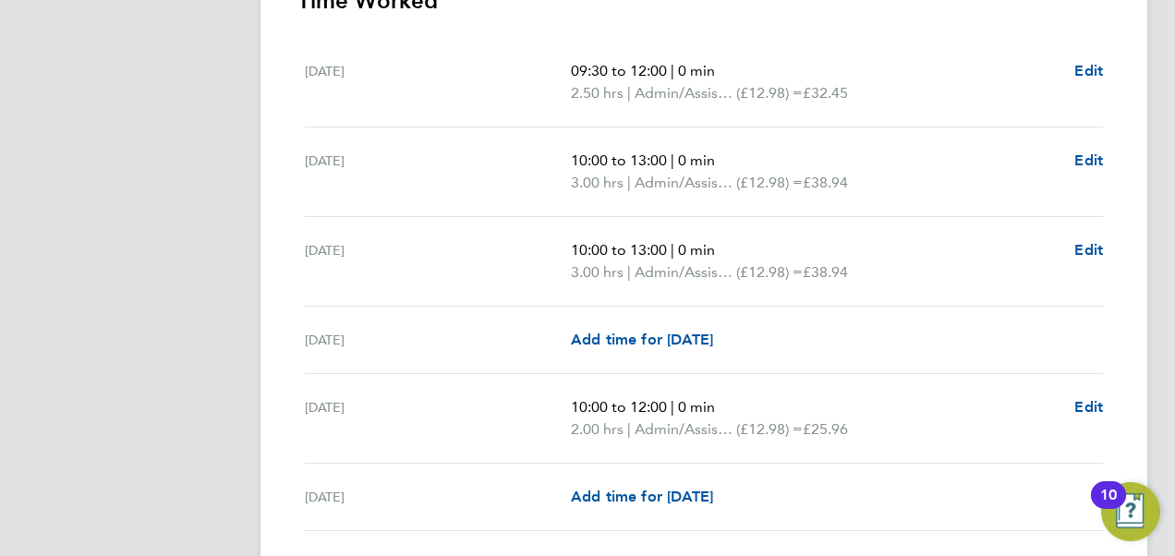
scroll to position [587, 0]
drag, startPoint x: 828, startPoint y: 403, endPoint x: 793, endPoint y: 379, distance: 42.5
click at [793, 379] on div "Fri 05 Sep 10:00 to 12:00 | 0 min 2.00 hrs | Admin/Assistant Coach Rat (£12.98)…" at bounding box center [704, 417] width 798 height 90
click at [838, 419] on span "£25.96" at bounding box center [825, 427] width 45 height 18
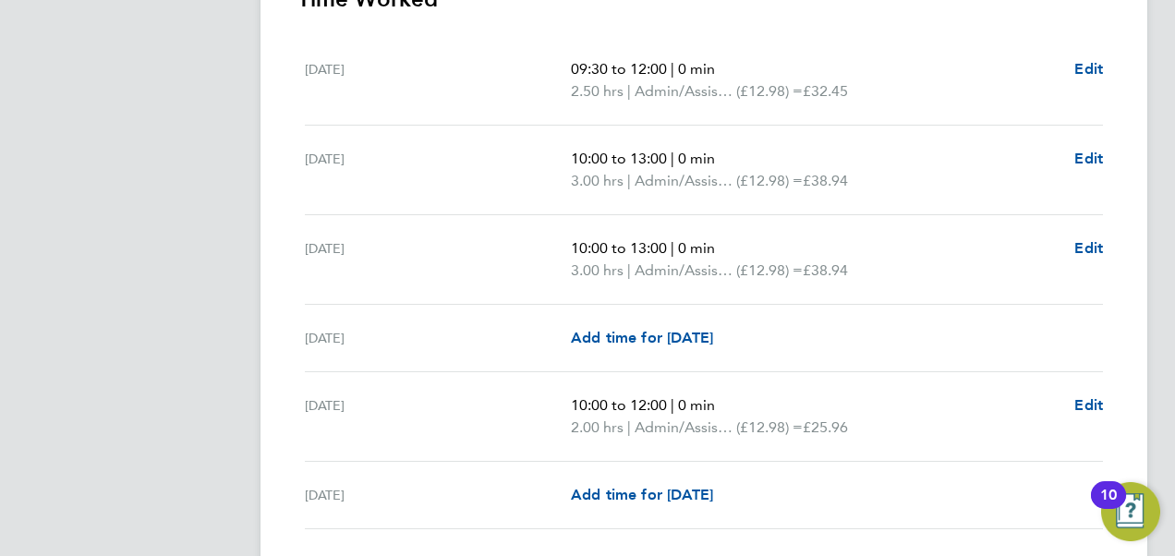
drag, startPoint x: 838, startPoint y: 419, endPoint x: 804, endPoint y: 358, distance: 69.9
click at [804, 358] on div "Thu 04 Sep Add time for Thu 04 Sep Add time for Thu 04 Sep" at bounding box center [704, 338] width 798 height 67
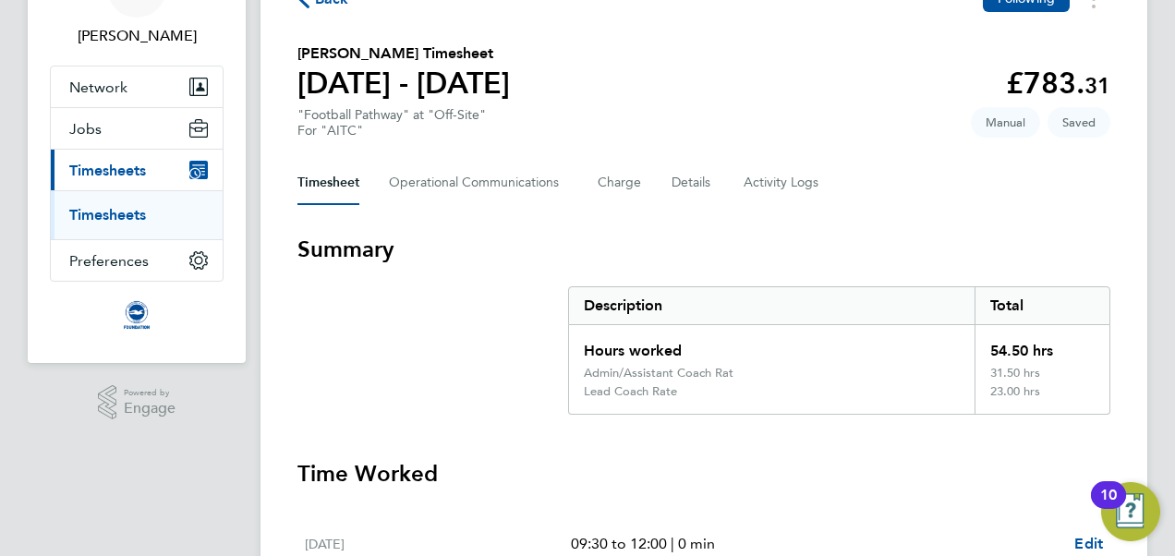
scroll to position [111, 0]
drag, startPoint x: 1012, startPoint y: 67, endPoint x: 1119, endPoint y: 72, distance: 106.4
drag, startPoint x: 1119, startPoint y: 72, endPoint x: 983, endPoint y: 165, distance: 164.8
click at [983, 165] on div "Timesheet Operational Communications Charge Details Activity Logs" at bounding box center [703, 184] width 813 height 44
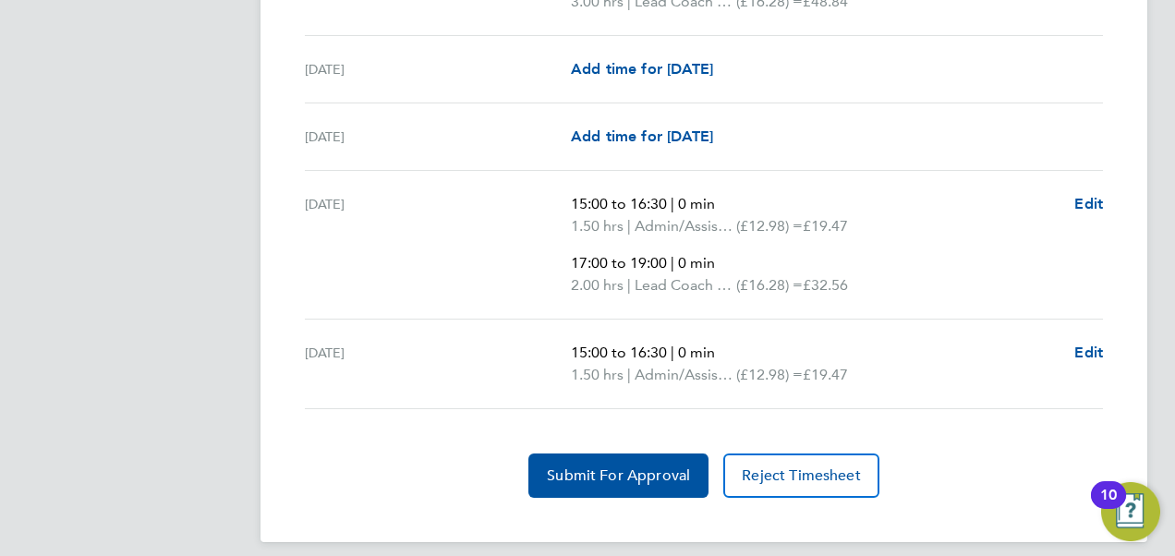
scroll to position [3157, 0]
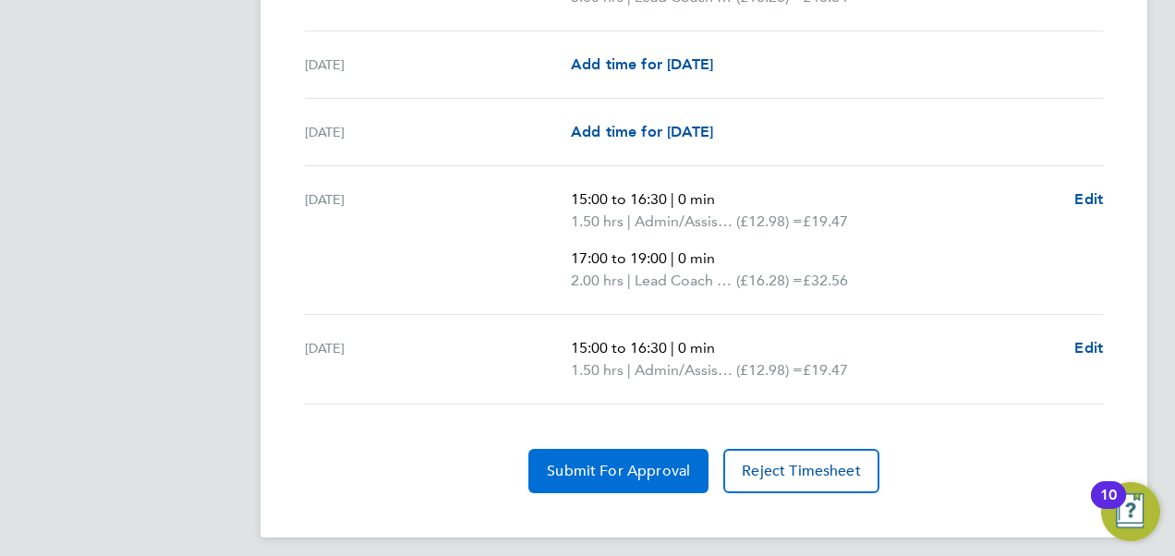
click at [600, 462] on span "Submit For Approval" at bounding box center [618, 471] width 143 height 18
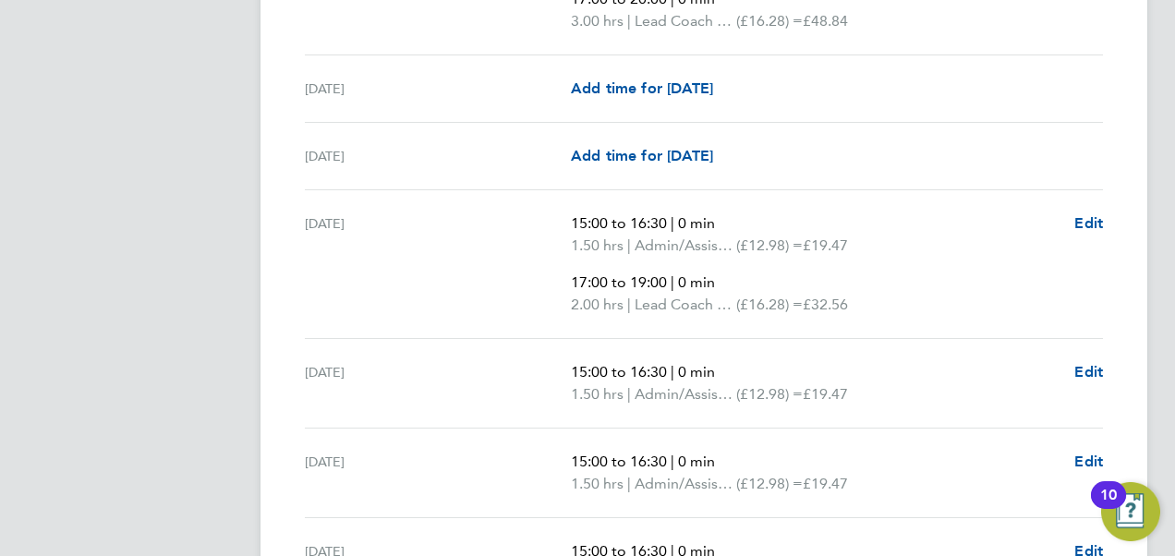
scroll to position [1690, 0]
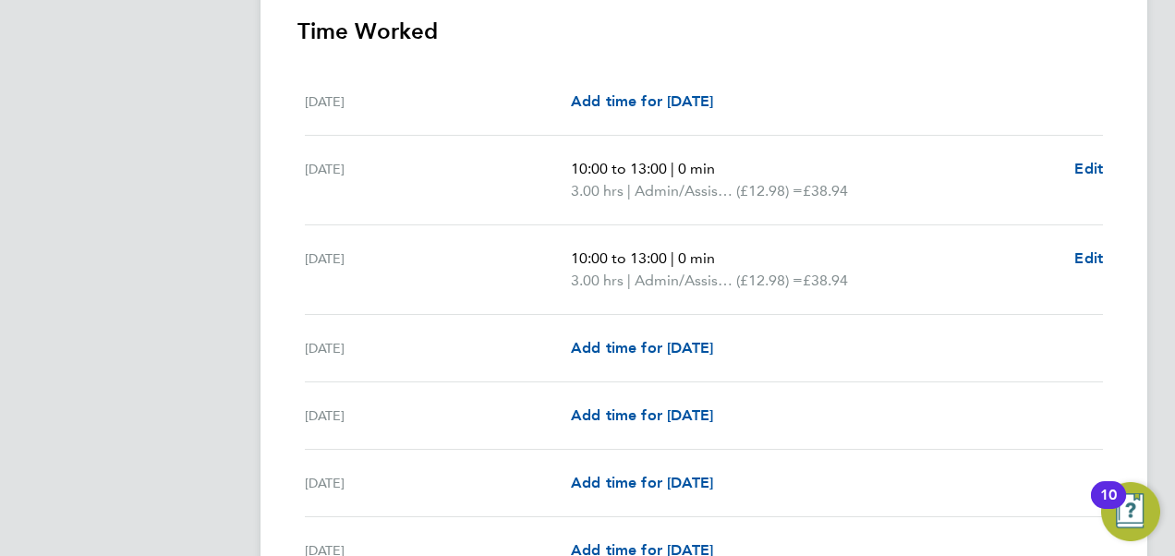
scroll to position [557, 0]
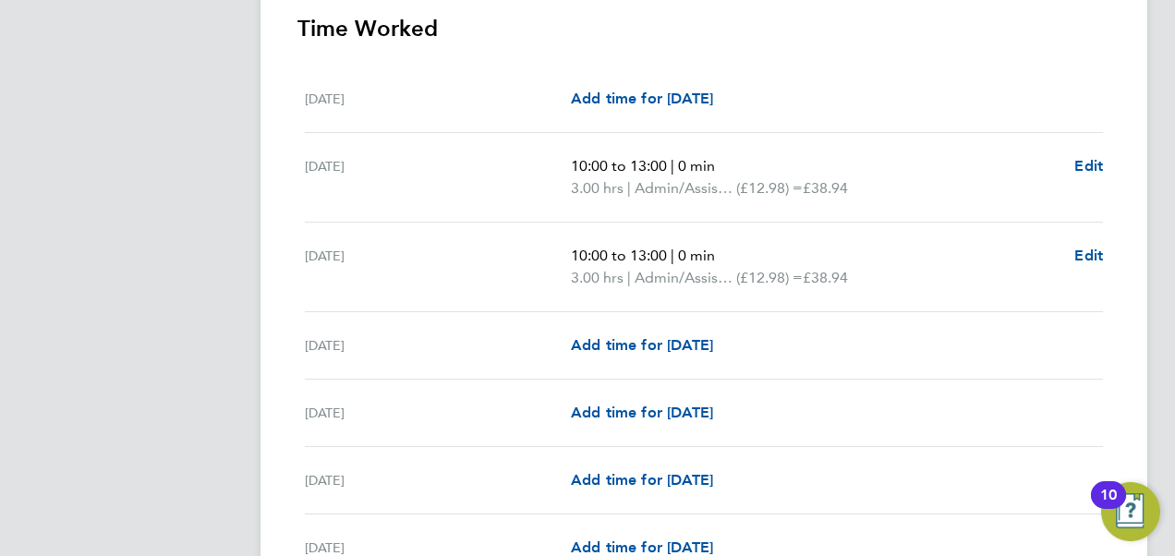
drag, startPoint x: 829, startPoint y: 192, endPoint x: 903, endPoint y: 177, distance: 76.3
click at [903, 177] on p "3.00 hrs | Admin/Assistant Coach Rate (£12.98) = £38.94" at bounding box center [815, 188] width 489 height 22
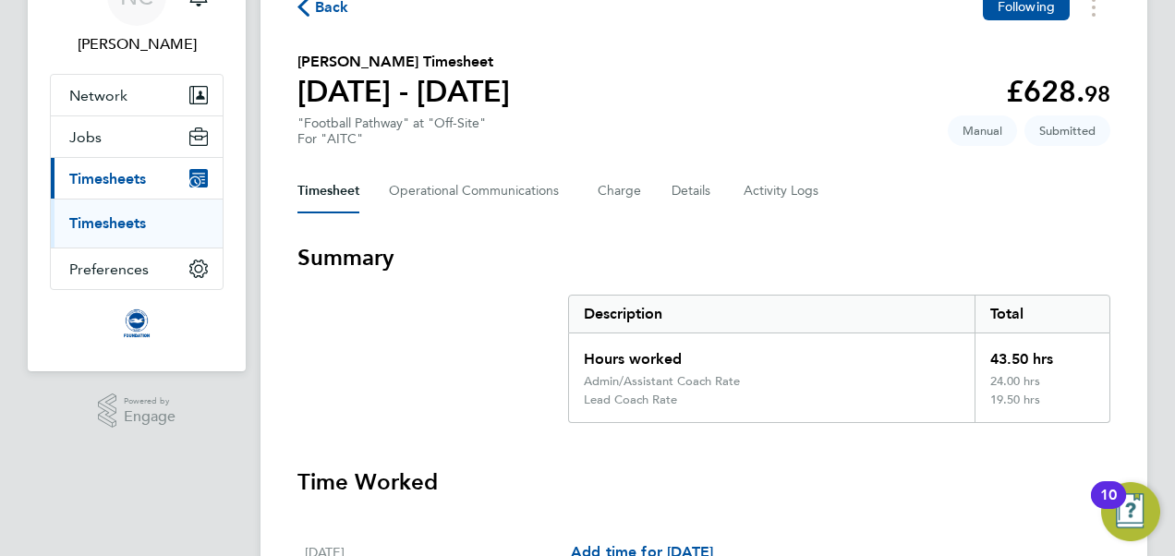
scroll to position [100, 0]
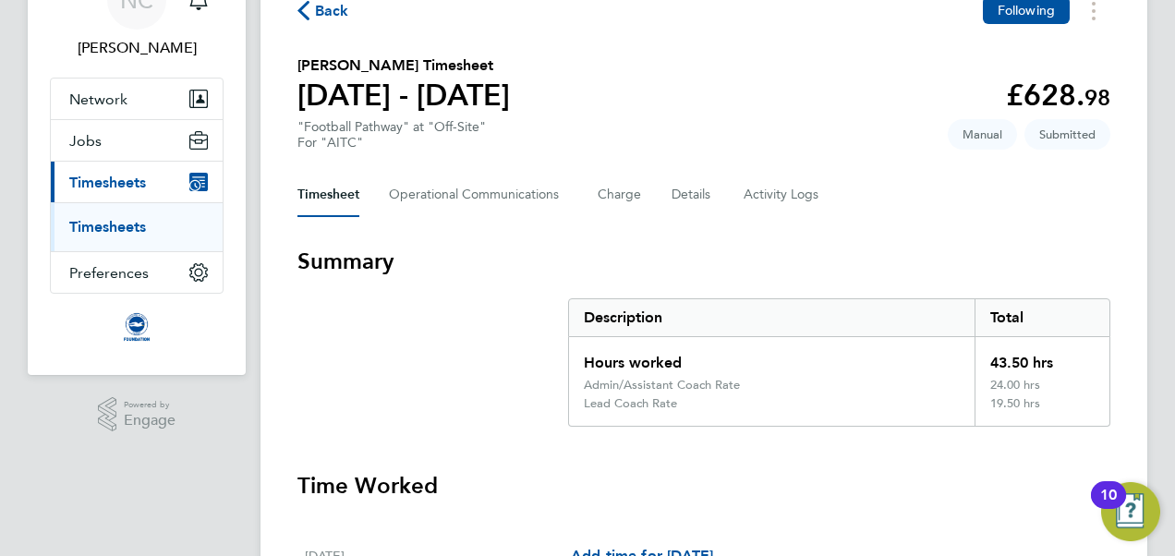
drag, startPoint x: 903, startPoint y: 177, endPoint x: 850, endPoint y: 246, distance: 86.9
click at [850, 247] on h3 "Summary" at bounding box center [703, 262] width 813 height 30
